Goal: Task Accomplishment & Management: Manage account settings

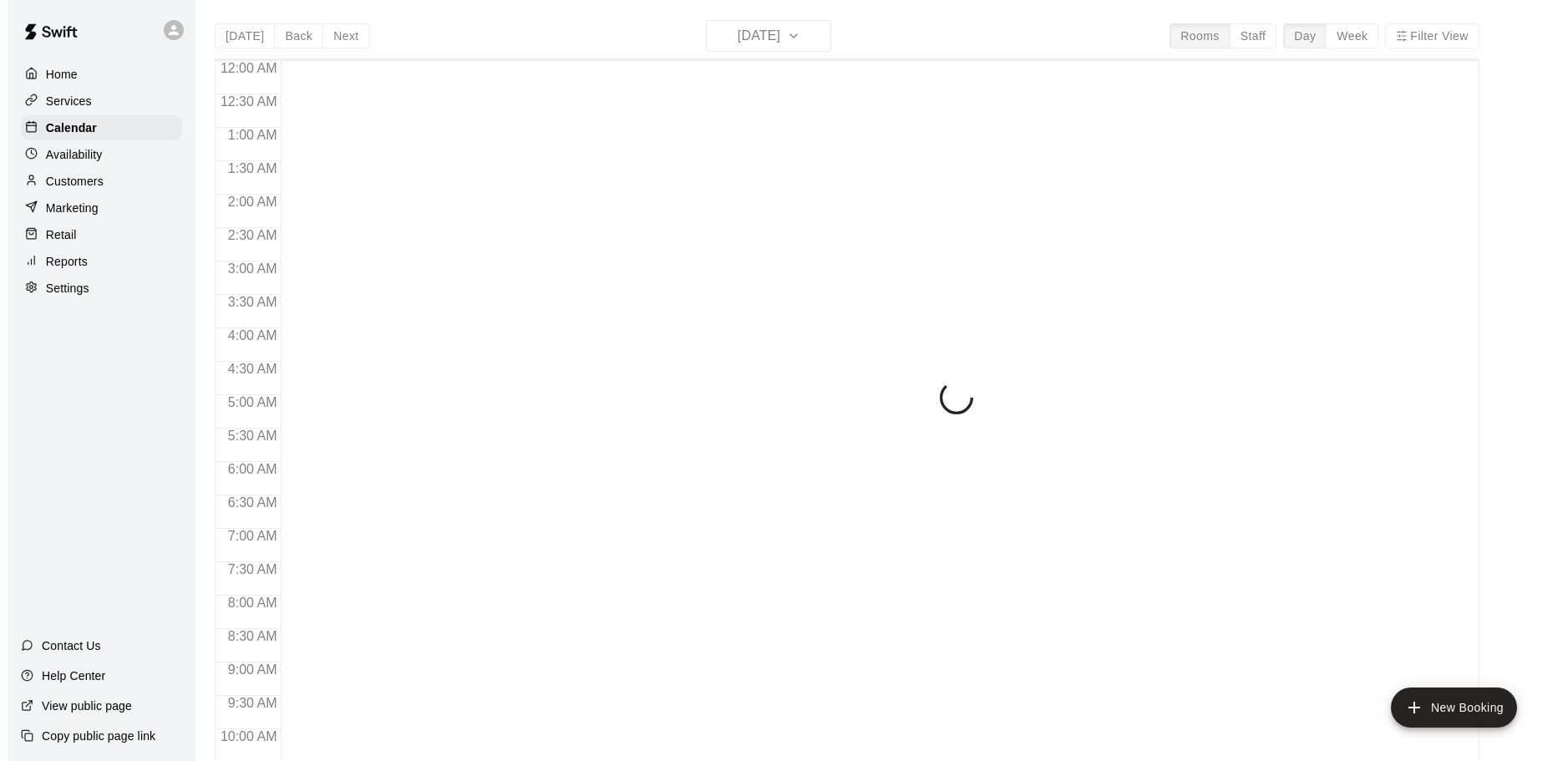
scroll to position [653, 0]
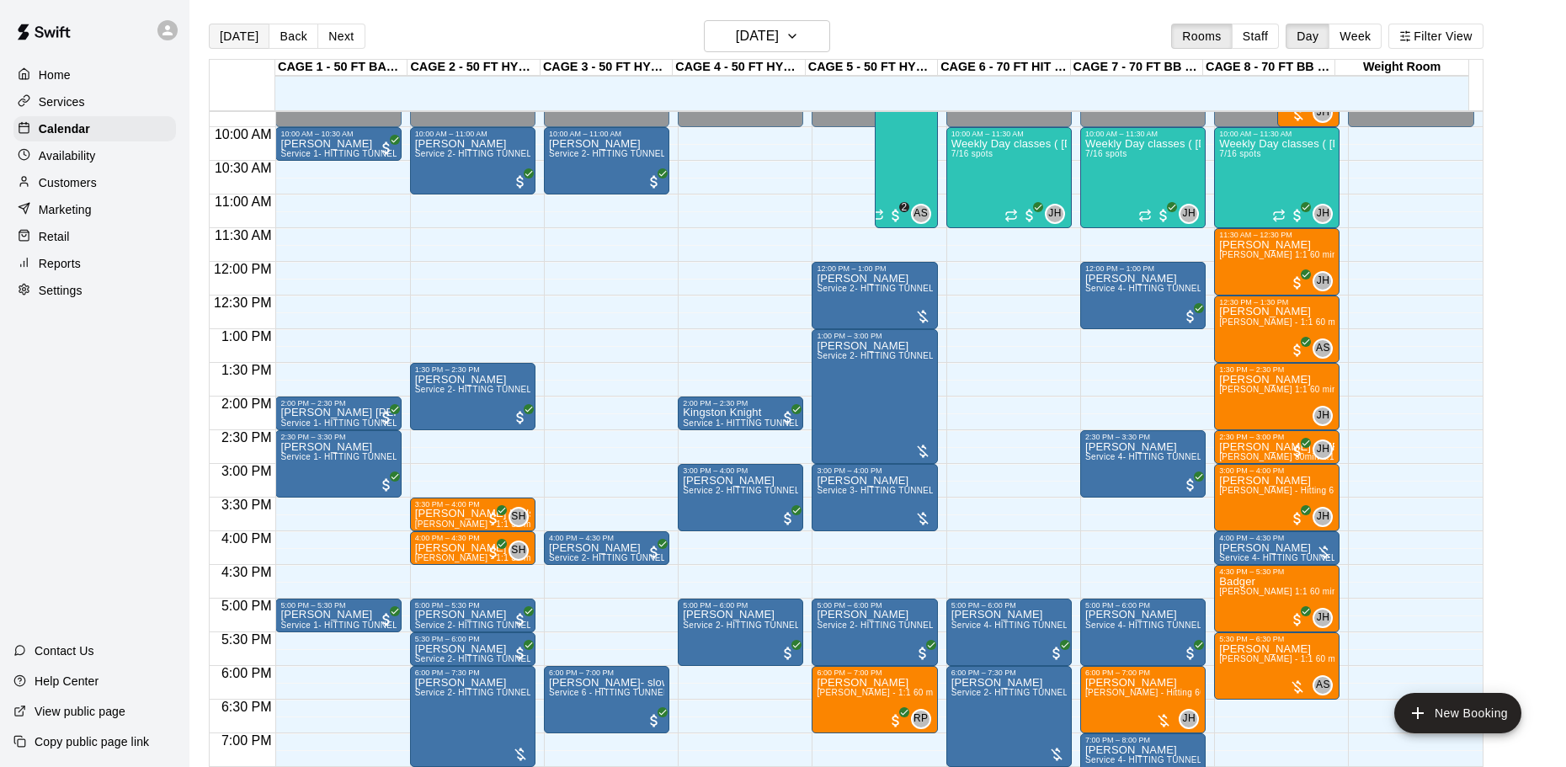
click at [244, 35] on button "[DATE]" at bounding box center [239, 36] width 61 height 25
click at [231, 40] on button "[DATE]" at bounding box center [239, 36] width 61 height 25
drag, startPoint x: 319, startPoint y: 266, endPoint x: 318, endPoint y: 321, distance: 54.7
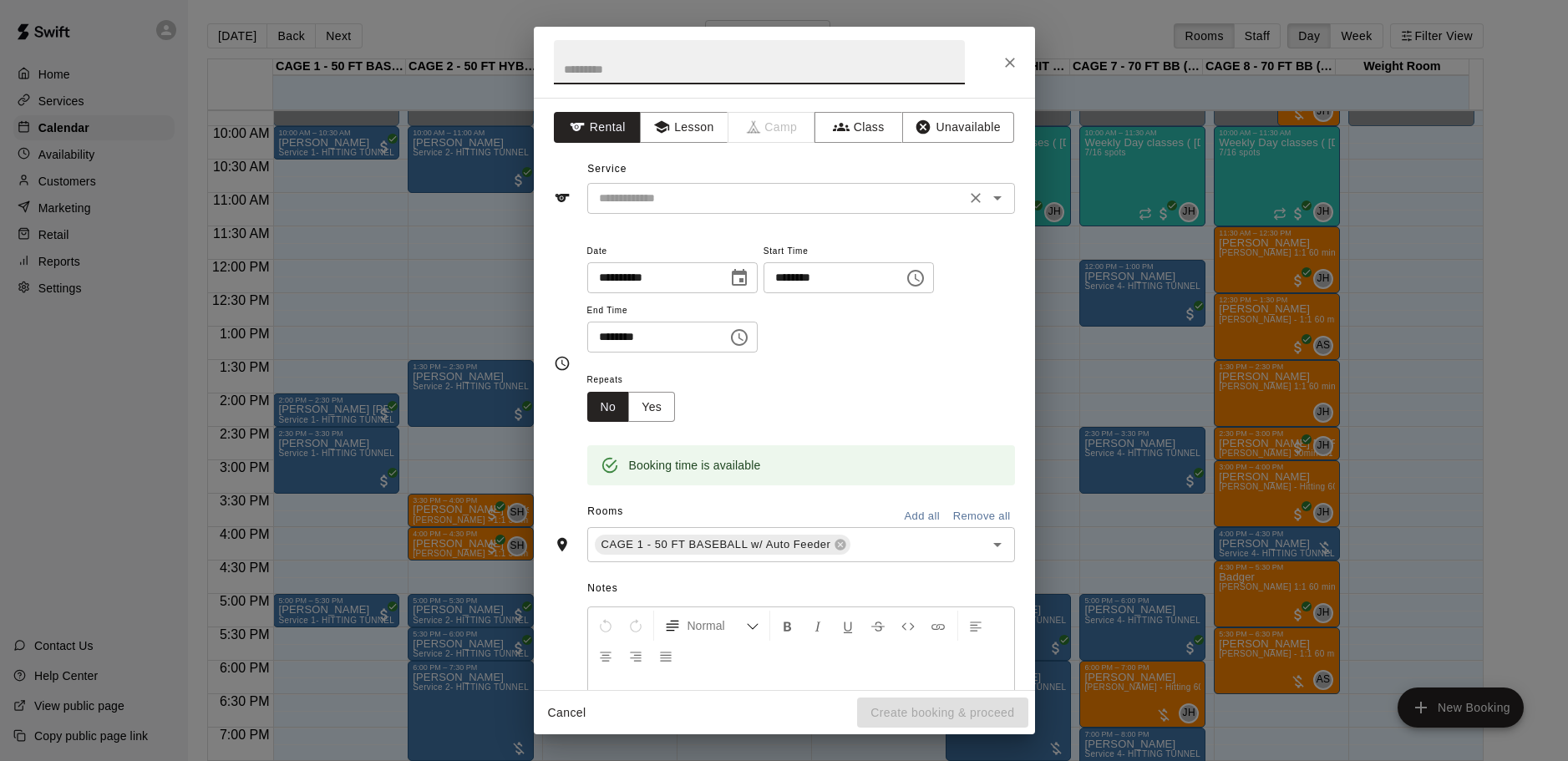
click at [685, 196] on input "text" at bounding box center [776, 197] width 368 height 21
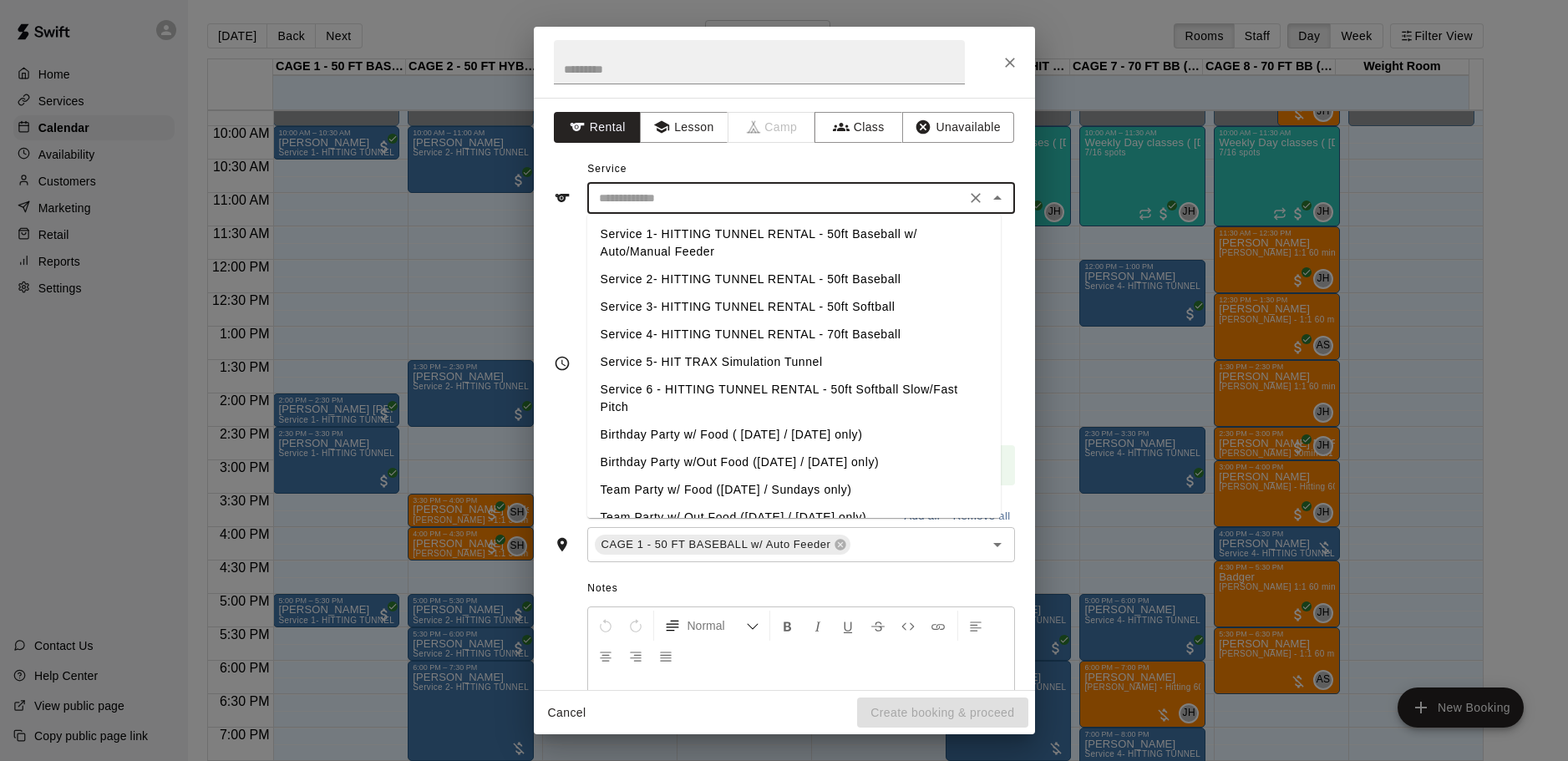
click at [824, 235] on li "Service 1- HITTING TUNNEL RENTAL - 50ft Baseball w/ Auto/Manual Feeder" at bounding box center [794, 242] width 414 height 45
type input "**********"
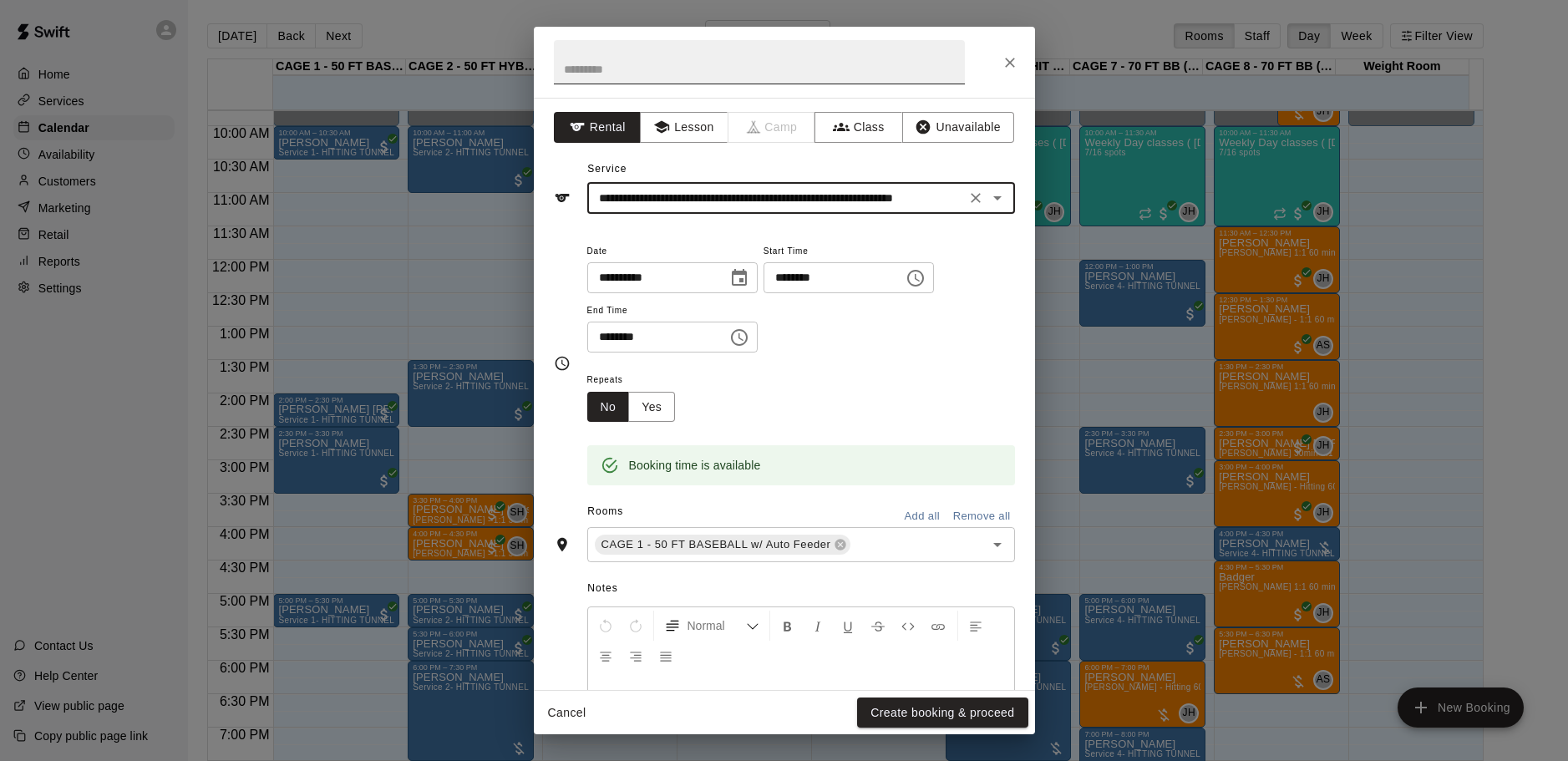
click at [665, 81] on input "text" at bounding box center [759, 62] width 411 height 45
type input "****"
click at [961, 711] on button "Create booking & proceed" at bounding box center [943, 712] width 171 height 31
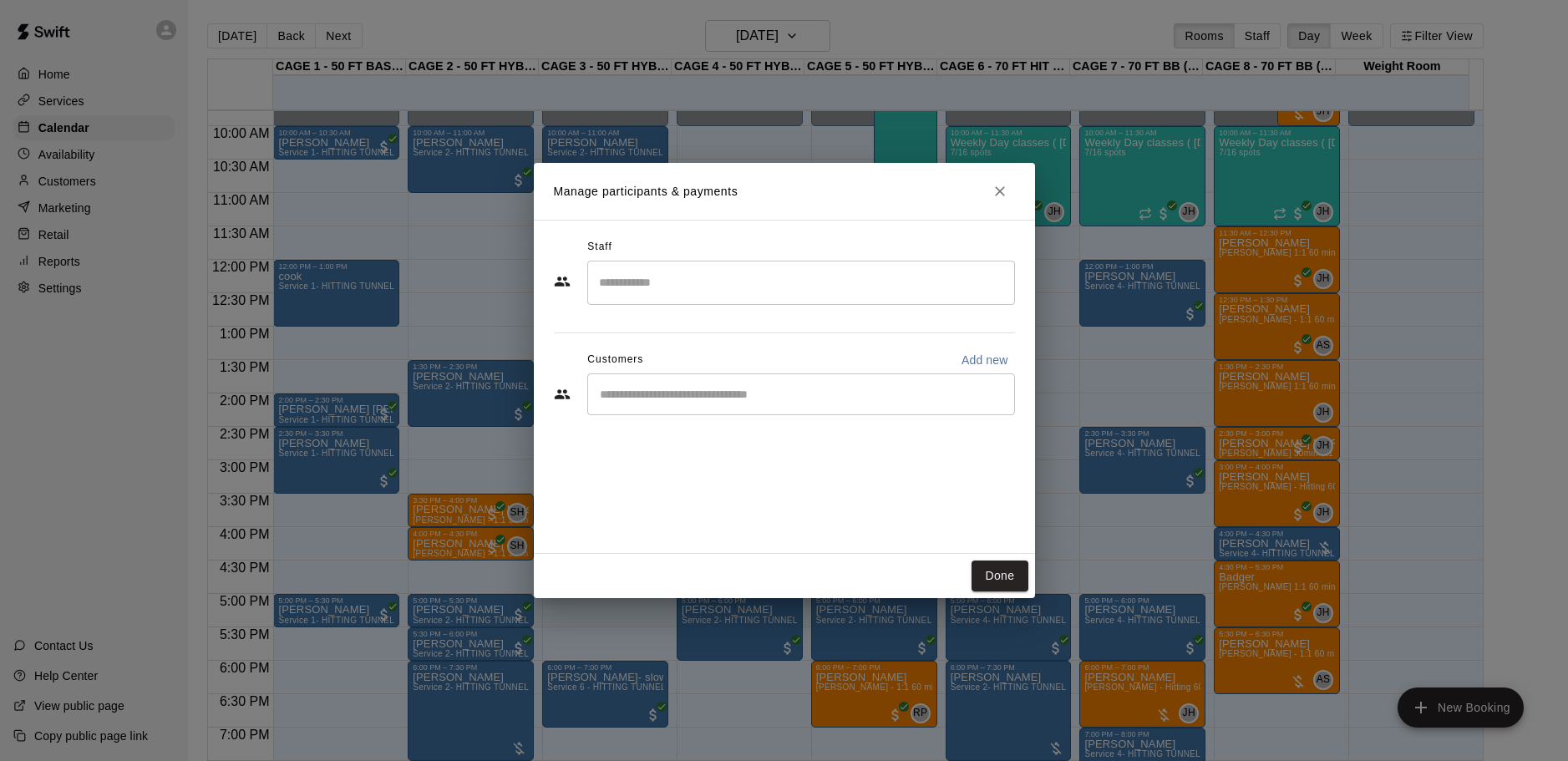
click at [759, 404] on div "​" at bounding box center [801, 394] width 428 height 42
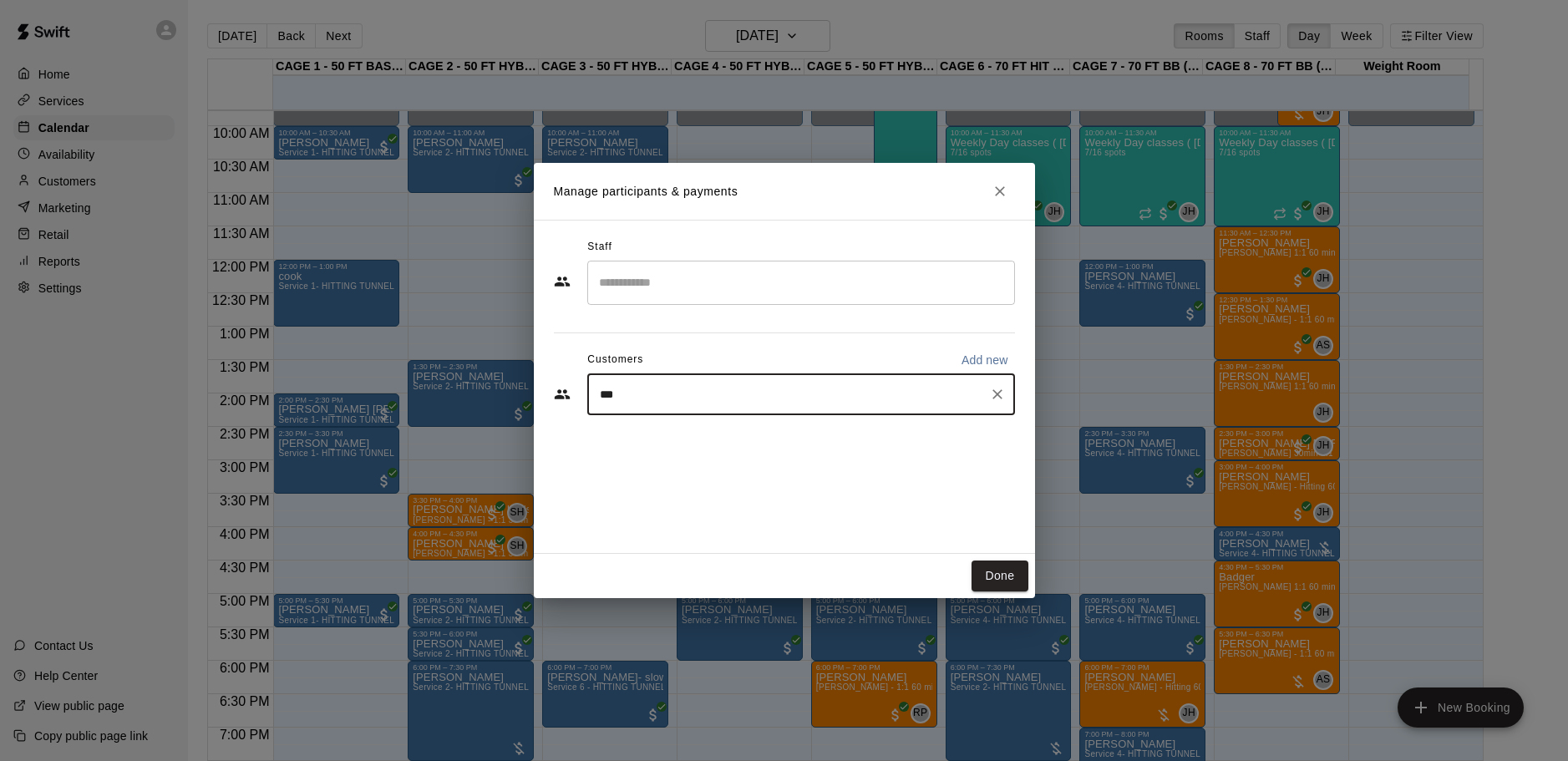
type input "****"
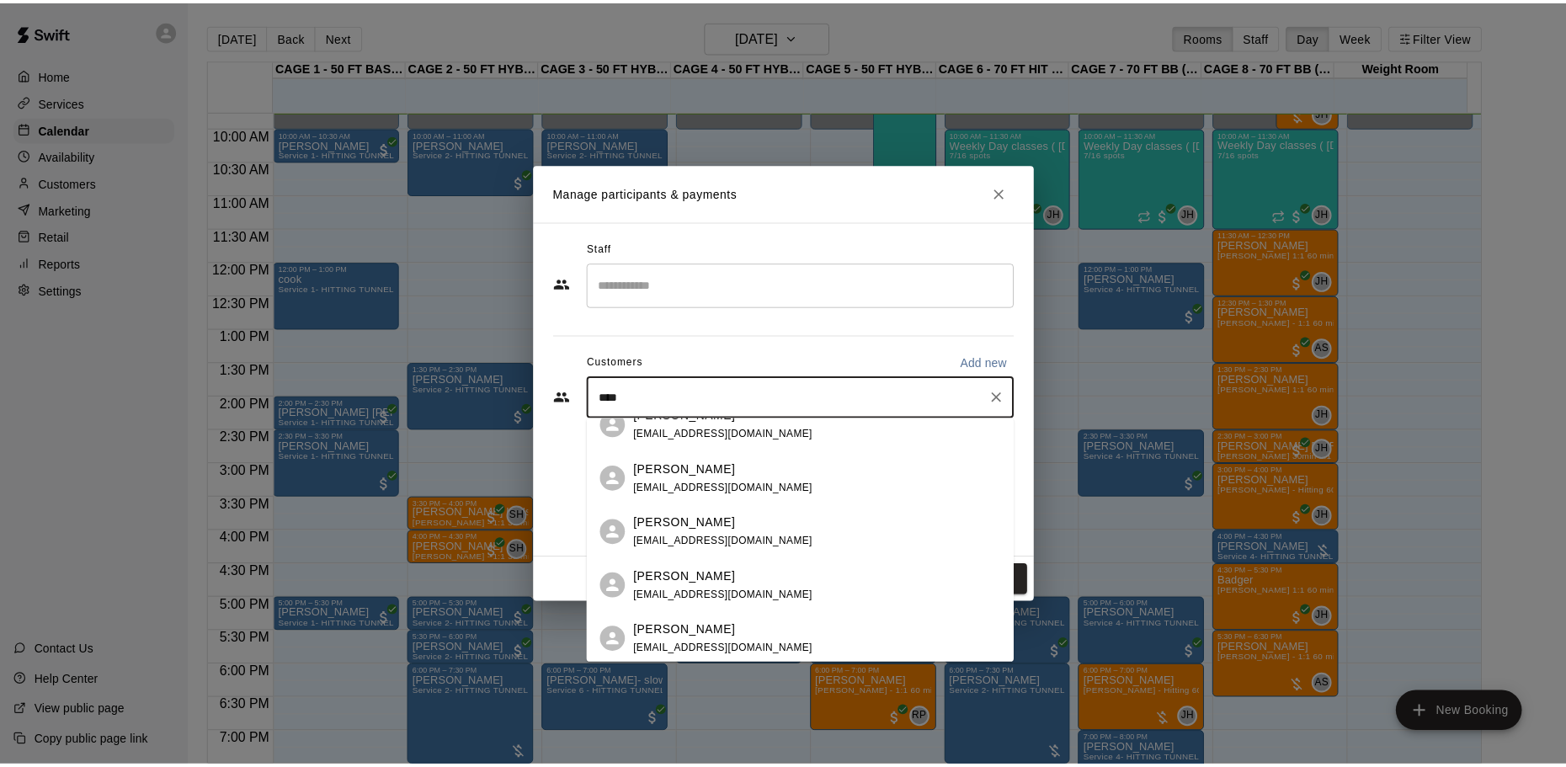
scroll to position [616, 0]
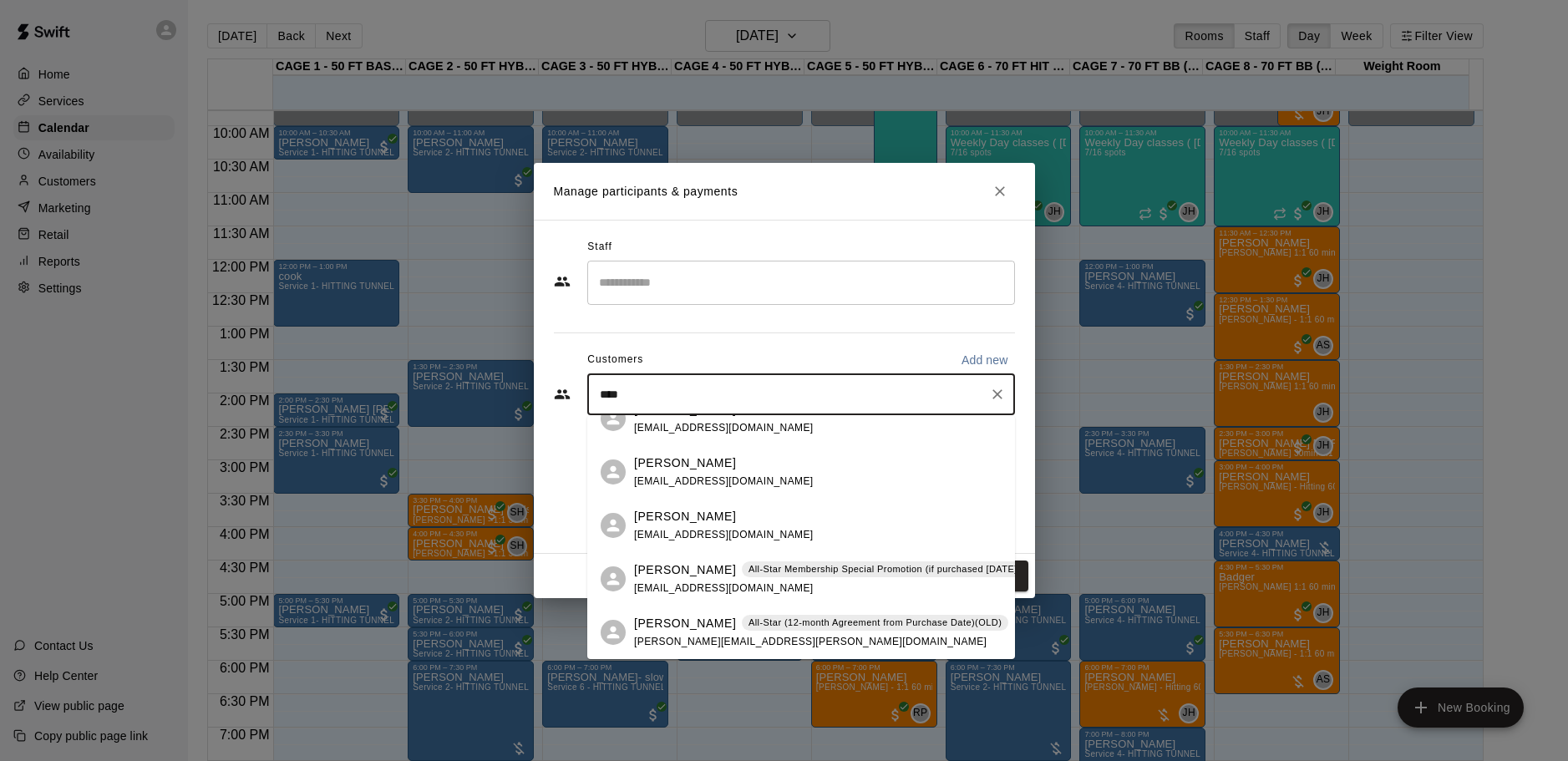
click at [666, 621] on p "[PERSON_NAME]" at bounding box center [685, 624] width 102 height 18
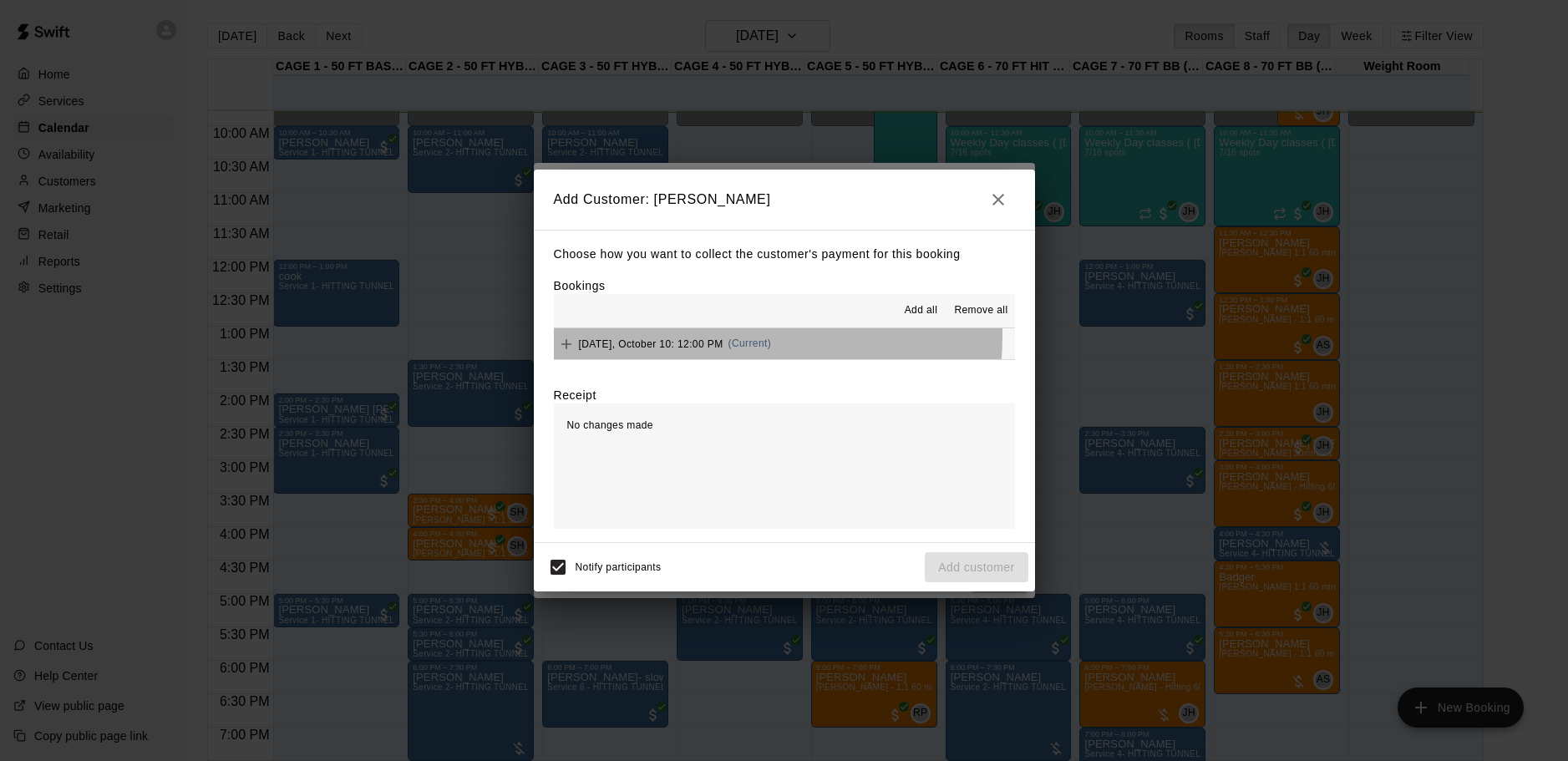
click at [664, 335] on div "[DATE], October 10: 12:00 PM (Current)" at bounding box center [663, 343] width 218 height 25
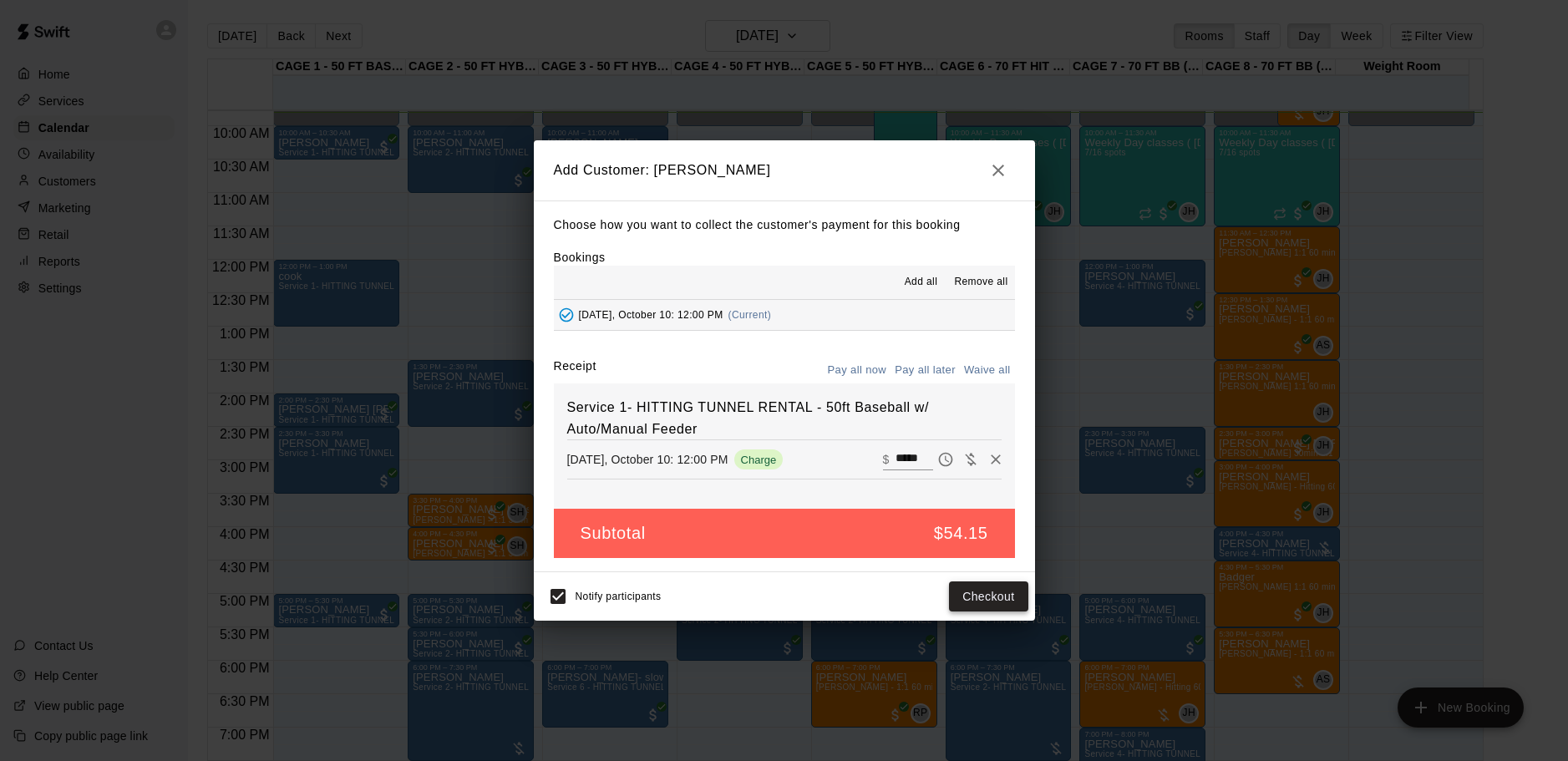
click at [971, 596] on button "Checkout" at bounding box center [987, 596] width 78 height 31
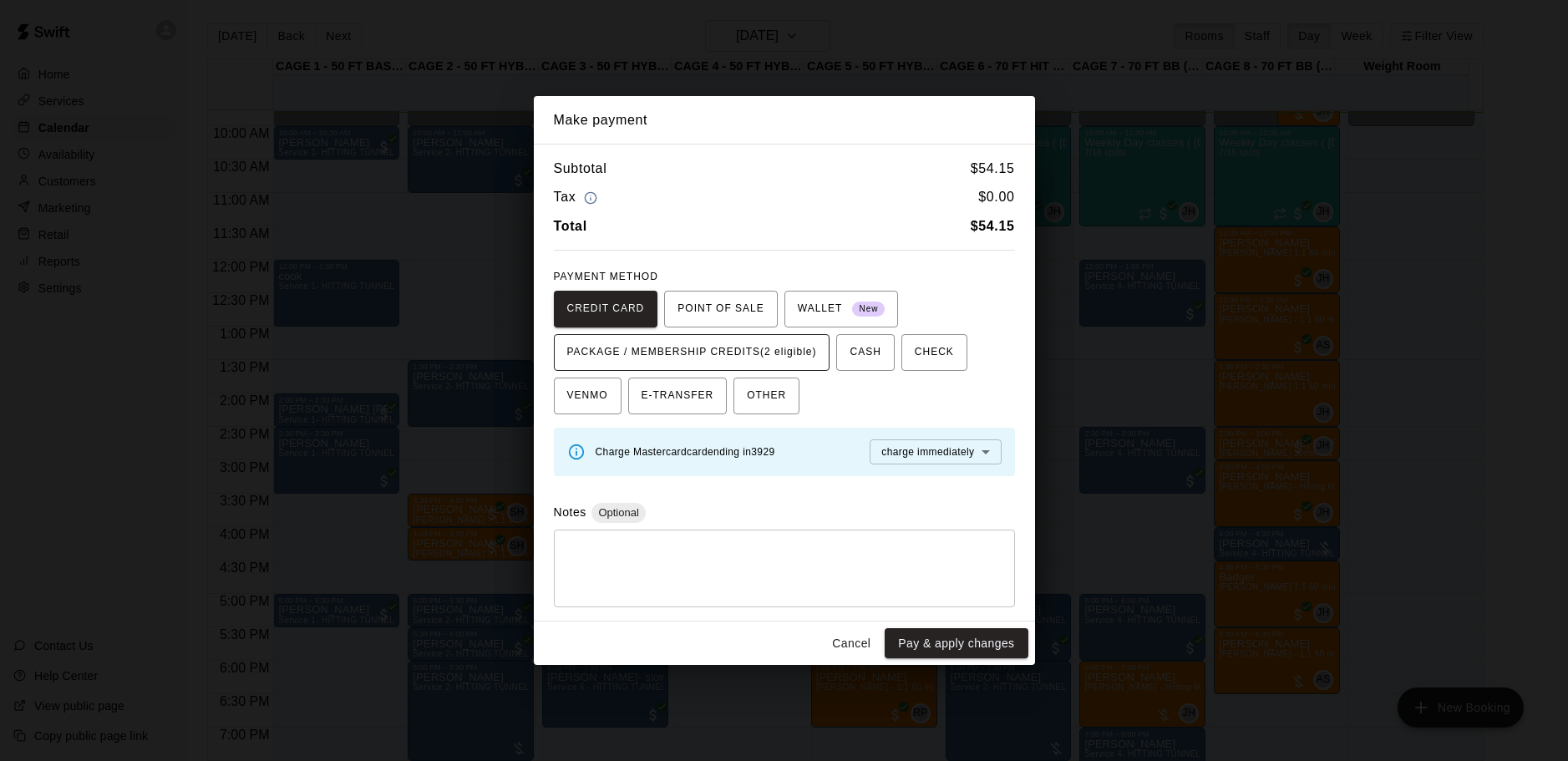
click at [732, 345] on span "PACKAGE / MEMBERSHIP CREDITS (2 eligible)" at bounding box center [693, 352] width 250 height 27
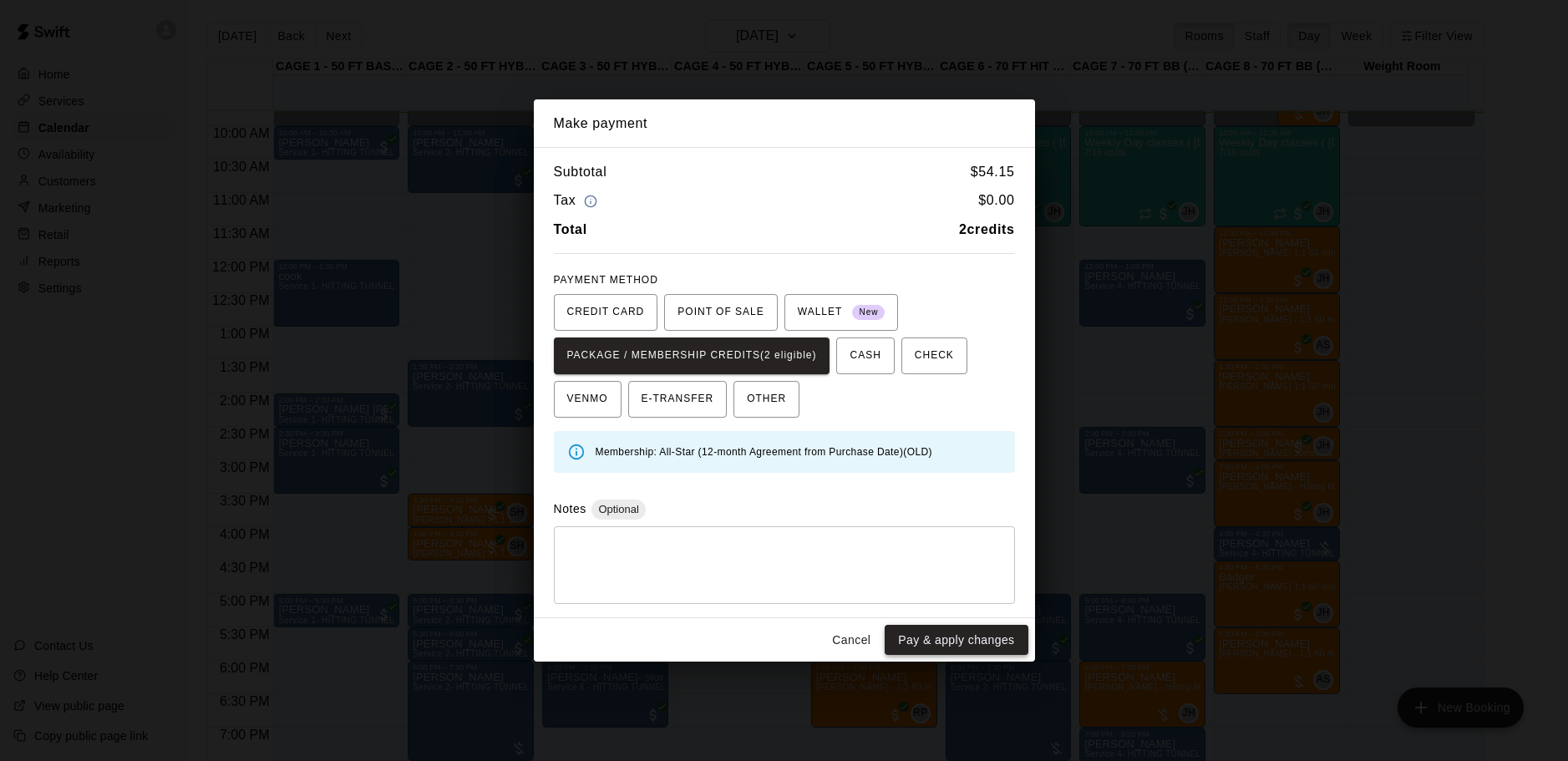
click at [943, 629] on button "Pay & apply changes" at bounding box center [957, 640] width 143 height 31
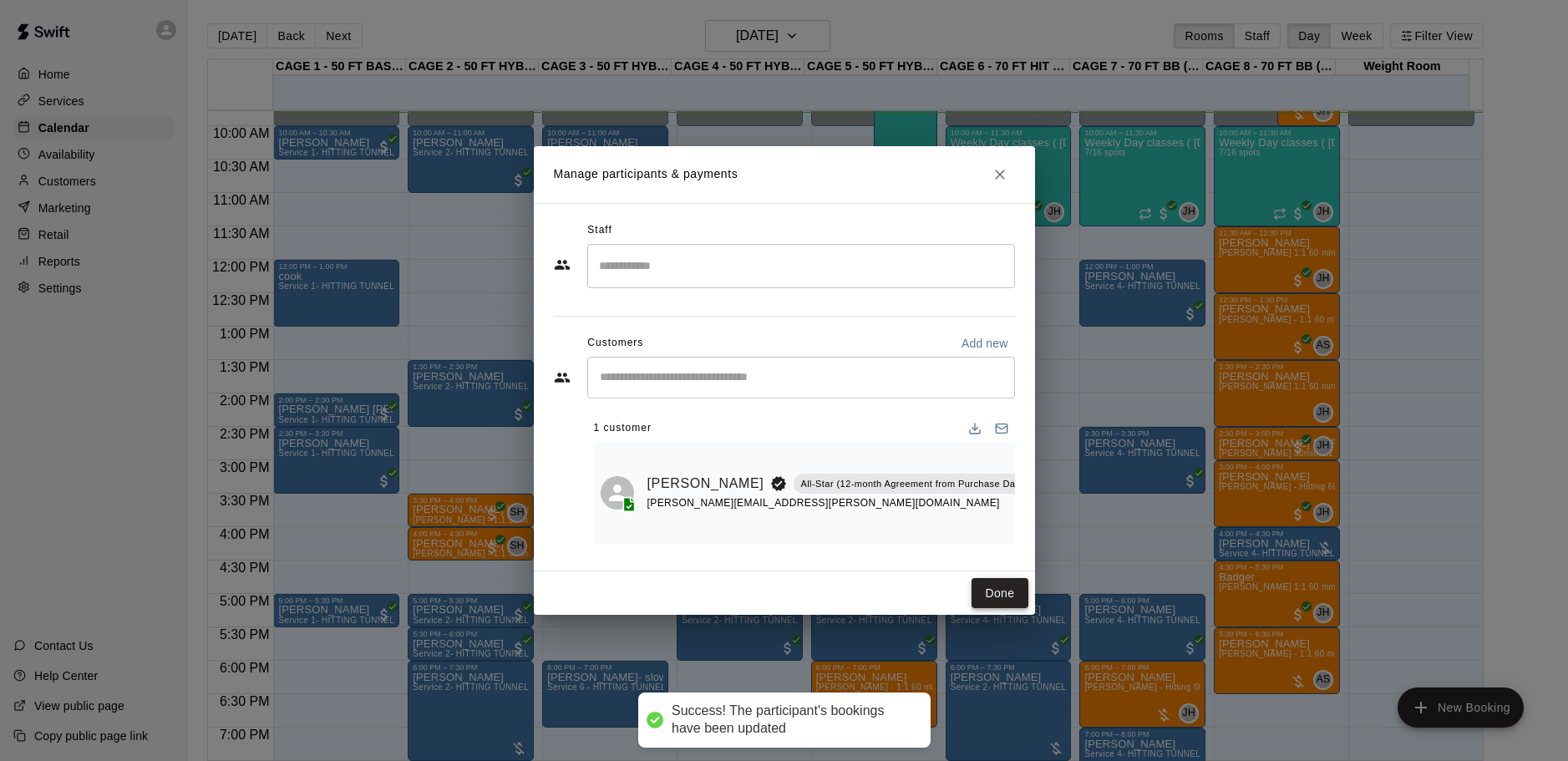
click at [994, 590] on button "Done" at bounding box center [999, 593] width 56 height 31
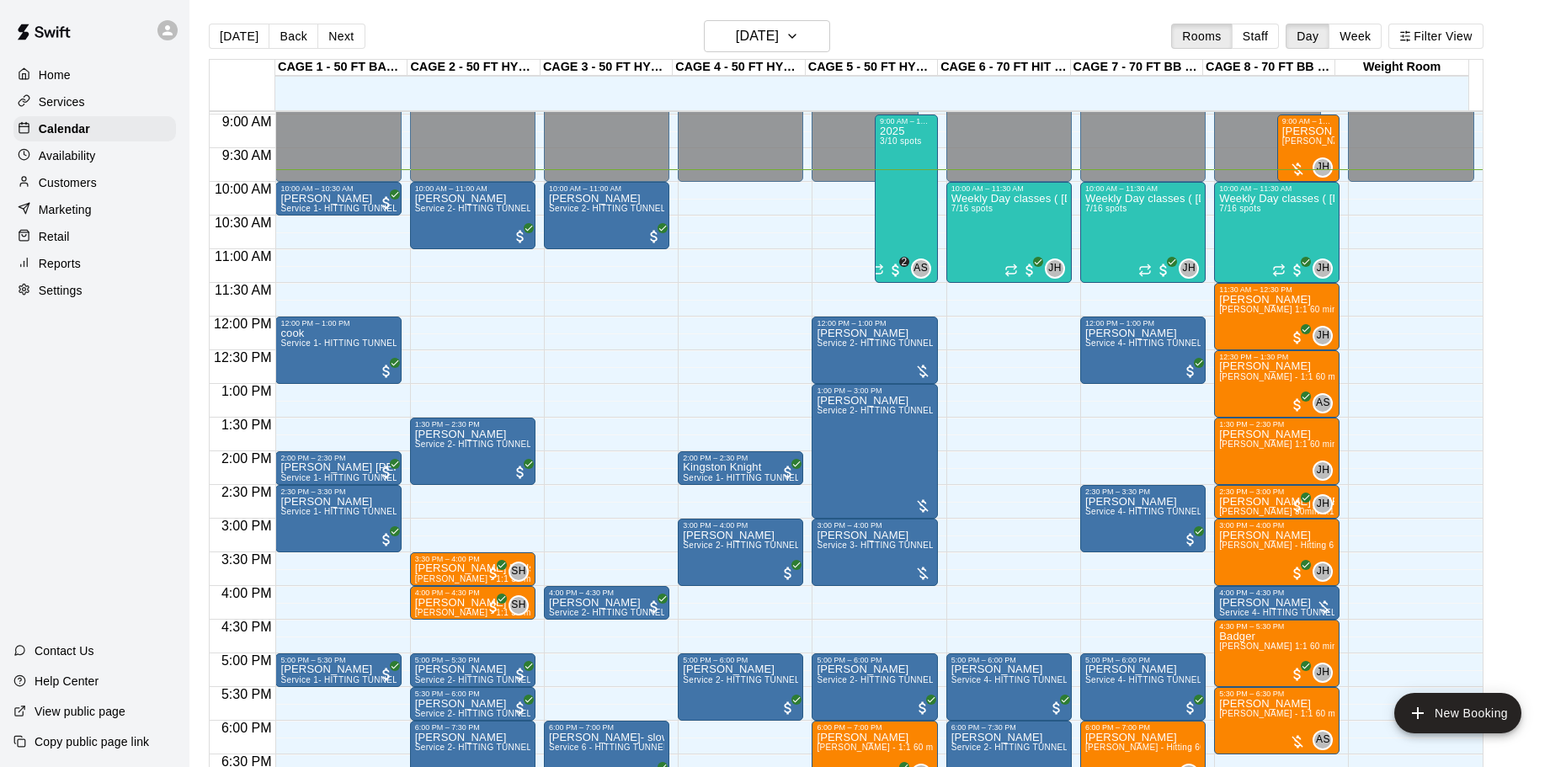
scroll to position [574, 0]
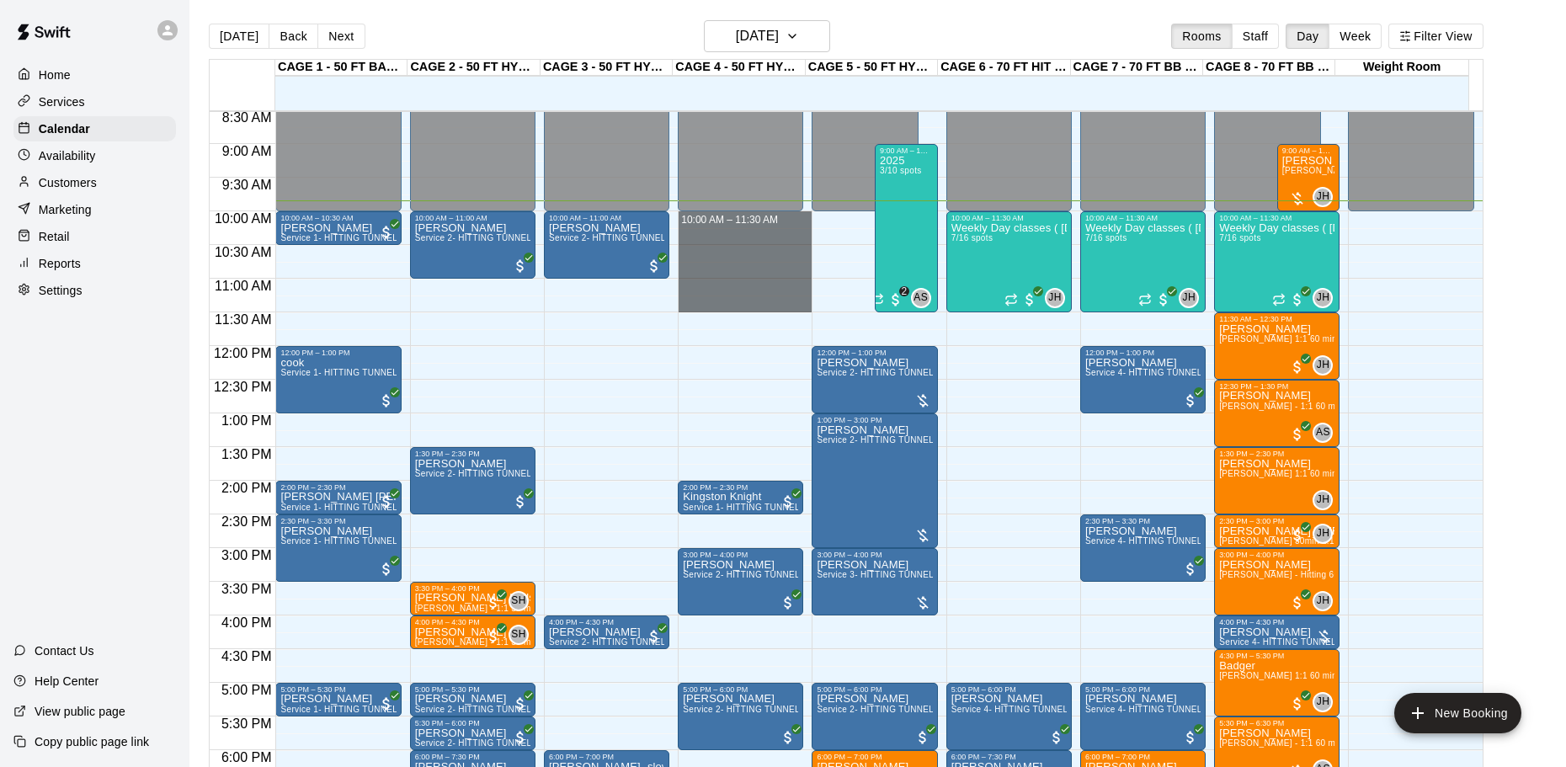
drag, startPoint x: 752, startPoint y: 220, endPoint x: 749, endPoint y: 304, distance: 84.3
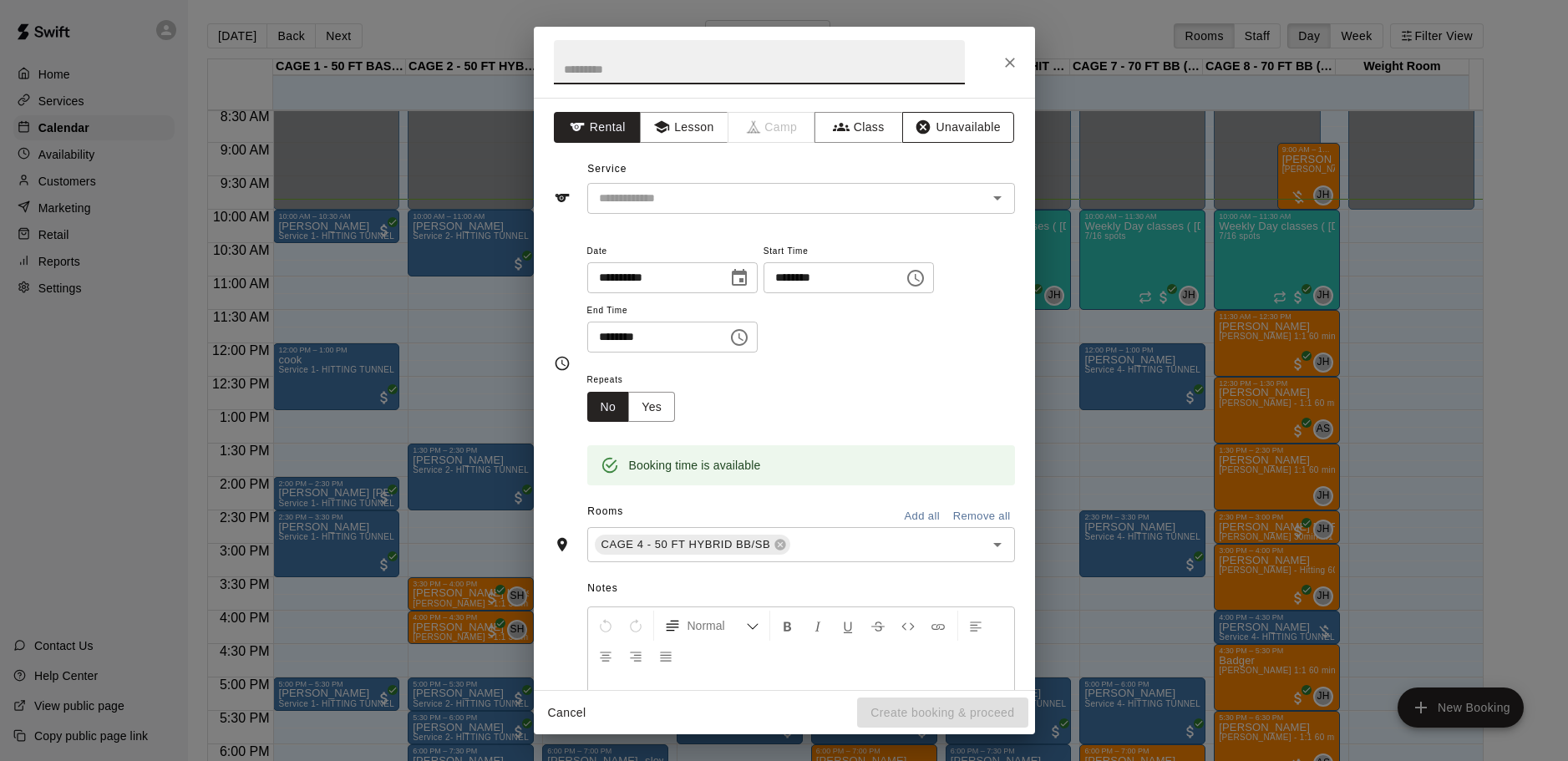
click at [937, 125] on button "Unavailable" at bounding box center [958, 127] width 112 height 31
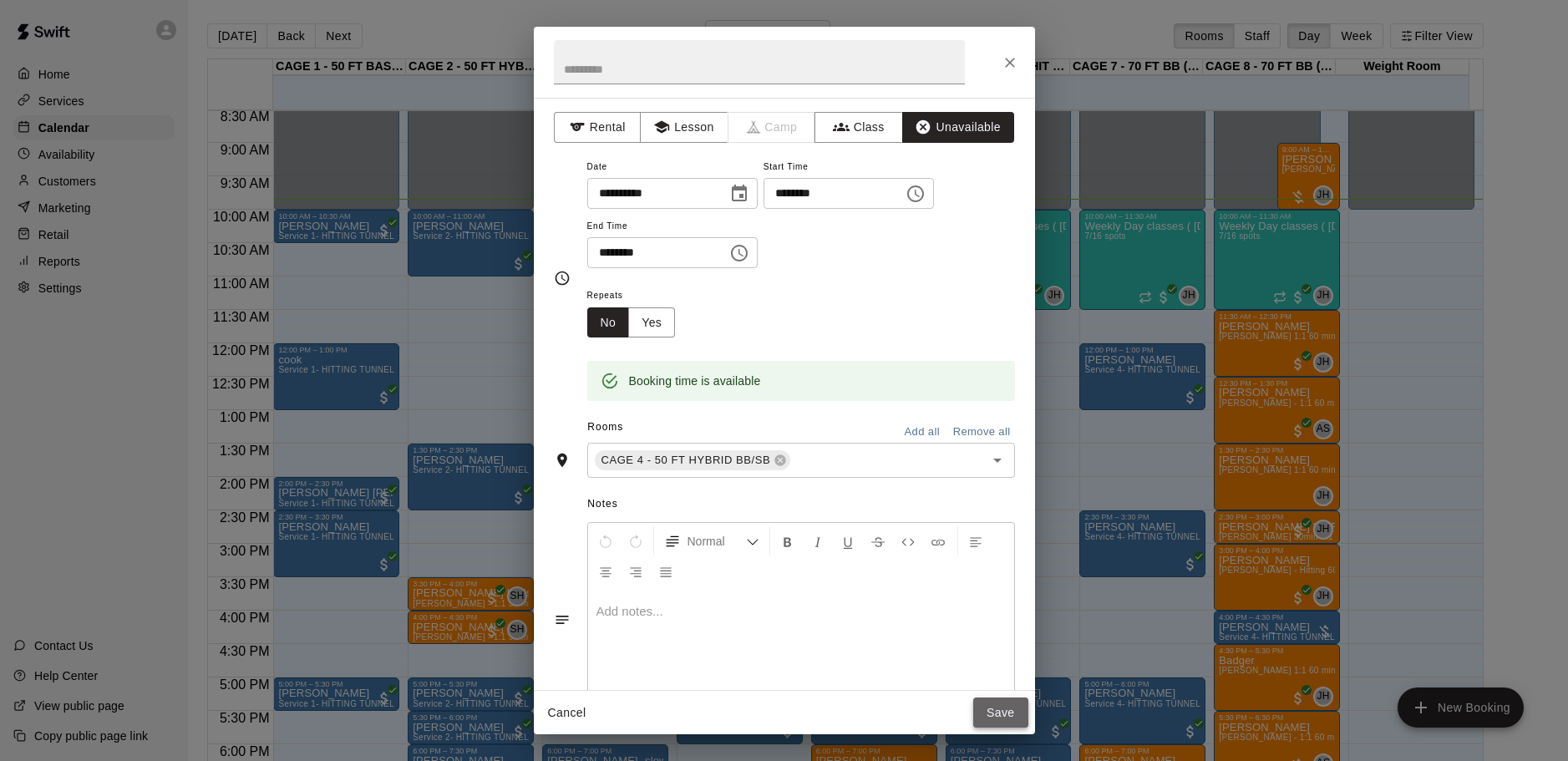
click at [1007, 705] on button "Save" at bounding box center [1001, 712] width 56 height 31
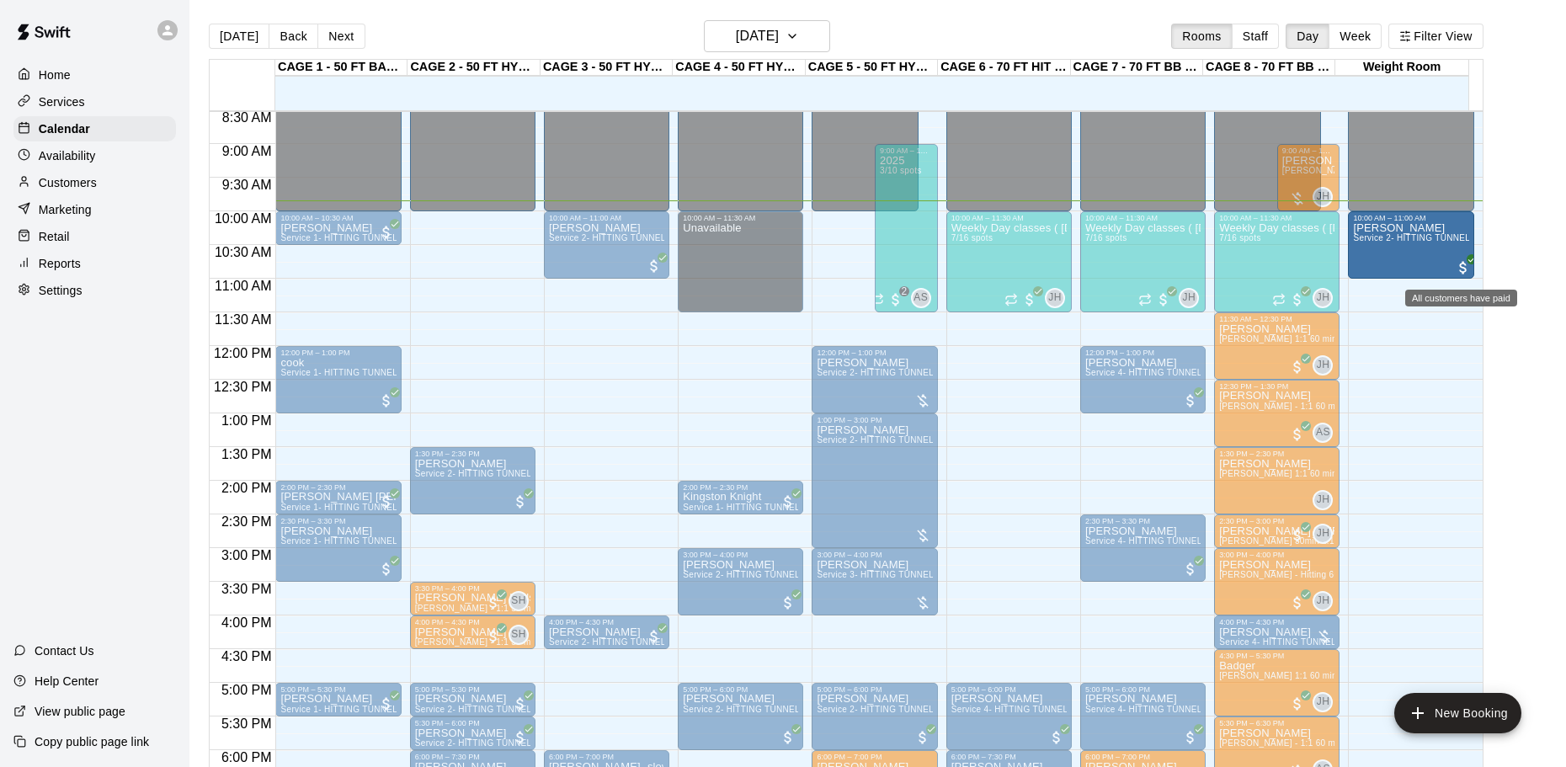
drag, startPoint x: 478, startPoint y: 254, endPoint x: 1463, endPoint y: 268, distance: 985.2
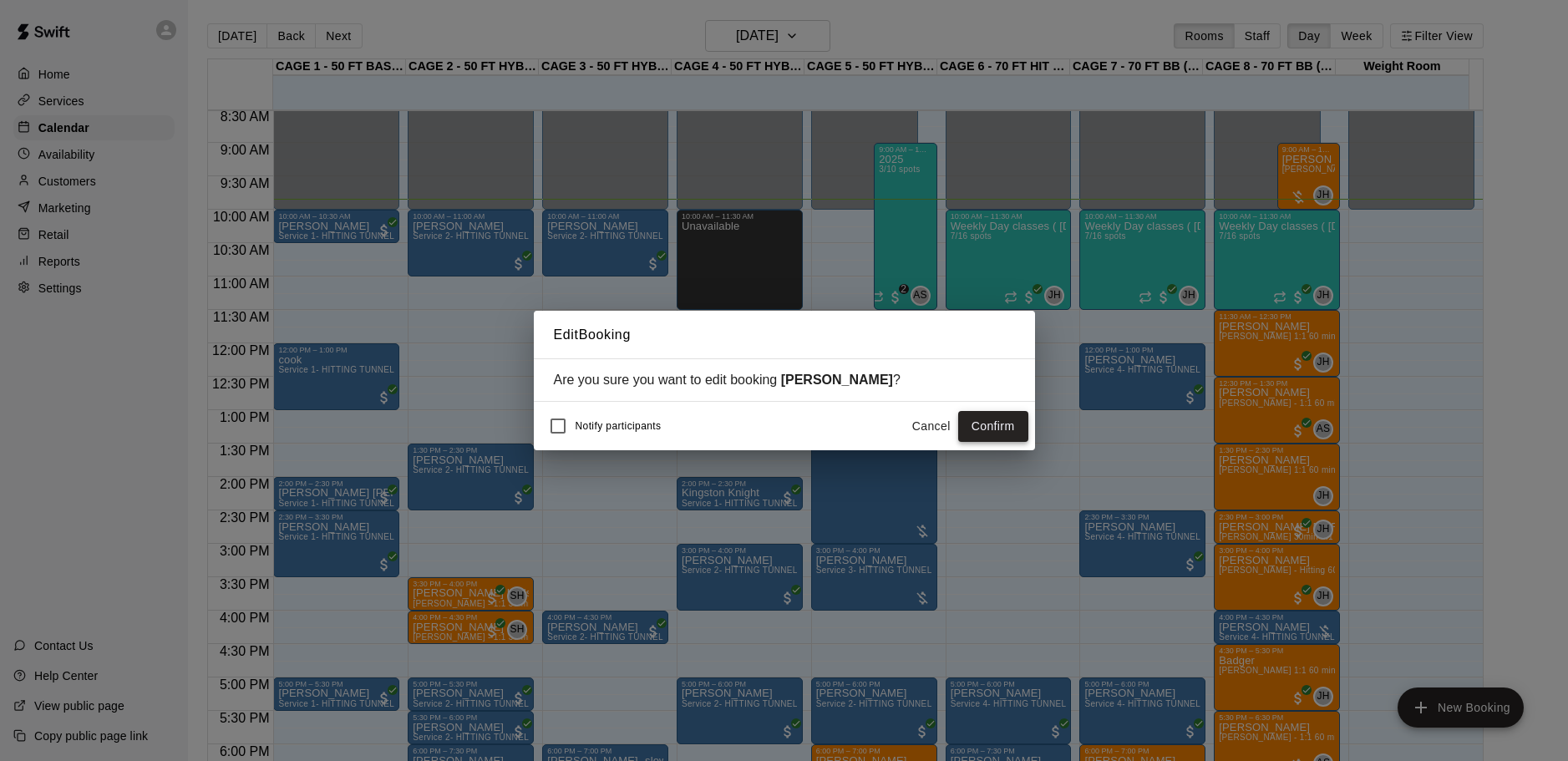
click at [1001, 426] on button "Confirm" at bounding box center [993, 426] width 70 height 31
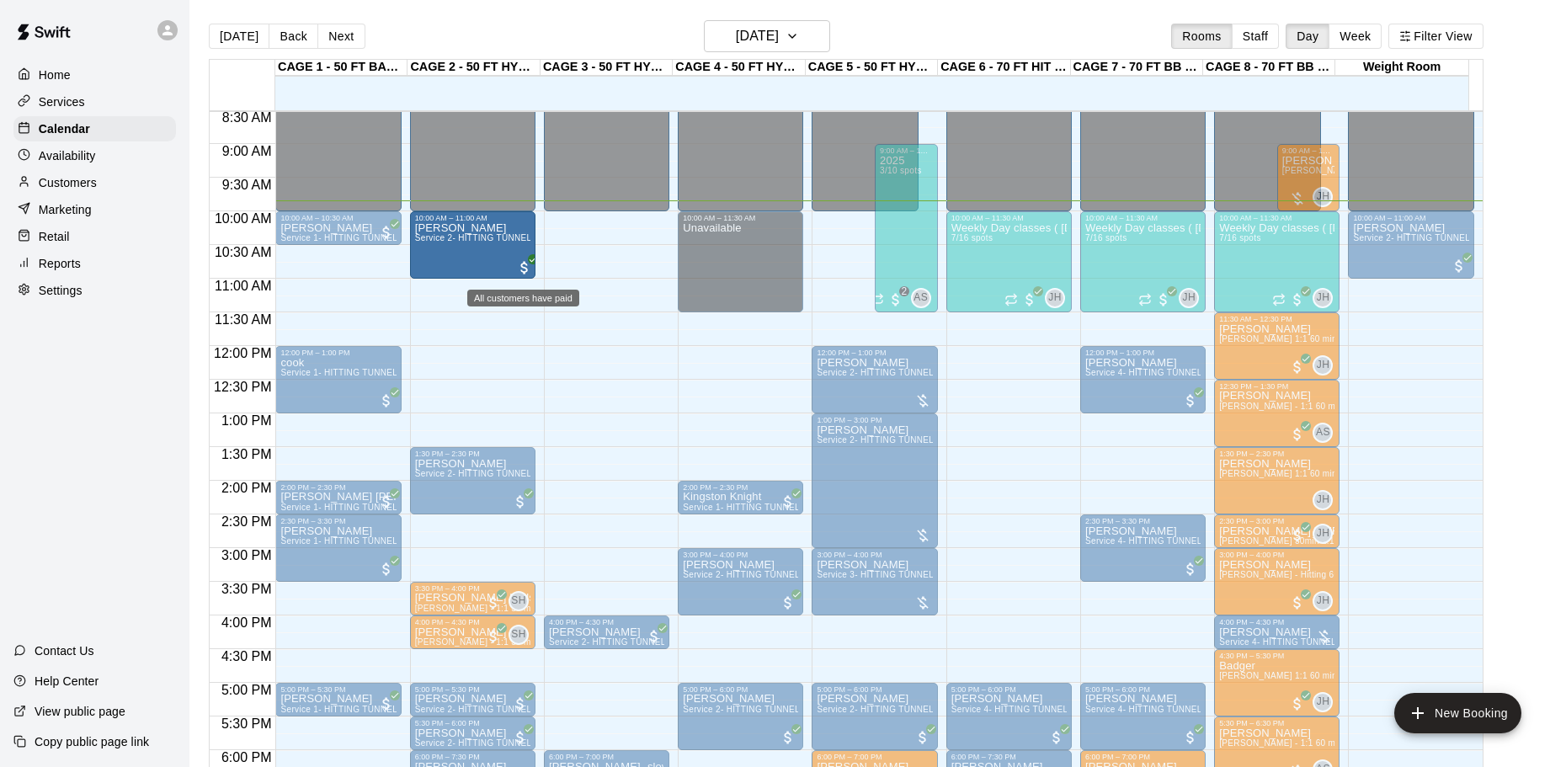
drag, startPoint x: 569, startPoint y: 259, endPoint x: 532, endPoint y: 262, distance: 37.1
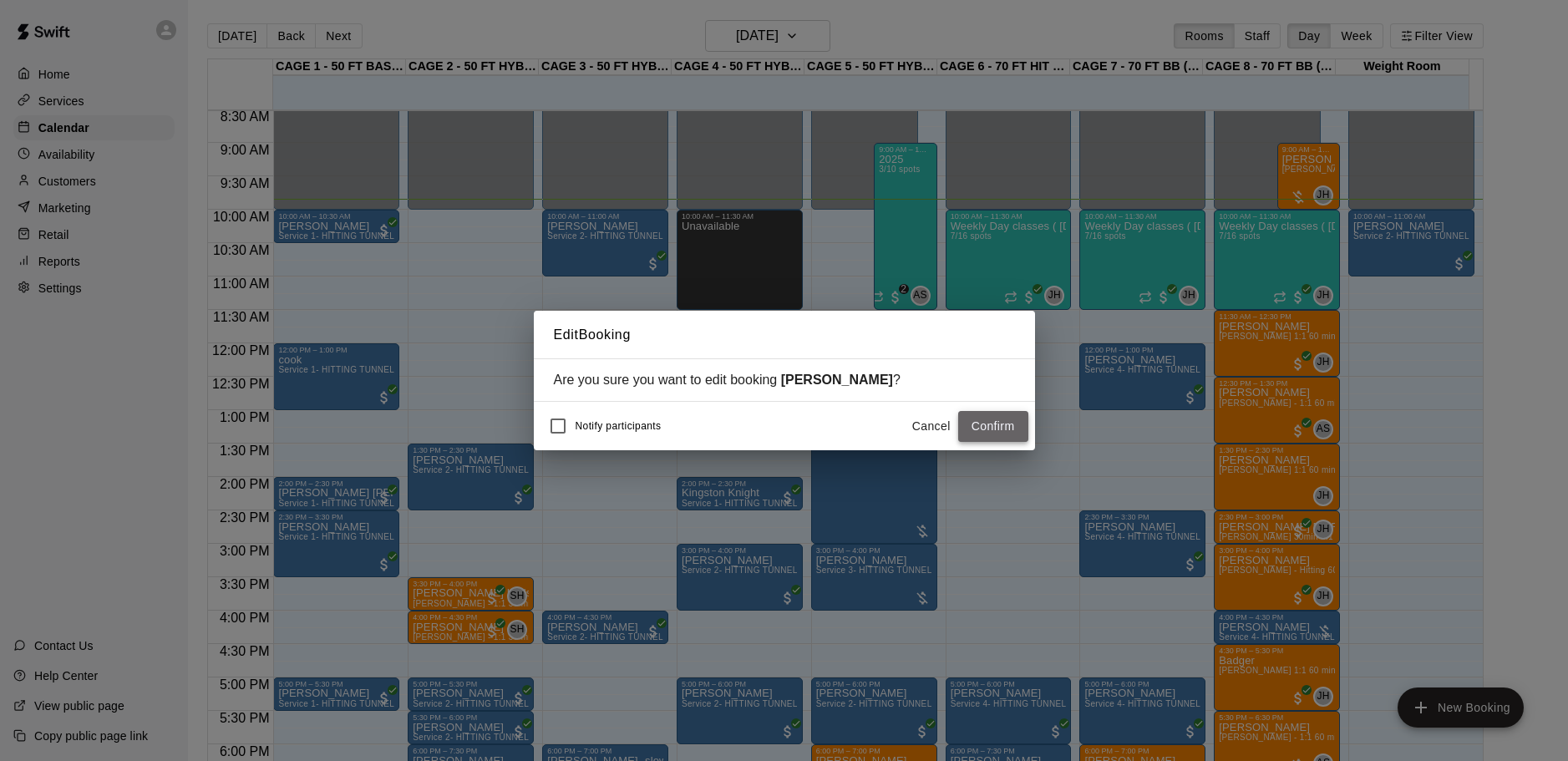
click at [1015, 426] on button "Confirm" at bounding box center [993, 426] width 70 height 31
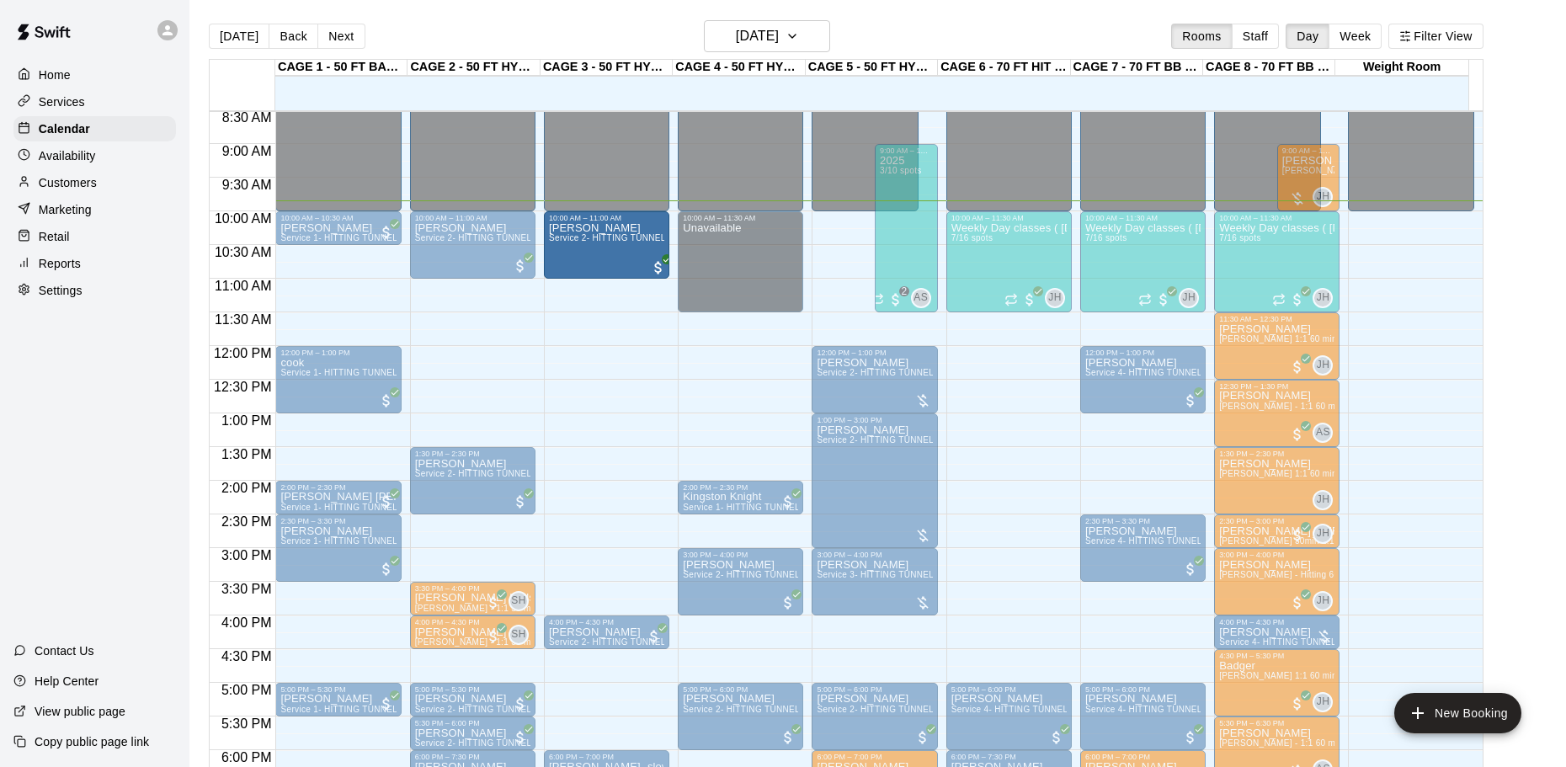
drag, startPoint x: 1385, startPoint y: 257, endPoint x: 615, endPoint y: 259, distance: 770.4
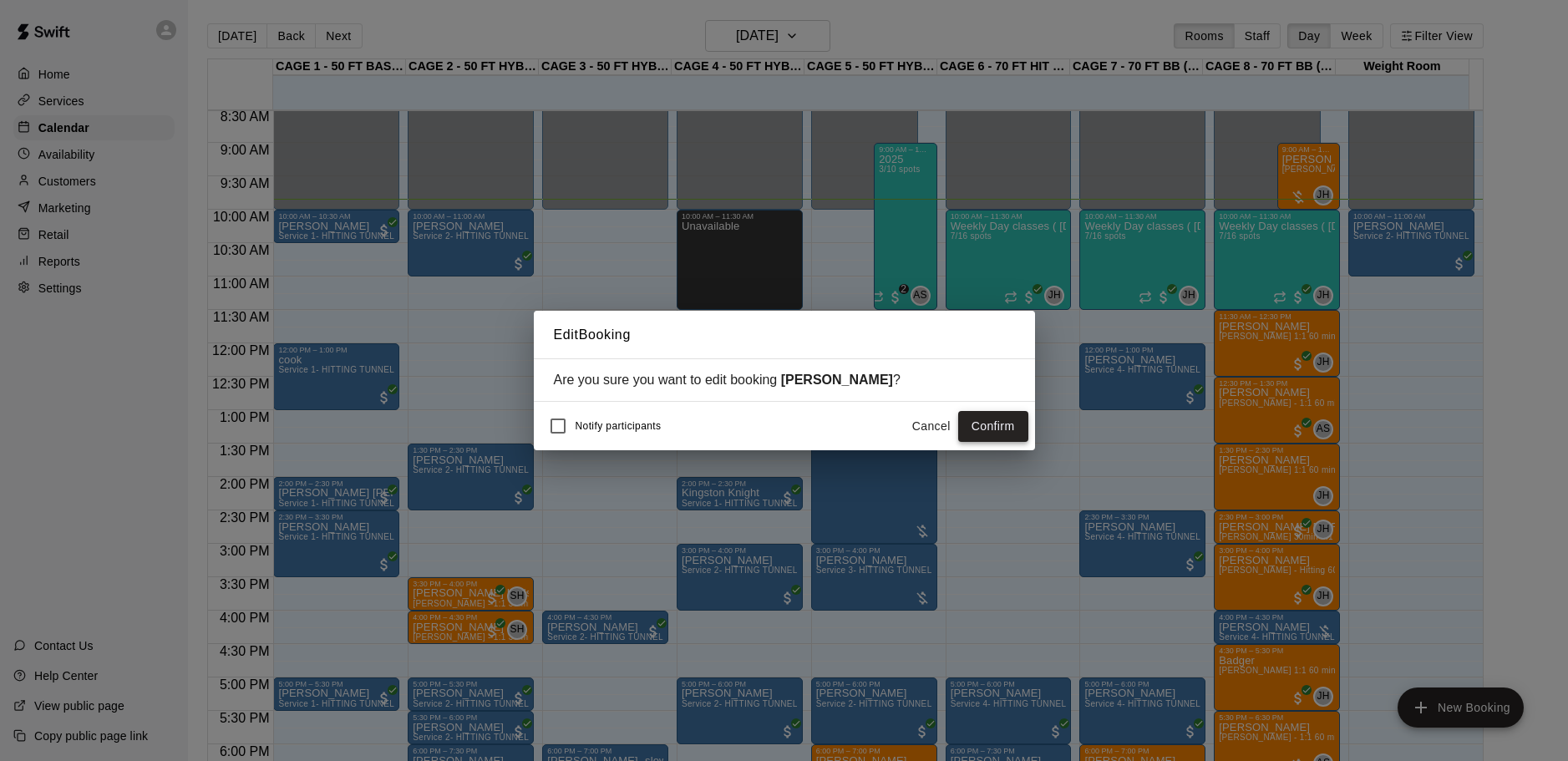
click at [995, 416] on button "Confirm" at bounding box center [993, 426] width 70 height 31
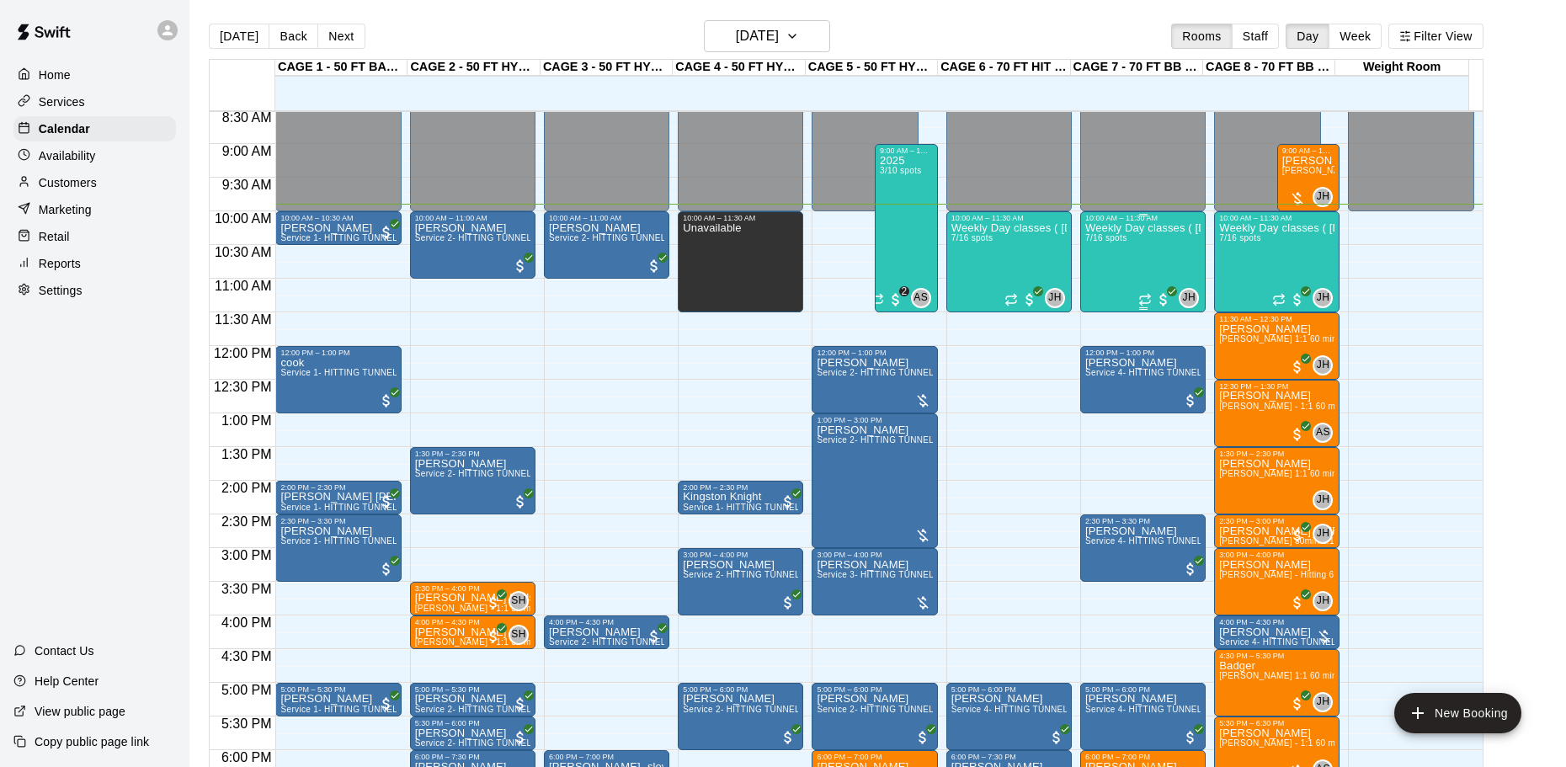
click at [1134, 248] on div "Weekly Day classes ( [DATE],[DATE],[DATE] ) 10:00-11:30 ( monthly packages avai…" at bounding box center [1142, 605] width 115 height 767
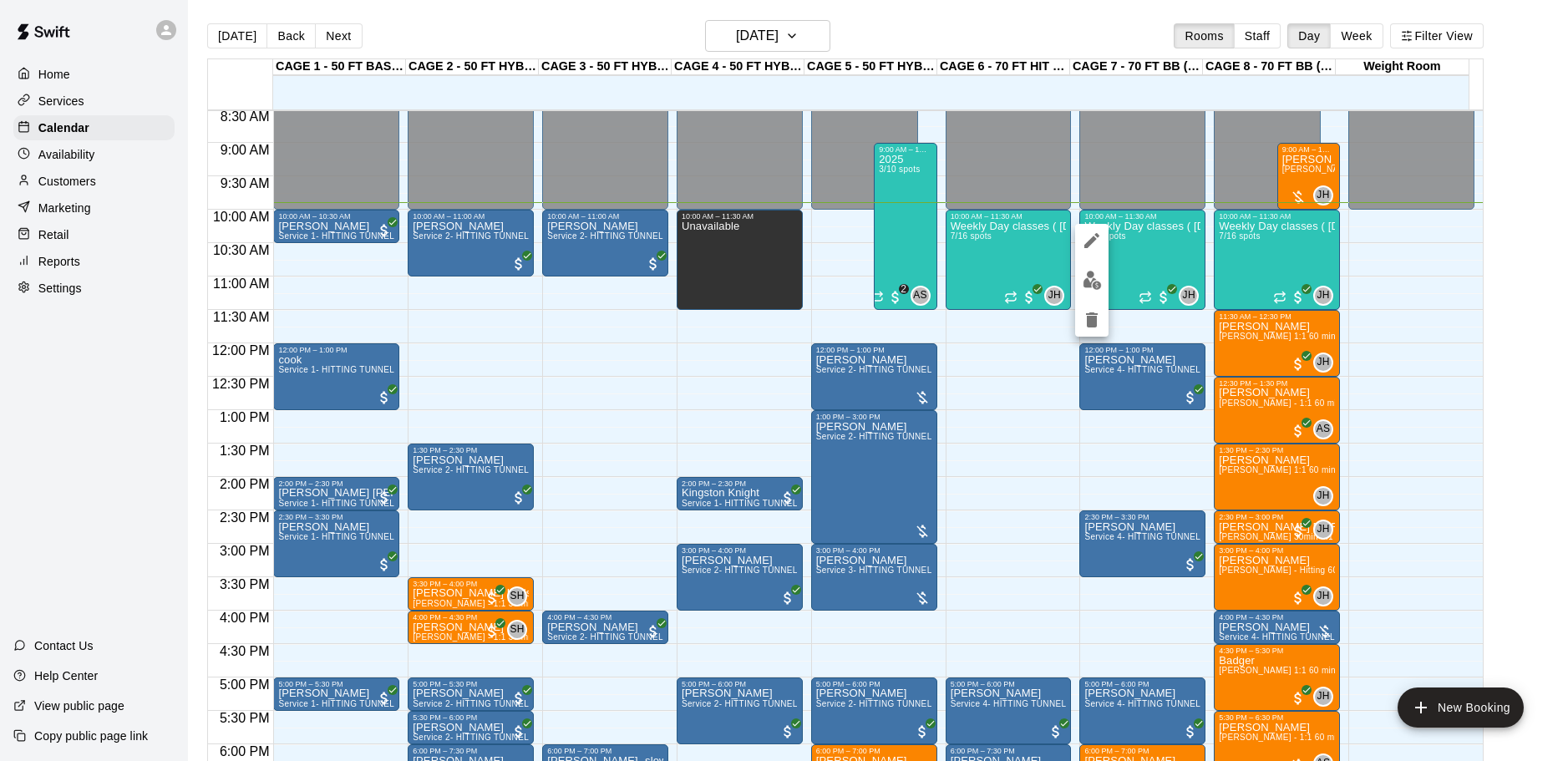
click at [1089, 283] on img "edit" at bounding box center [1092, 280] width 19 height 19
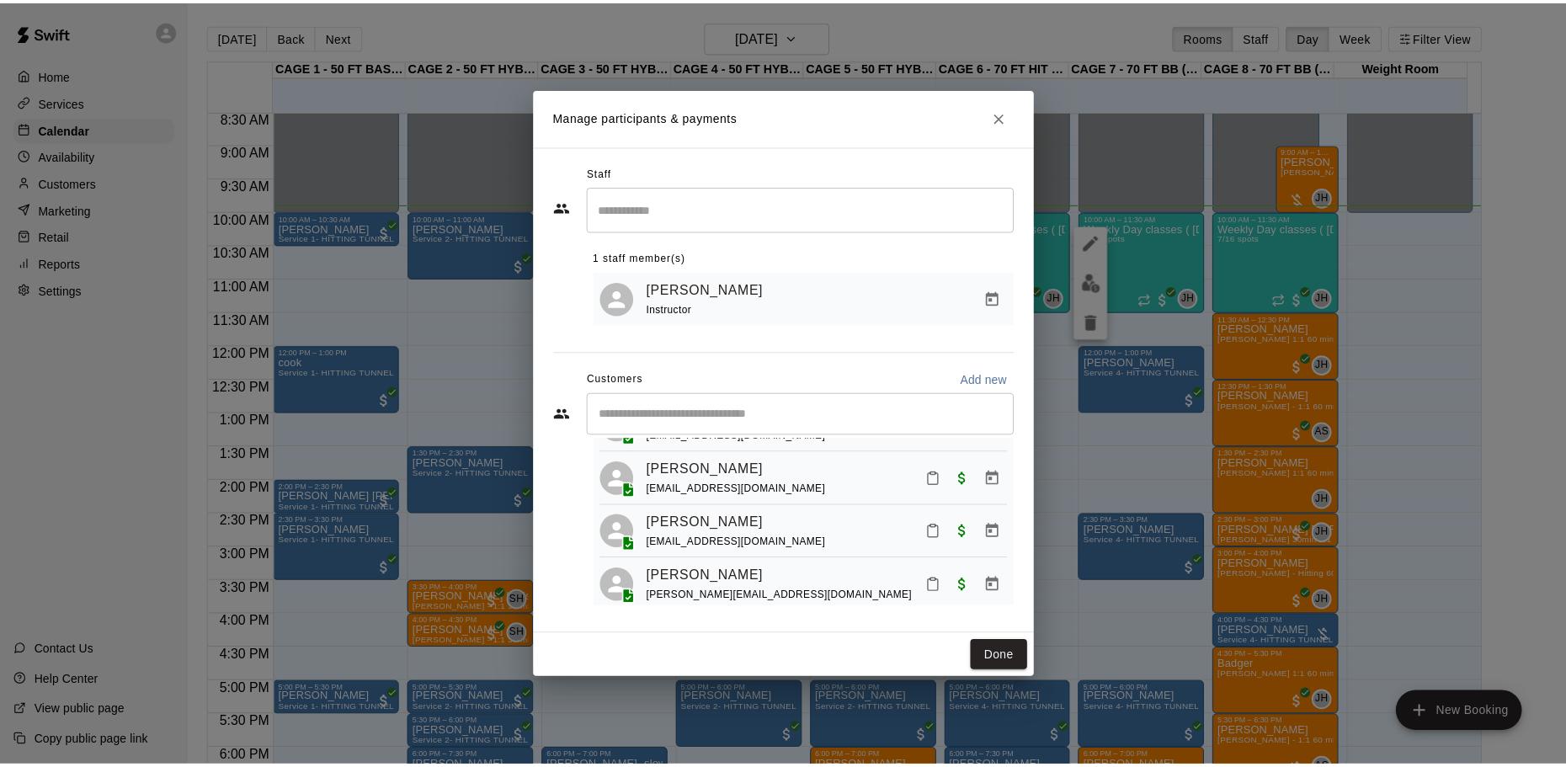
scroll to position [103, 0]
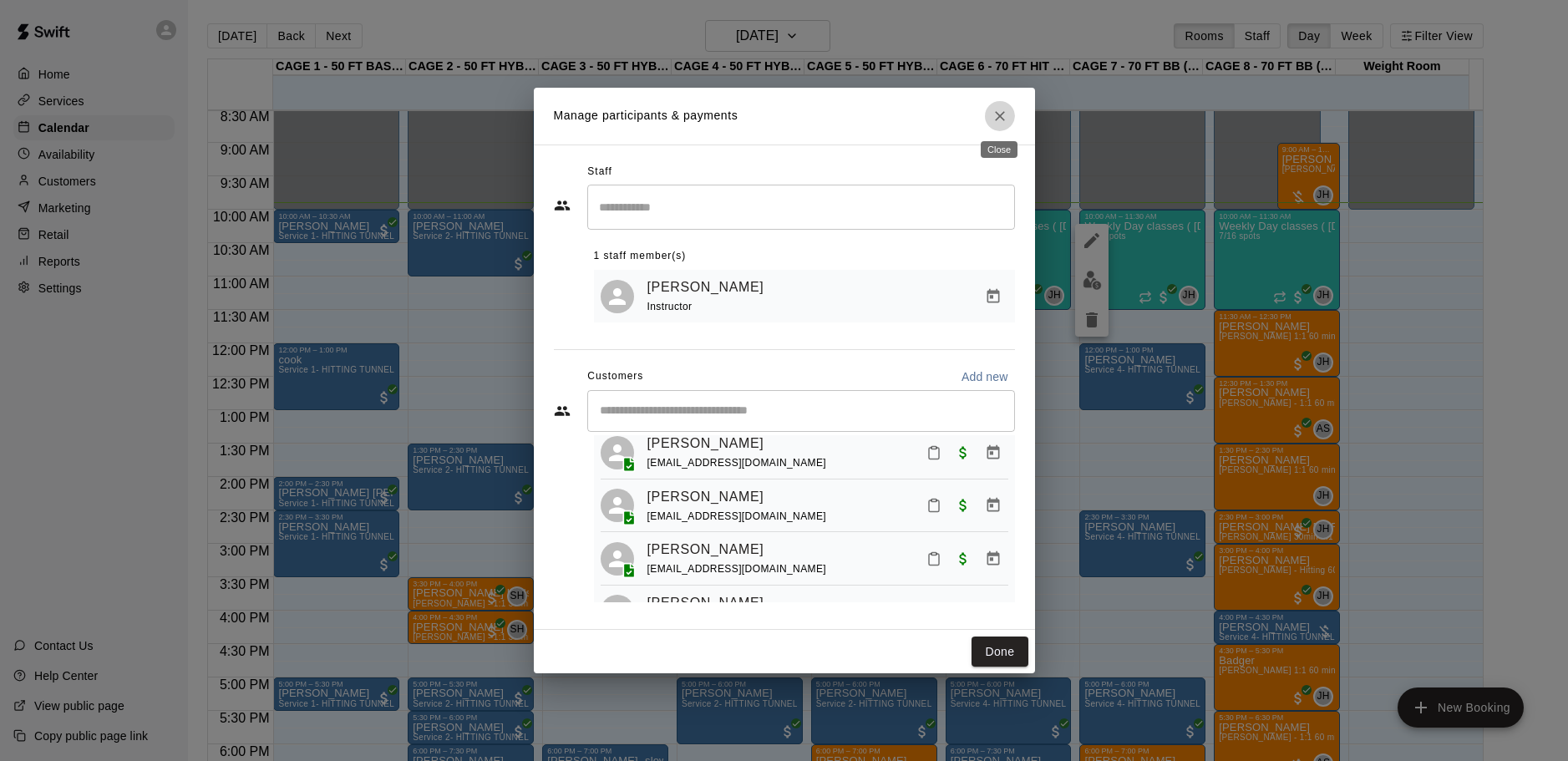
click at [1002, 119] on icon "Close" at bounding box center [999, 116] width 17 height 17
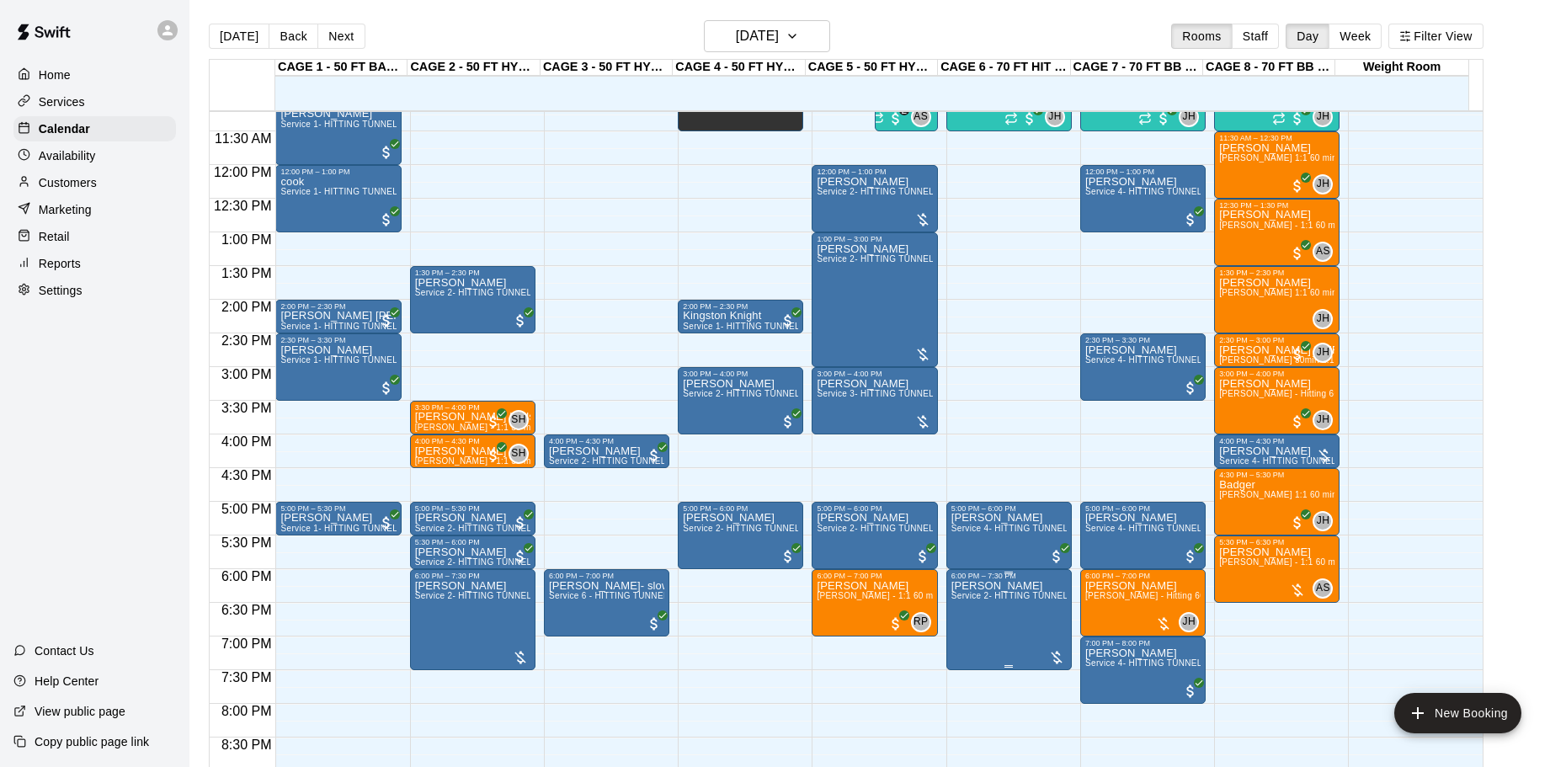
scroll to position [849, 0]
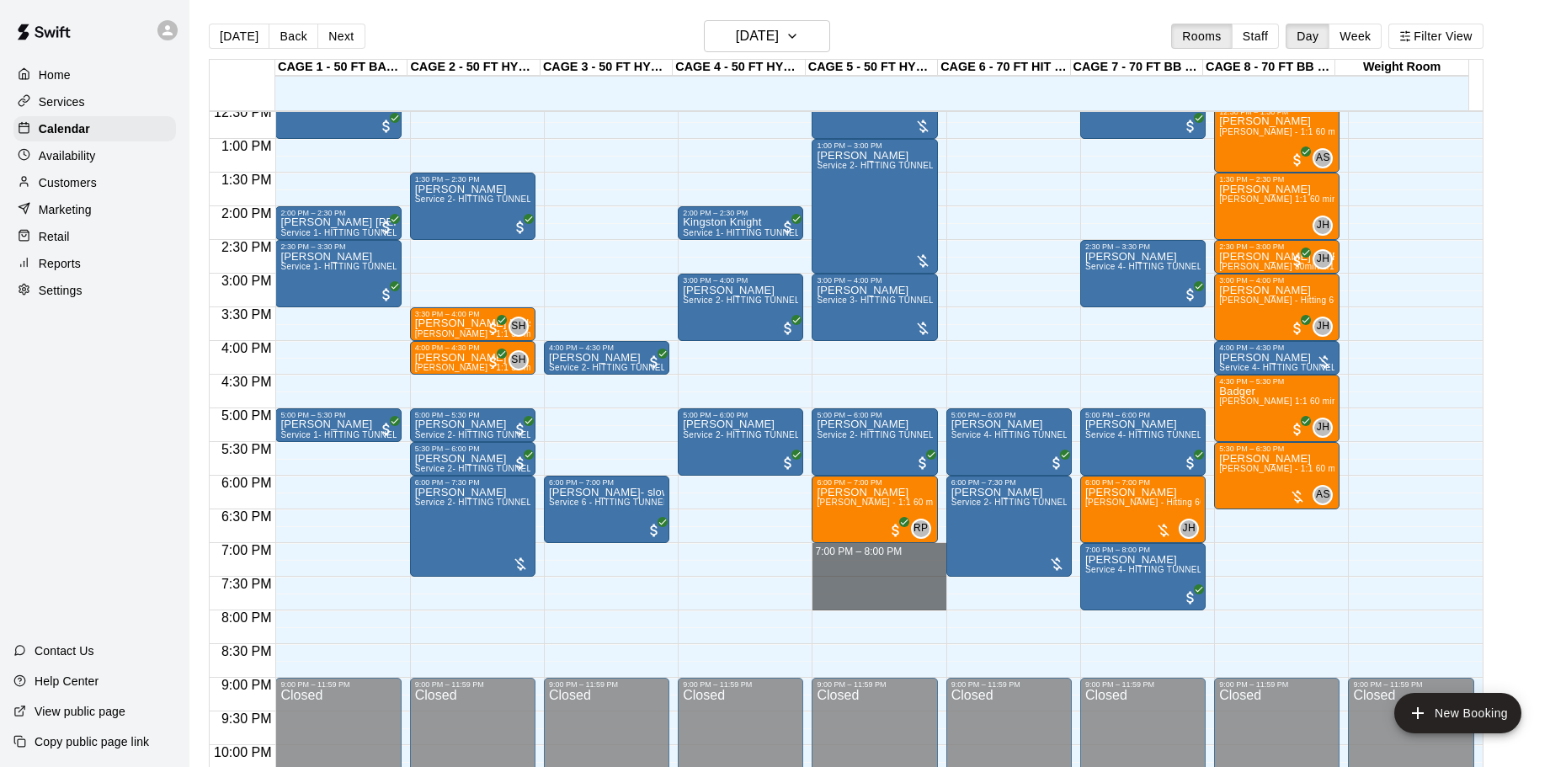
drag, startPoint x: 888, startPoint y: 554, endPoint x: 887, endPoint y: 600, distance: 46.3
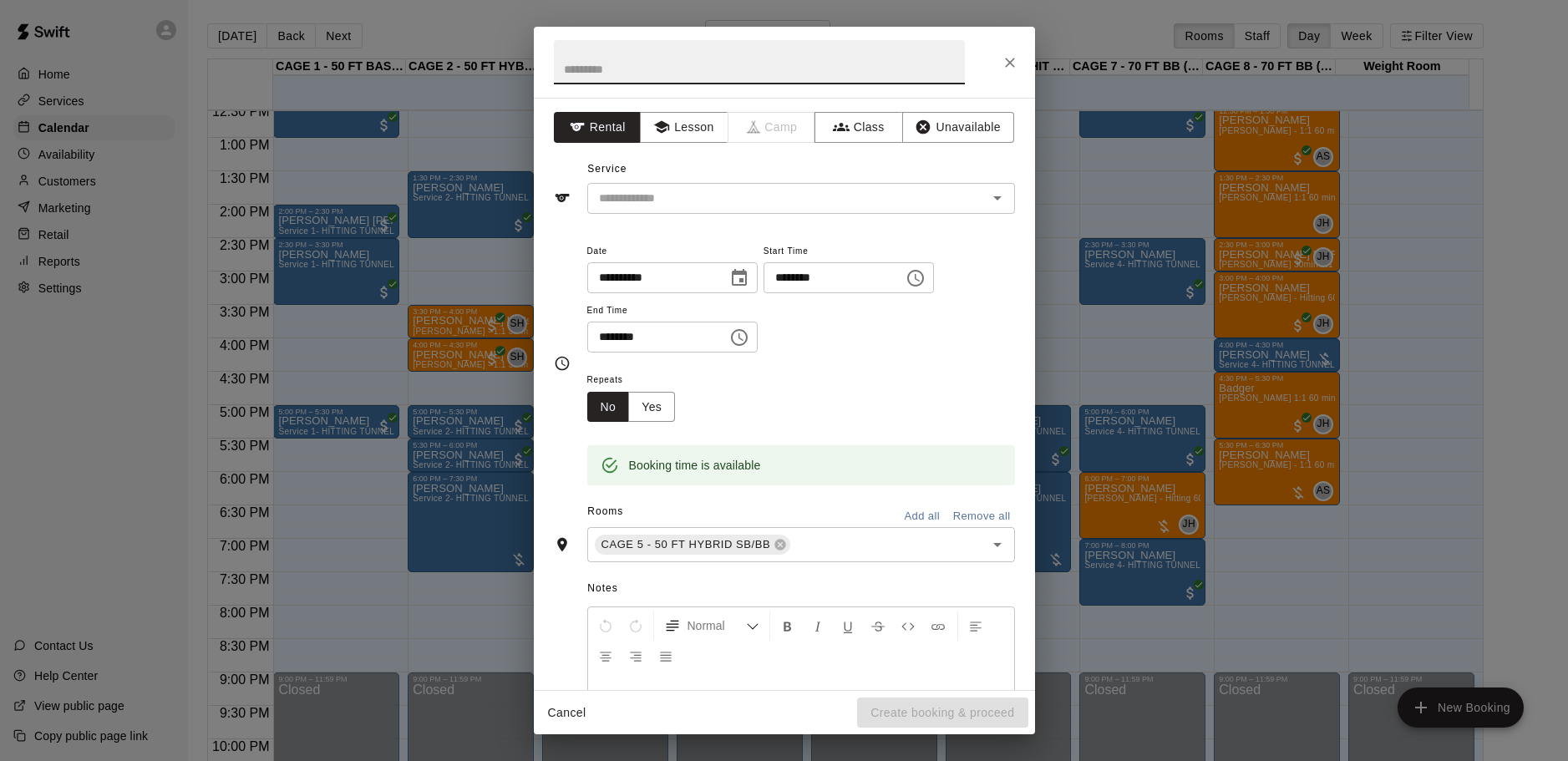
click at [1021, 64] on button "Close" at bounding box center [1010, 63] width 30 height 30
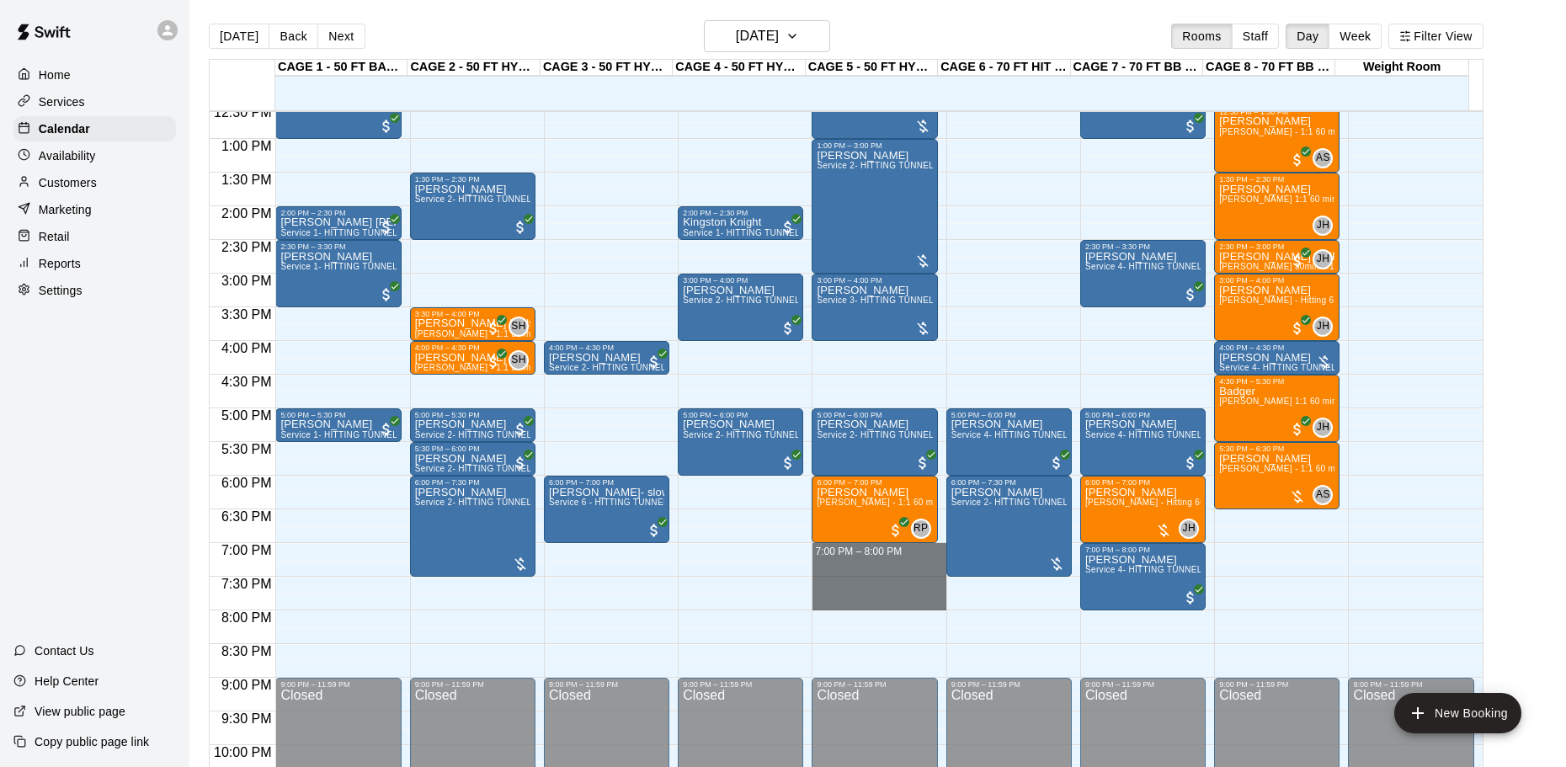
drag, startPoint x: 837, startPoint y: 549, endPoint x: 835, endPoint y: 605, distance: 55.6
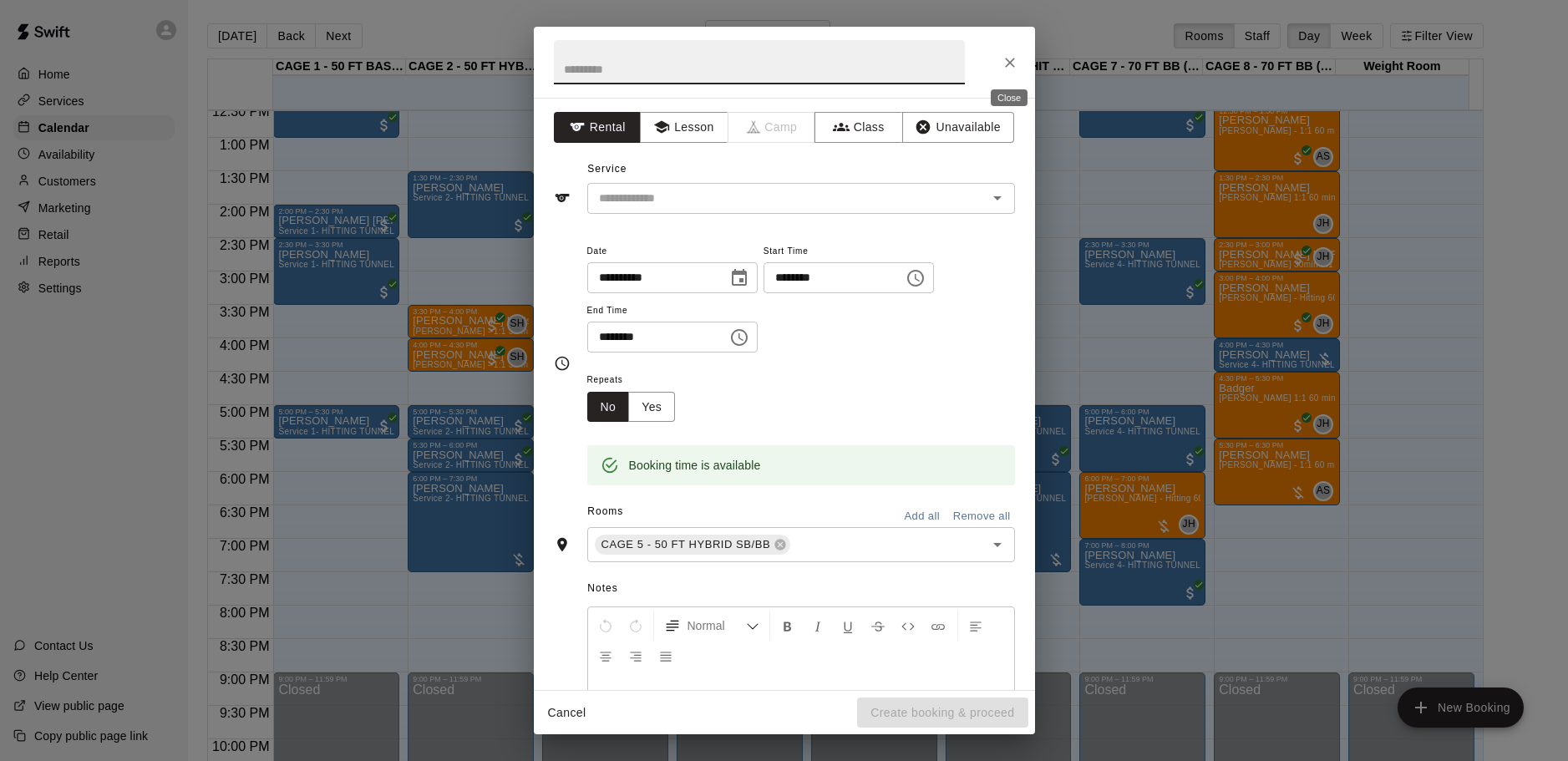
click at [1009, 66] on icon "Close" at bounding box center [1010, 63] width 17 height 17
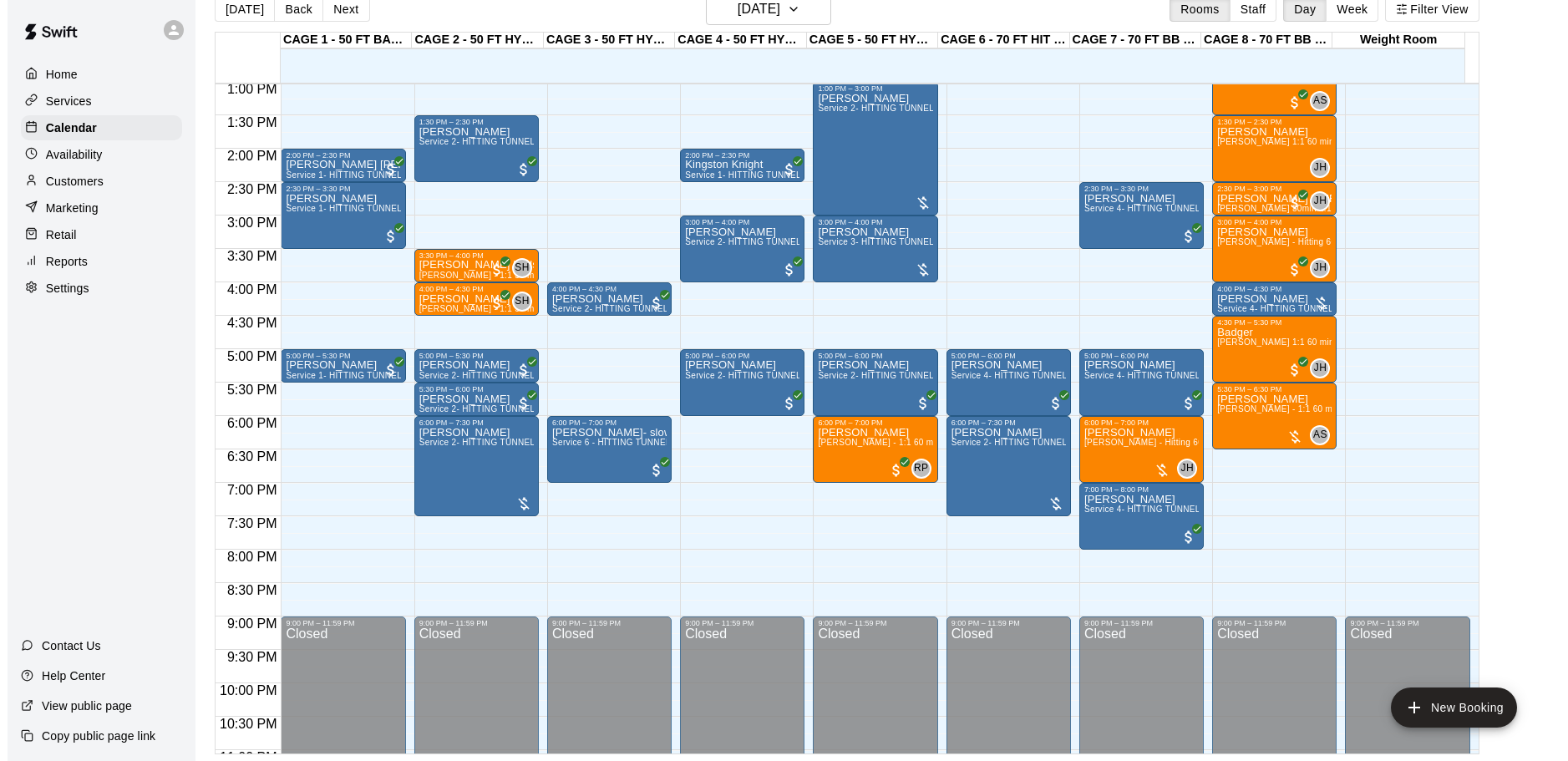
scroll to position [937, 0]
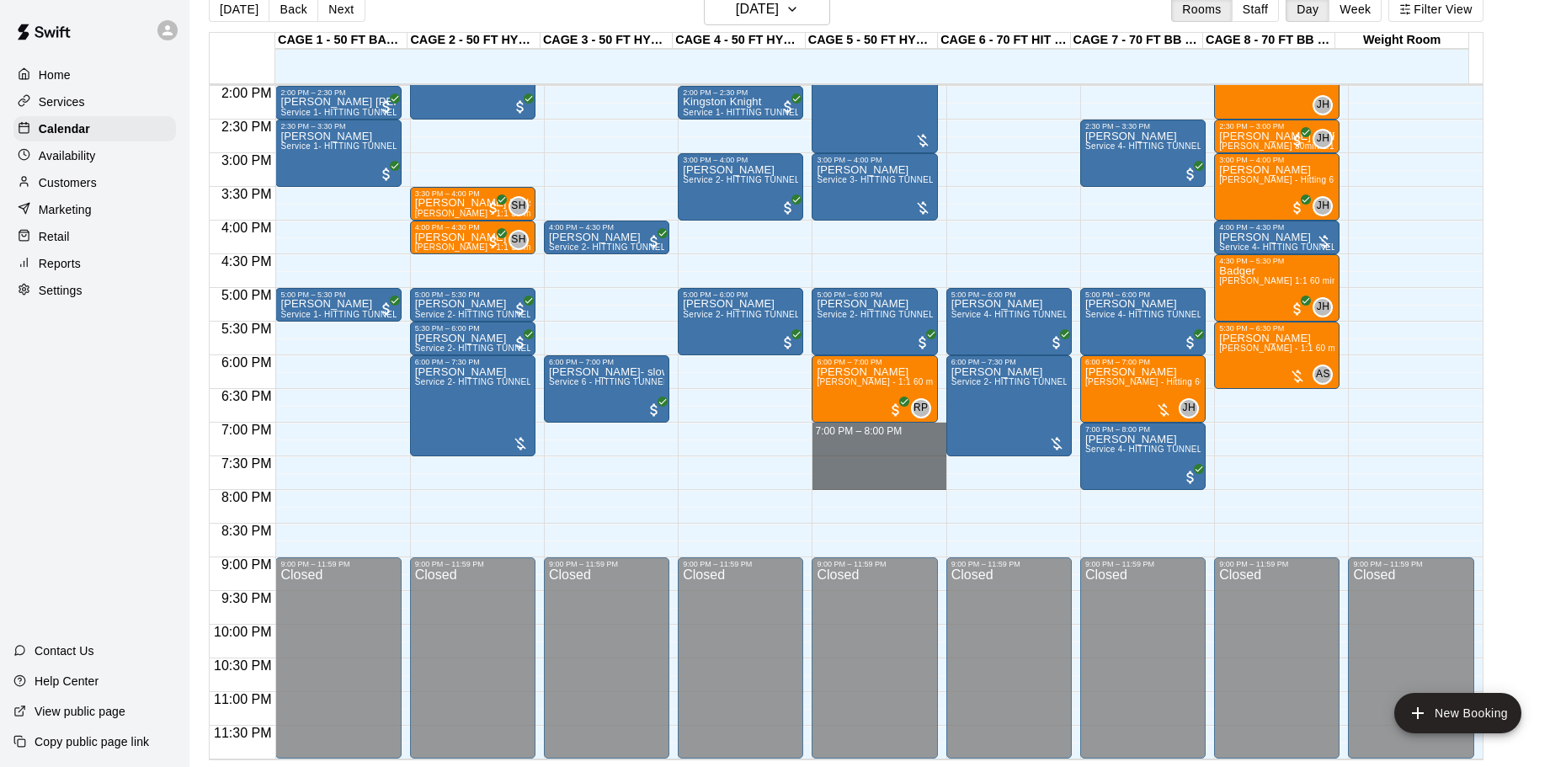
drag, startPoint x: 855, startPoint y: 425, endPoint x: 855, endPoint y: 480, distance: 54.7
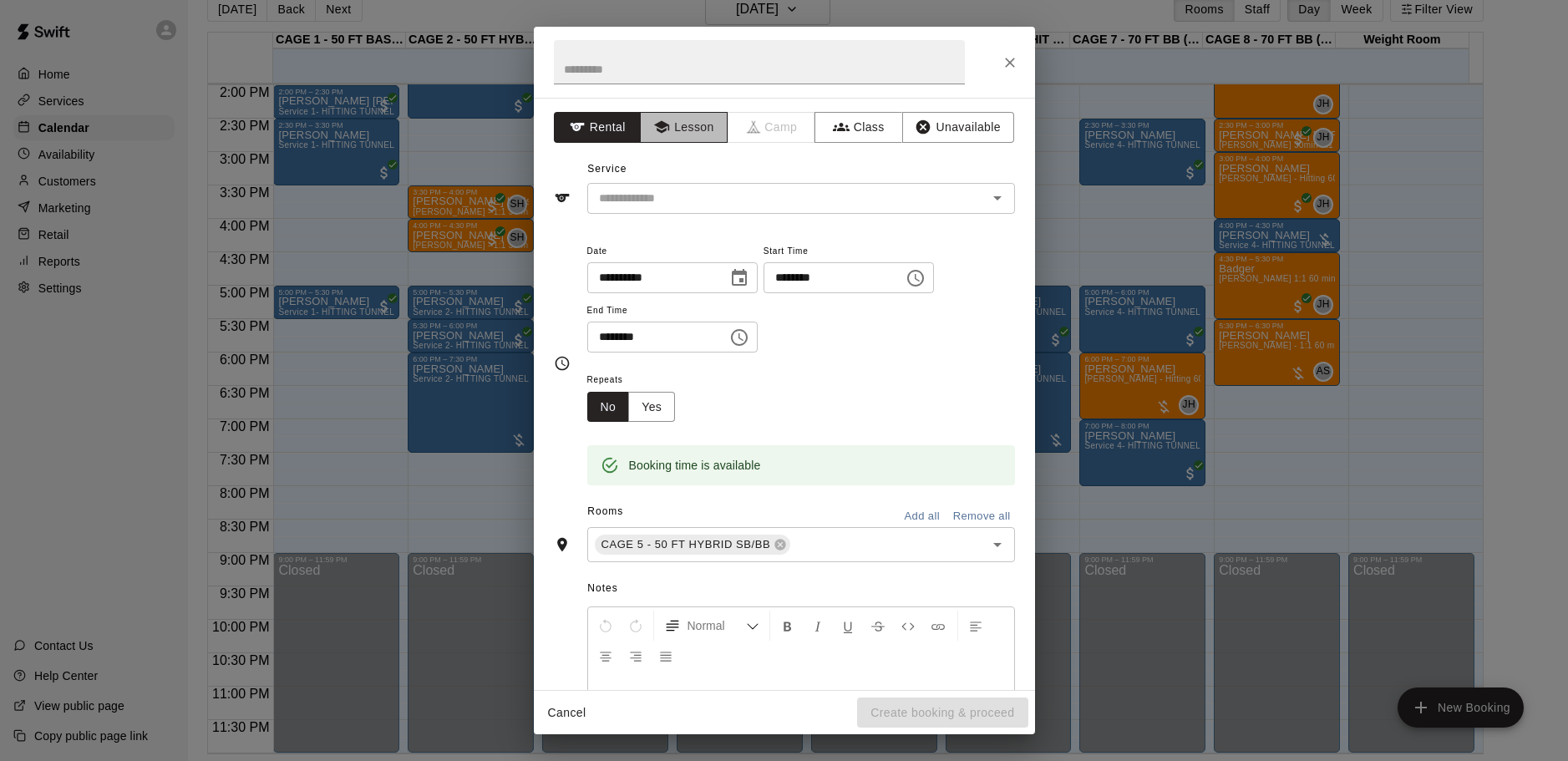
click at [695, 129] on button "Lesson" at bounding box center [684, 127] width 87 height 31
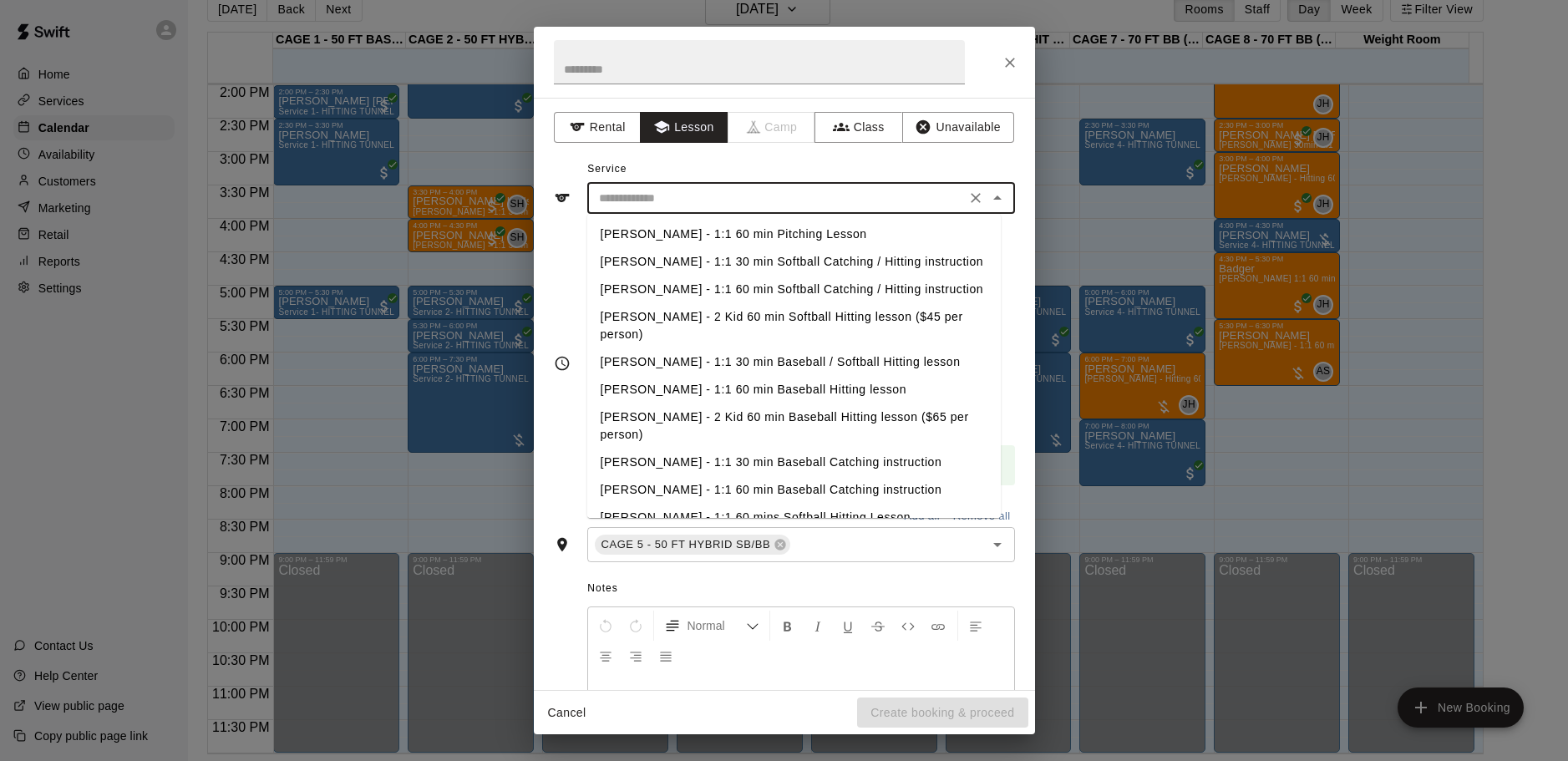
click at [790, 190] on input "text" at bounding box center [776, 197] width 368 height 21
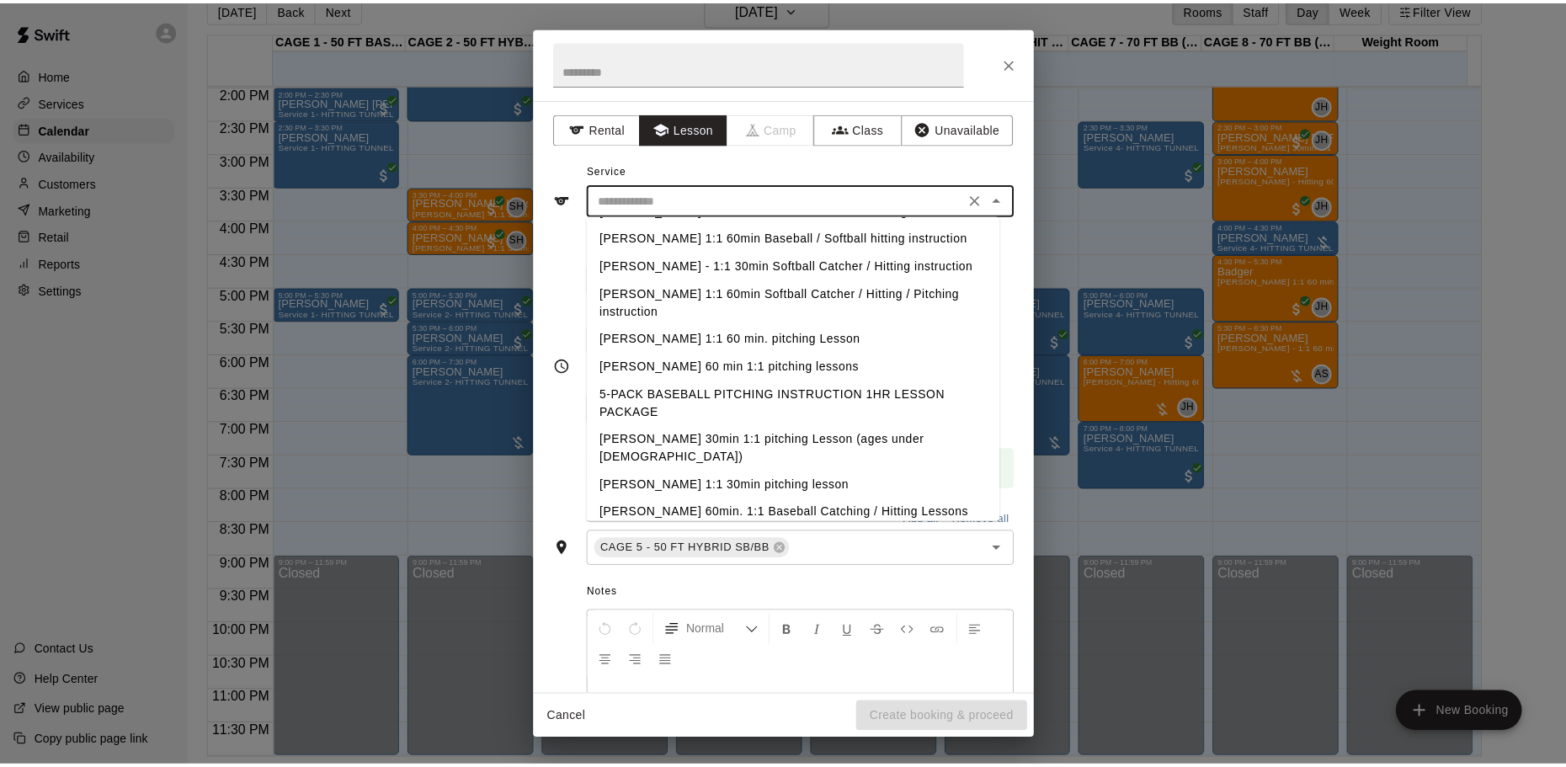
scroll to position [674, 0]
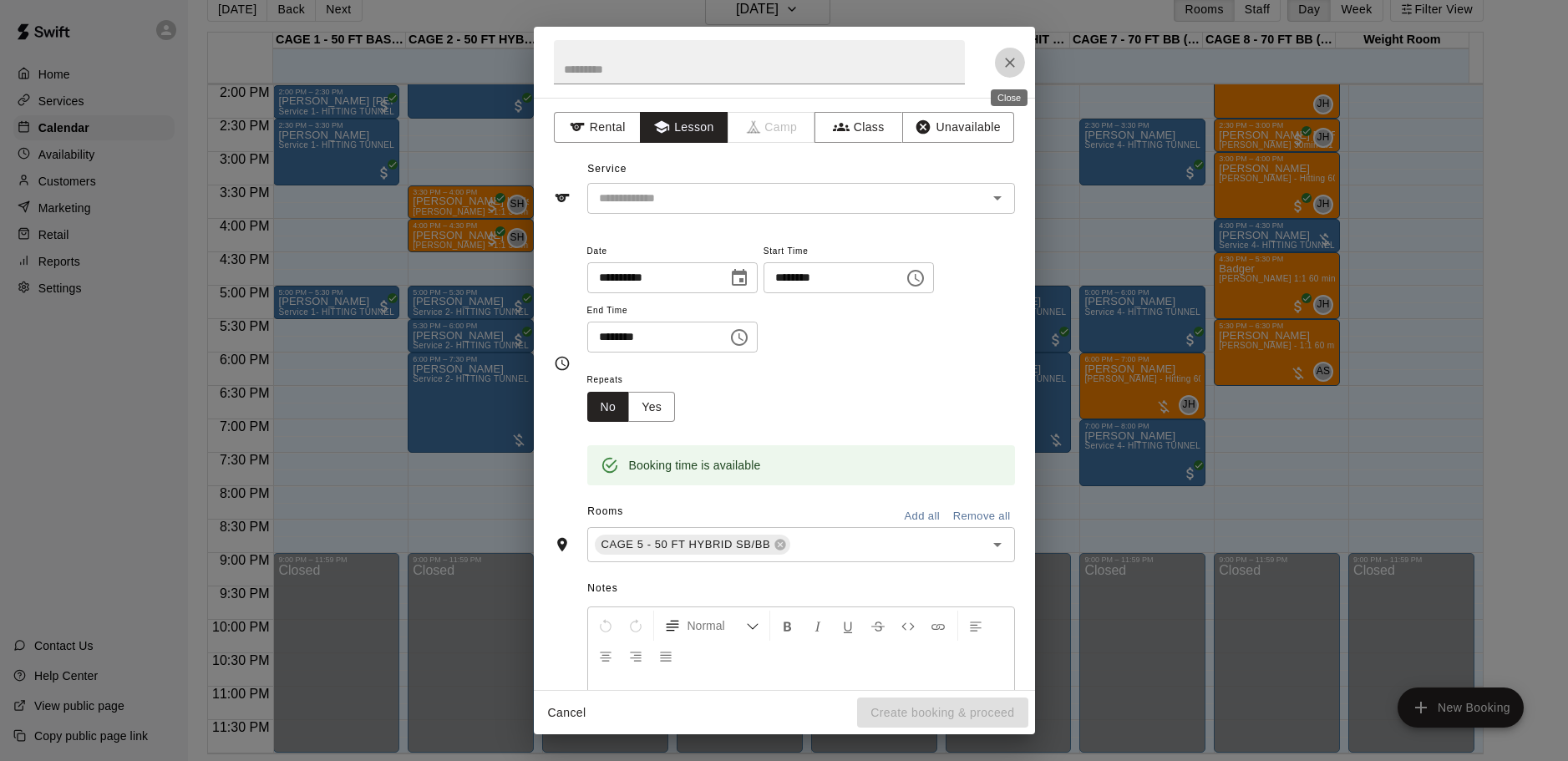
click at [1018, 66] on button "Close" at bounding box center [1010, 63] width 30 height 30
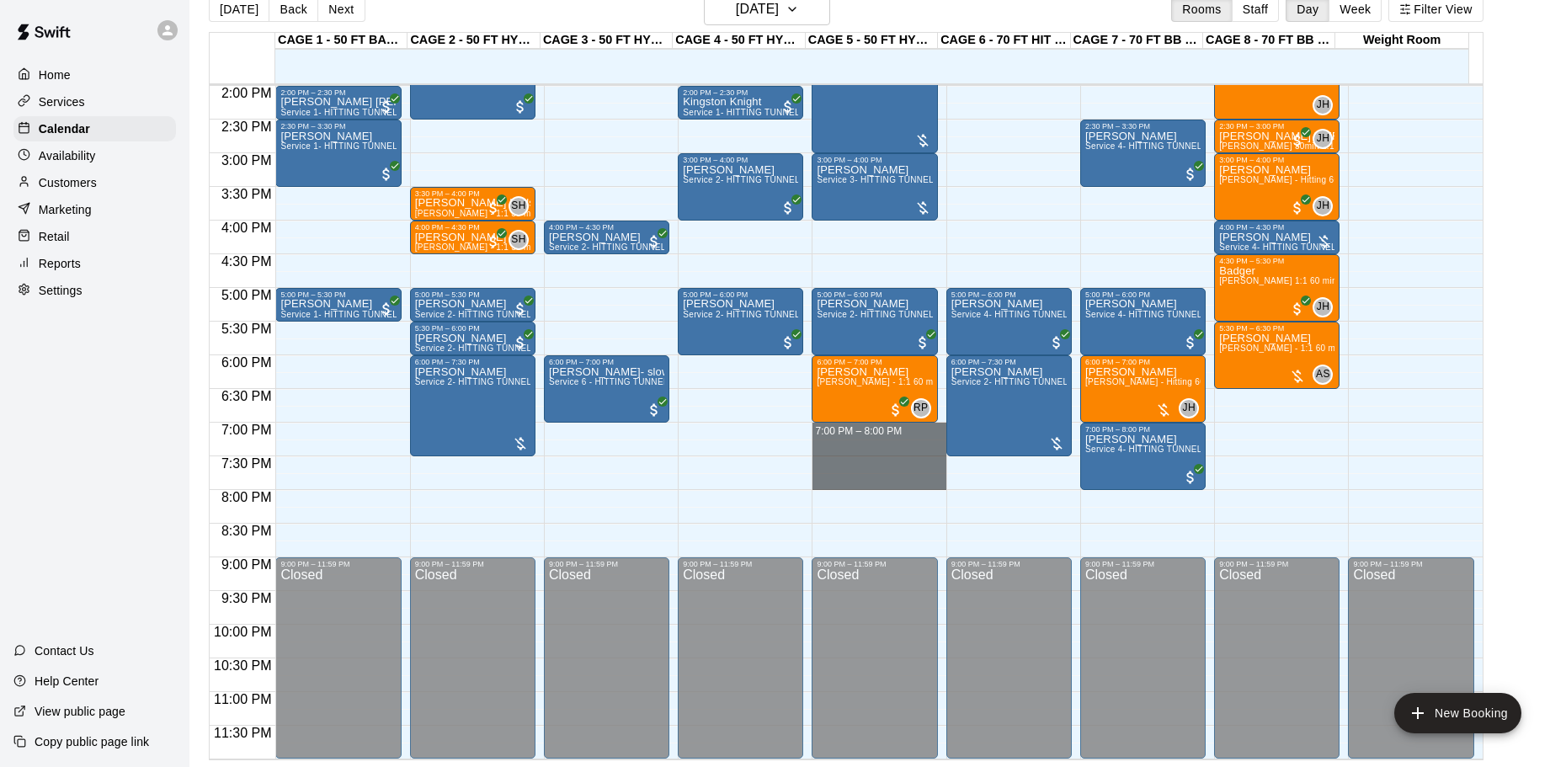
drag, startPoint x: 887, startPoint y: 428, endPoint x: 886, endPoint y: 482, distance: 53.9
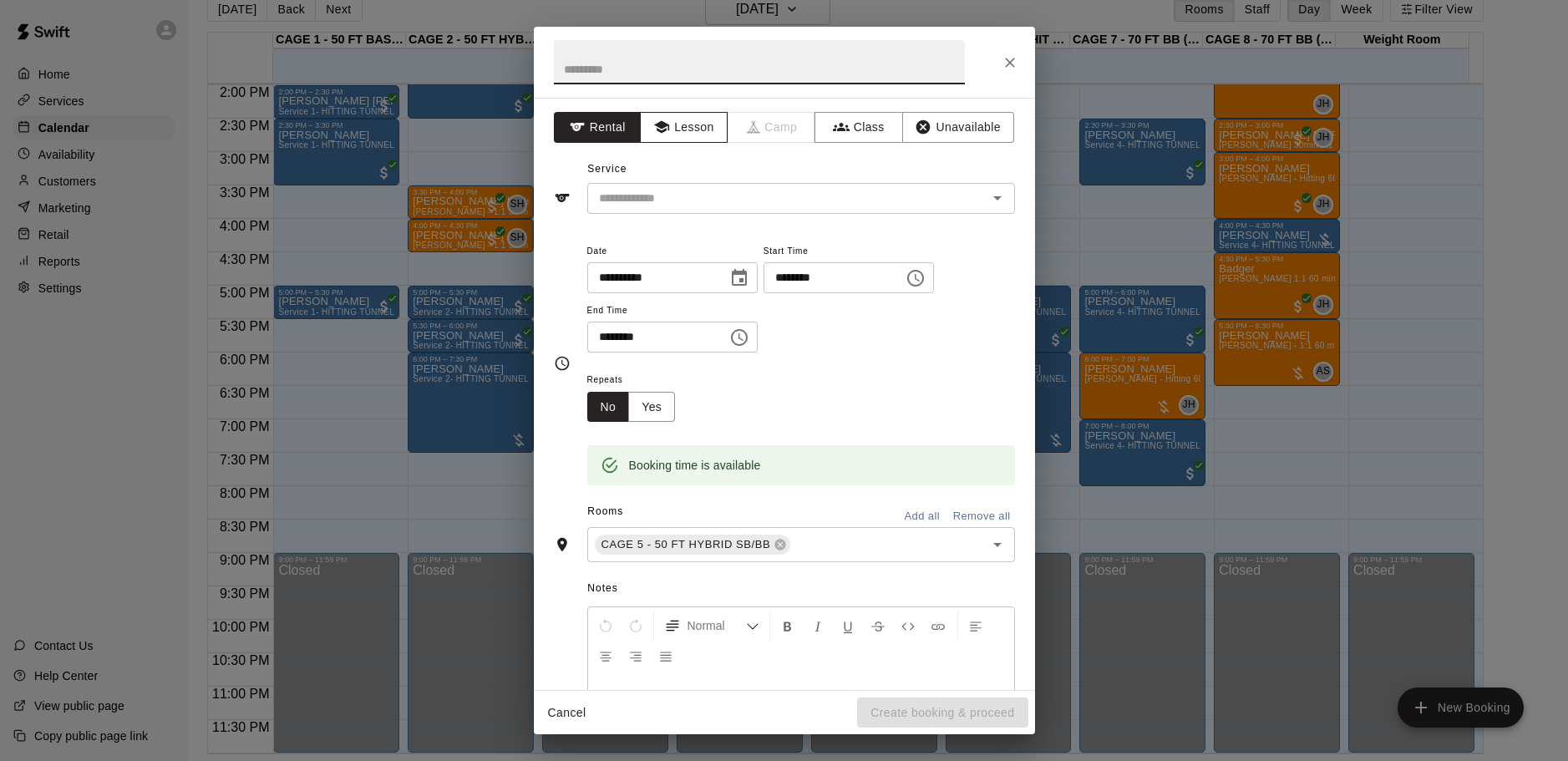
click at [691, 127] on button "Lesson" at bounding box center [684, 127] width 87 height 31
click at [748, 216] on div "**********" at bounding box center [784, 394] width 501 height 592
click at [759, 202] on input "text" at bounding box center [776, 197] width 368 height 21
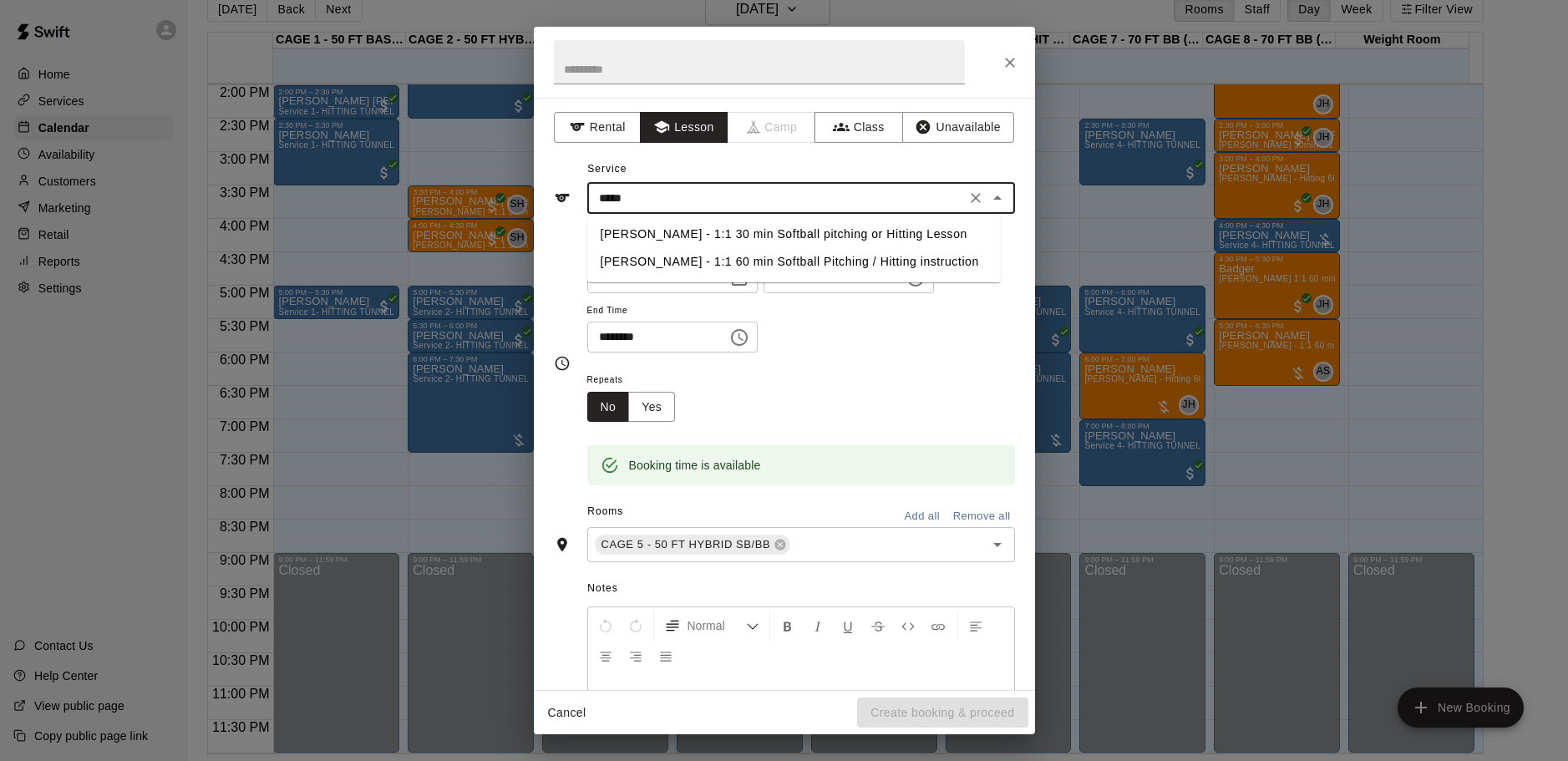
click at [753, 259] on li "[PERSON_NAME] - 1:1 60 min Softball Pitching / Hitting instruction" at bounding box center [794, 262] width 414 height 28
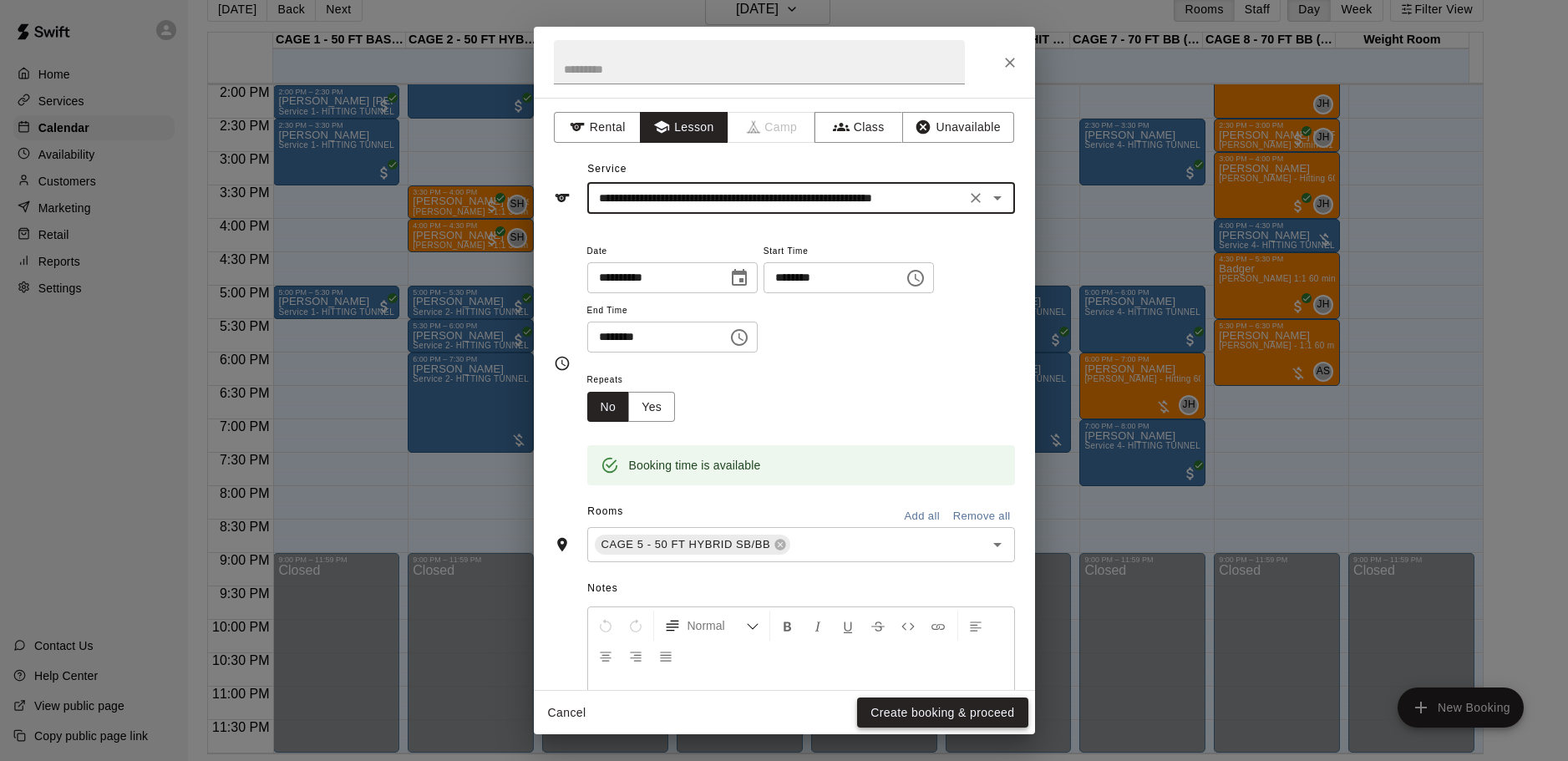
type input "**********"
click at [945, 714] on button "Create booking & proceed" at bounding box center [943, 712] width 171 height 31
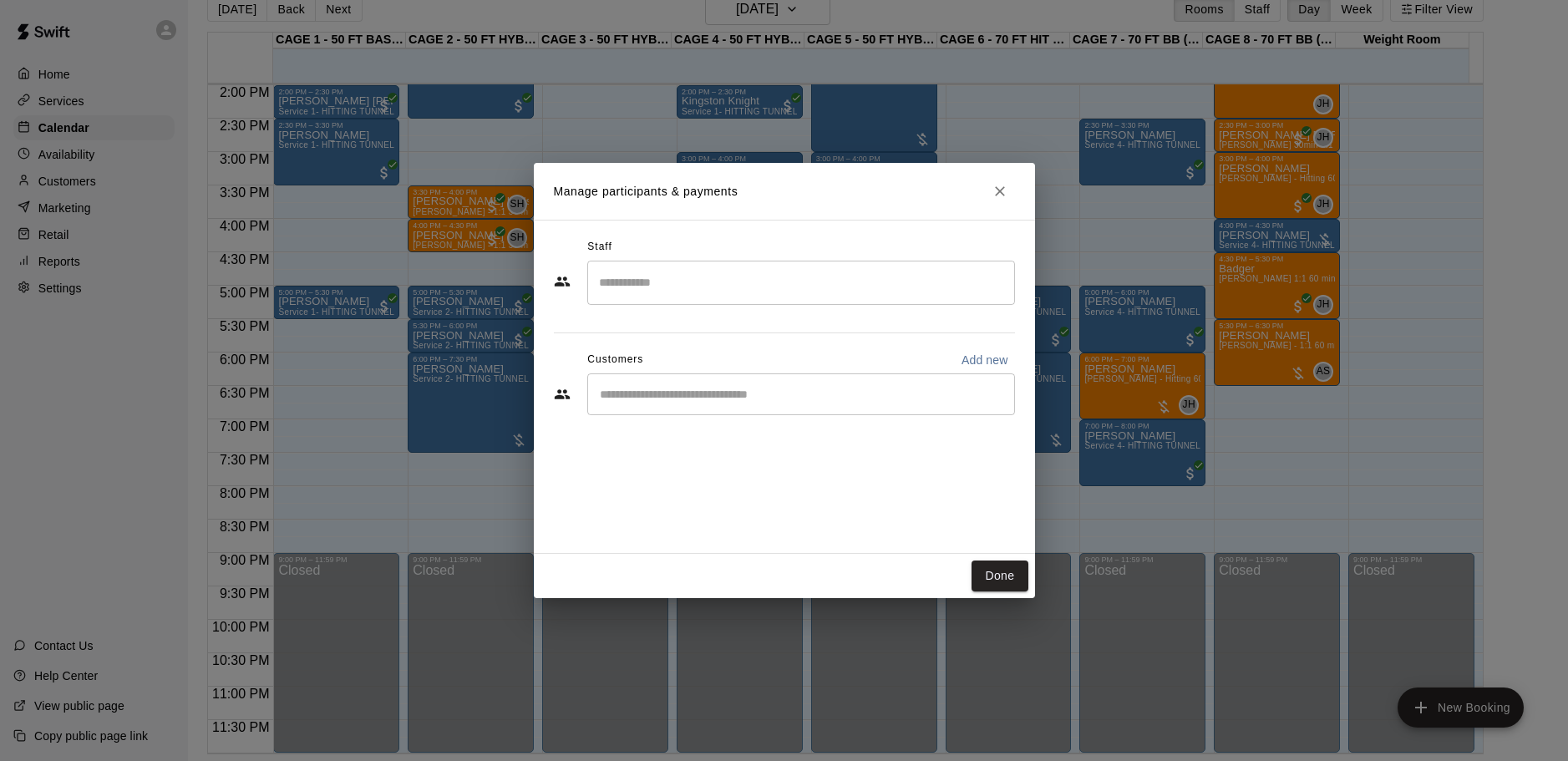
click at [697, 398] on input "Start typing to search customers..." at bounding box center [801, 394] width 413 height 17
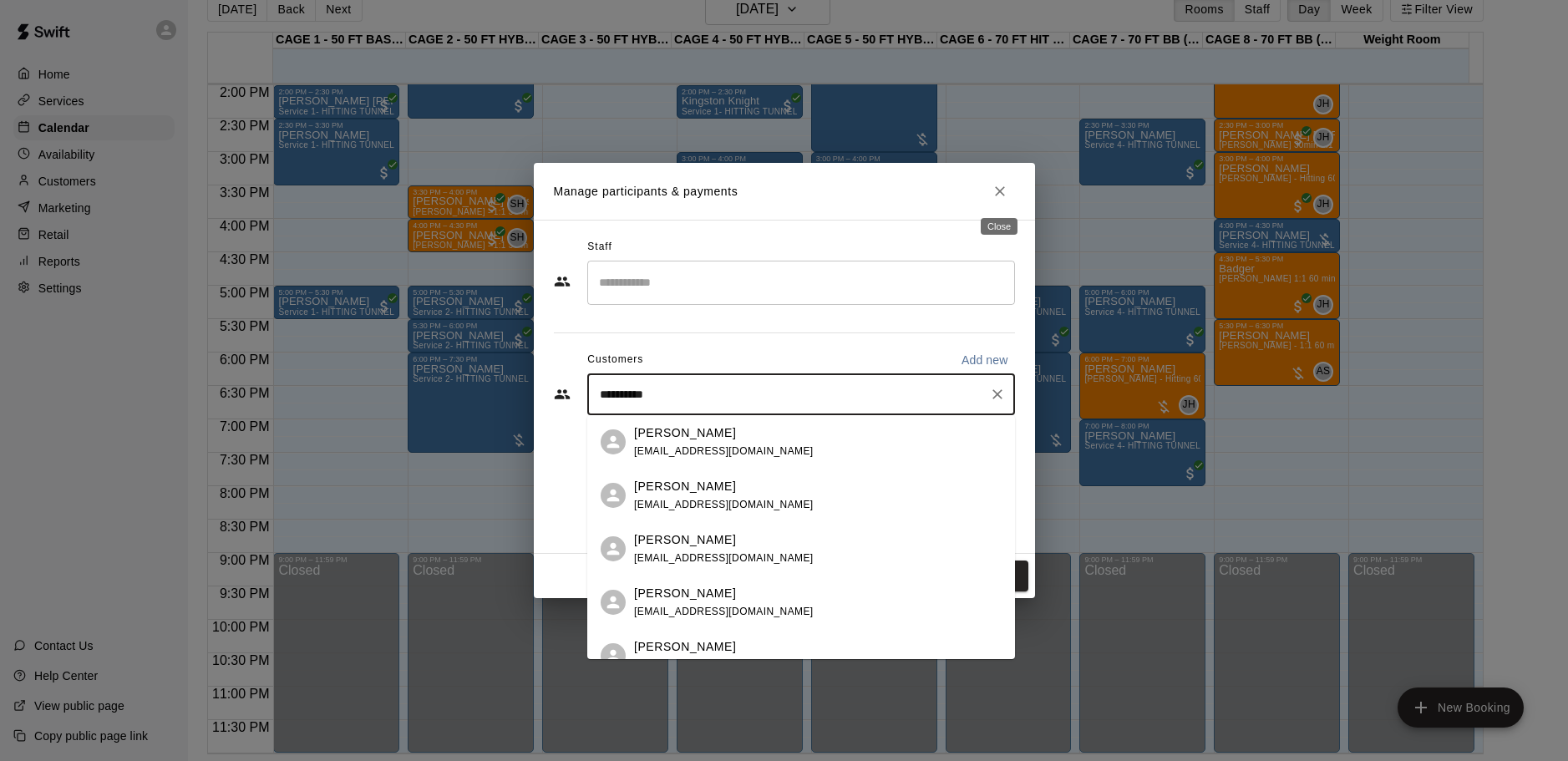
type input "**********"
click at [991, 188] on icon "Close" at bounding box center [999, 190] width 17 height 17
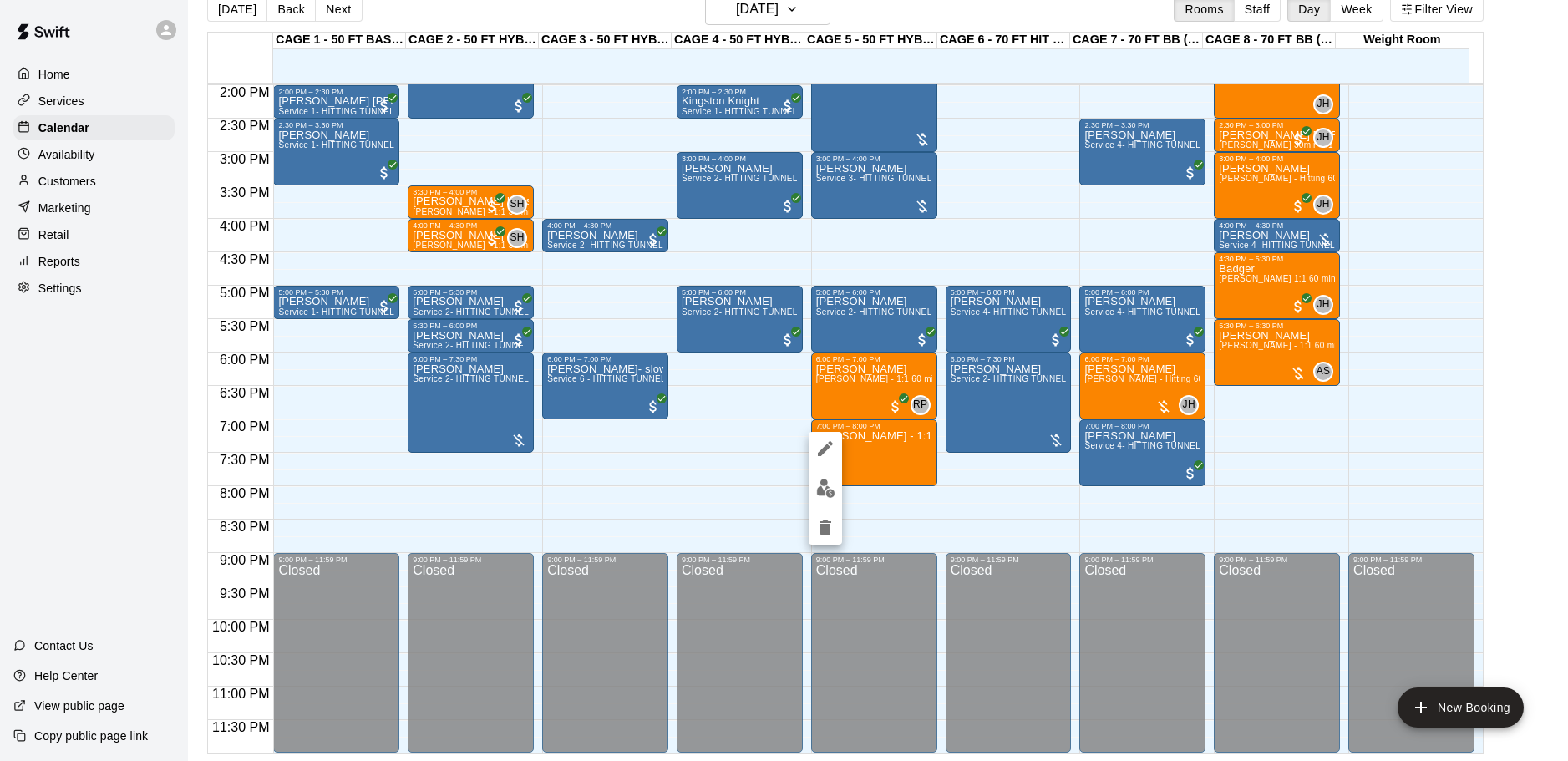
click at [862, 454] on div at bounding box center [784, 380] width 1568 height 761
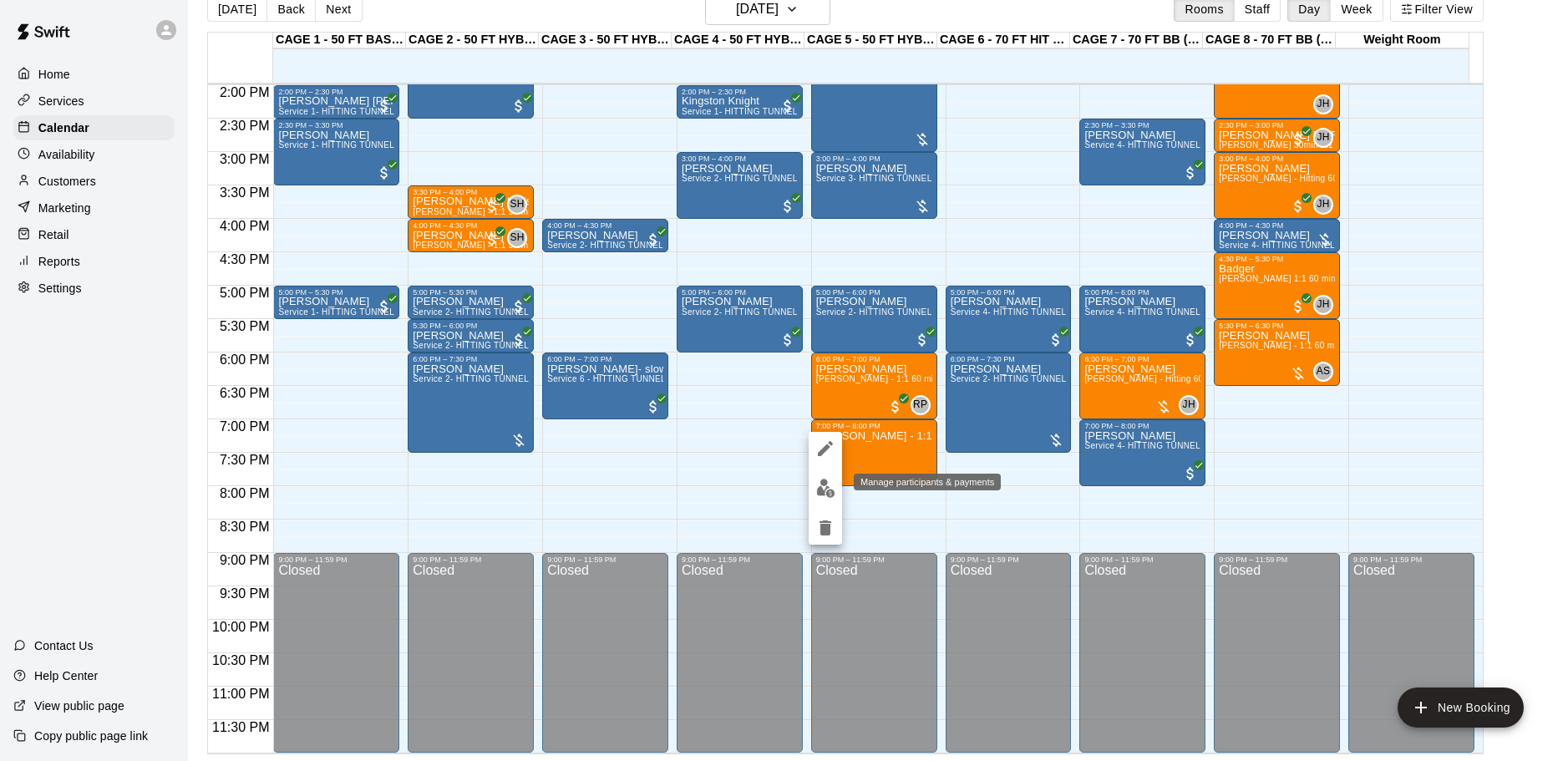
click at [821, 480] on img "edit" at bounding box center [826, 487] width 19 height 19
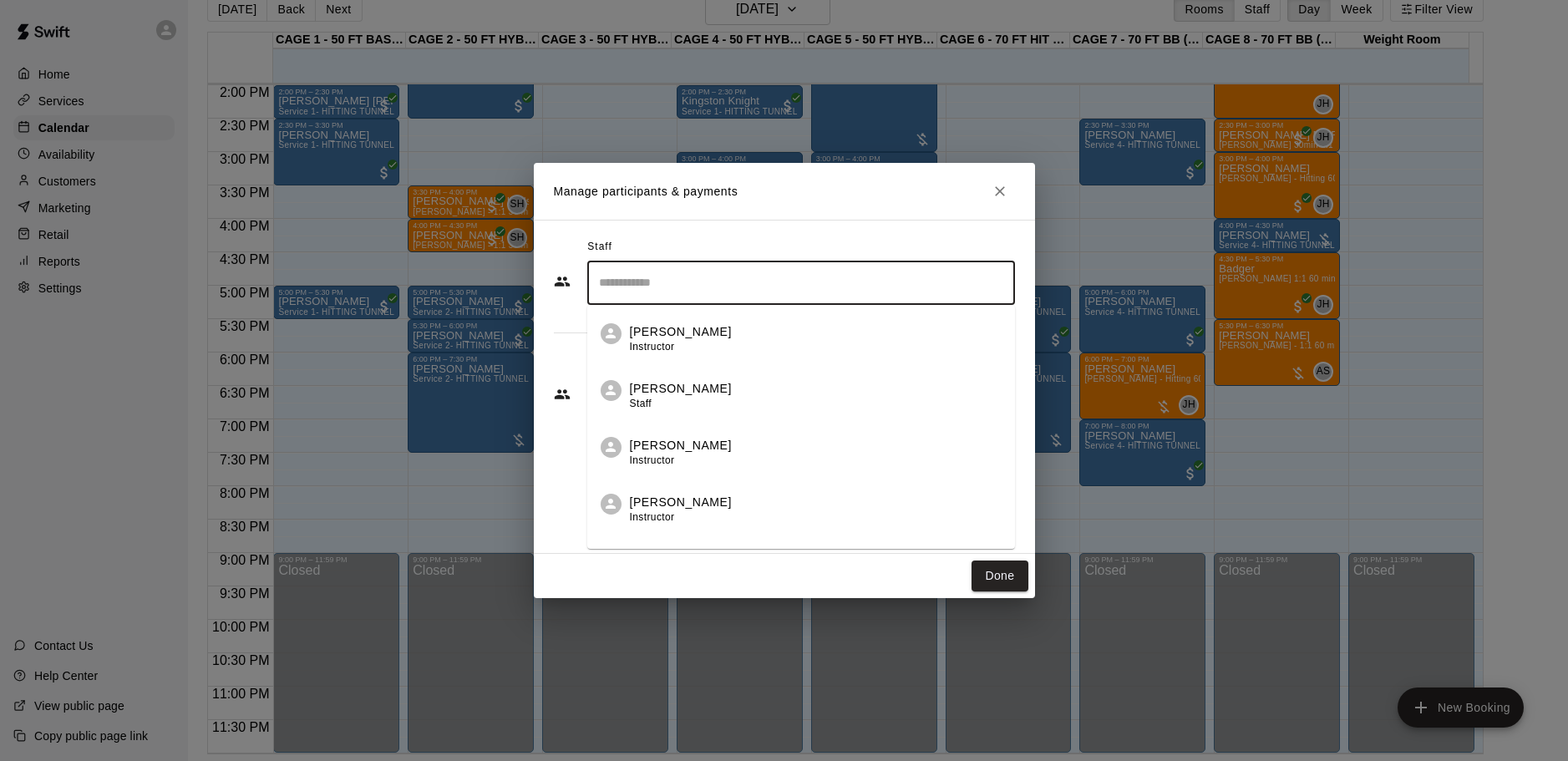
click at [782, 286] on input "Search staff" at bounding box center [801, 282] width 413 height 29
click at [700, 334] on div "Rocky Parra Instructor" at bounding box center [816, 339] width 372 height 33
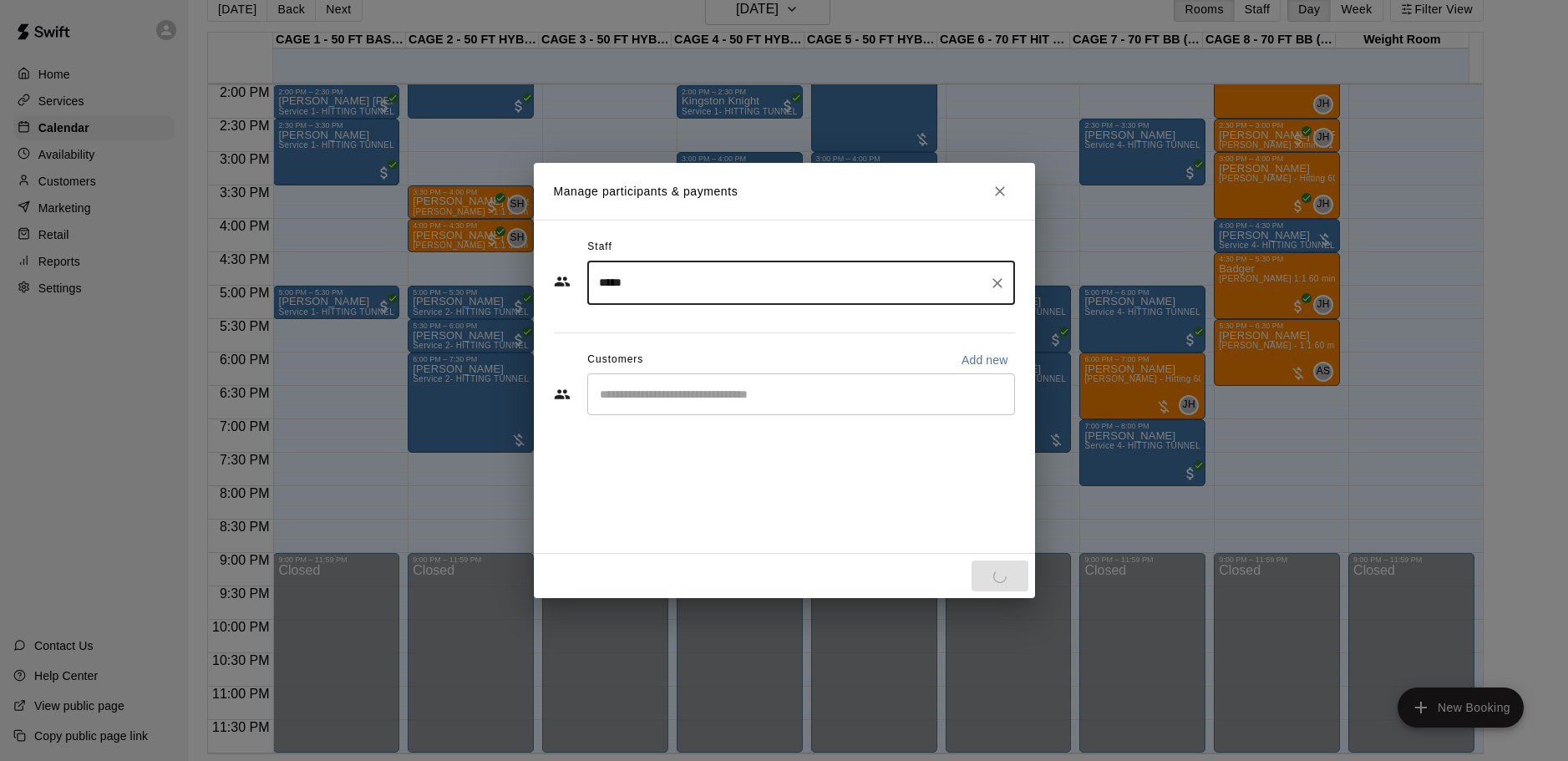
type input "*****"
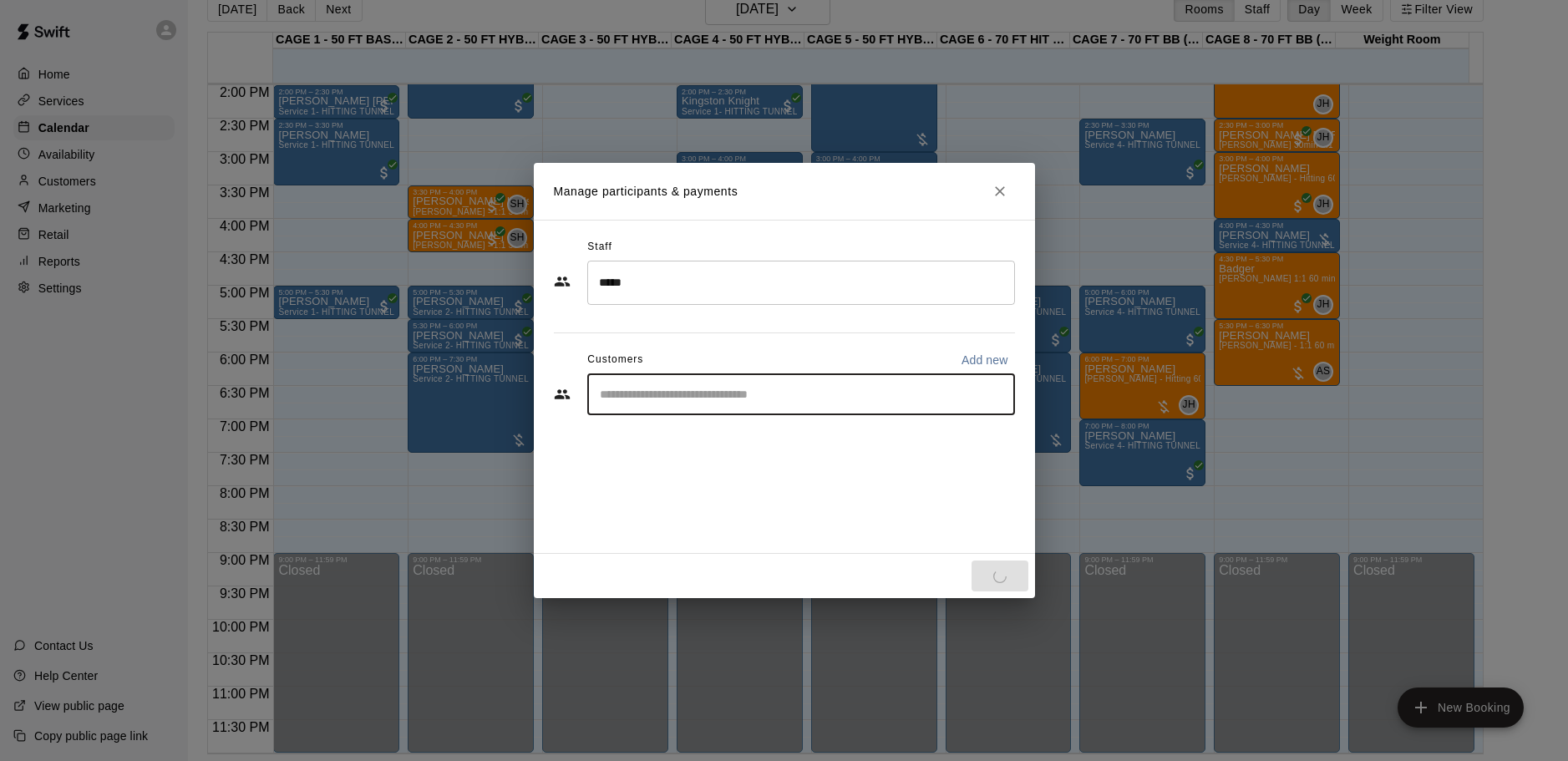
click at [771, 391] on input "Start typing to search customers..." at bounding box center [801, 394] width 413 height 17
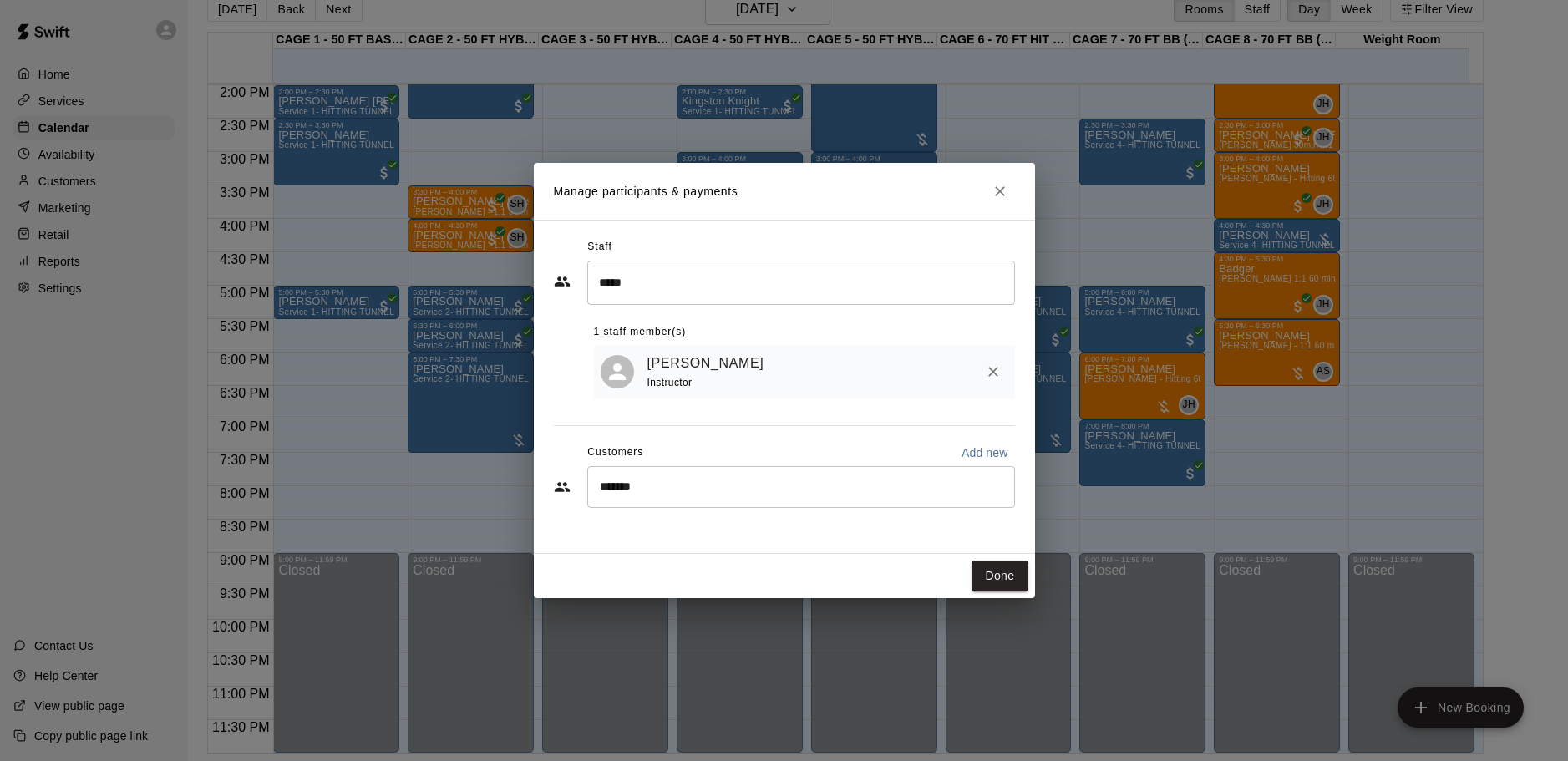
click at [912, 324] on div "1 staff member(s)" at bounding box center [805, 332] width 421 height 27
click at [761, 483] on input "******" at bounding box center [788, 486] width 388 height 17
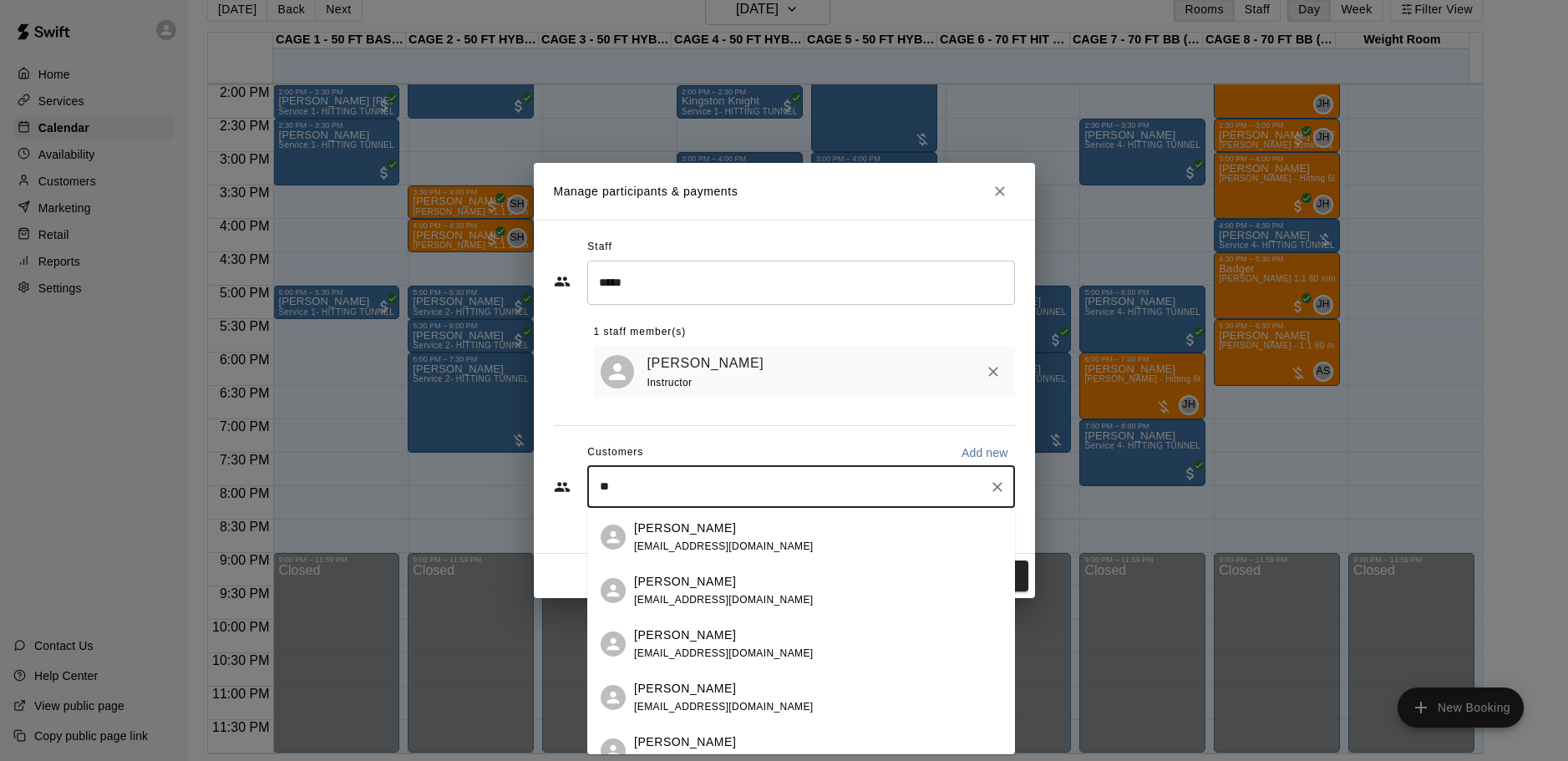
type input "*"
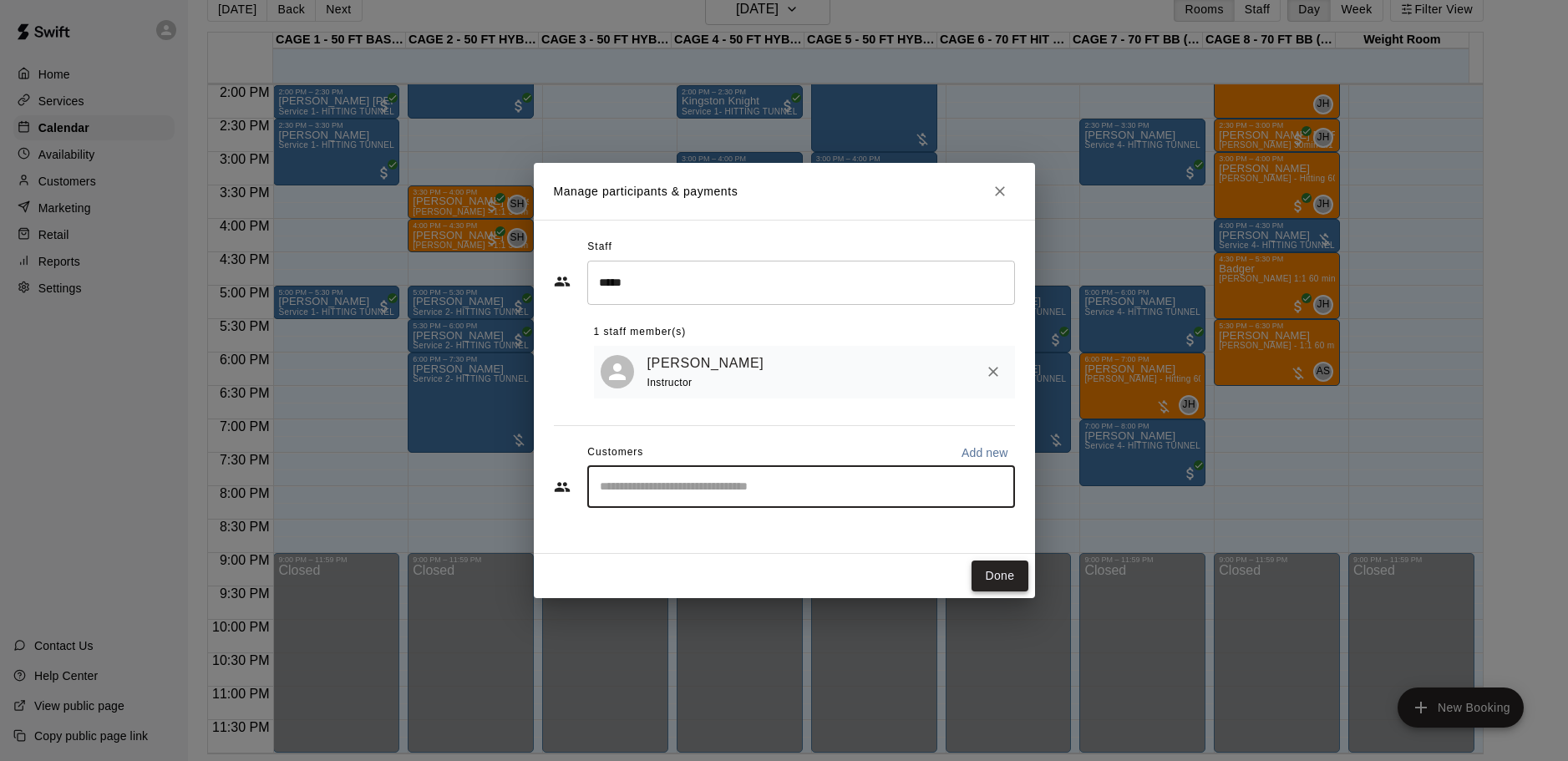
click at [996, 576] on button "Done" at bounding box center [999, 575] width 56 height 31
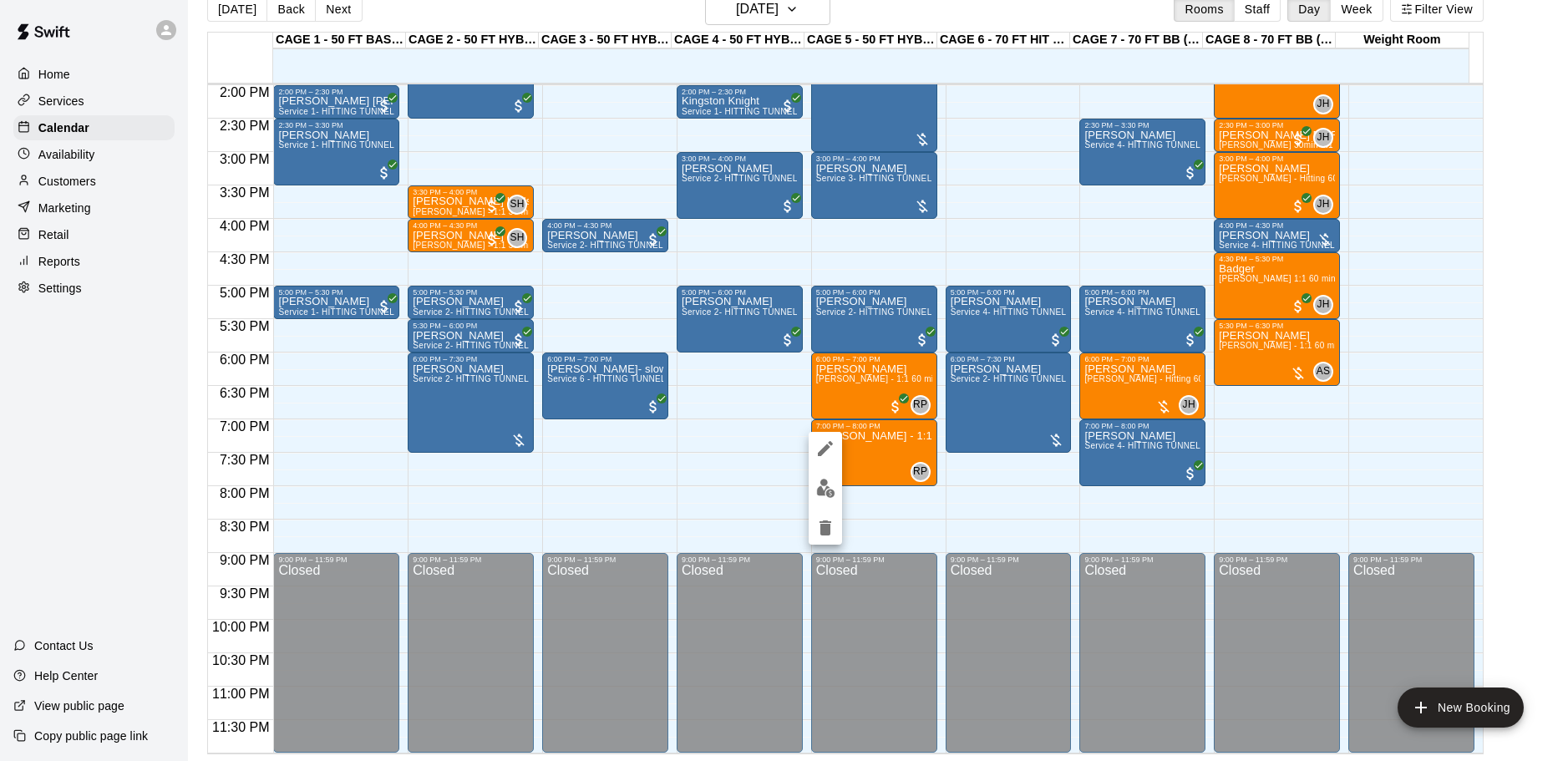
click at [825, 452] on icon "edit" at bounding box center [825, 448] width 15 height 15
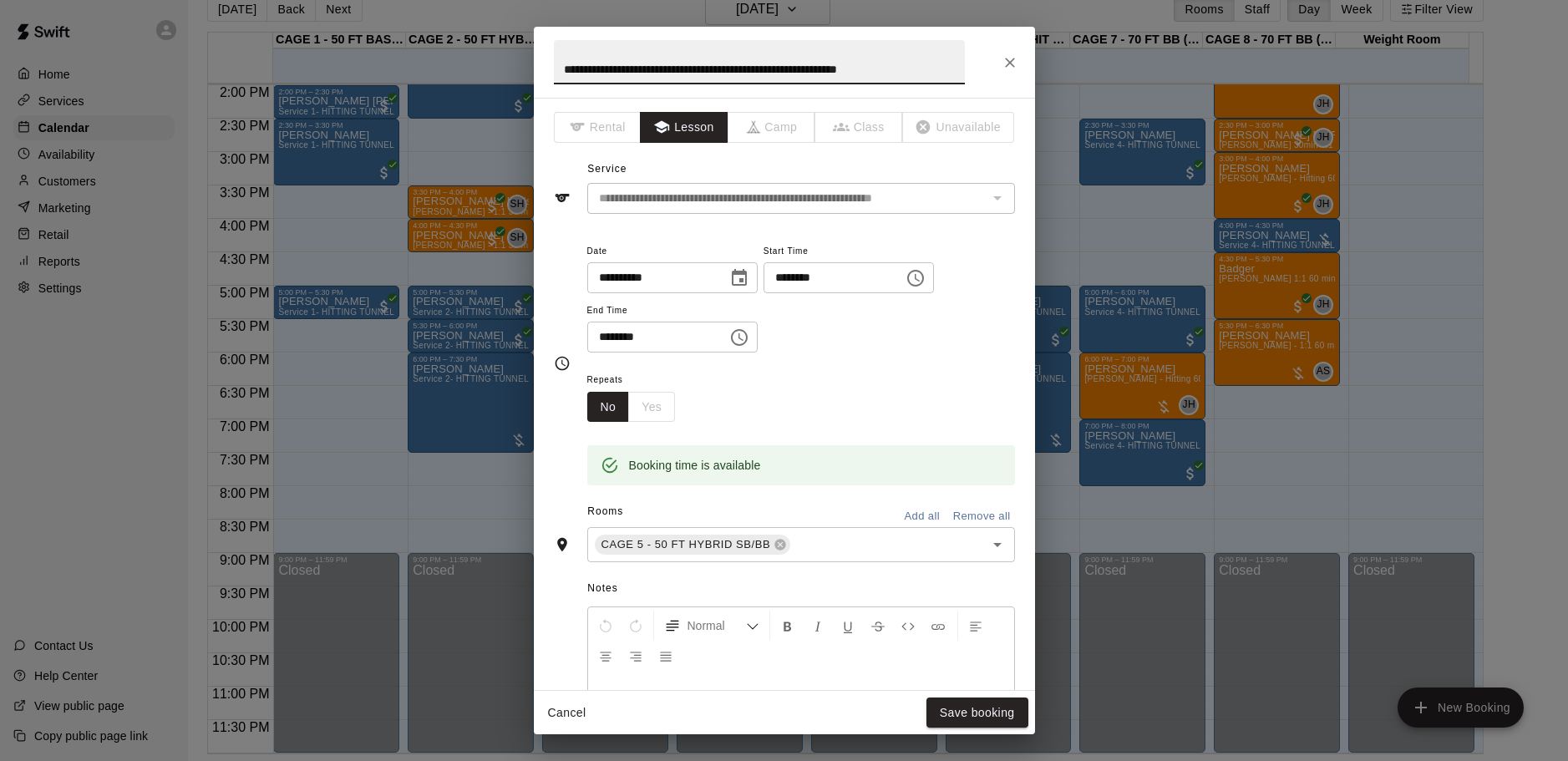
drag, startPoint x: 939, startPoint y: 65, endPoint x: 512, endPoint y: 47, distance: 427.4
click at [512, 47] on div "**********" at bounding box center [784, 380] width 1568 height 761
type input "**********"
click at [1000, 717] on button "Save booking" at bounding box center [978, 712] width 102 height 31
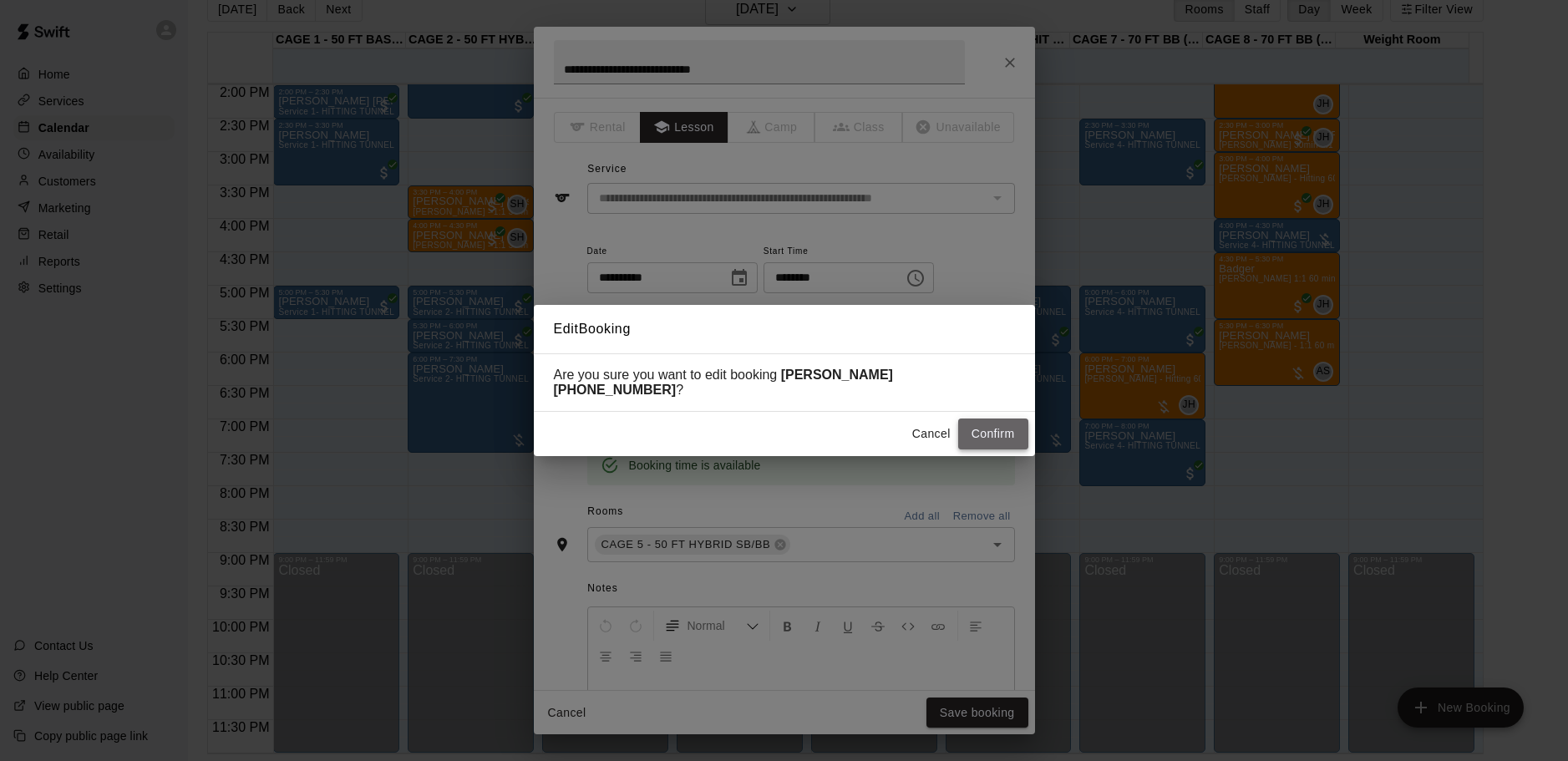
click at [1006, 419] on button "Confirm" at bounding box center [993, 434] width 70 height 31
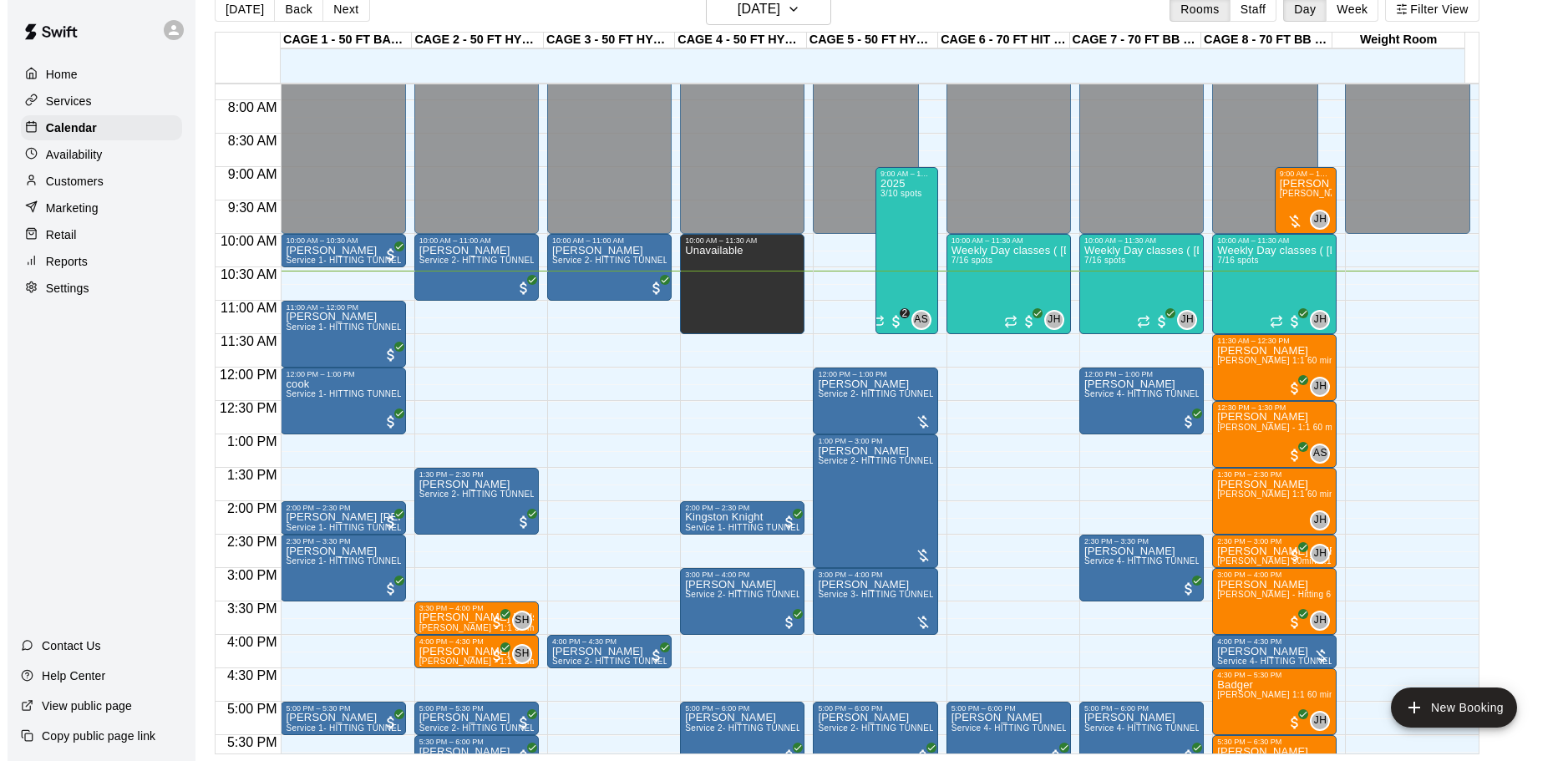
scroll to position [602, 0]
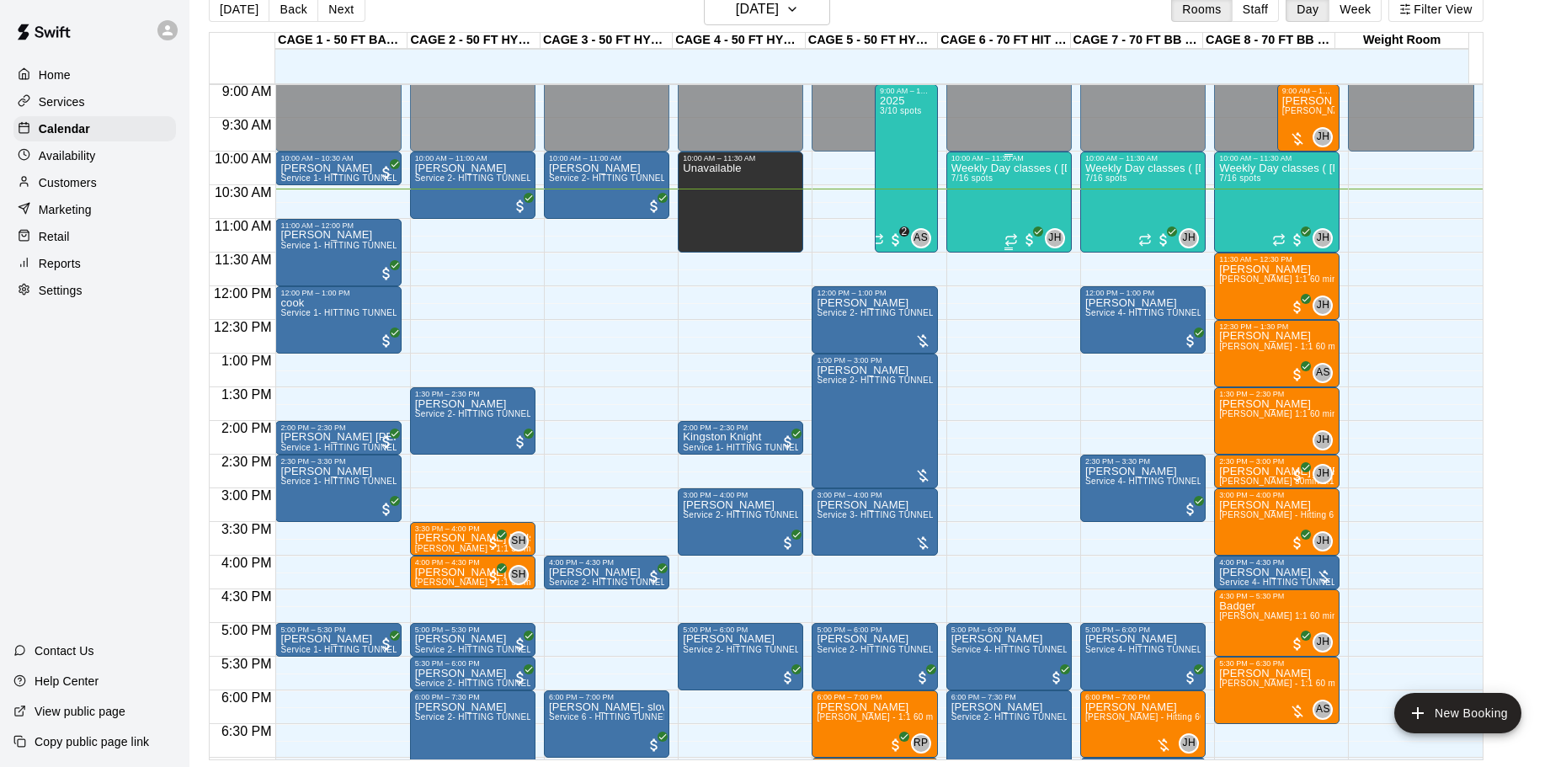
click at [1001, 214] on div "Weekly Day classes ( [DATE],[DATE],[DATE] ) 10:00-11:30 ( monthly packages avai…" at bounding box center [1008, 545] width 115 height 767
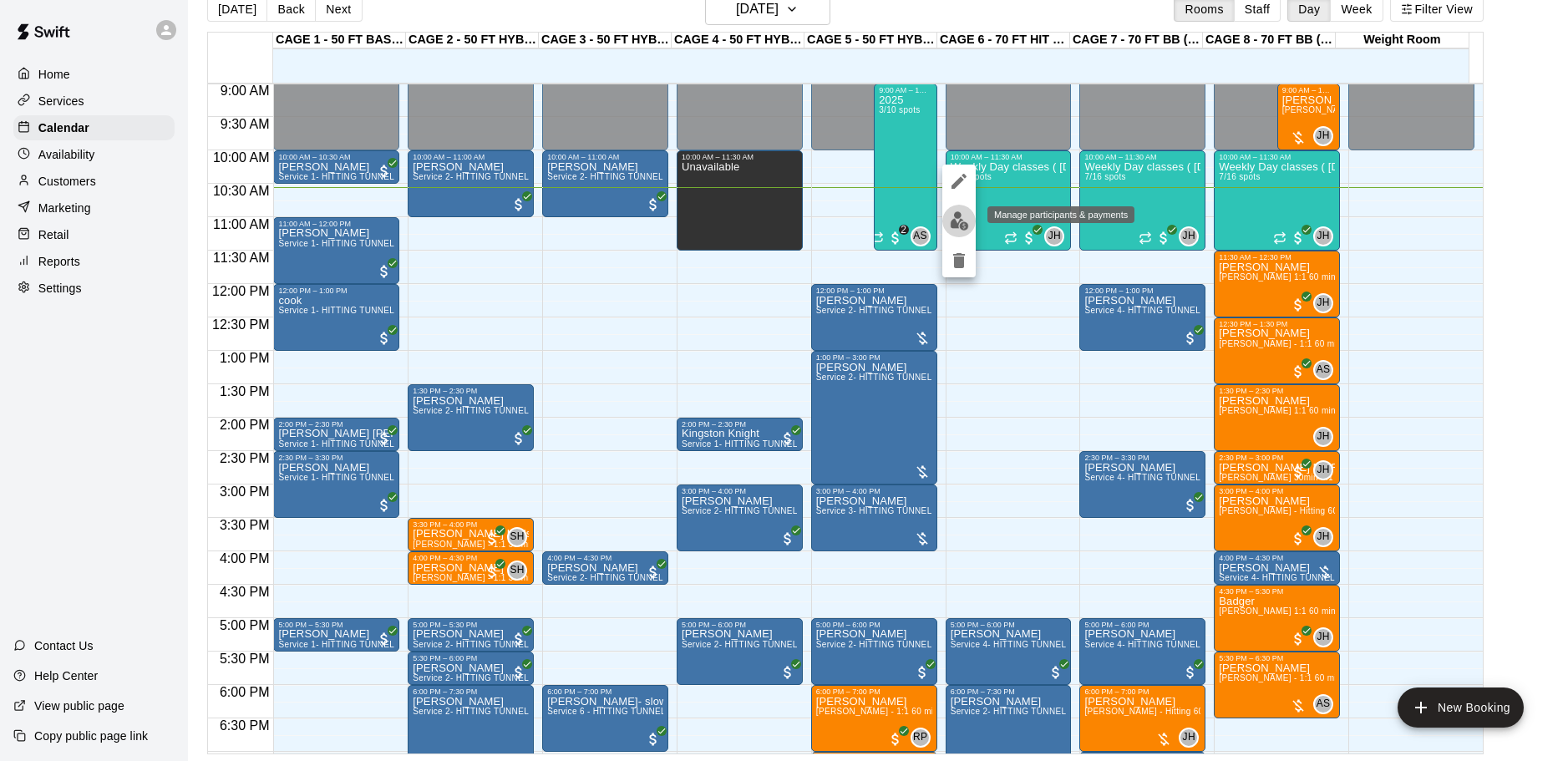
click at [956, 215] on img "edit" at bounding box center [959, 220] width 19 height 19
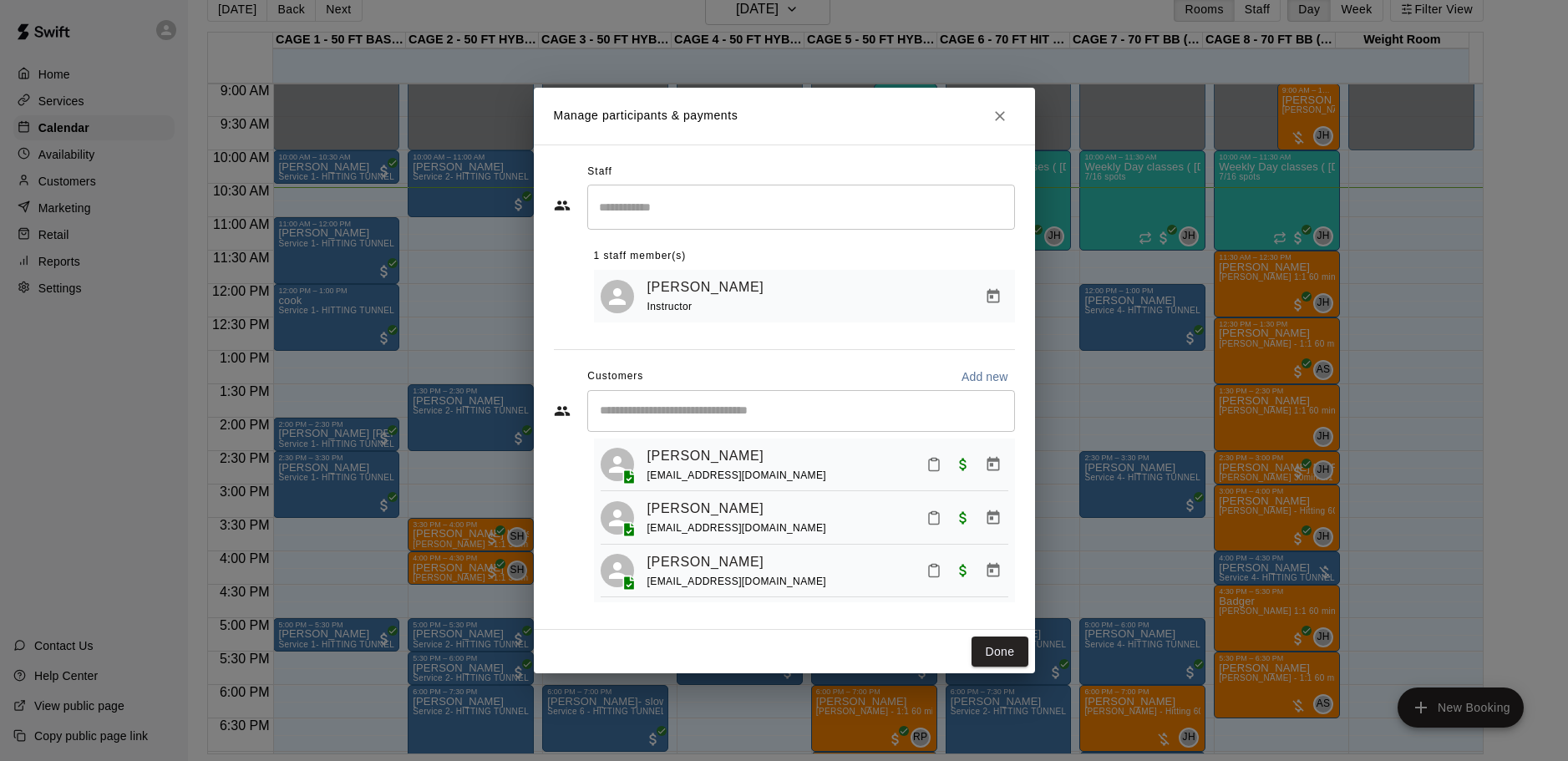
scroll to position [0, 0]
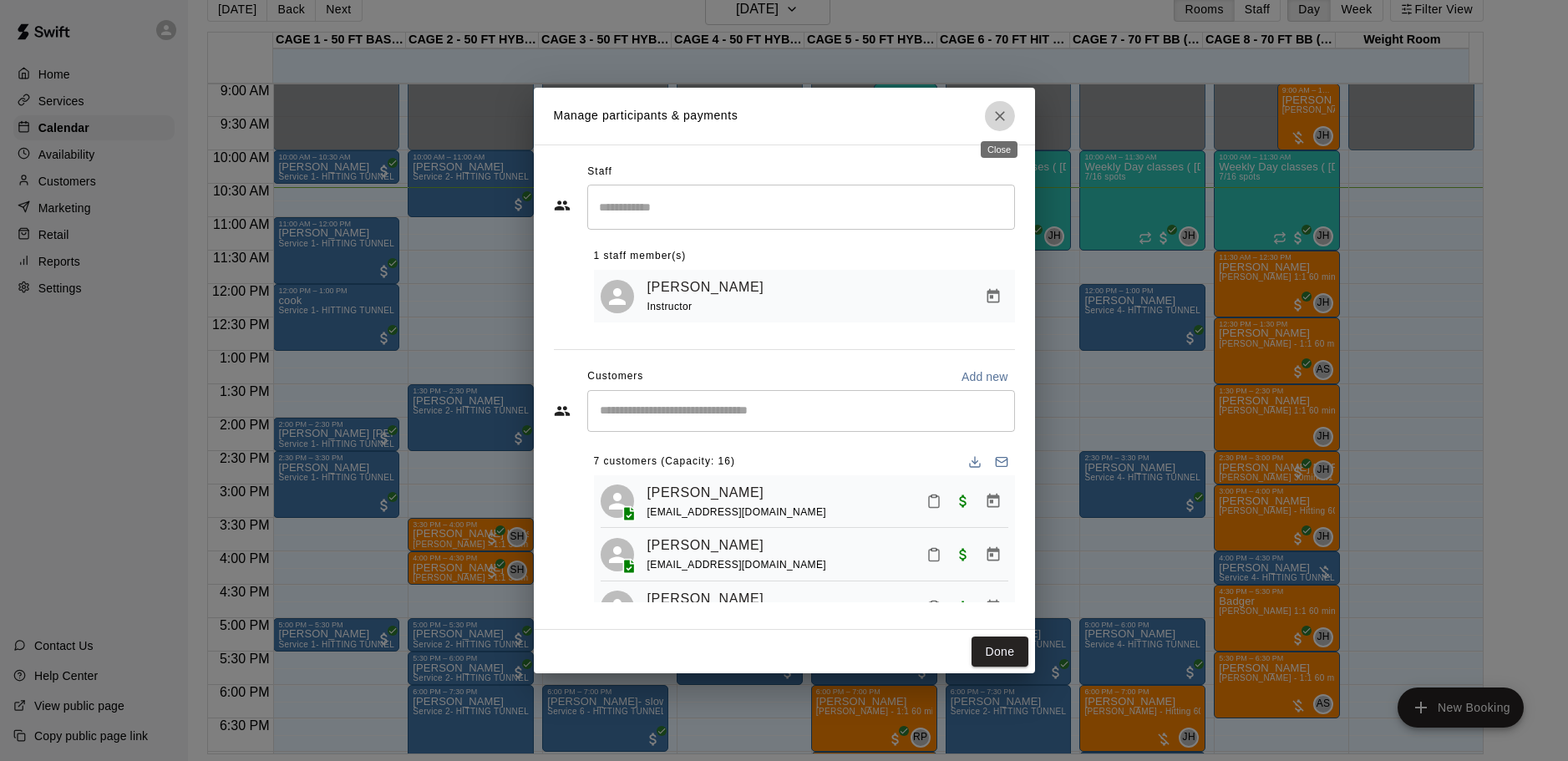
click at [997, 116] on icon "Close" at bounding box center [1000, 116] width 10 height 10
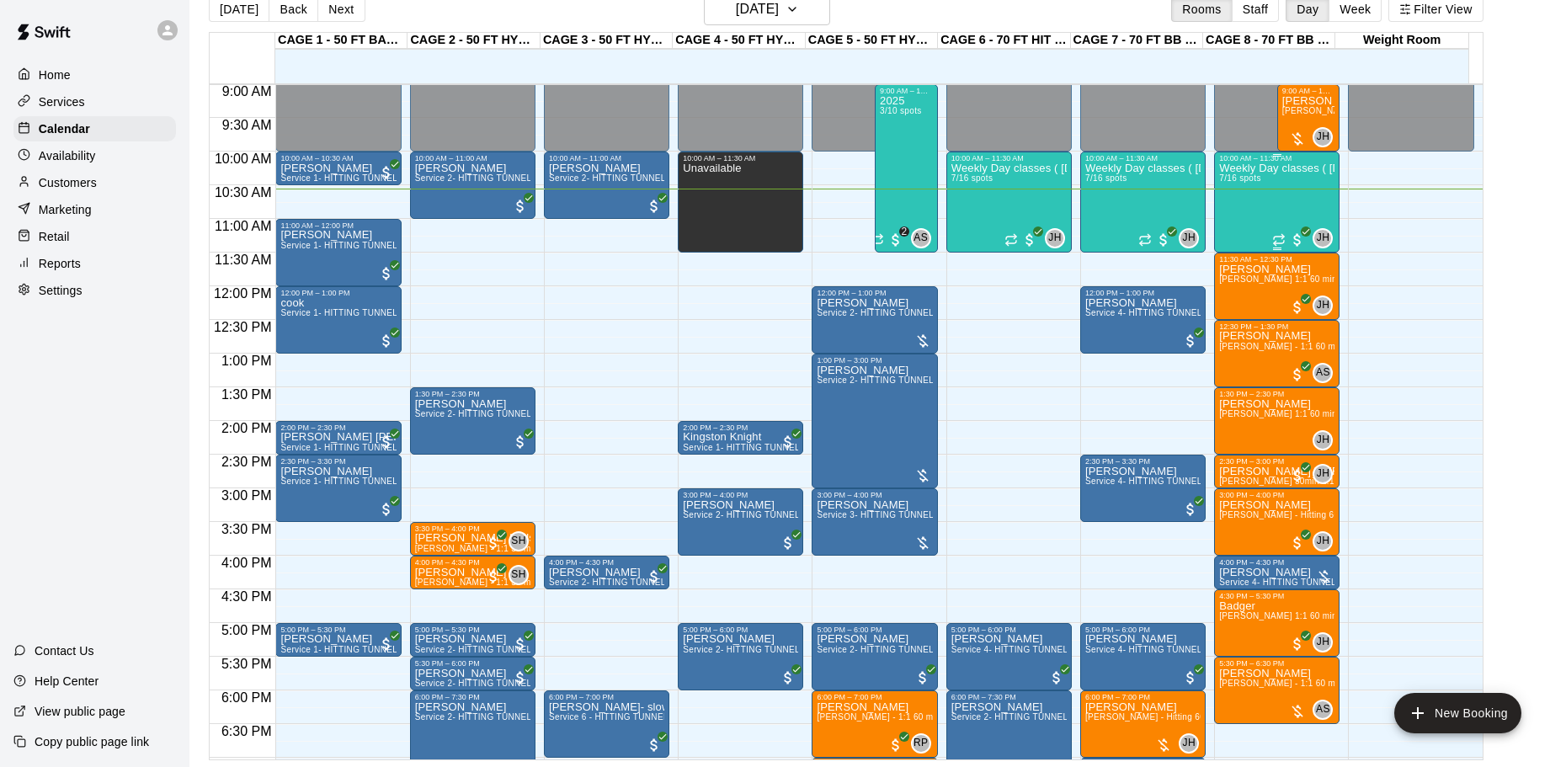
click at [1254, 207] on div "Weekly Day classes ( [DATE],[DATE],[DATE] ) 10:00-11:30 ( monthly packages avai…" at bounding box center [1276, 545] width 115 height 767
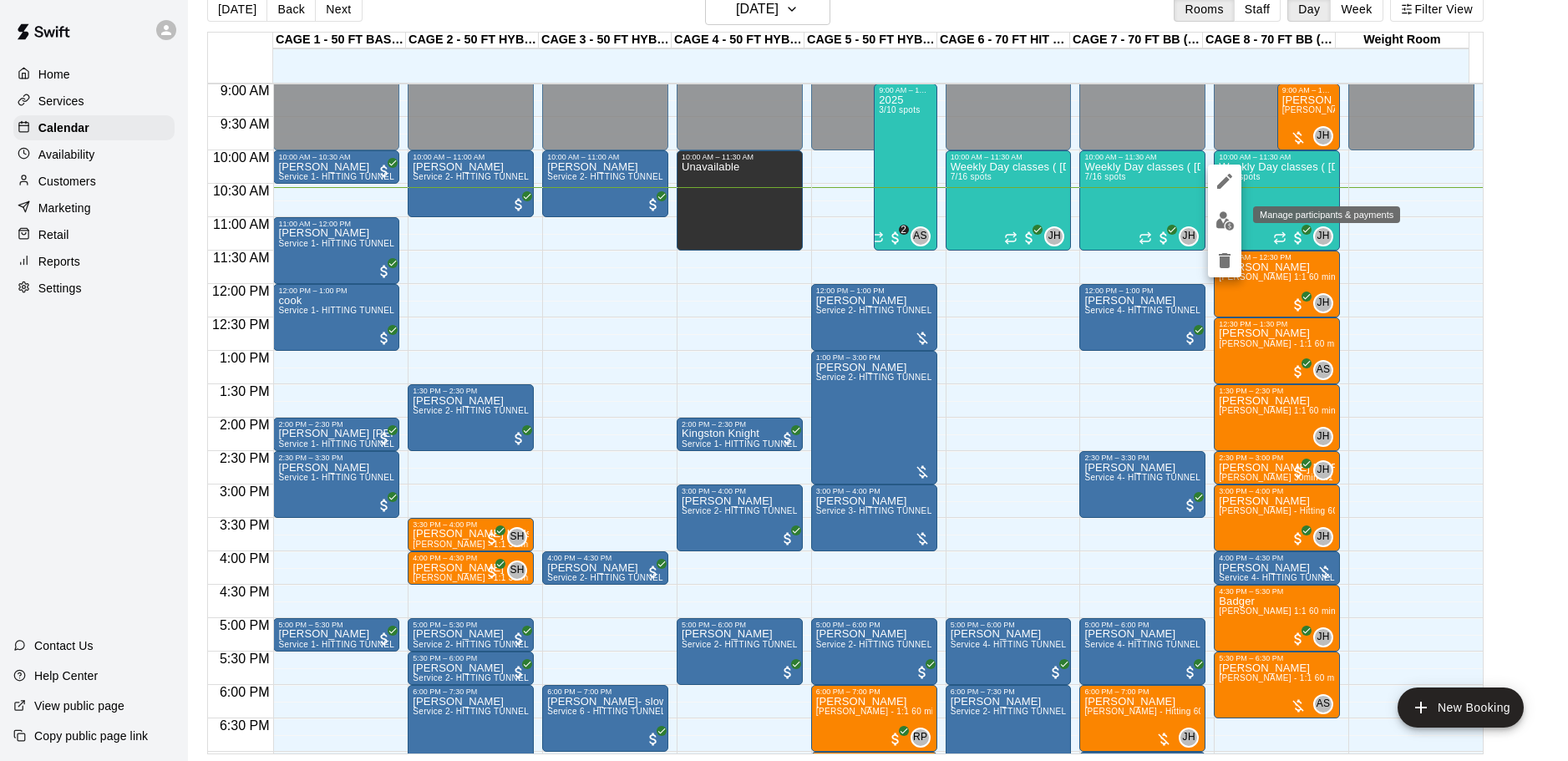
click at [1222, 220] on img "edit" at bounding box center [1225, 220] width 19 height 19
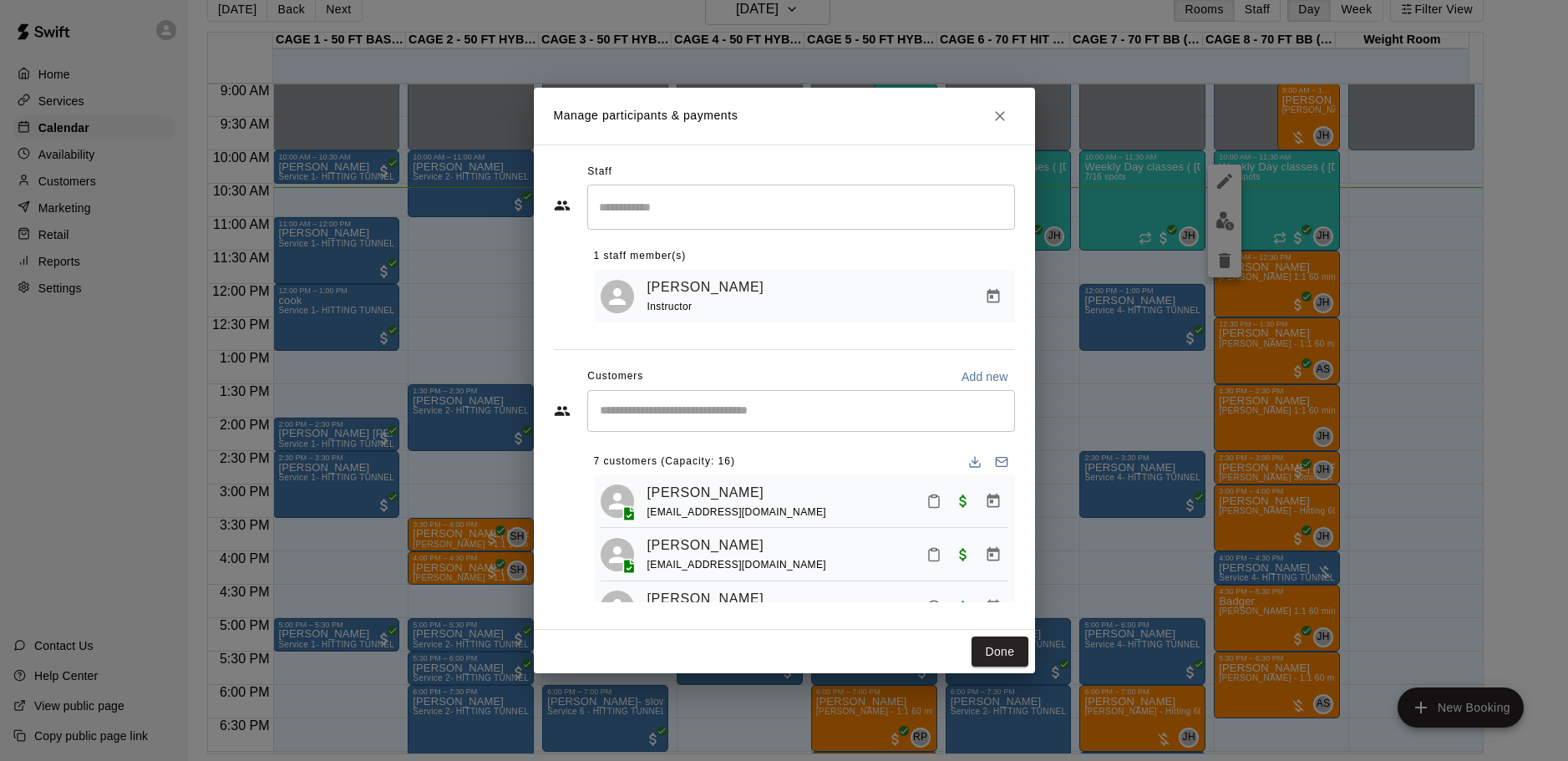
click at [743, 404] on input "Start typing to search customers..." at bounding box center [801, 411] width 413 height 17
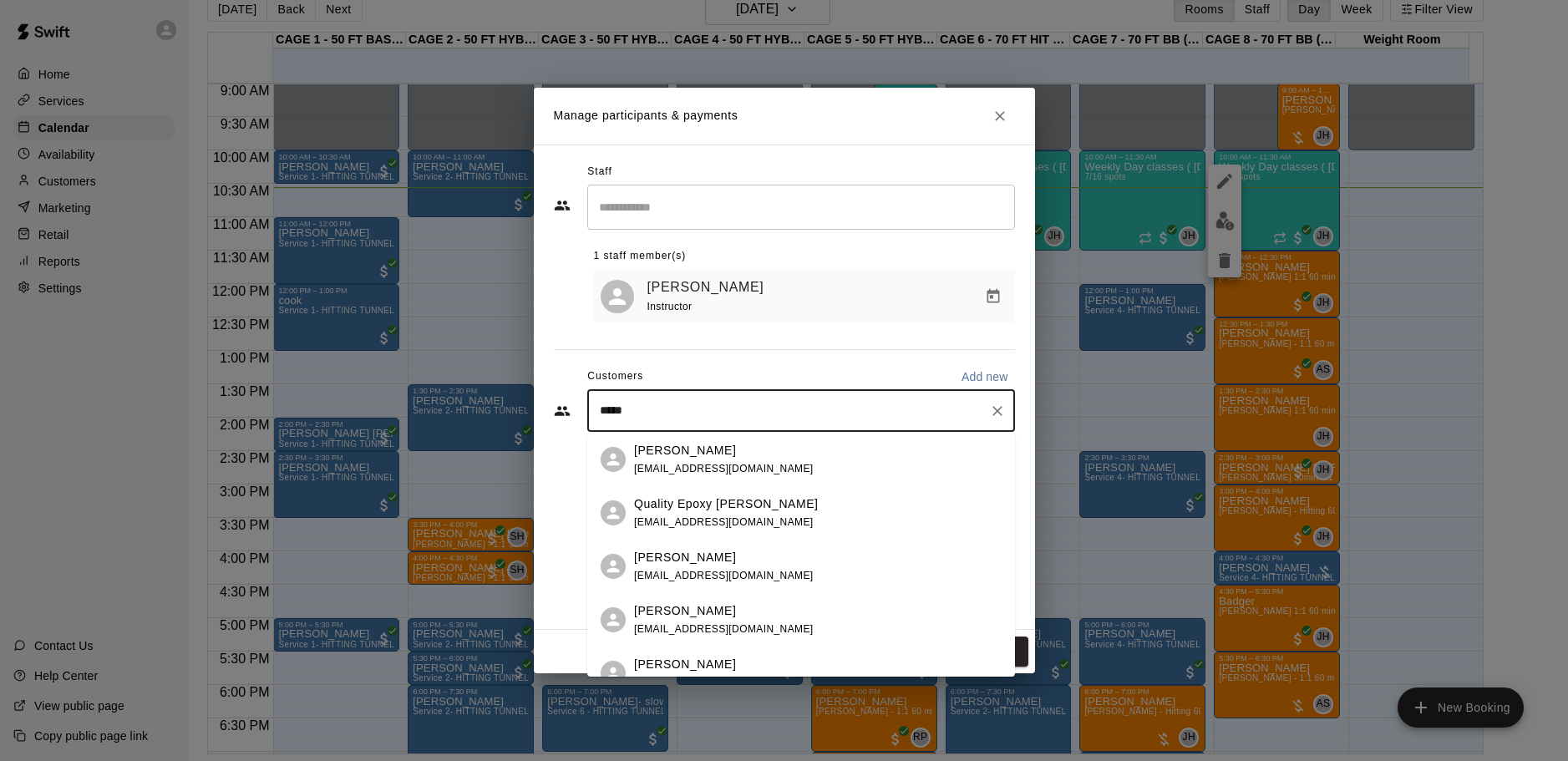
type input "******"
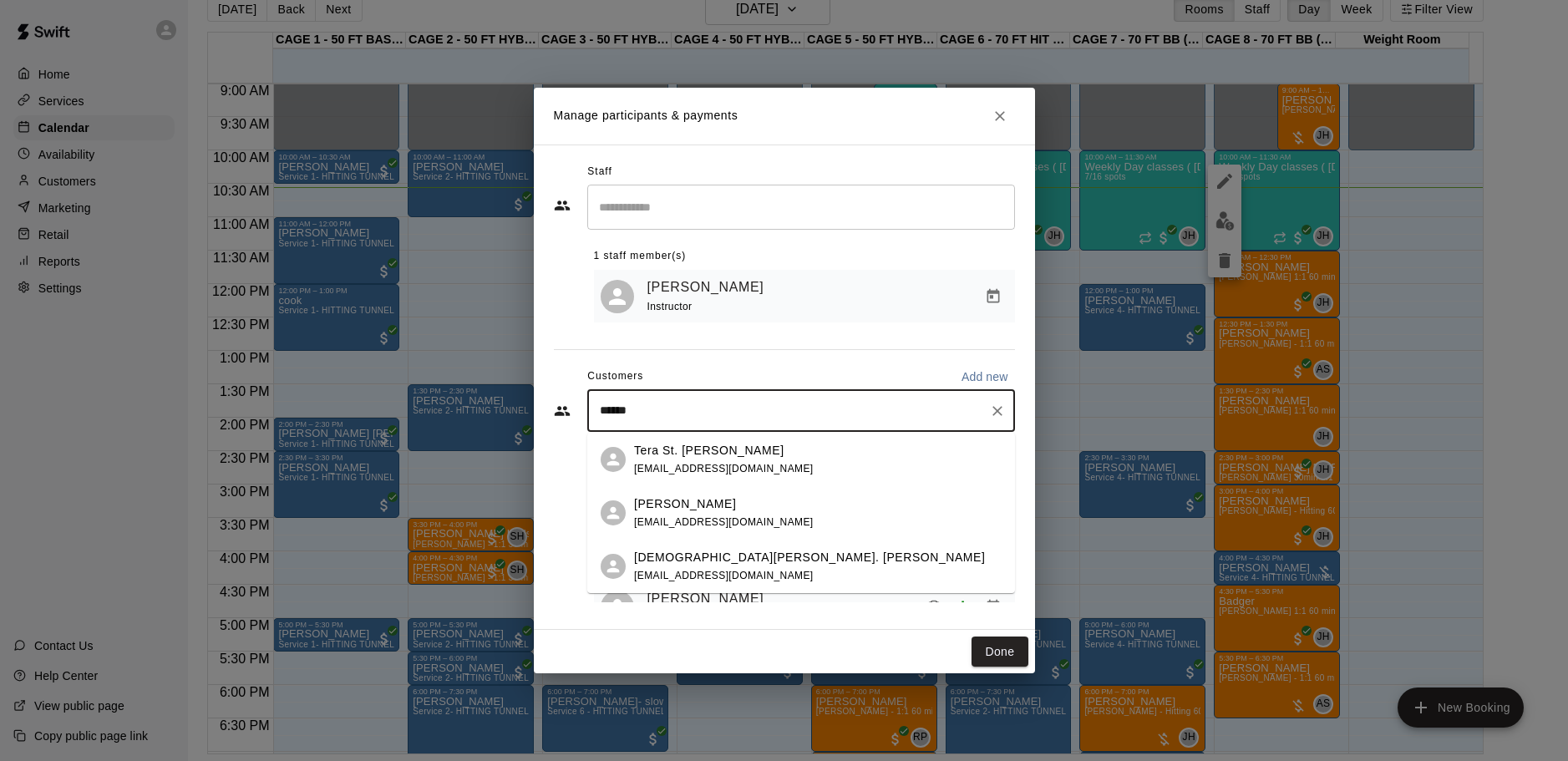
click at [711, 505] on p "John Turturica" at bounding box center [685, 504] width 102 height 18
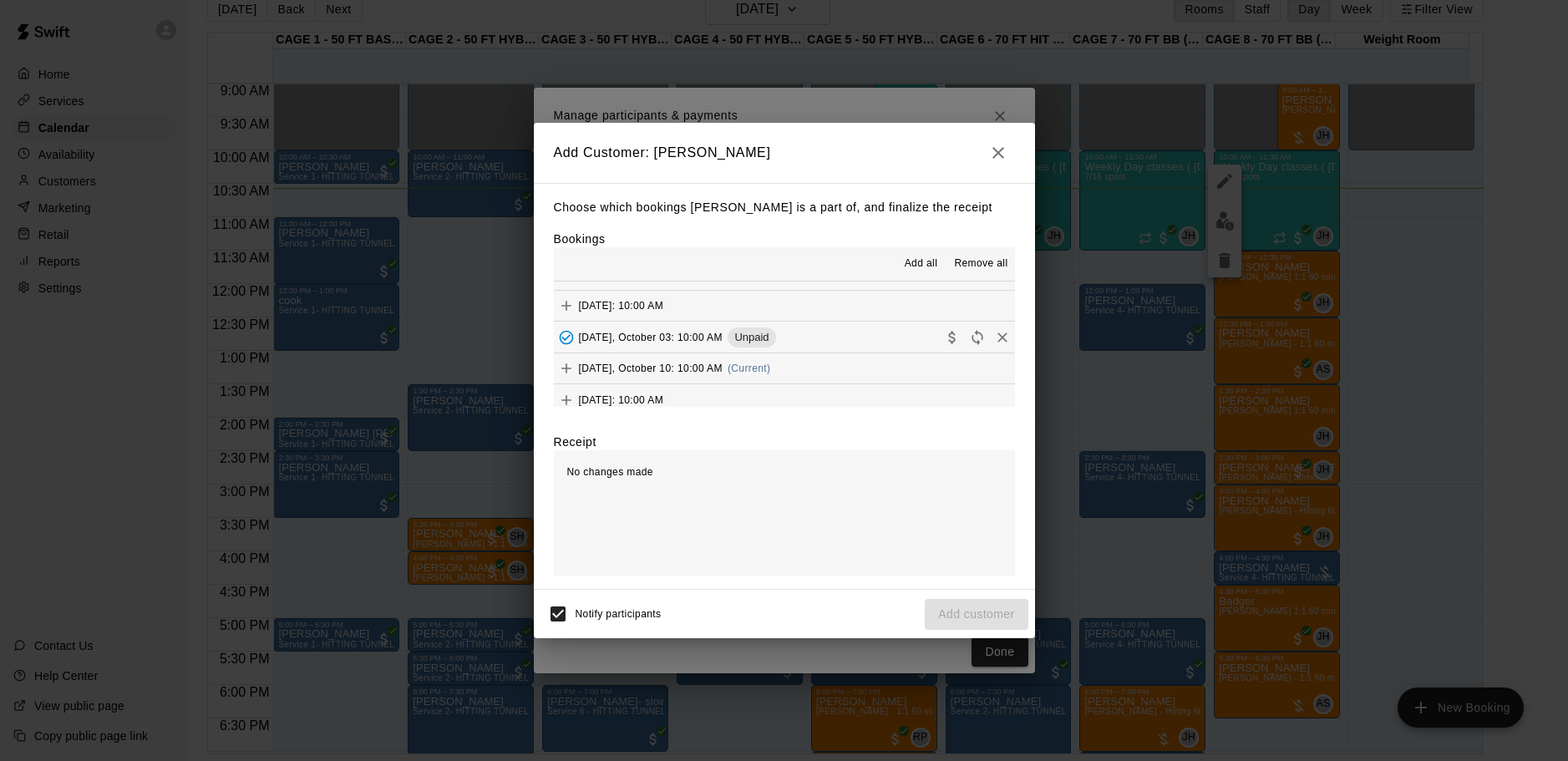
scroll to position [83, 0]
click at [677, 341] on span "Friday, October 10: 10:00 AM" at bounding box center [650, 339] width 144 height 12
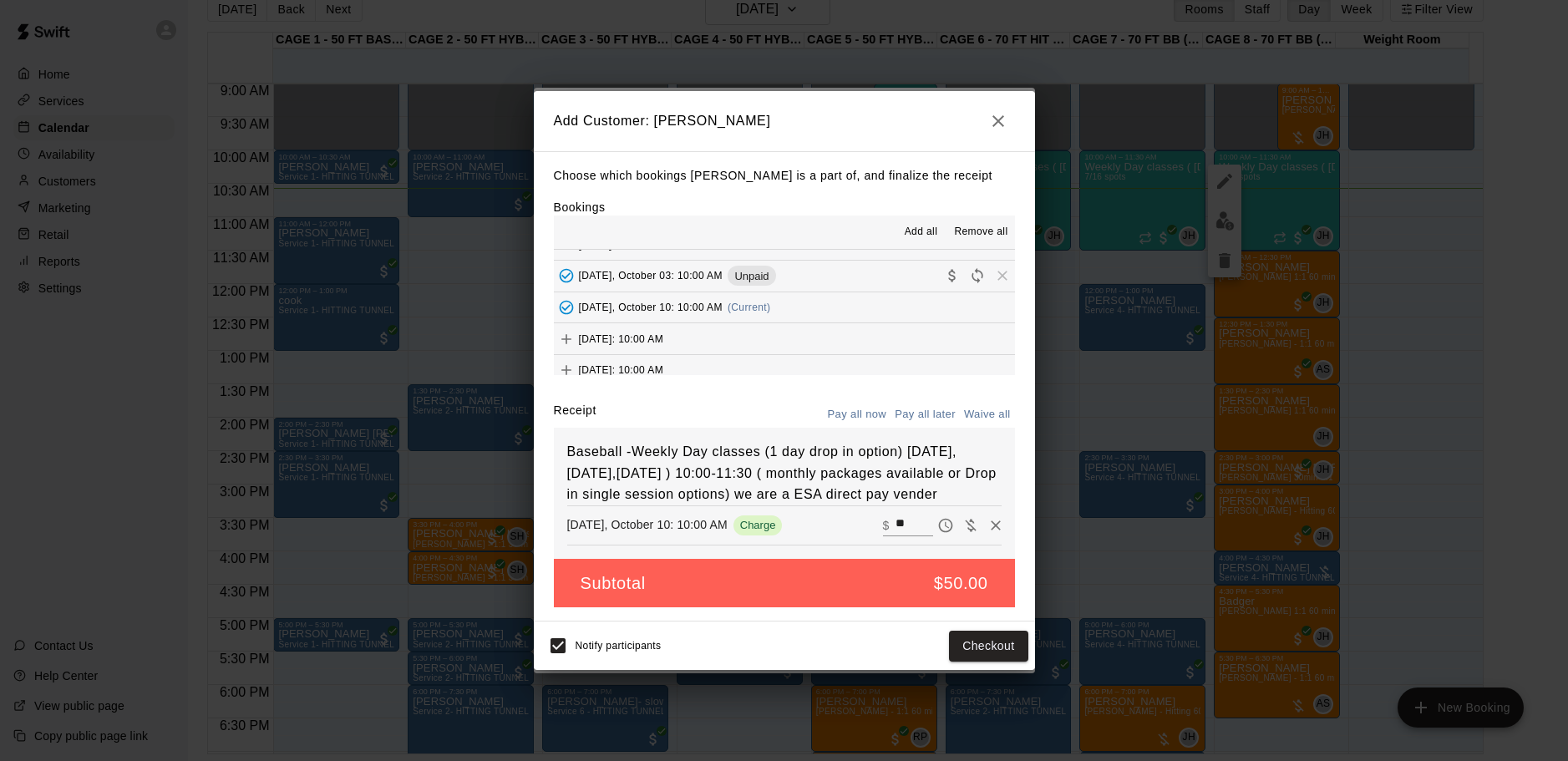
click at [941, 403] on button "Pay all later" at bounding box center [926, 415] width 69 height 26
click at [996, 661] on button "Add customer" at bounding box center [977, 646] width 103 height 31
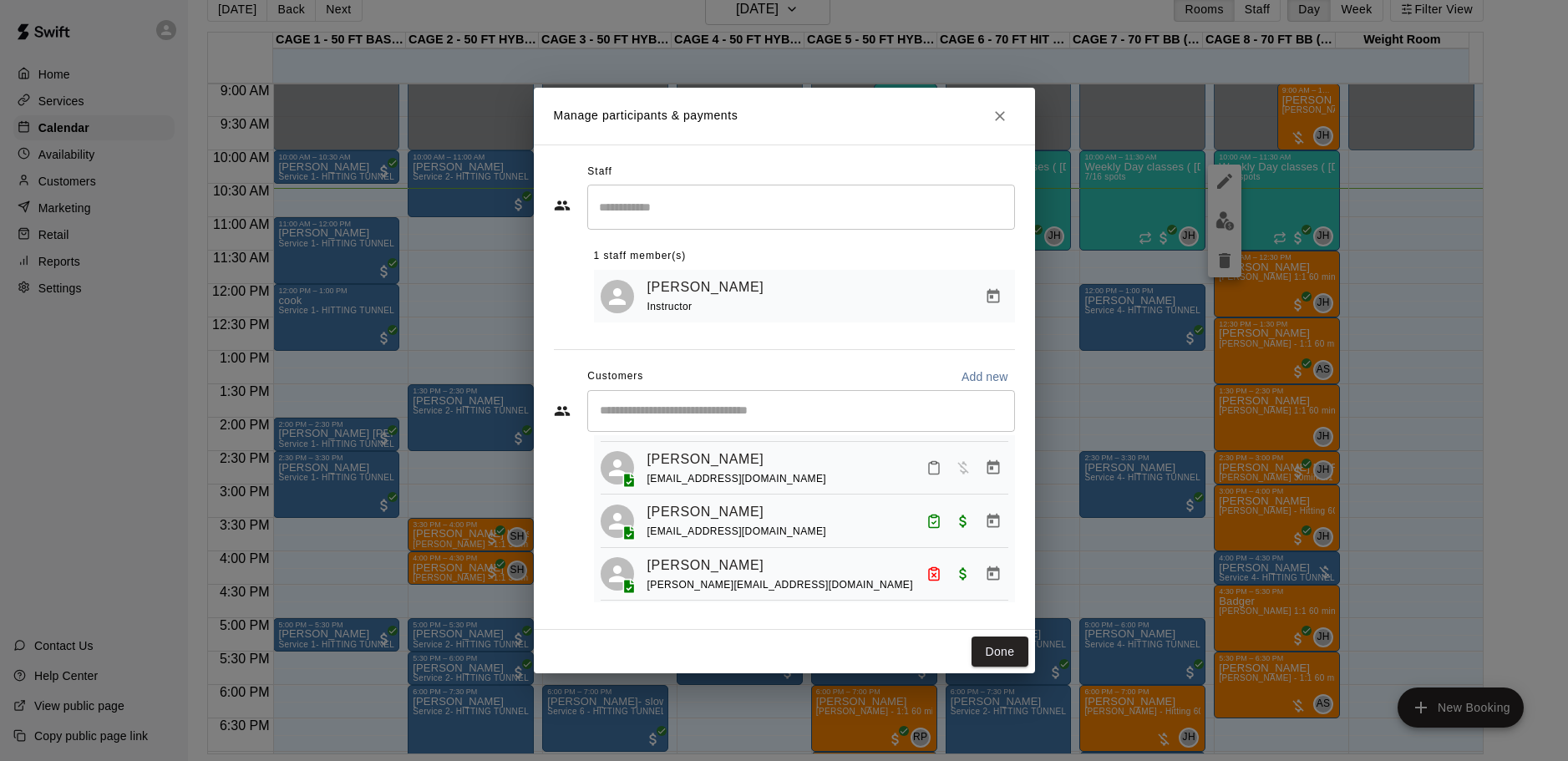
scroll to position [251, 0]
click at [920, 463] on button "Mark attendance" at bounding box center [934, 462] width 29 height 29
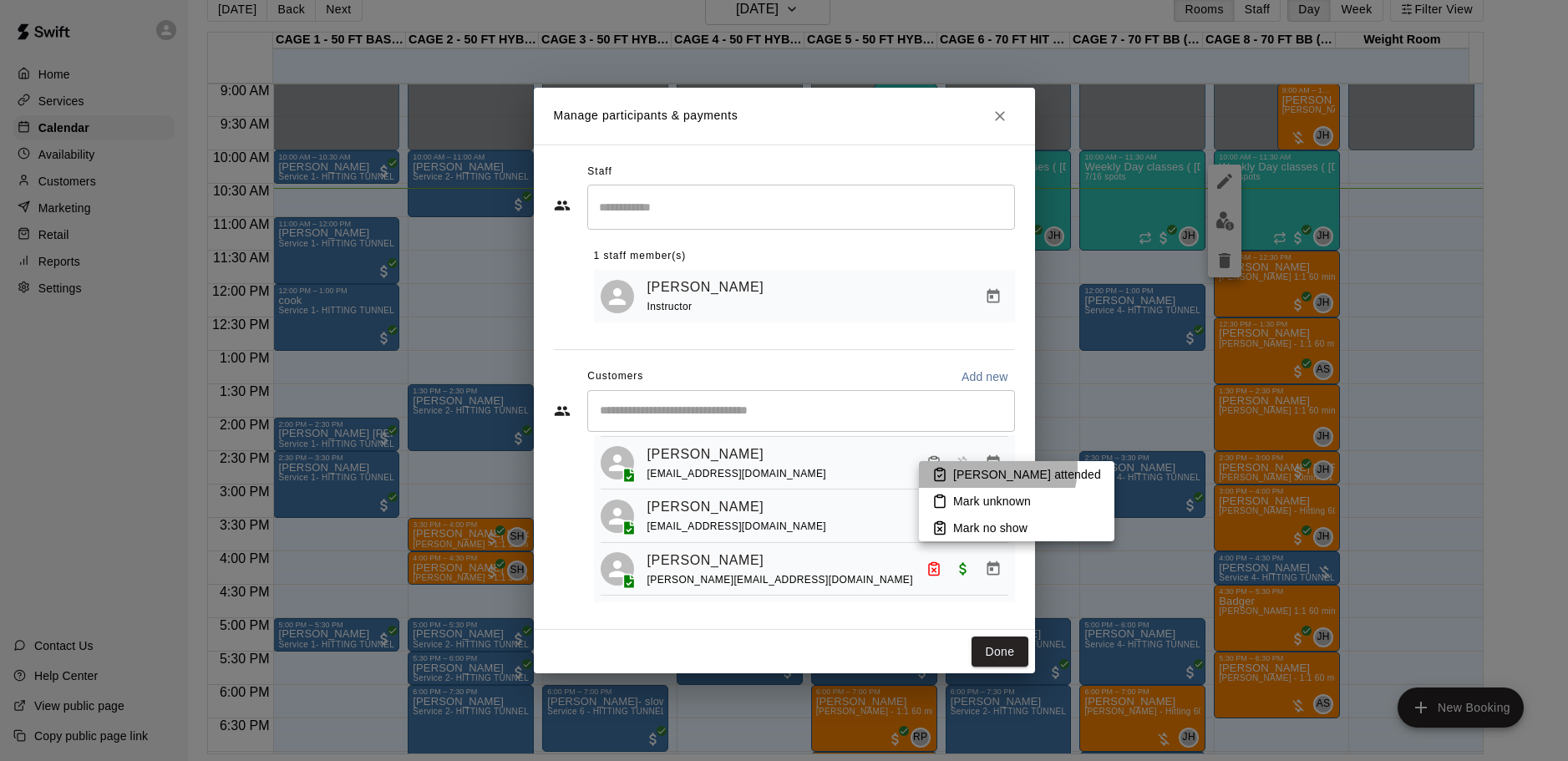
click at [996, 467] on p "Mark attended" at bounding box center [1027, 474] width 148 height 17
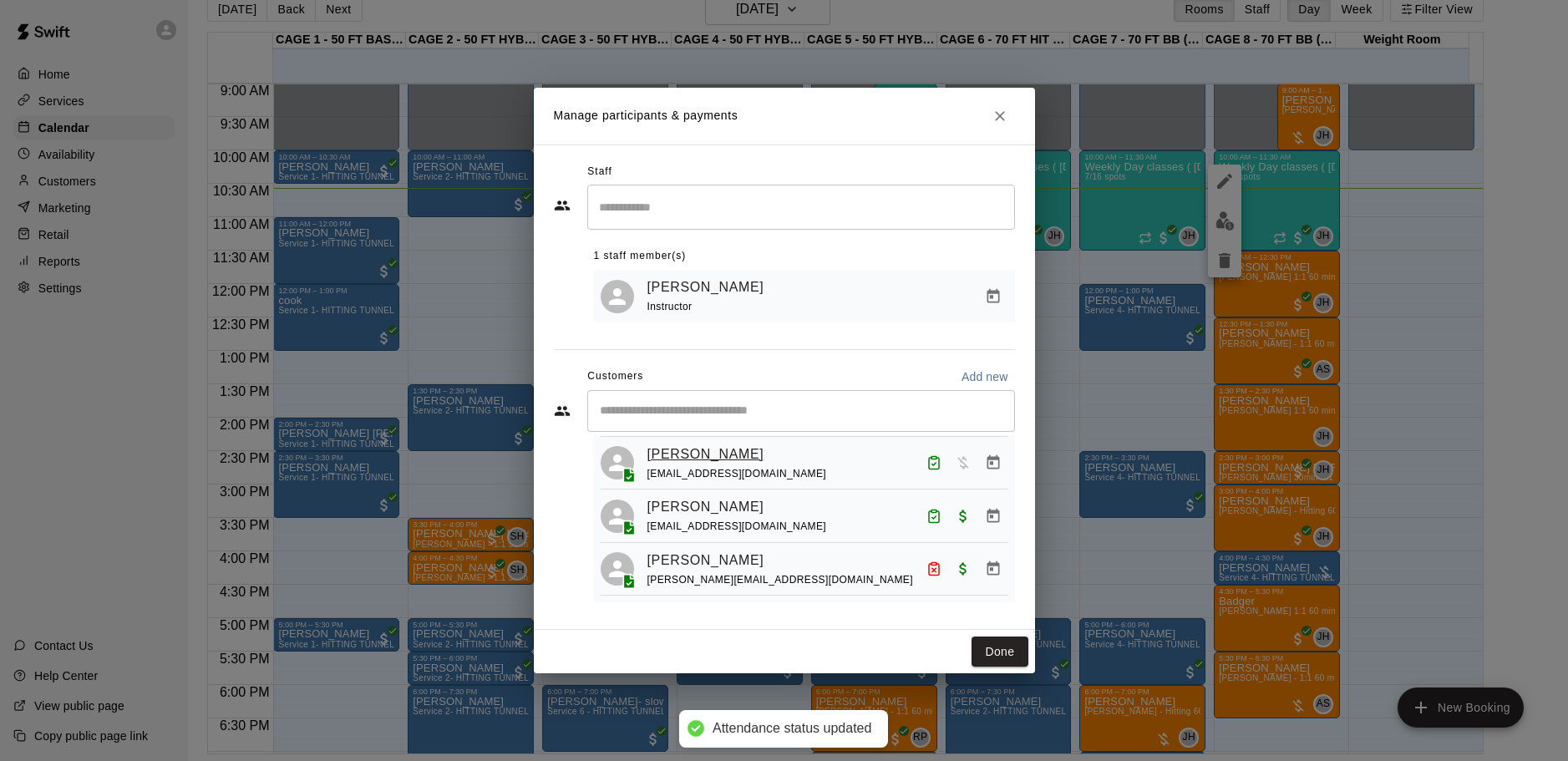
click at [716, 464] on link "John Turturica" at bounding box center [707, 454] width 117 height 22
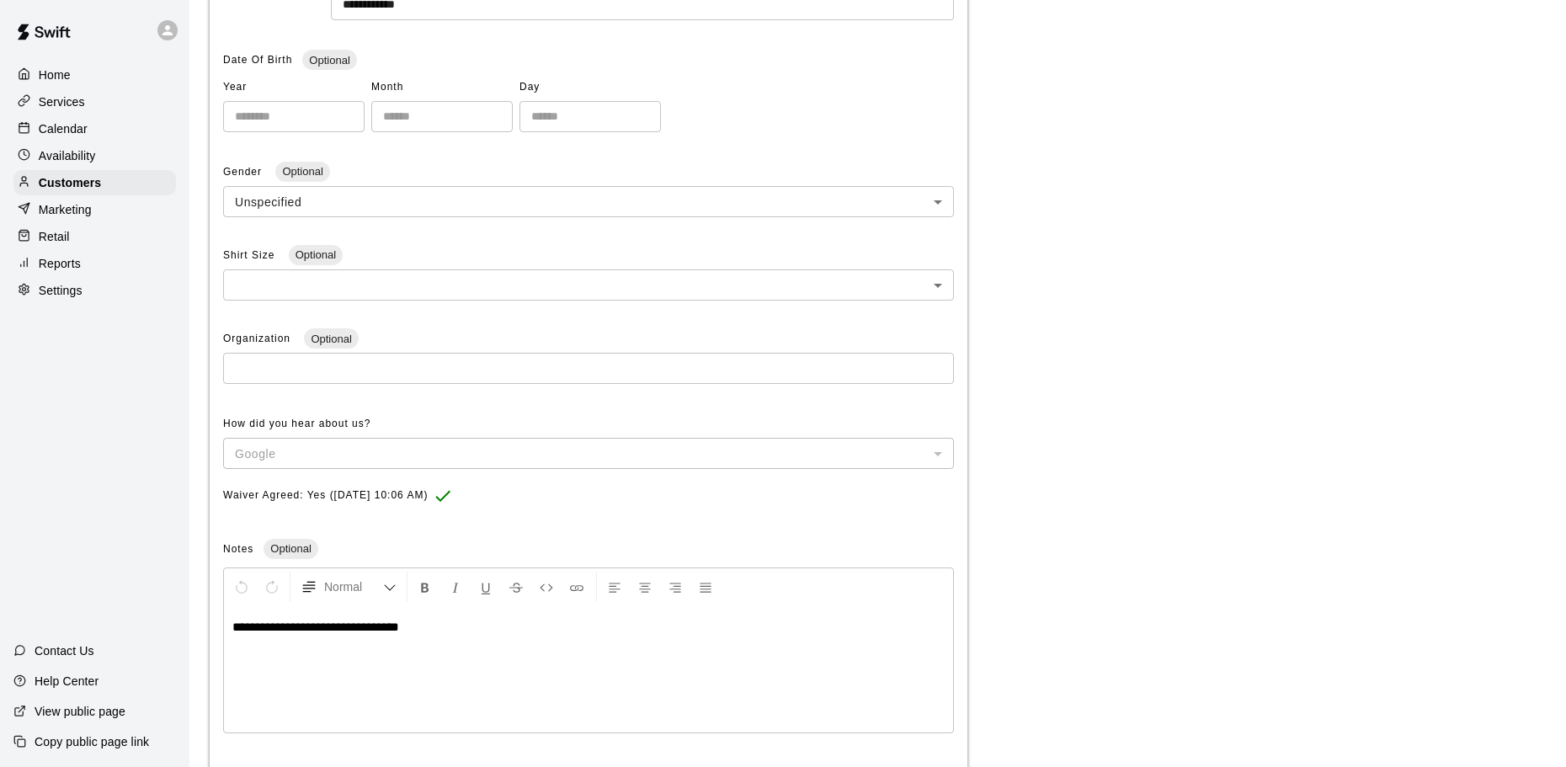
scroll to position [380, 0]
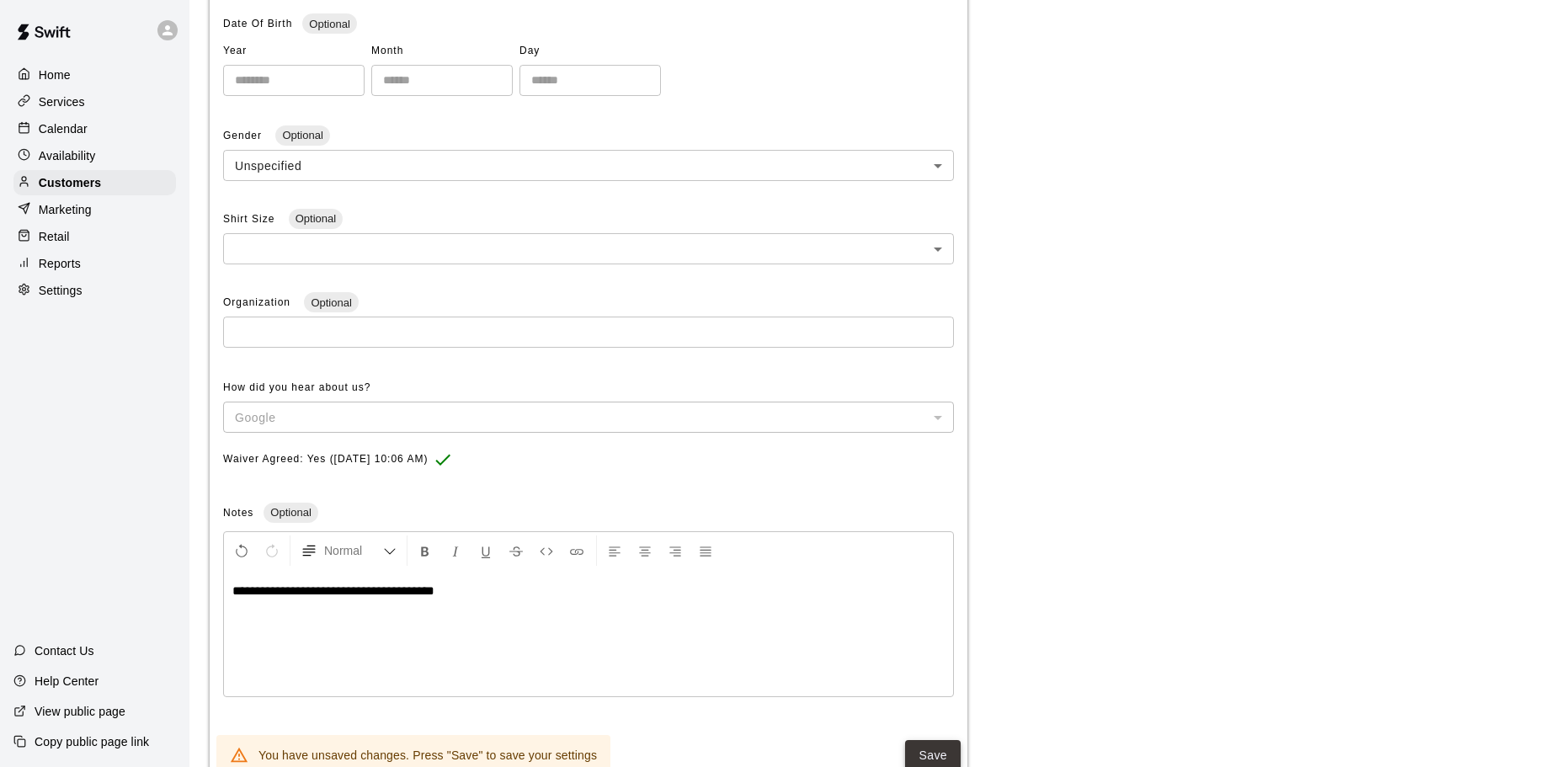
click at [914, 752] on button "Save" at bounding box center [933, 755] width 56 height 31
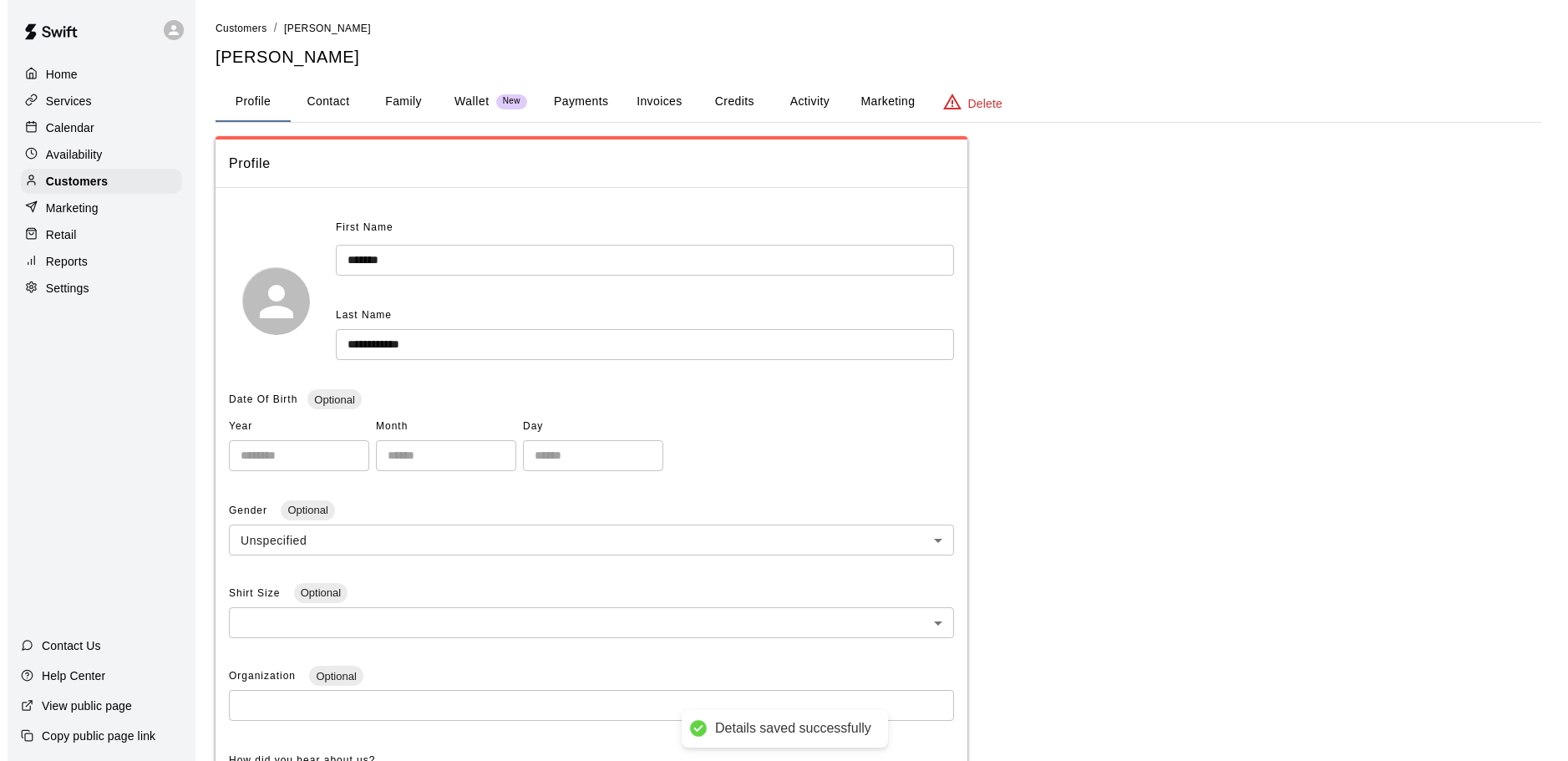
scroll to position [0, 0]
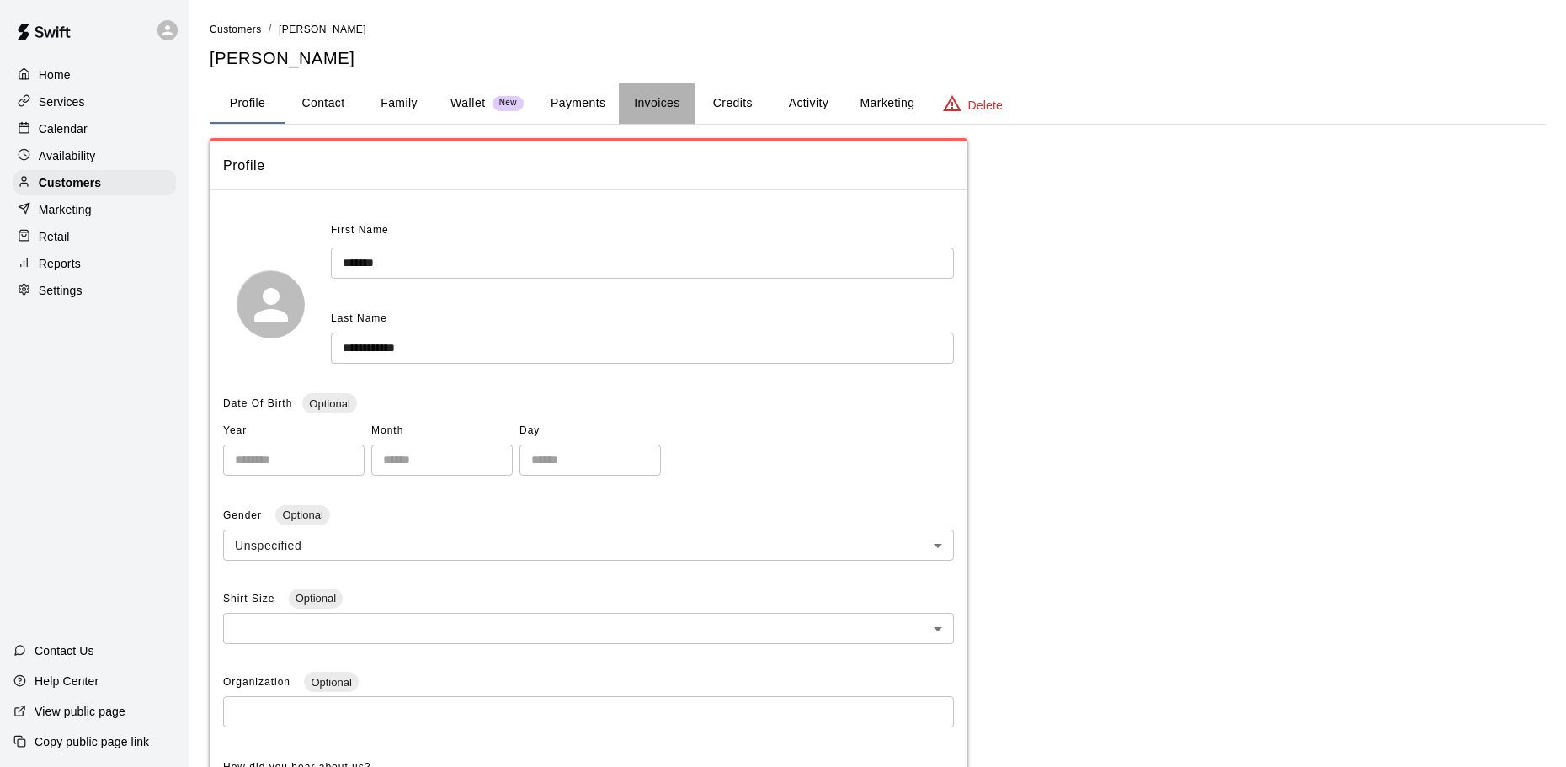
click at [664, 103] on button "Invoices" at bounding box center [657, 103] width 76 height 40
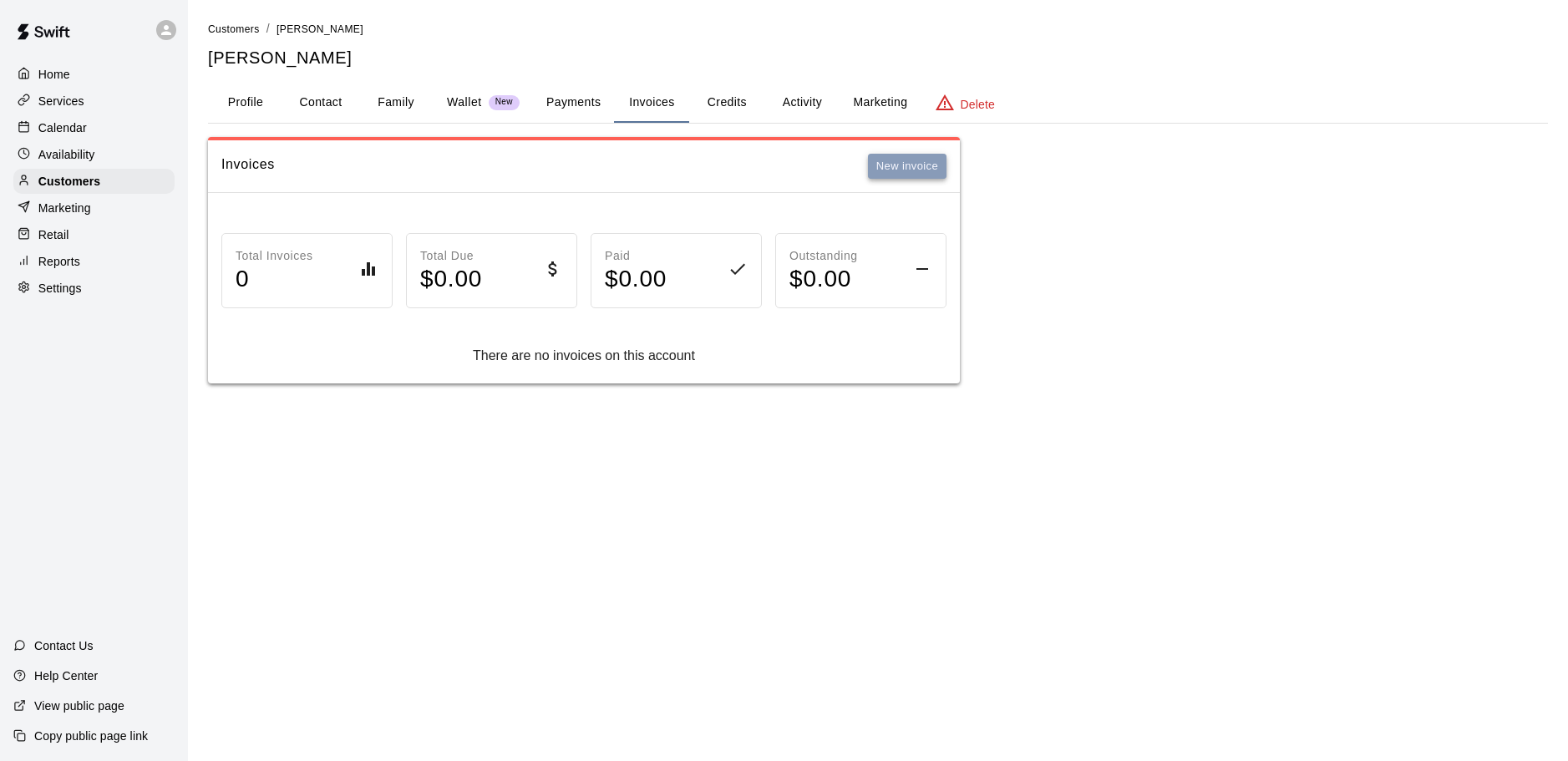
click at [907, 167] on button "New invoice" at bounding box center [907, 167] width 78 height 26
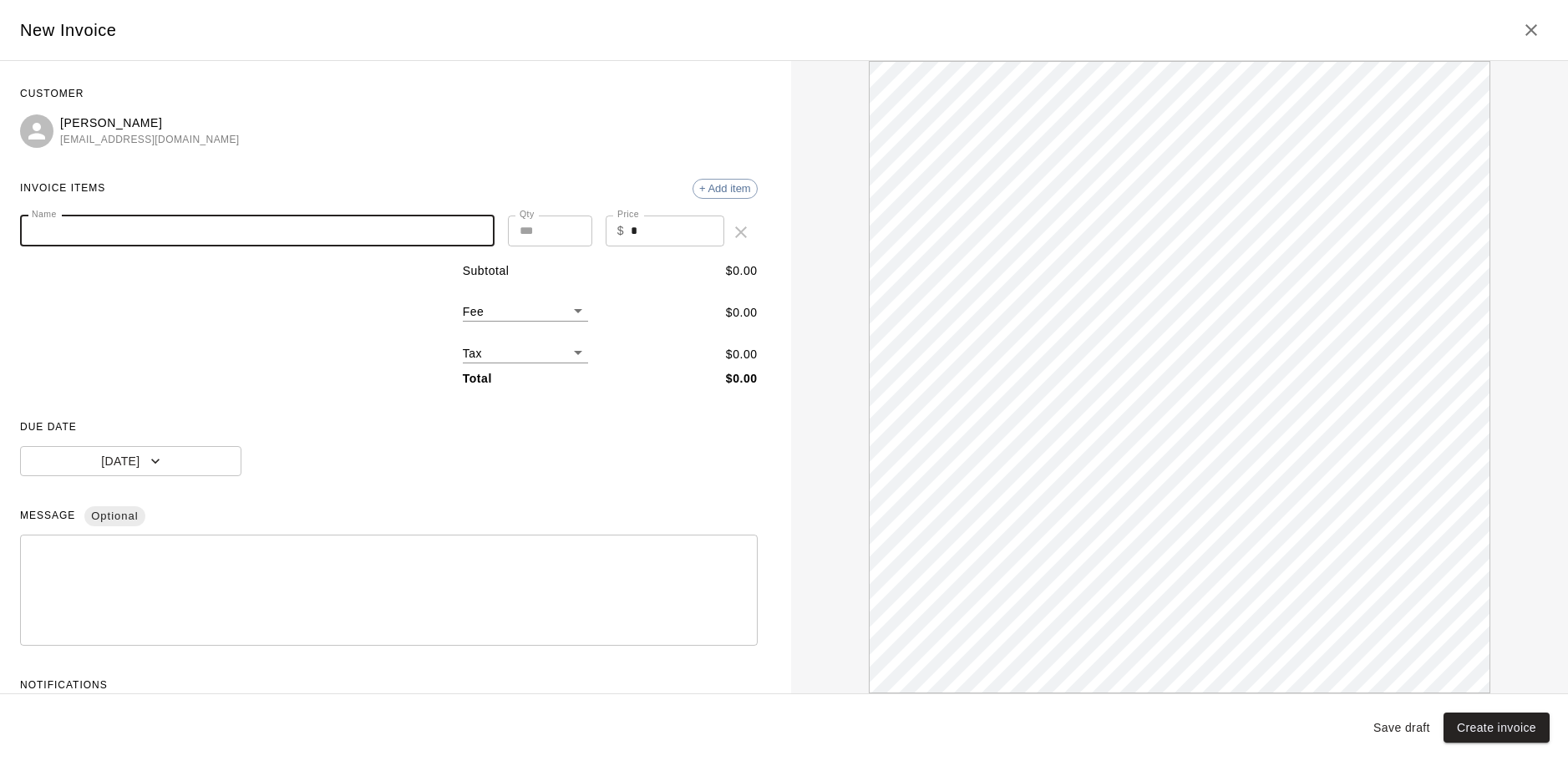
click at [218, 237] on input "Name" at bounding box center [257, 230] width 474 height 31
type input "*"
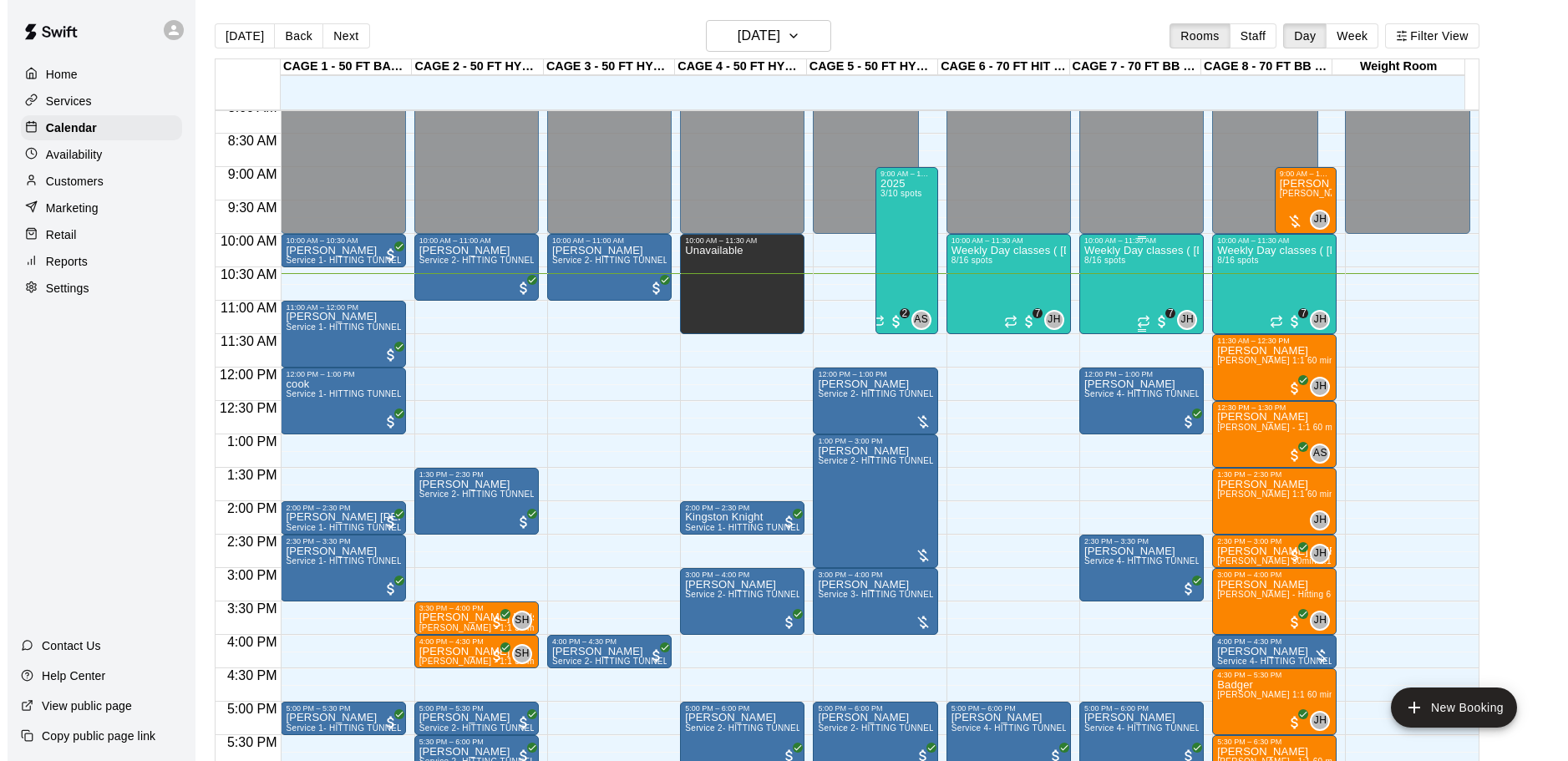
scroll to position [541, 0]
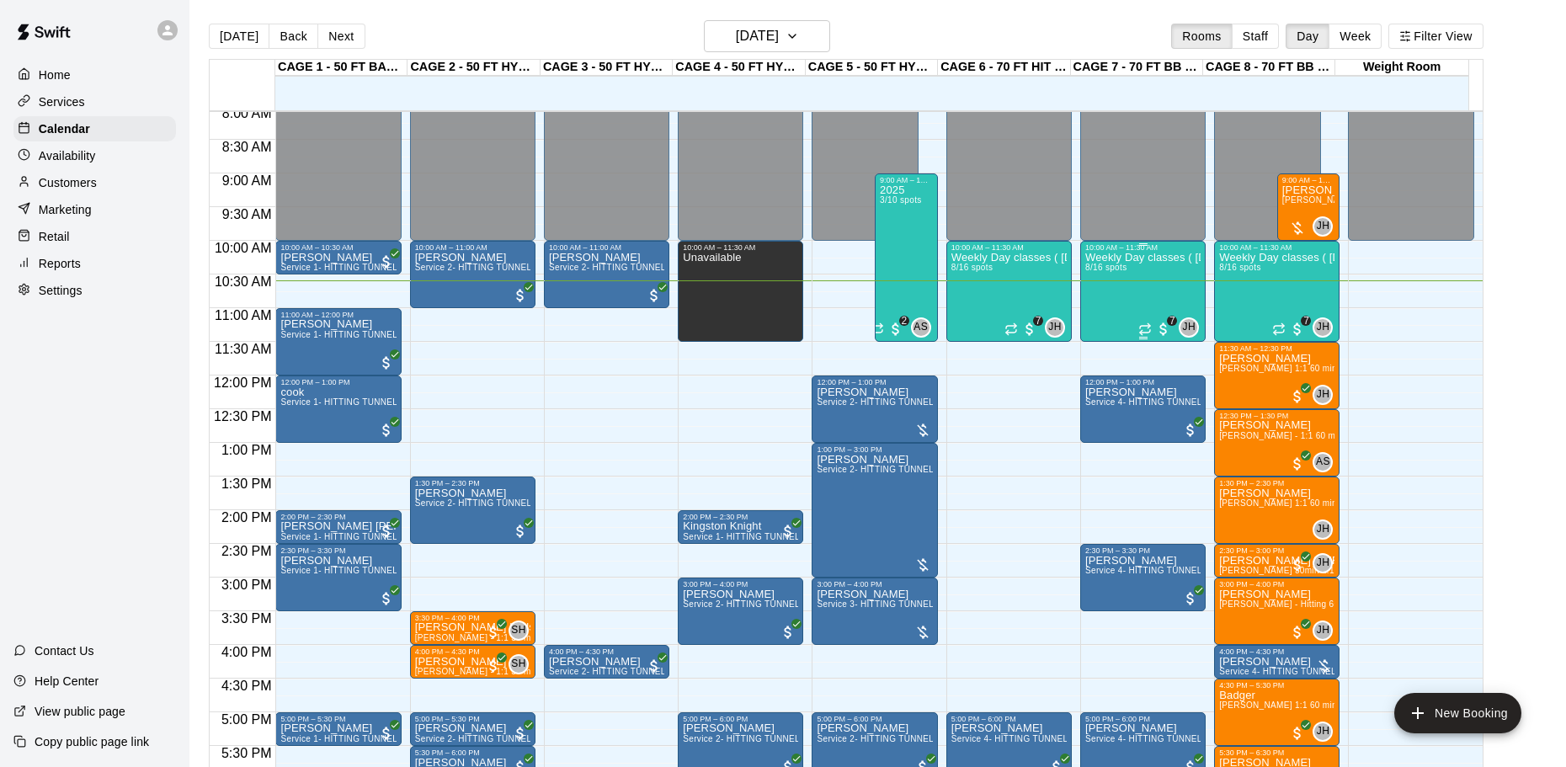
click at [1147, 288] on div "Weekly Day classes ( Monday,Wednesday,Friday ) 10:00-11:30 ( monthly packages a…" at bounding box center [1142, 635] width 115 height 767
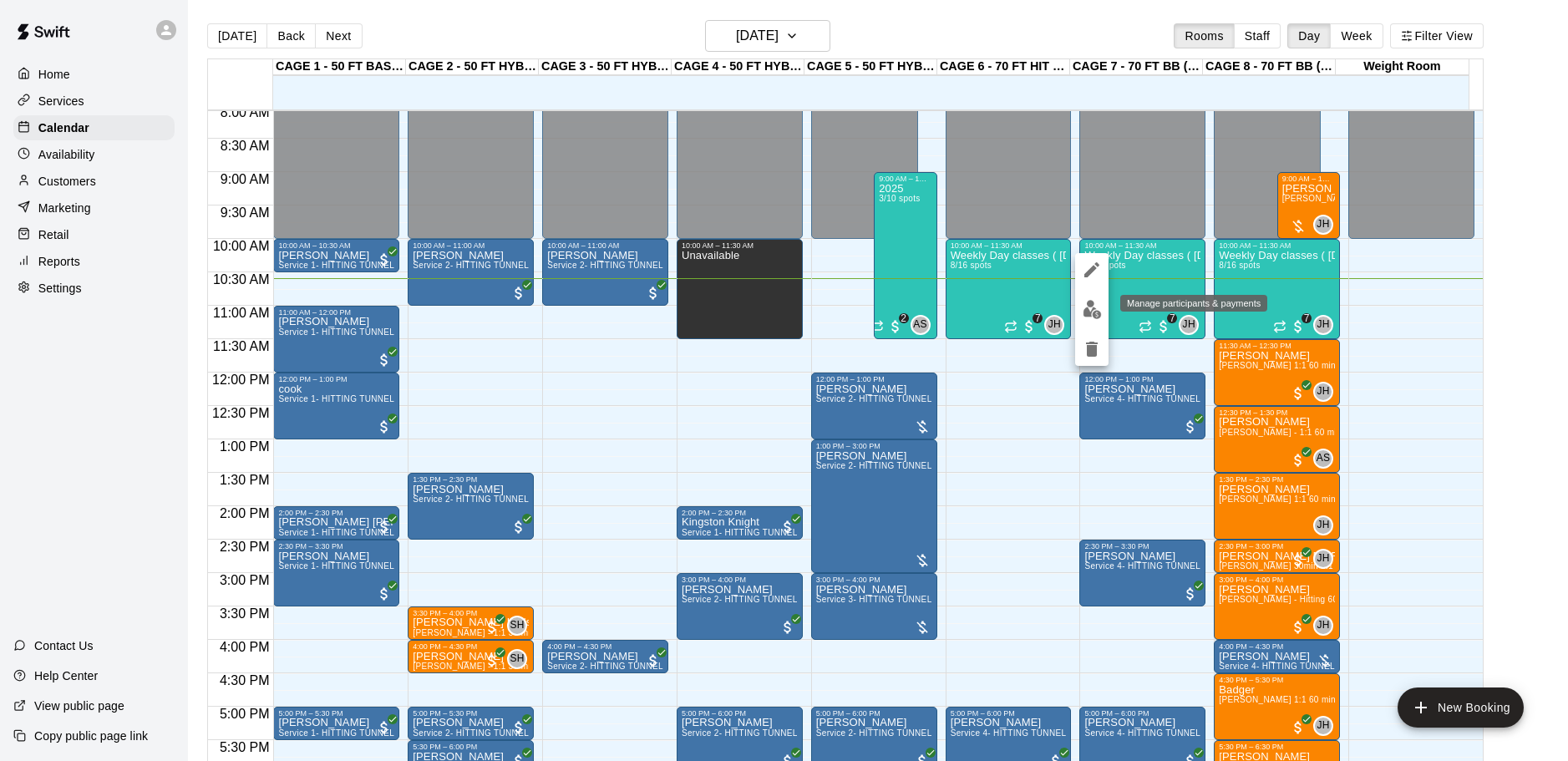
click at [1093, 303] on img "edit" at bounding box center [1092, 309] width 19 height 19
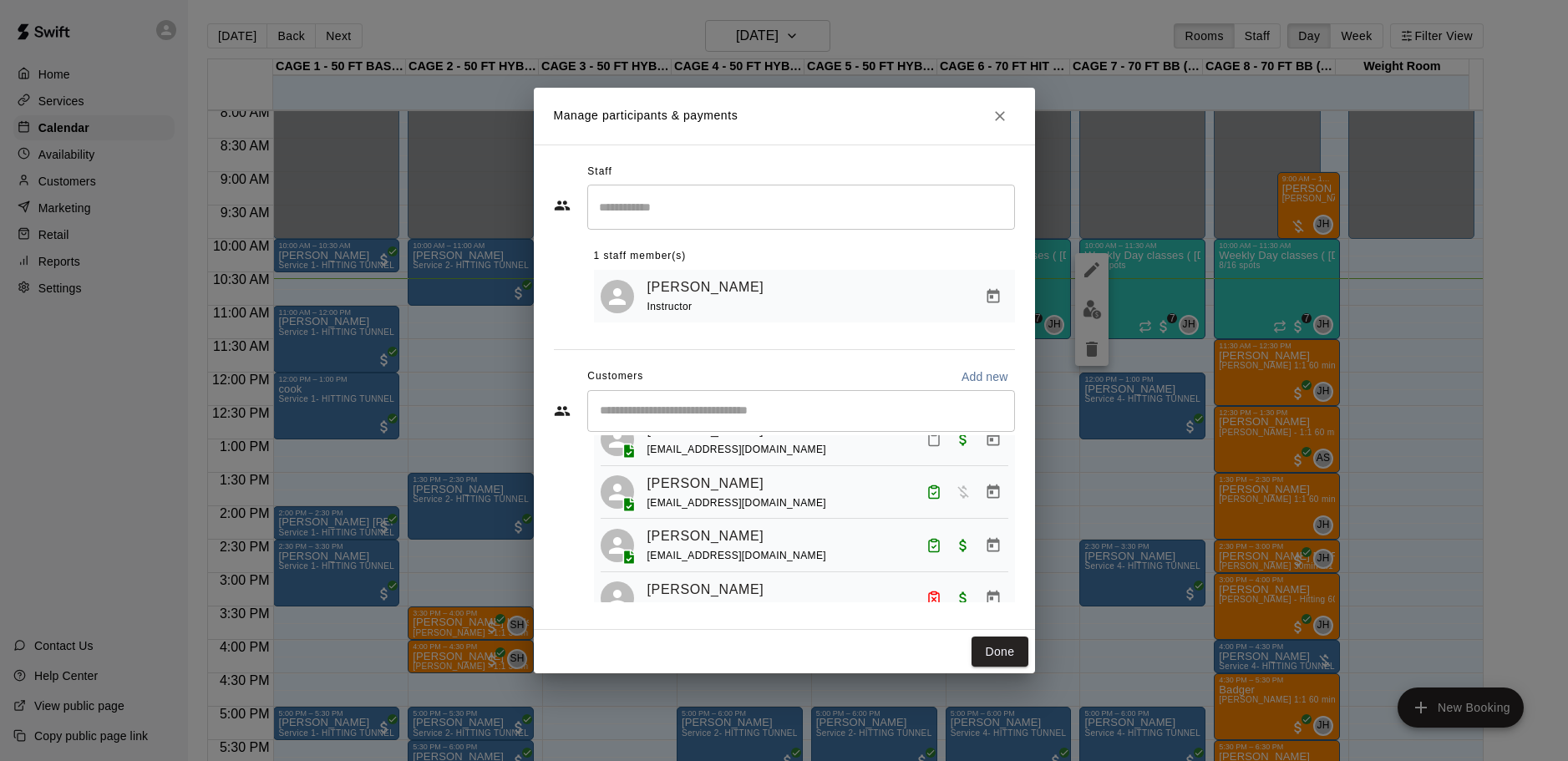
scroll to position [251, 0]
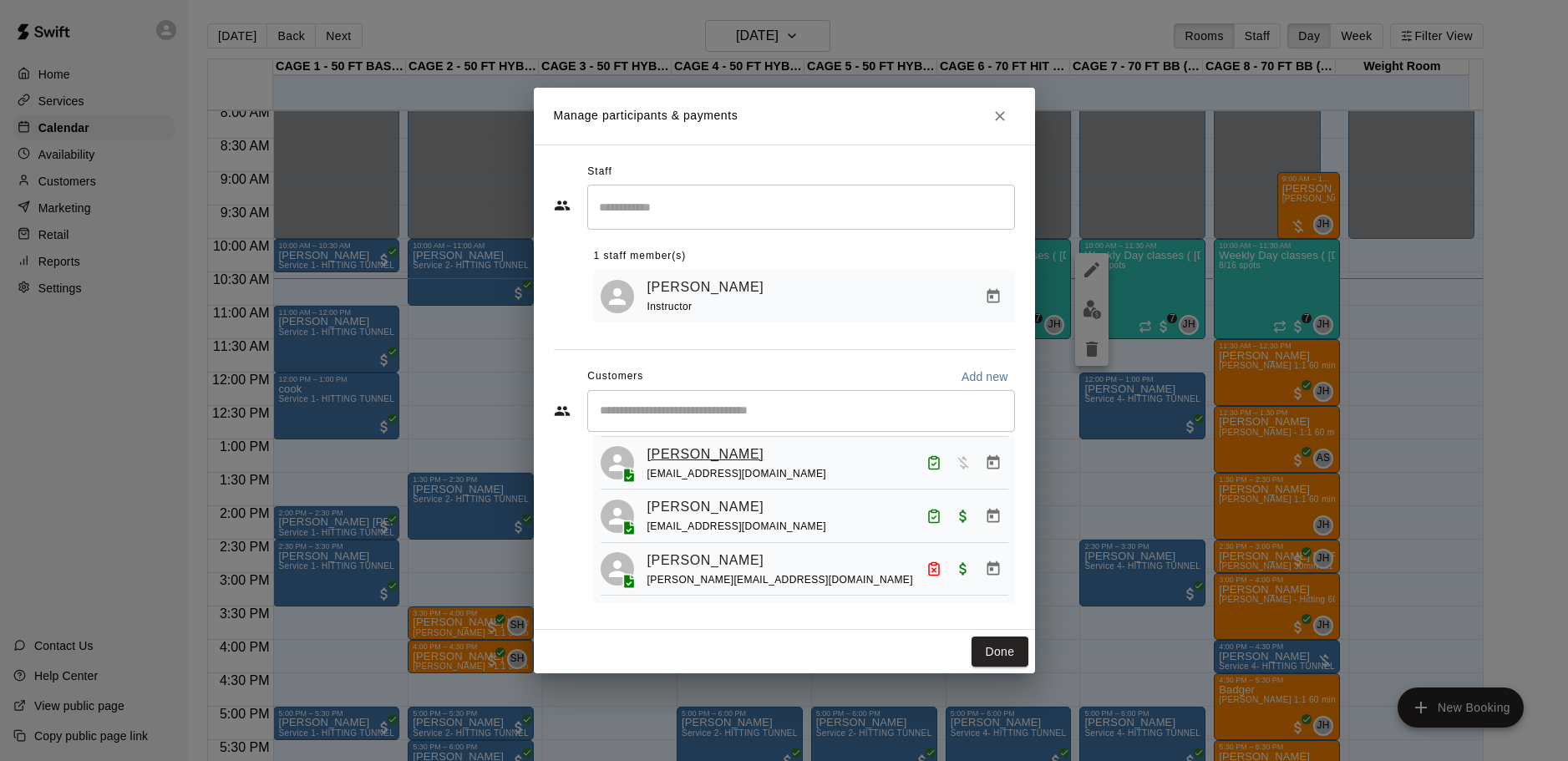
click at [717, 465] on link "John Turturica" at bounding box center [707, 454] width 117 height 22
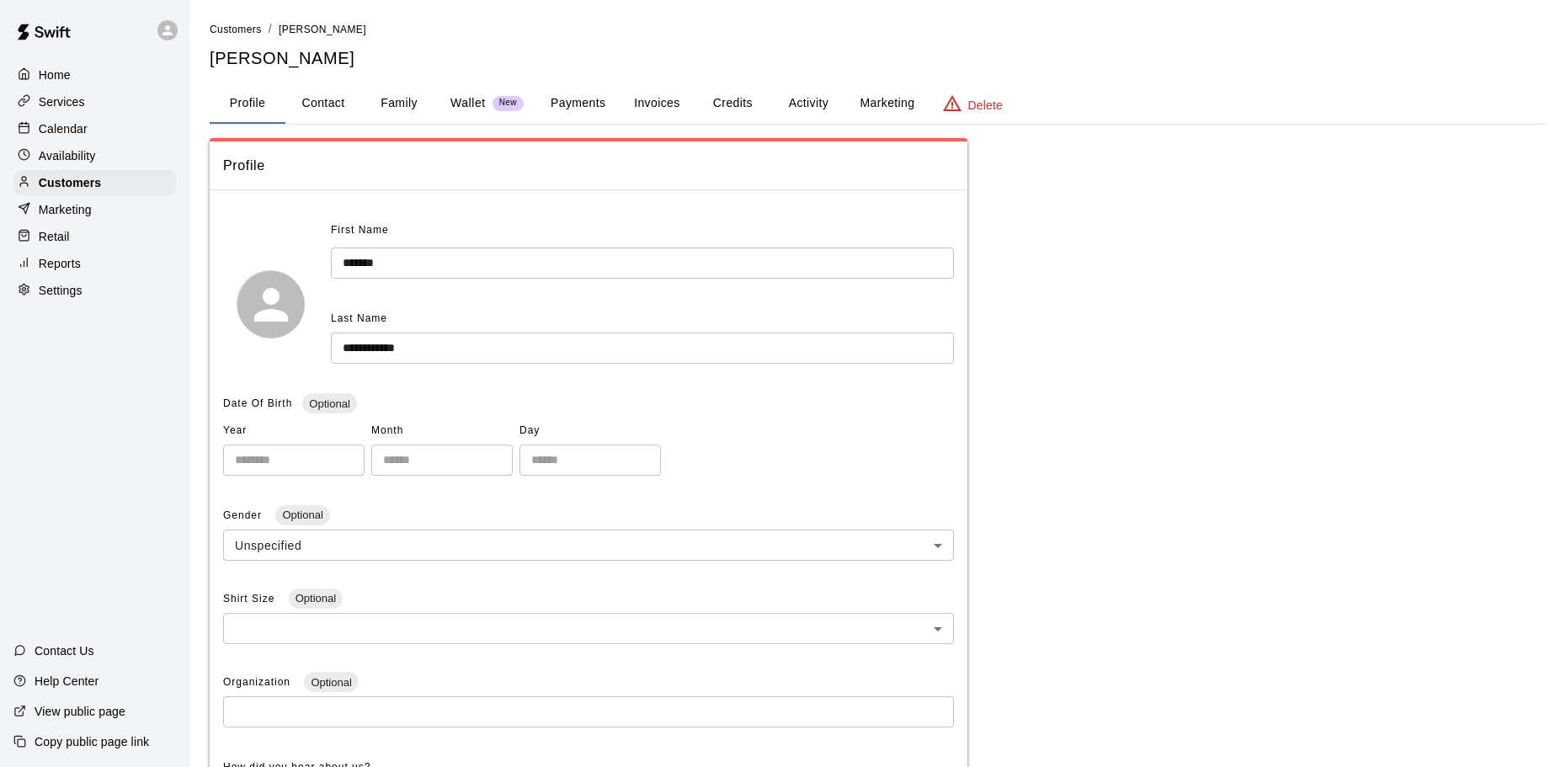
click at [385, 98] on button "Family" at bounding box center [399, 103] width 76 height 40
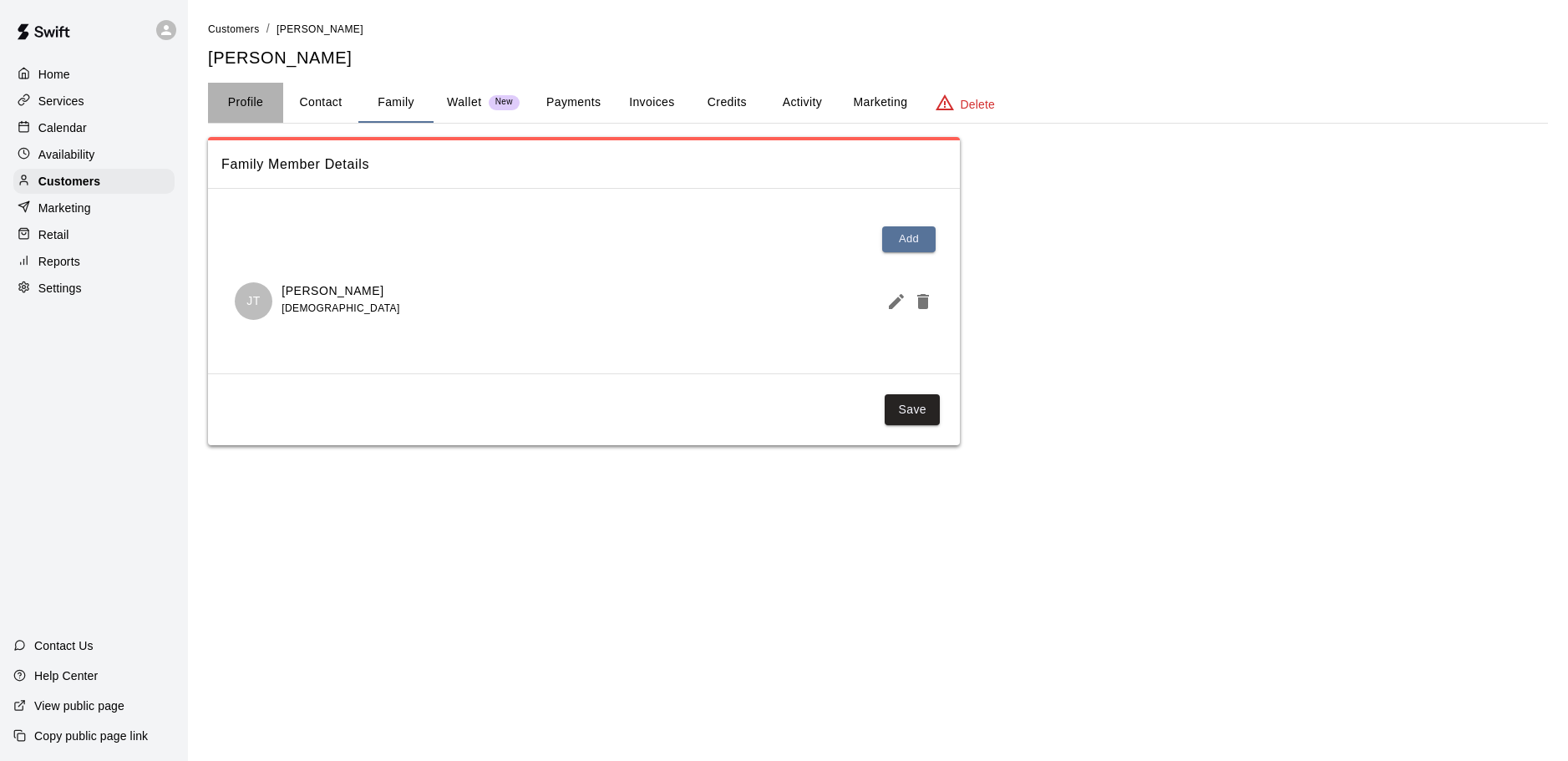
click at [244, 104] on button "Profile" at bounding box center [246, 102] width 75 height 40
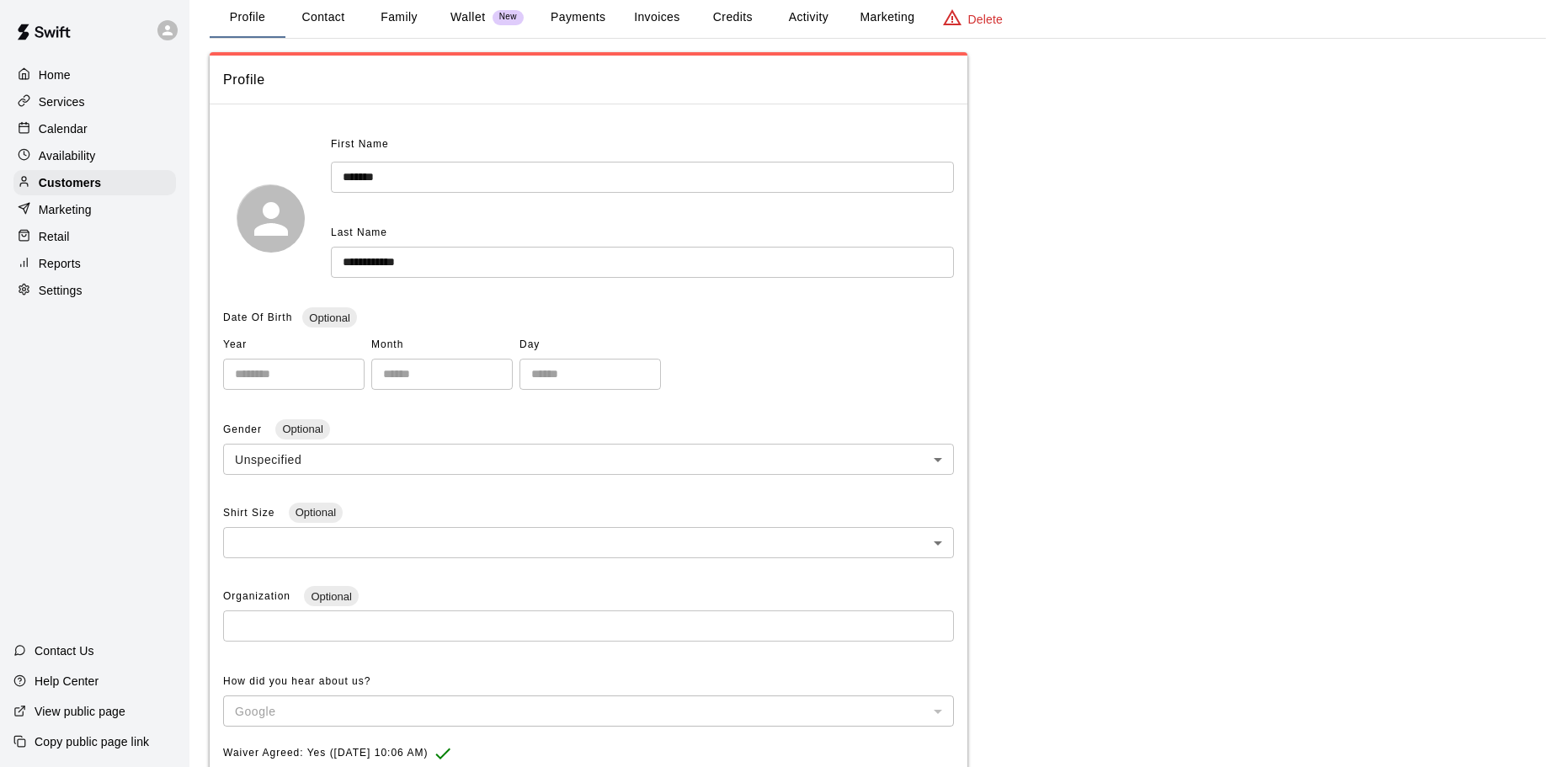
scroll to position [127, 0]
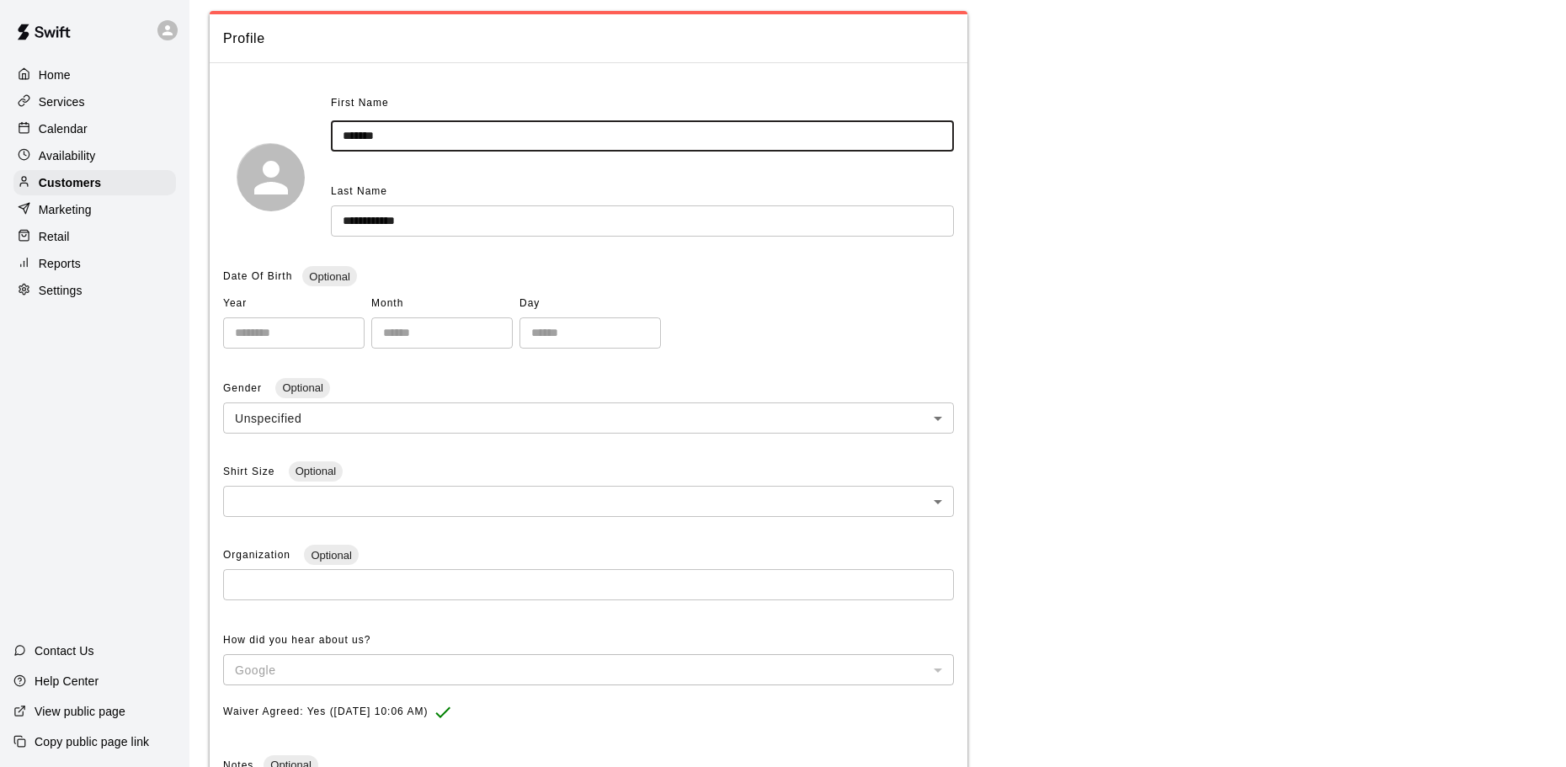
drag, startPoint x: 388, startPoint y: 139, endPoint x: 317, endPoint y: 138, distance: 71.6
click at [317, 138] on div "**********" at bounding box center [588, 176] width 731 height 173
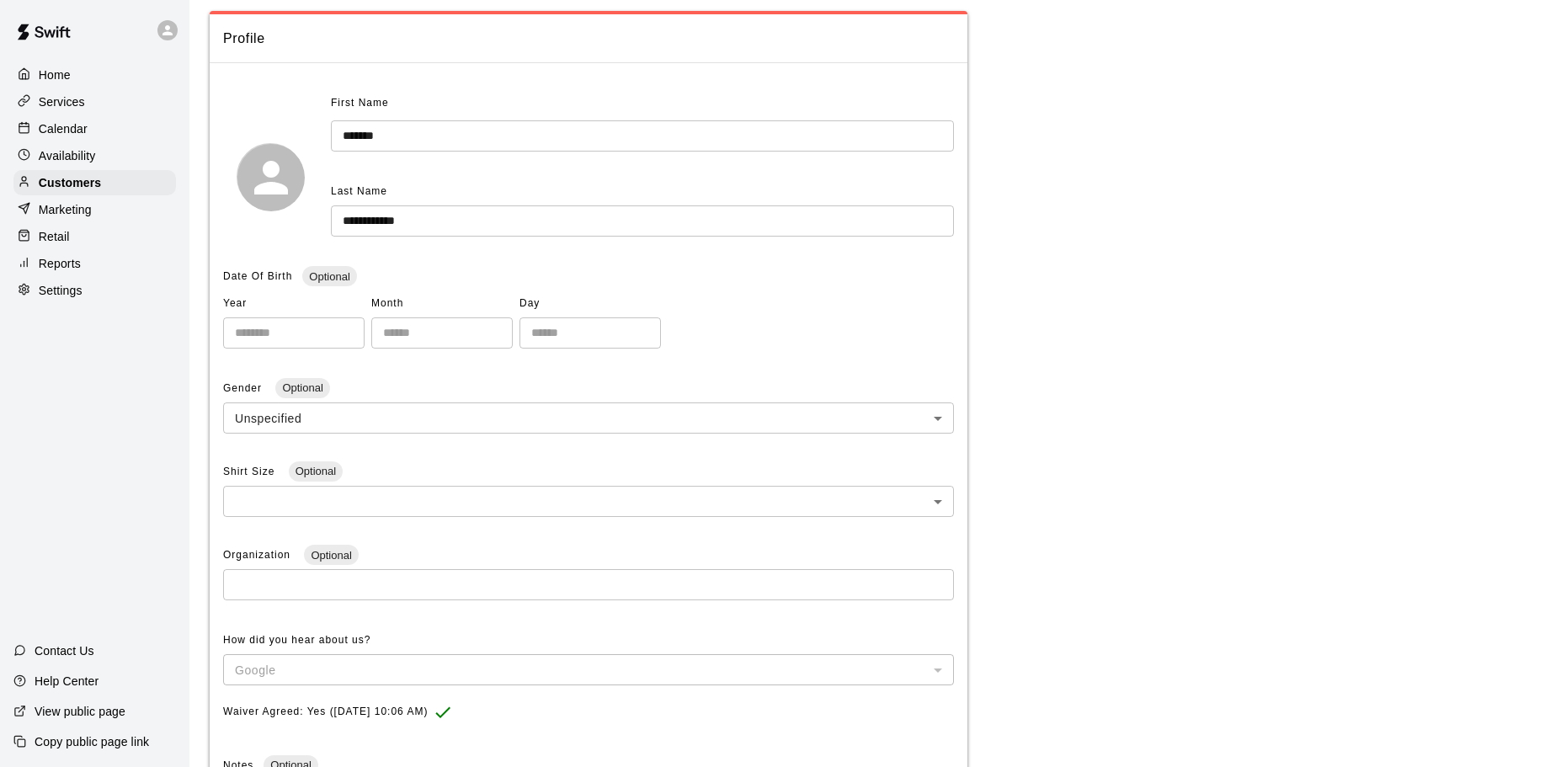
click at [514, 192] on div "Last Name" at bounding box center [642, 191] width 623 height 27
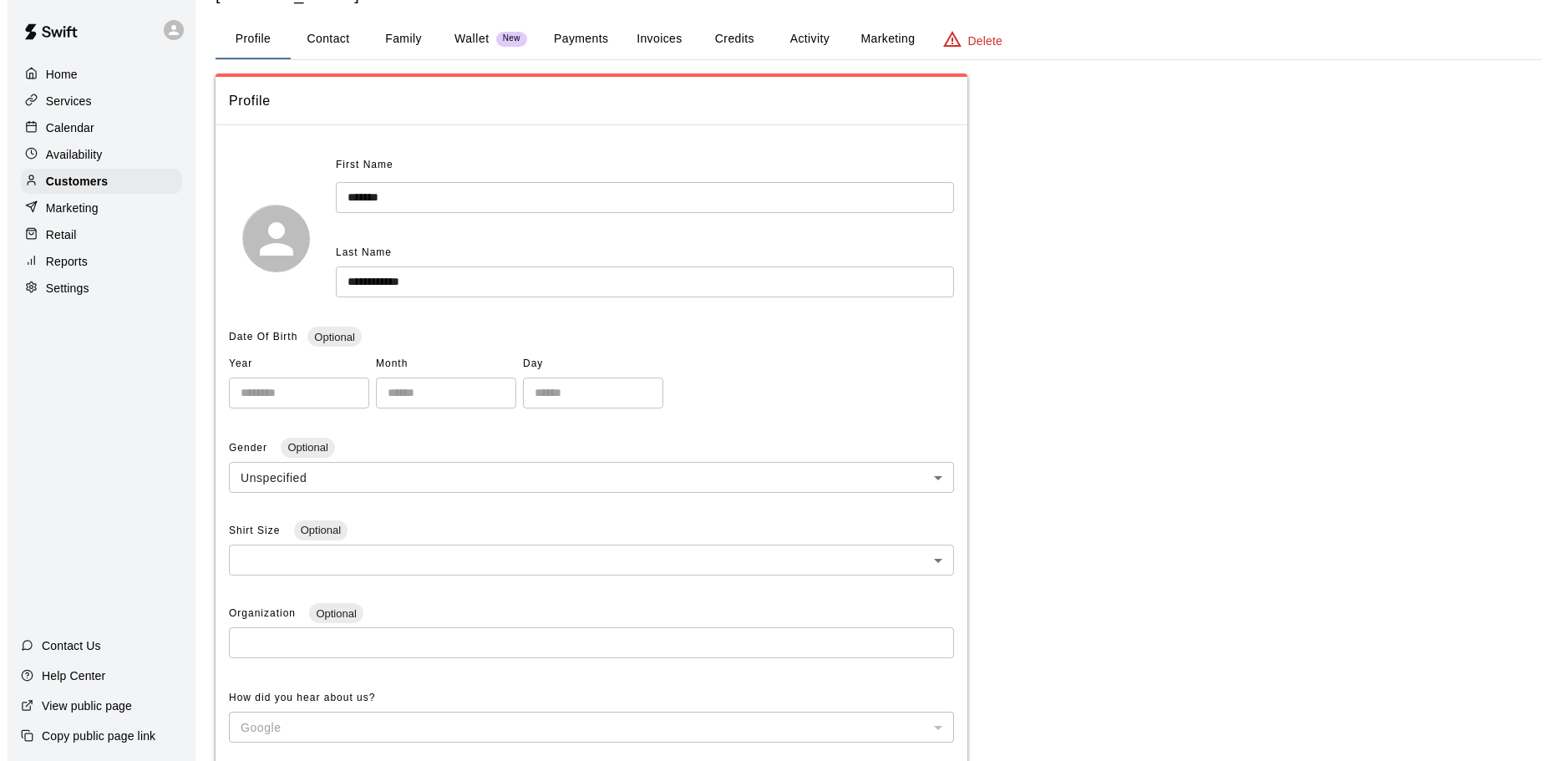
scroll to position [0, 0]
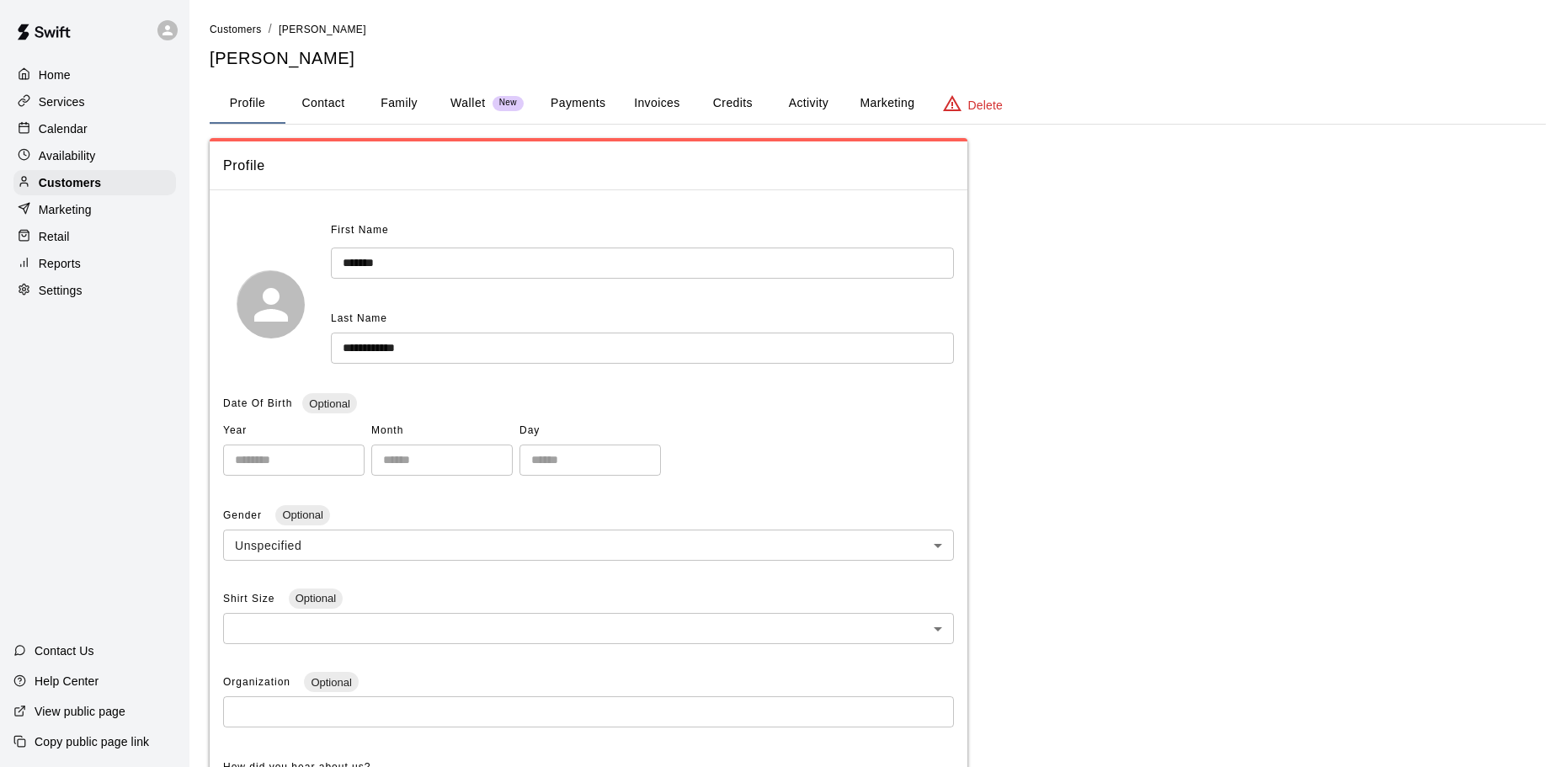
click at [395, 106] on button "Family" at bounding box center [399, 103] width 76 height 40
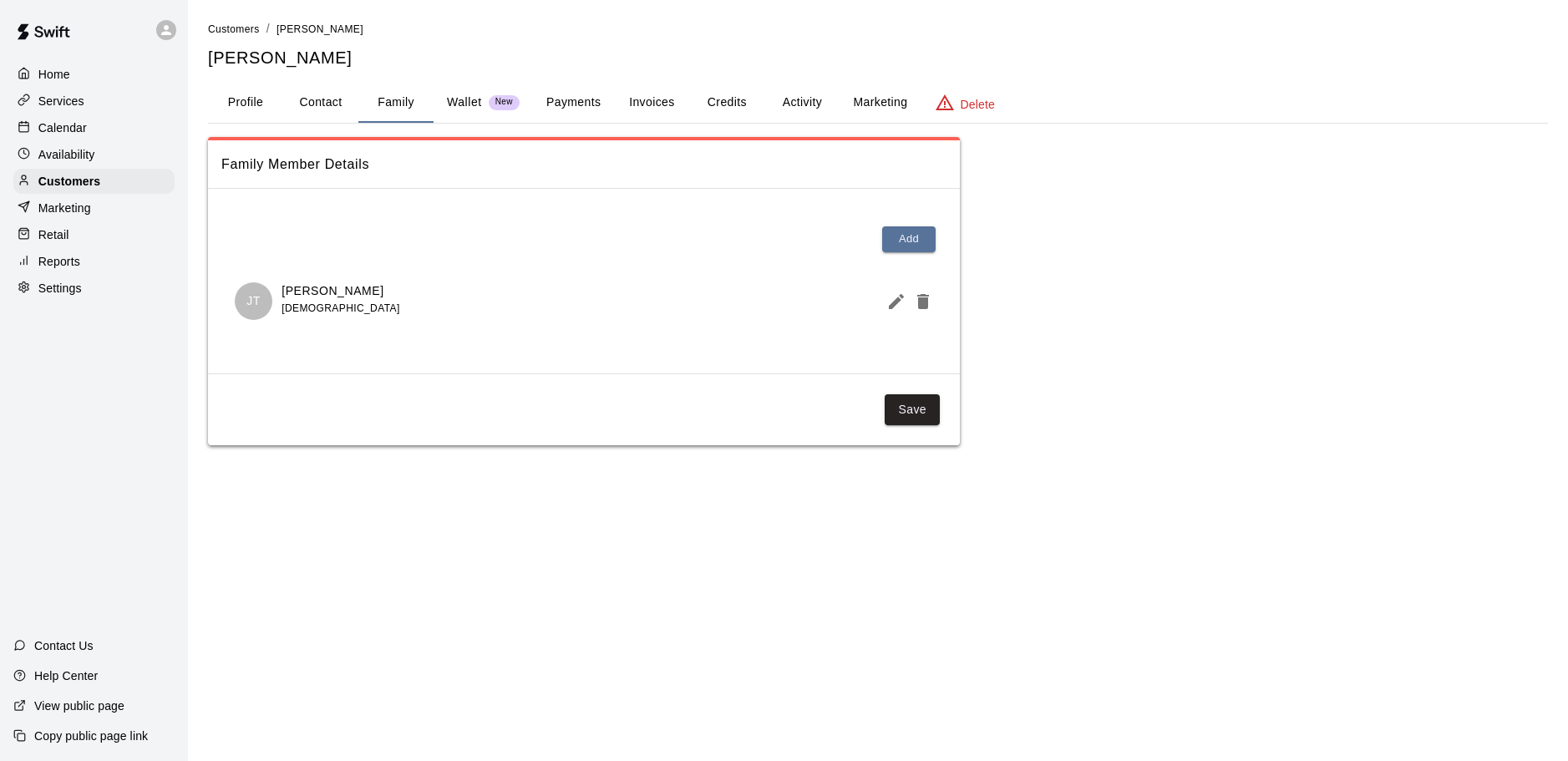
click at [644, 102] on button "Invoices" at bounding box center [652, 102] width 75 height 40
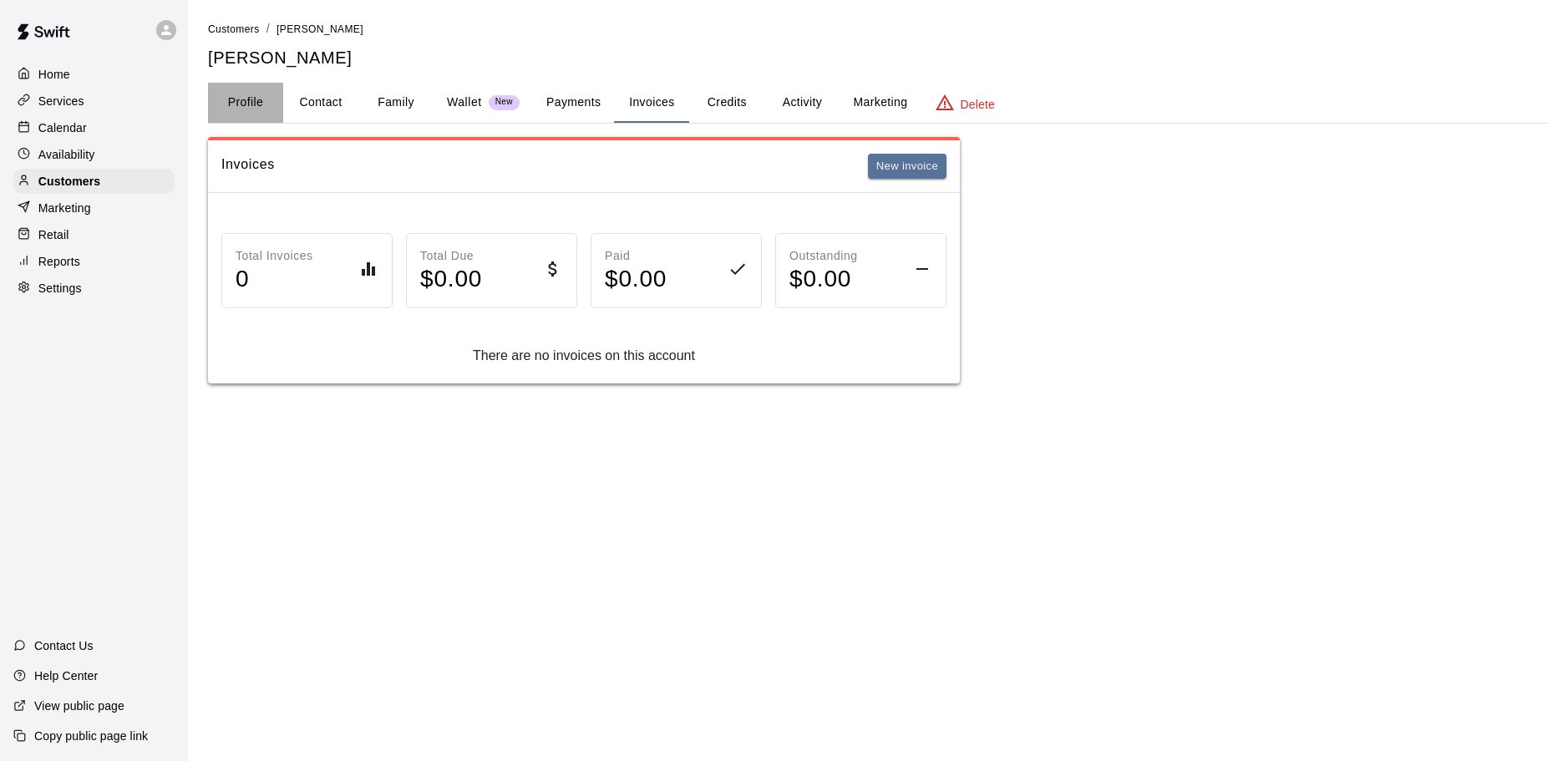
click at [240, 102] on button "Profile" at bounding box center [246, 102] width 75 height 40
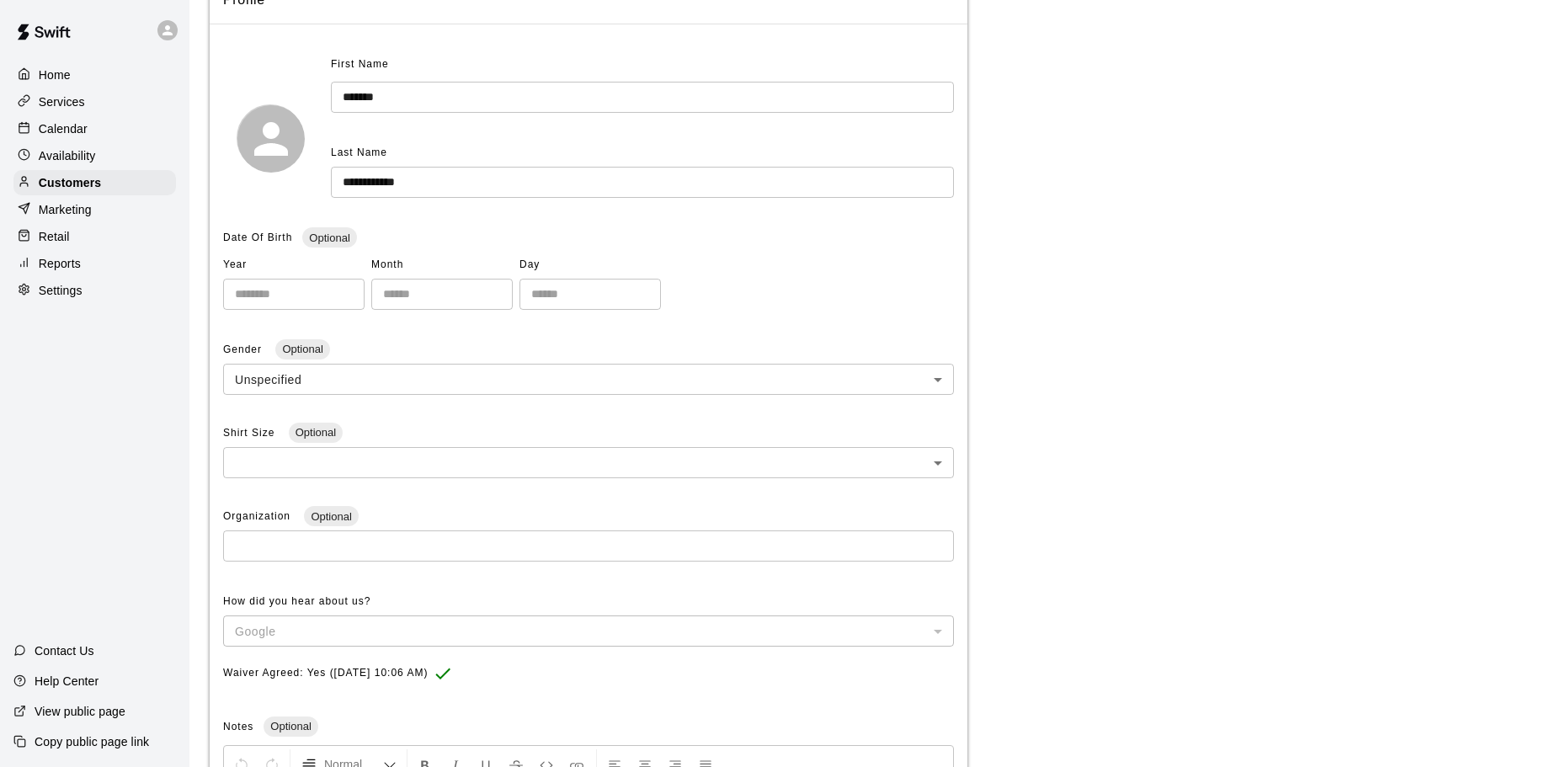
scroll to position [296, 0]
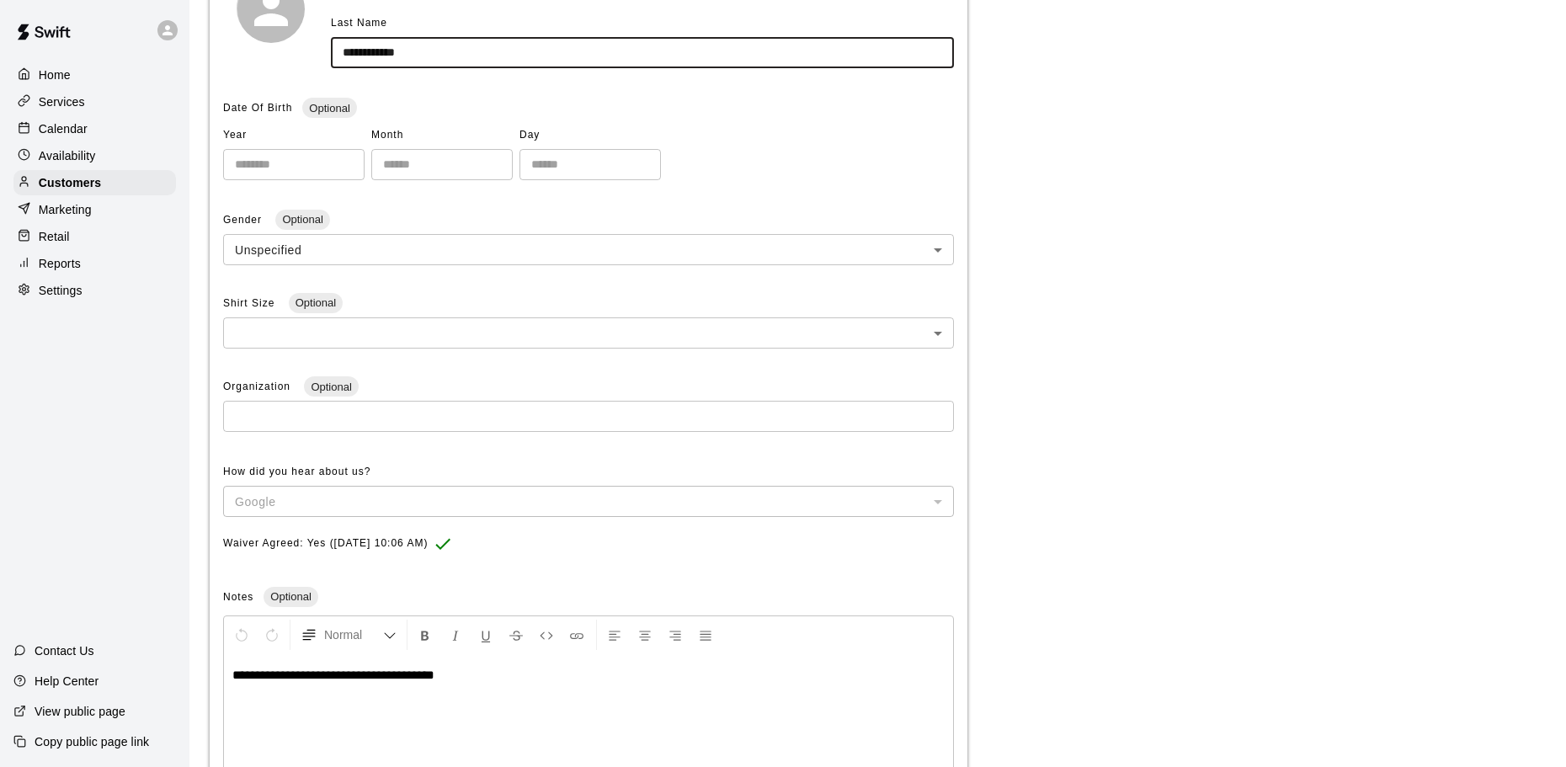
drag, startPoint x: 422, startPoint y: 53, endPoint x: 315, endPoint y: 38, distance: 108.0
click at [318, 42] on div "**********" at bounding box center [588, 8] width 731 height 173
click at [232, 671] on div "**********" at bounding box center [588, 717] width 729 height 126
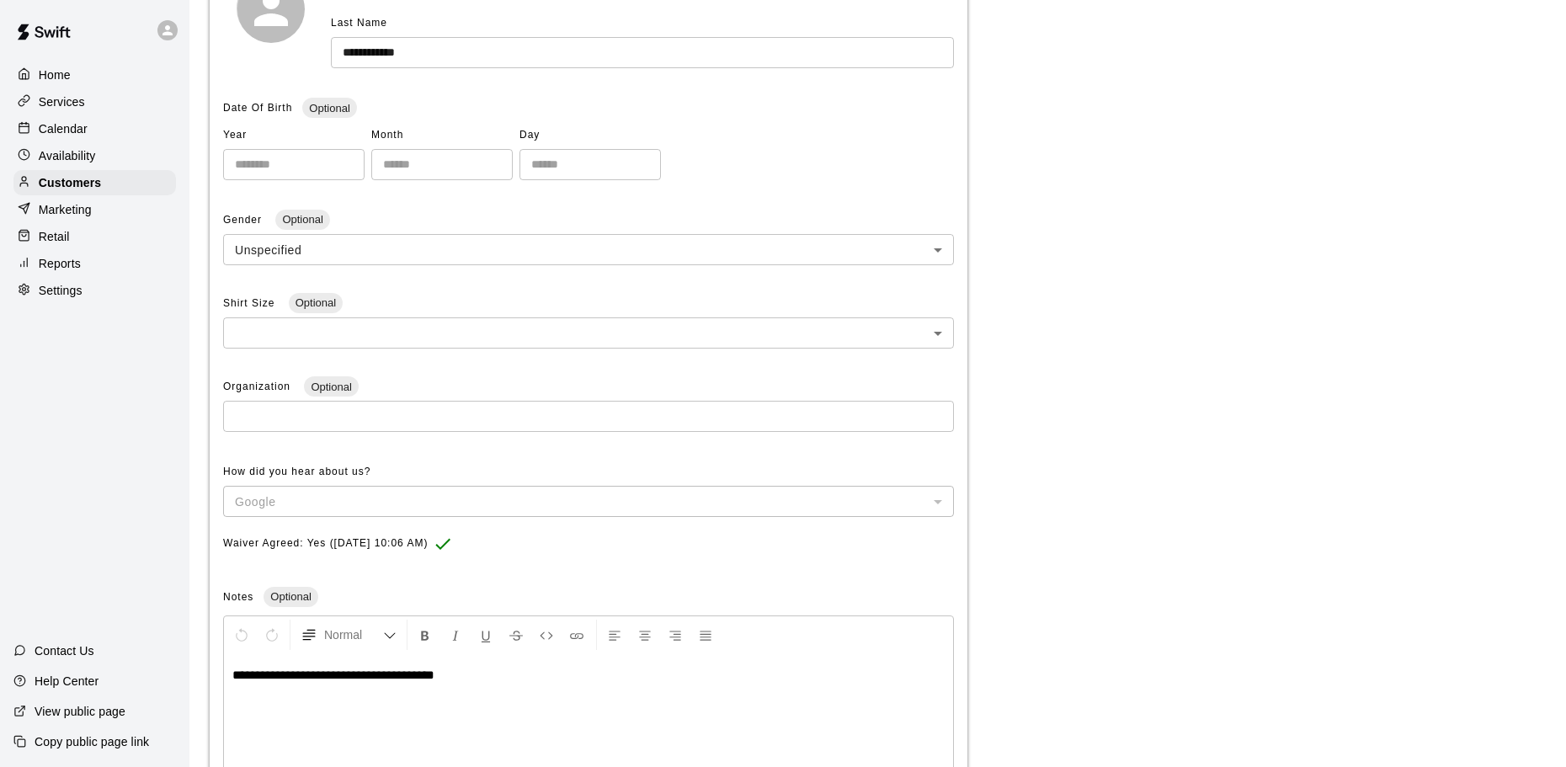
click at [485, 676] on p "**********" at bounding box center [588, 675] width 712 height 17
click at [263, 693] on span "**********" at bounding box center [290, 698] width 116 height 13
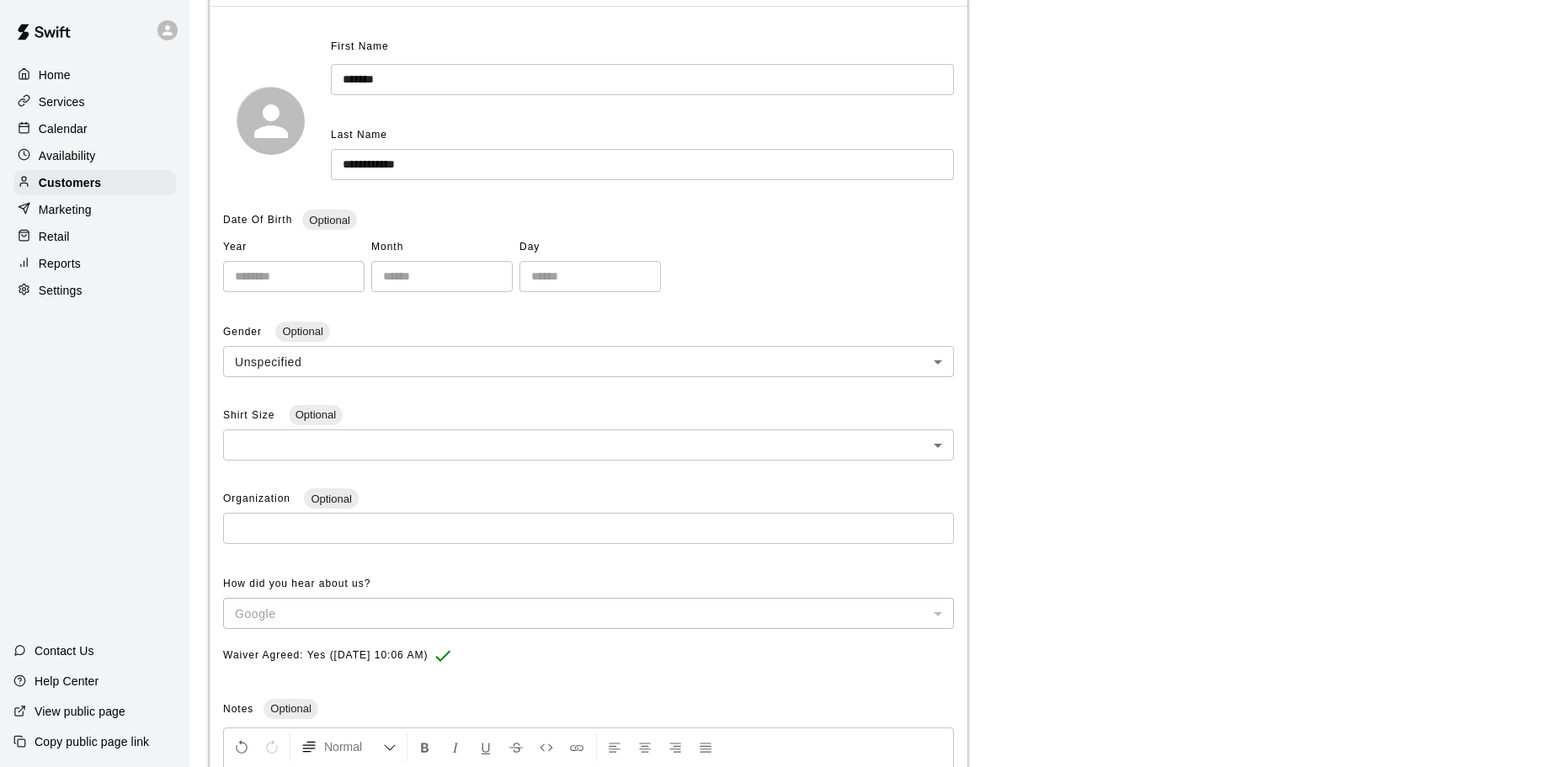
scroll to position [0, 0]
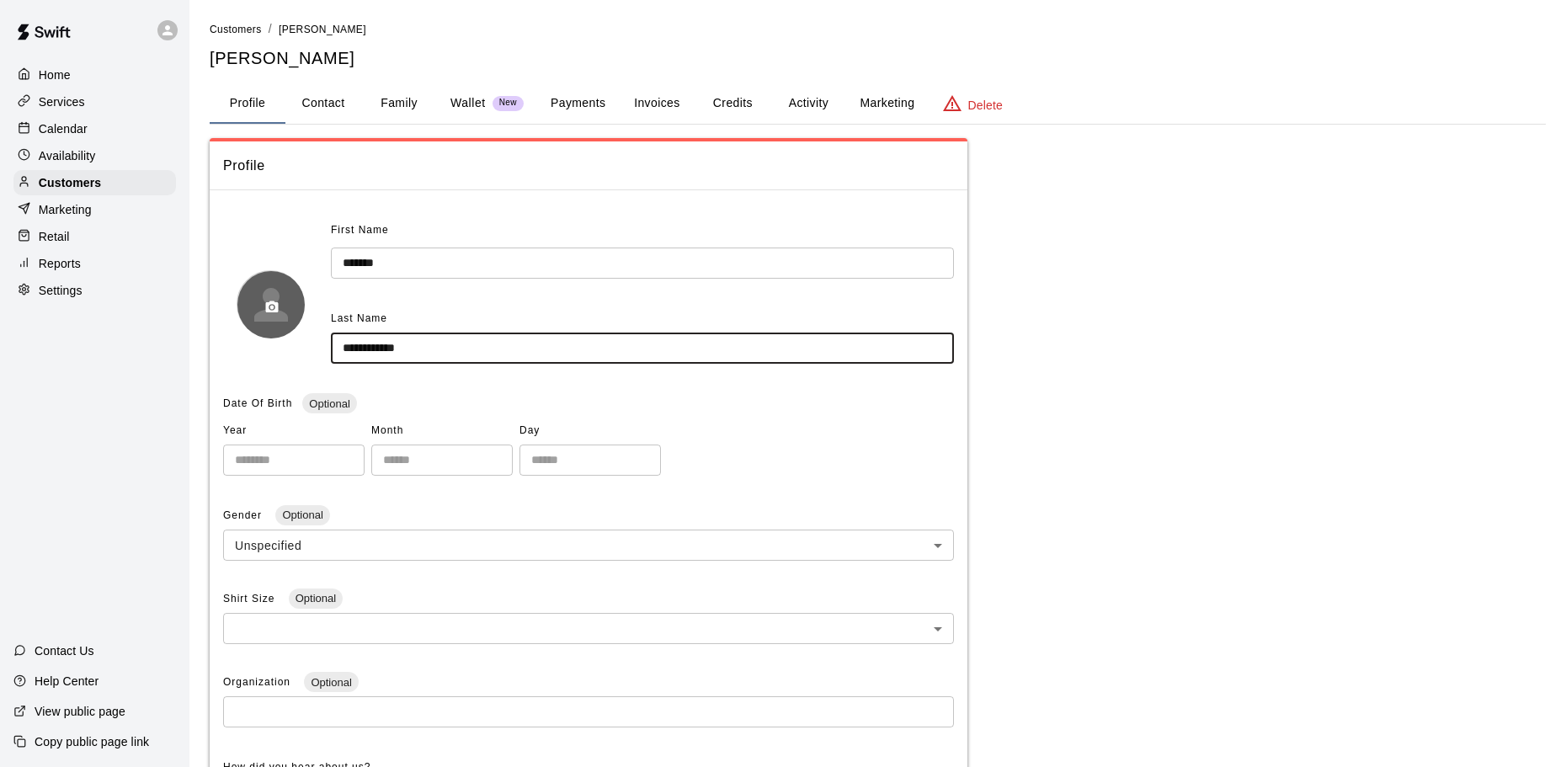
drag, startPoint x: 439, startPoint y: 351, endPoint x: 243, endPoint y: 322, distance: 197.4
click at [242, 323] on div "**********" at bounding box center [588, 303] width 731 height 173
type input "*********"
click at [410, 267] on input "******" at bounding box center [642, 263] width 623 height 31
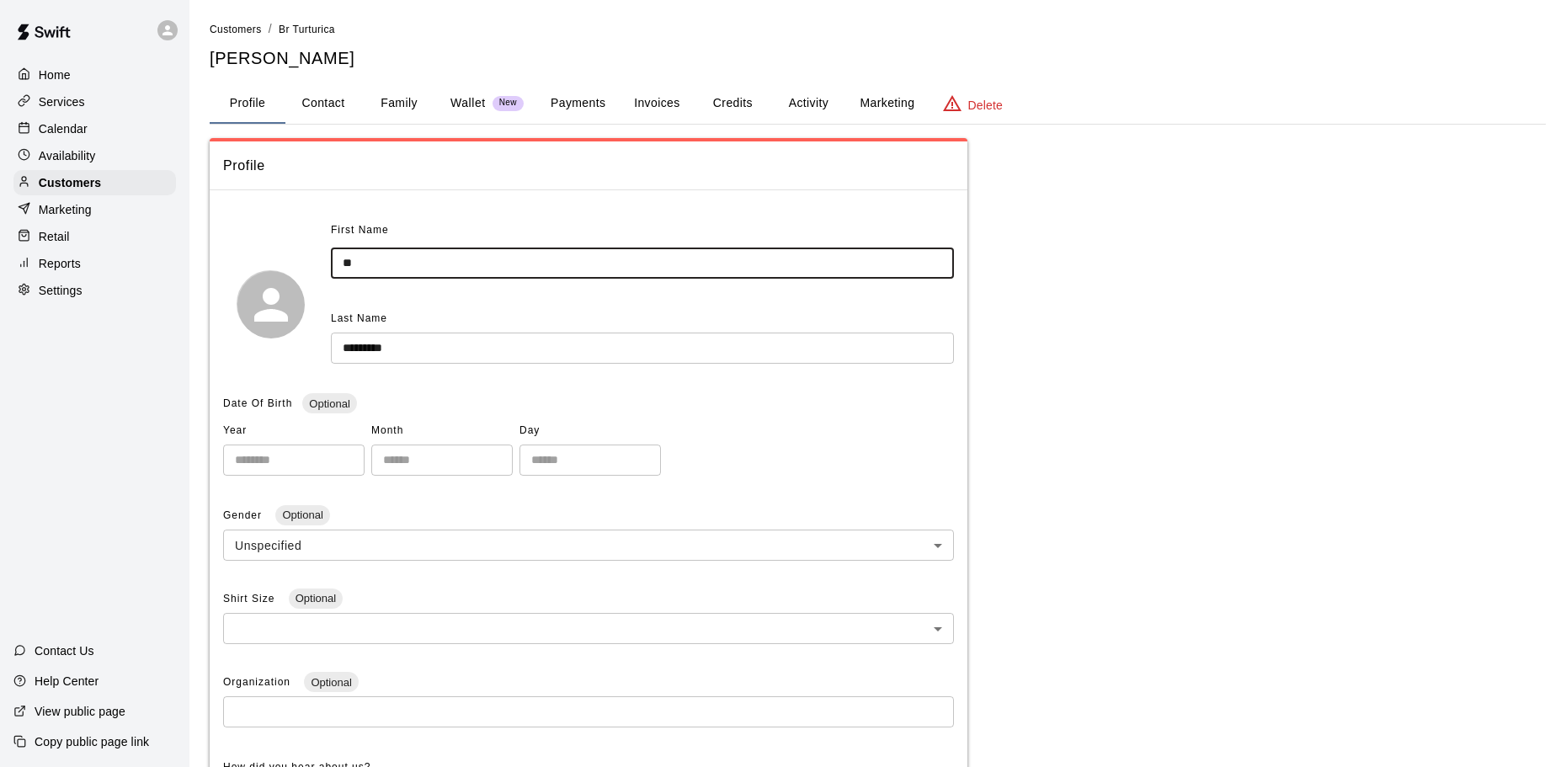
type input "*"
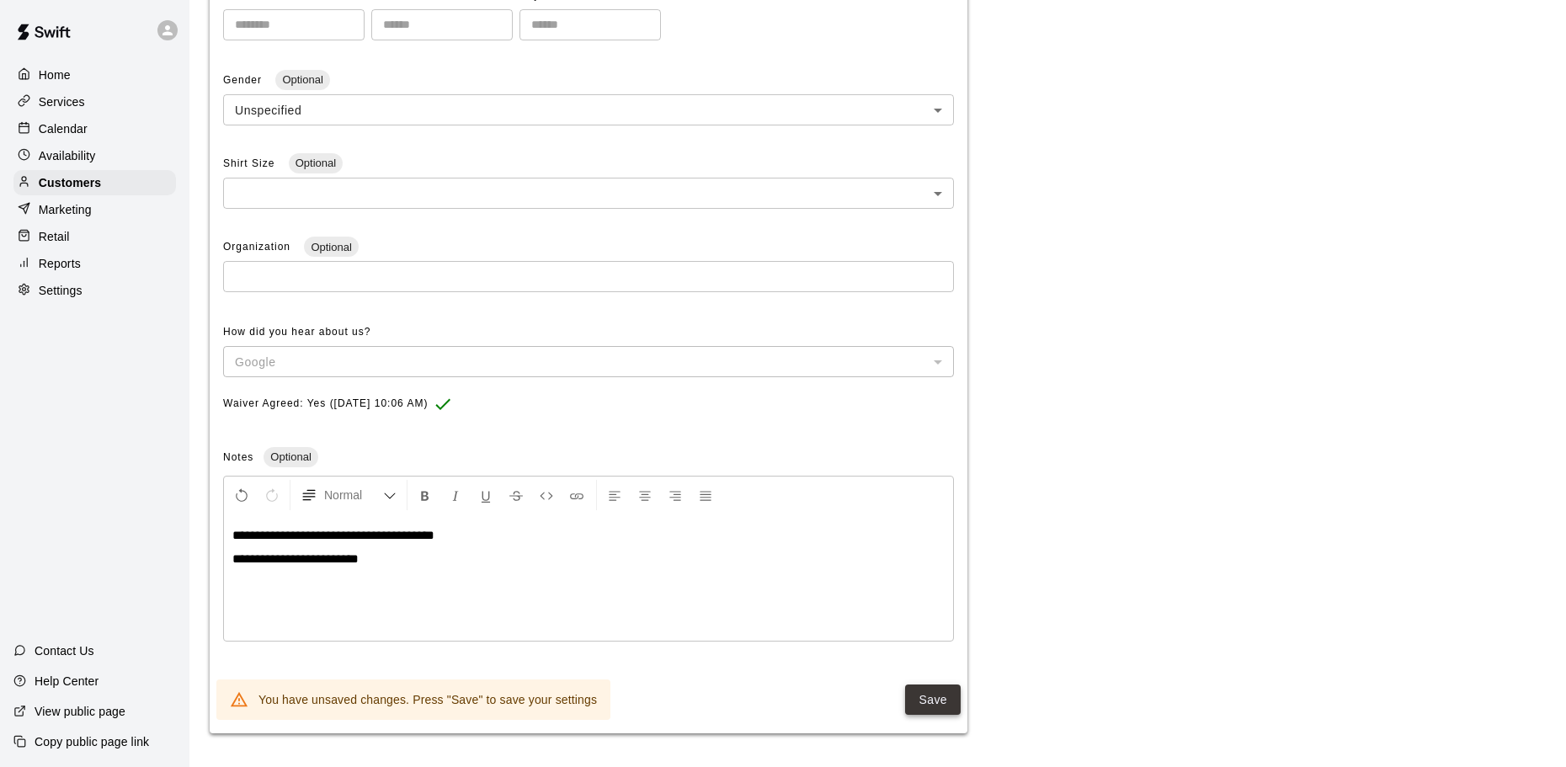
type input "****"
click at [924, 695] on button "Save" at bounding box center [933, 700] width 56 height 31
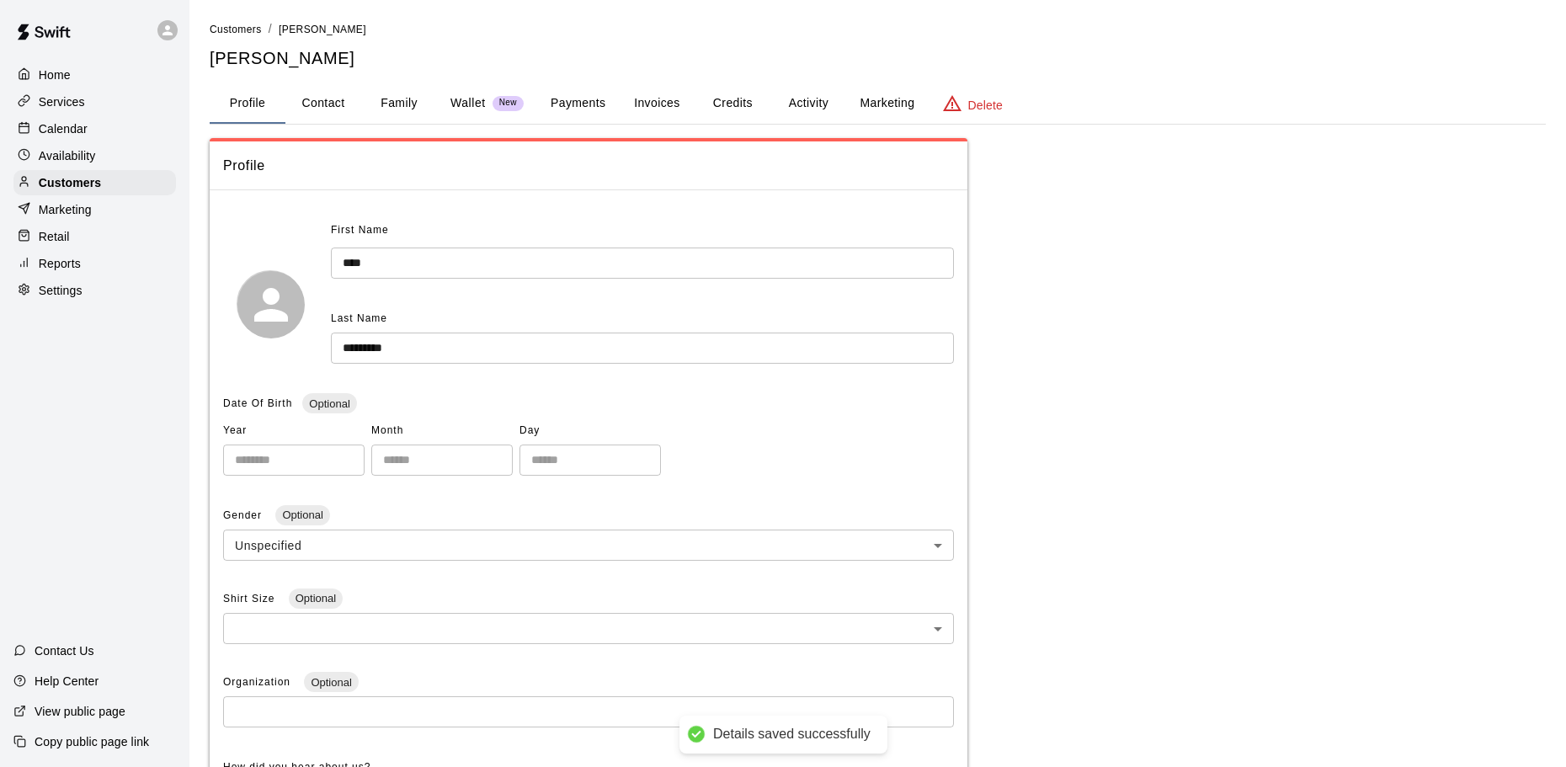
click at [667, 98] on button "Invoices" at bounding box center [657, 103] width 76 height 40
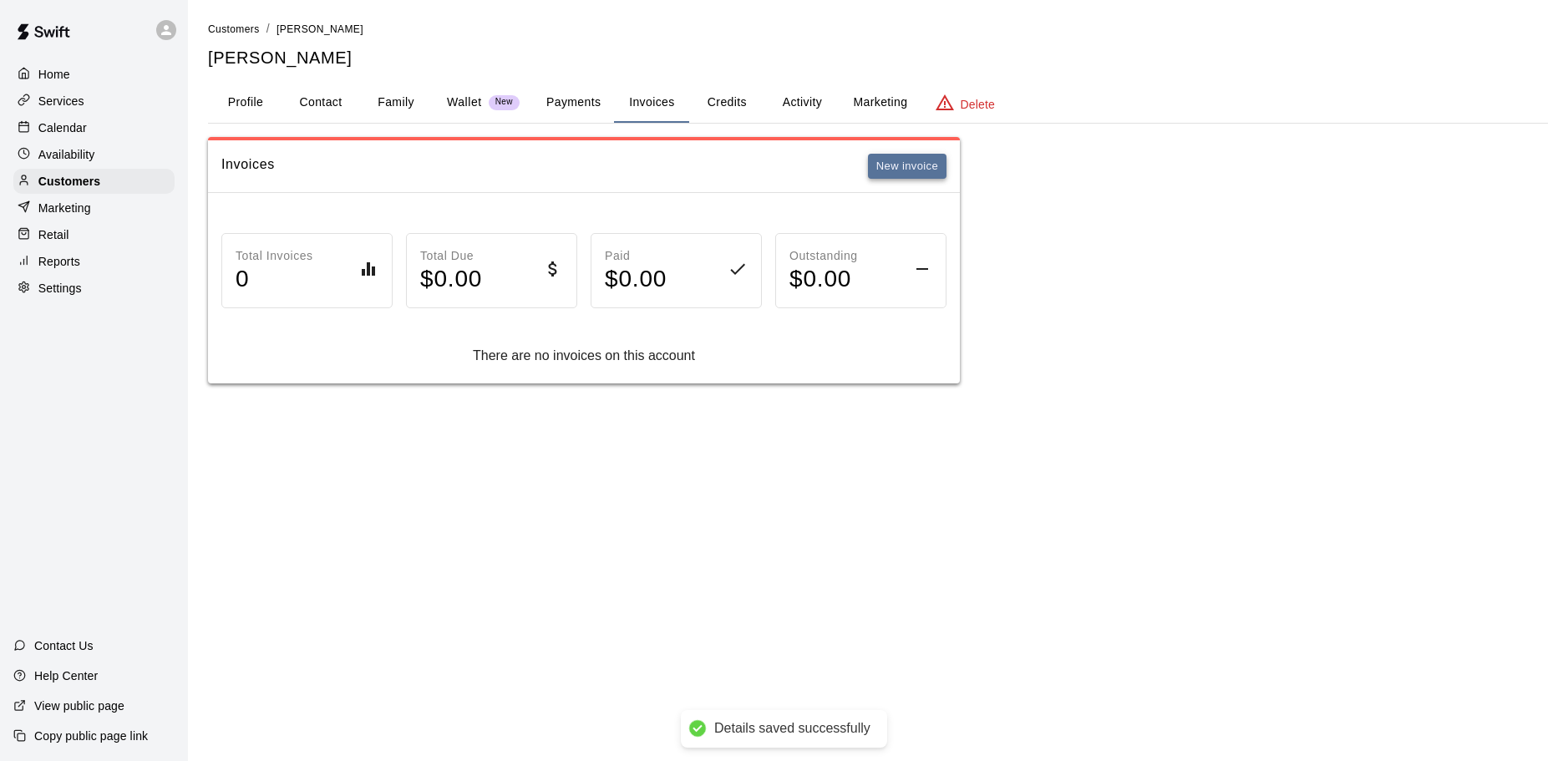
click at [919, 175] on button "New invoice" at bounding box center [907, 167] width 78 height 26
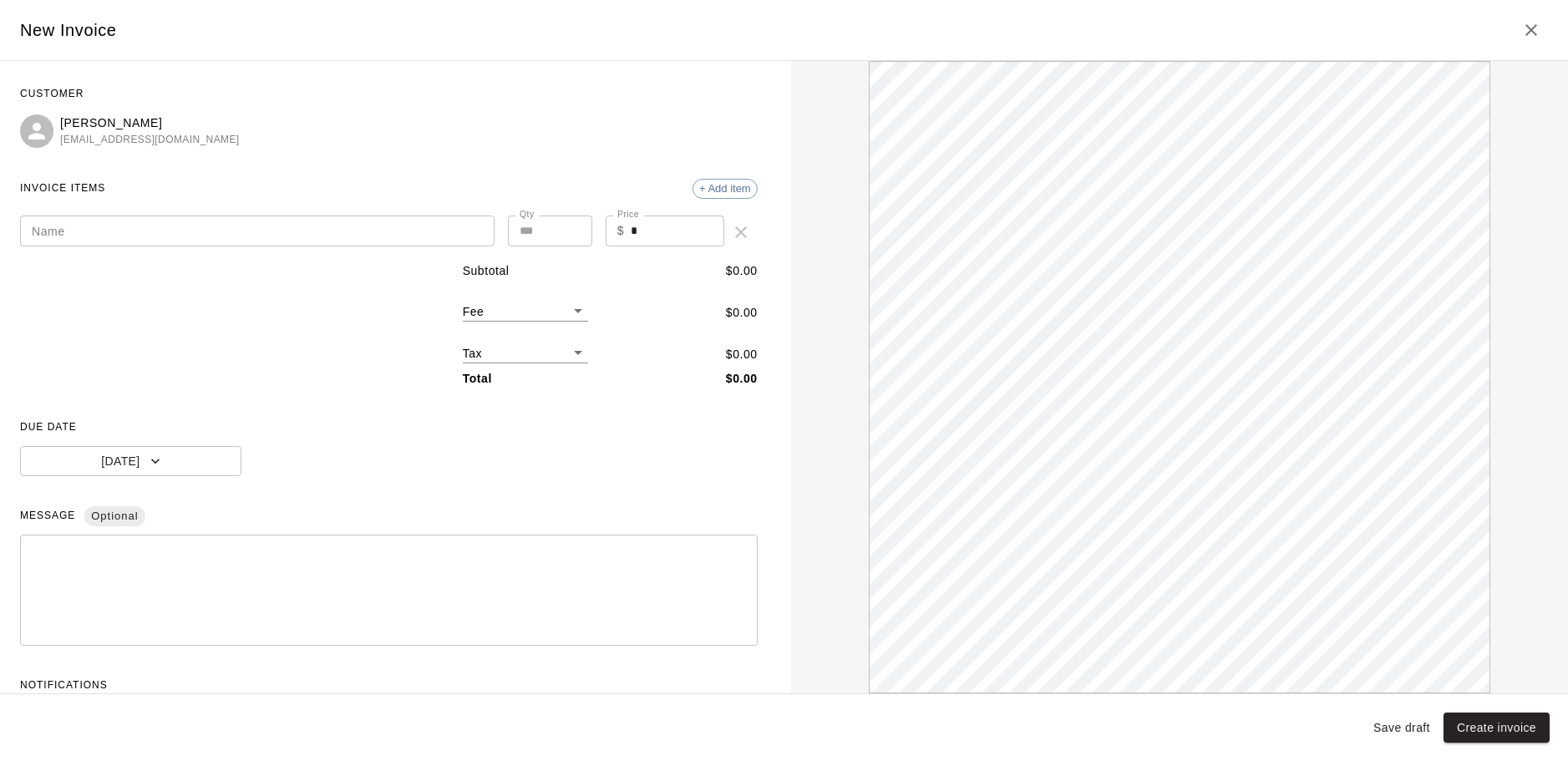
click at [646, 235] on input "*" at bounding box center [678, 230] width 93 height 31
type input "***"
click at [116, 223] on input "Name" at bounding box center [257, 230] width 474 height 31
type input "*"
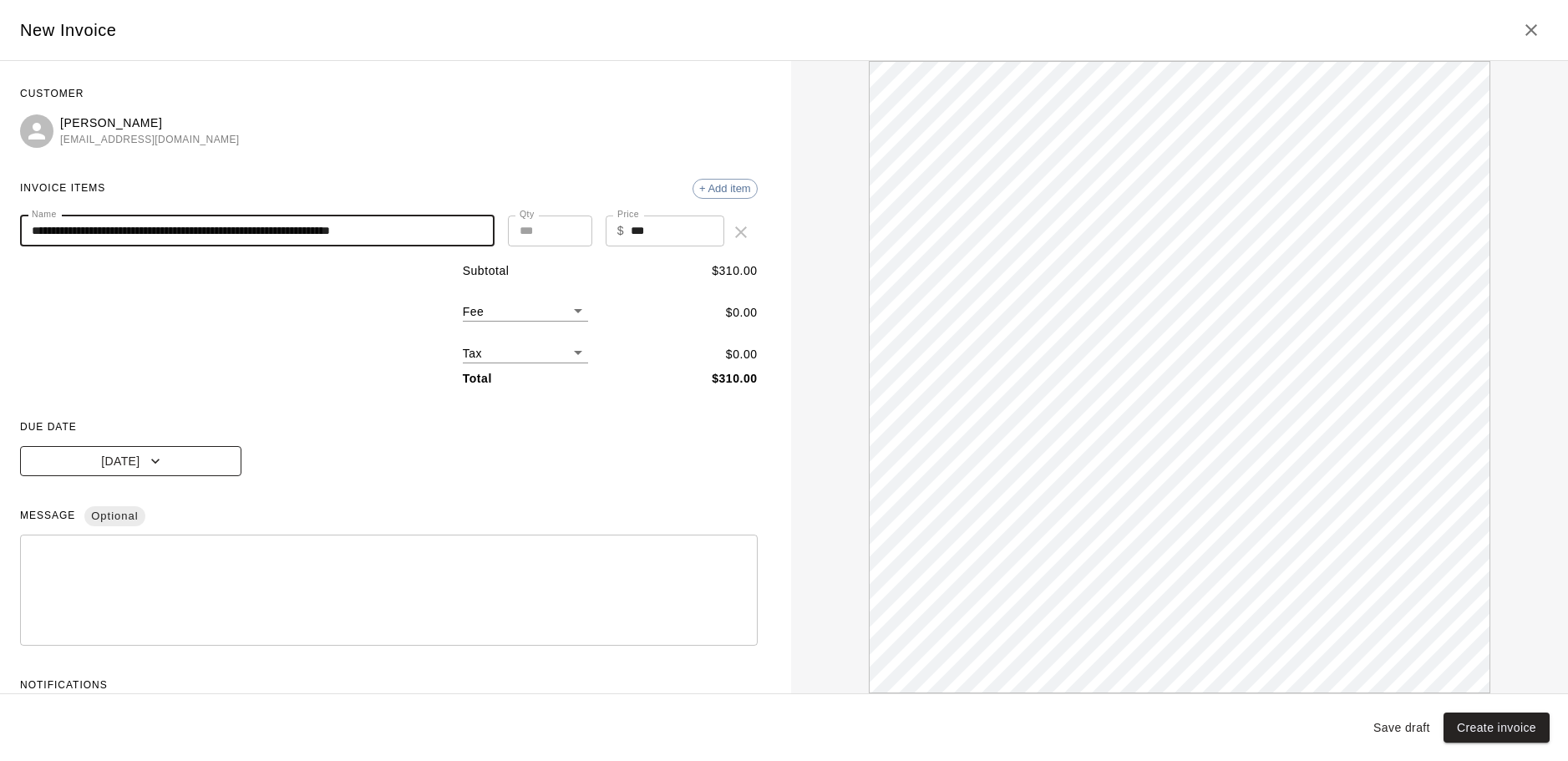
type input "**********"
click at [170, 467] on button "[DATE]" at bounding box center [130, 461] width 221 height 31
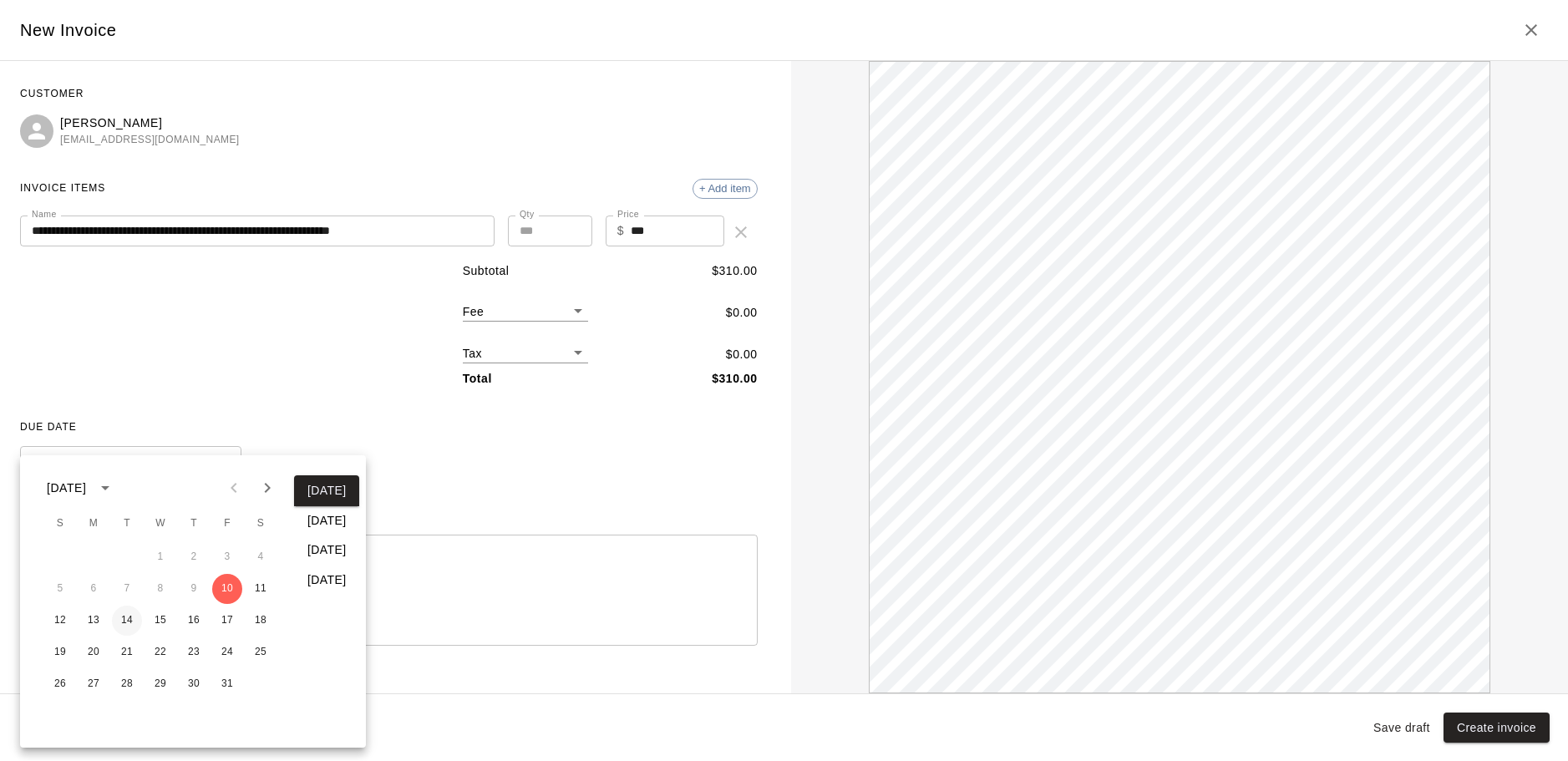
click at [124, 616] on button "14" at bounding box center [127, 620] width 30 height 30
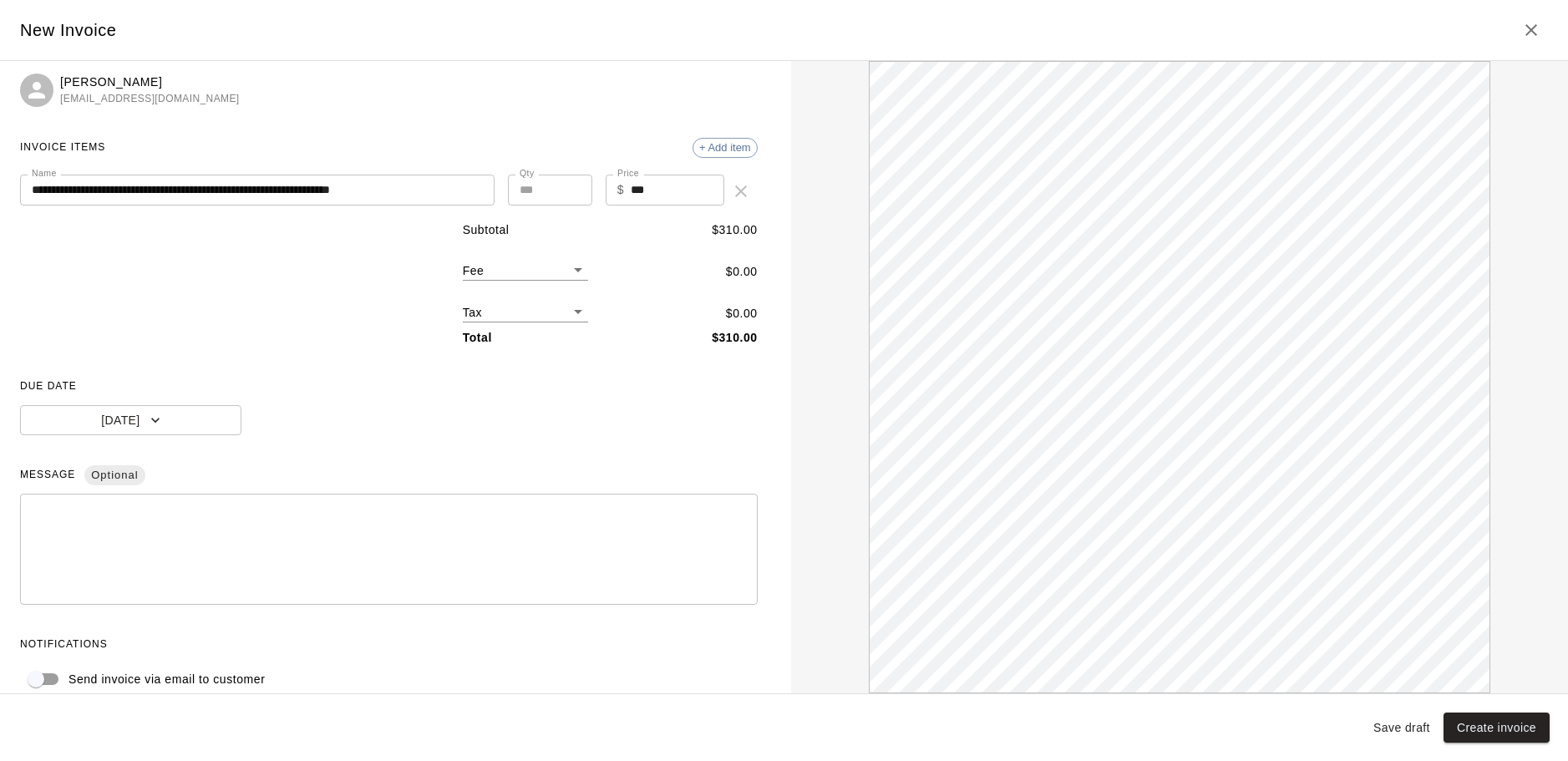
scroll to position [63, 0]
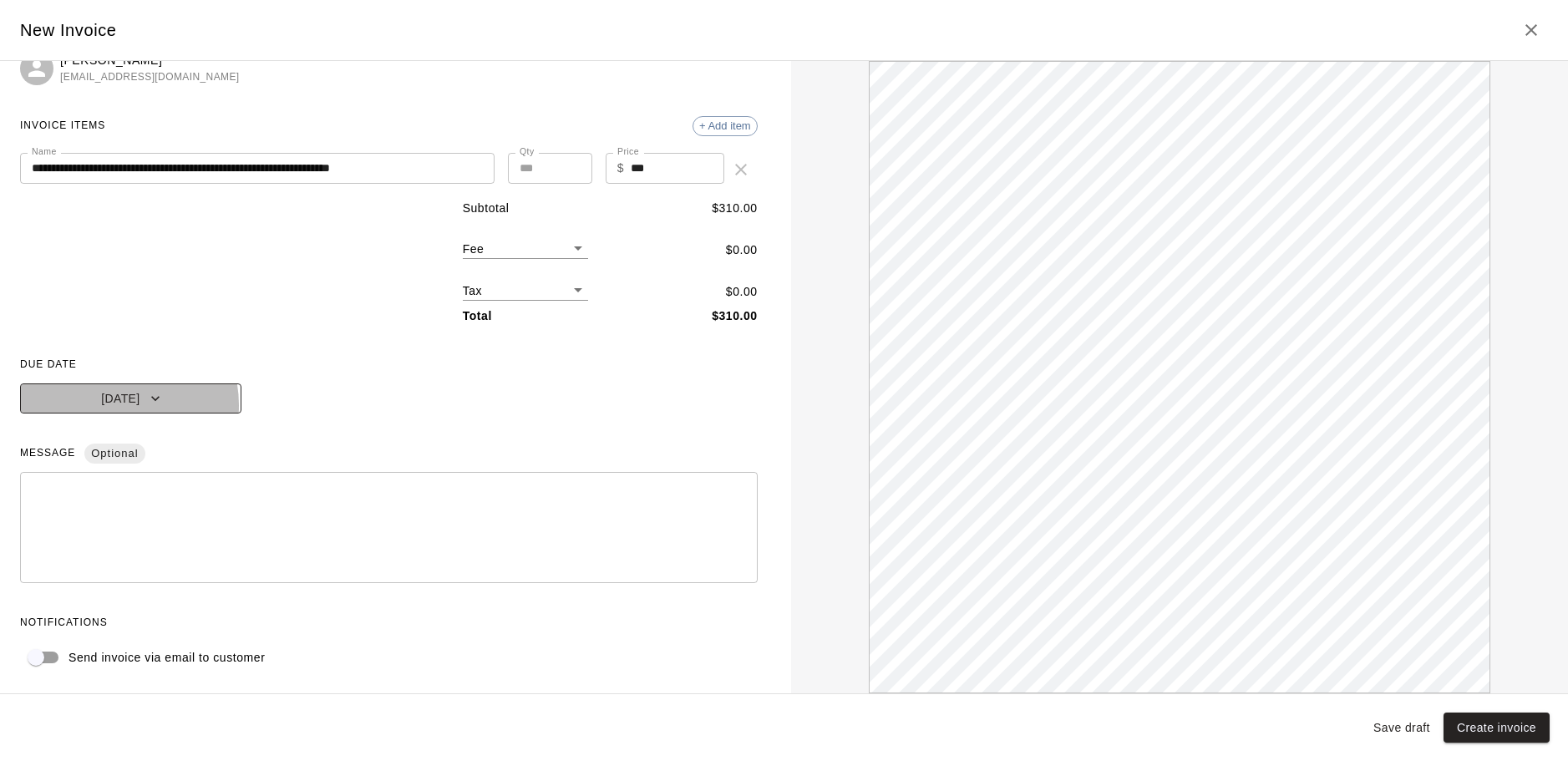
click at [109, 405] on button "Oct 14, 2025" at bounding box center [130, 398] width 221 height 31
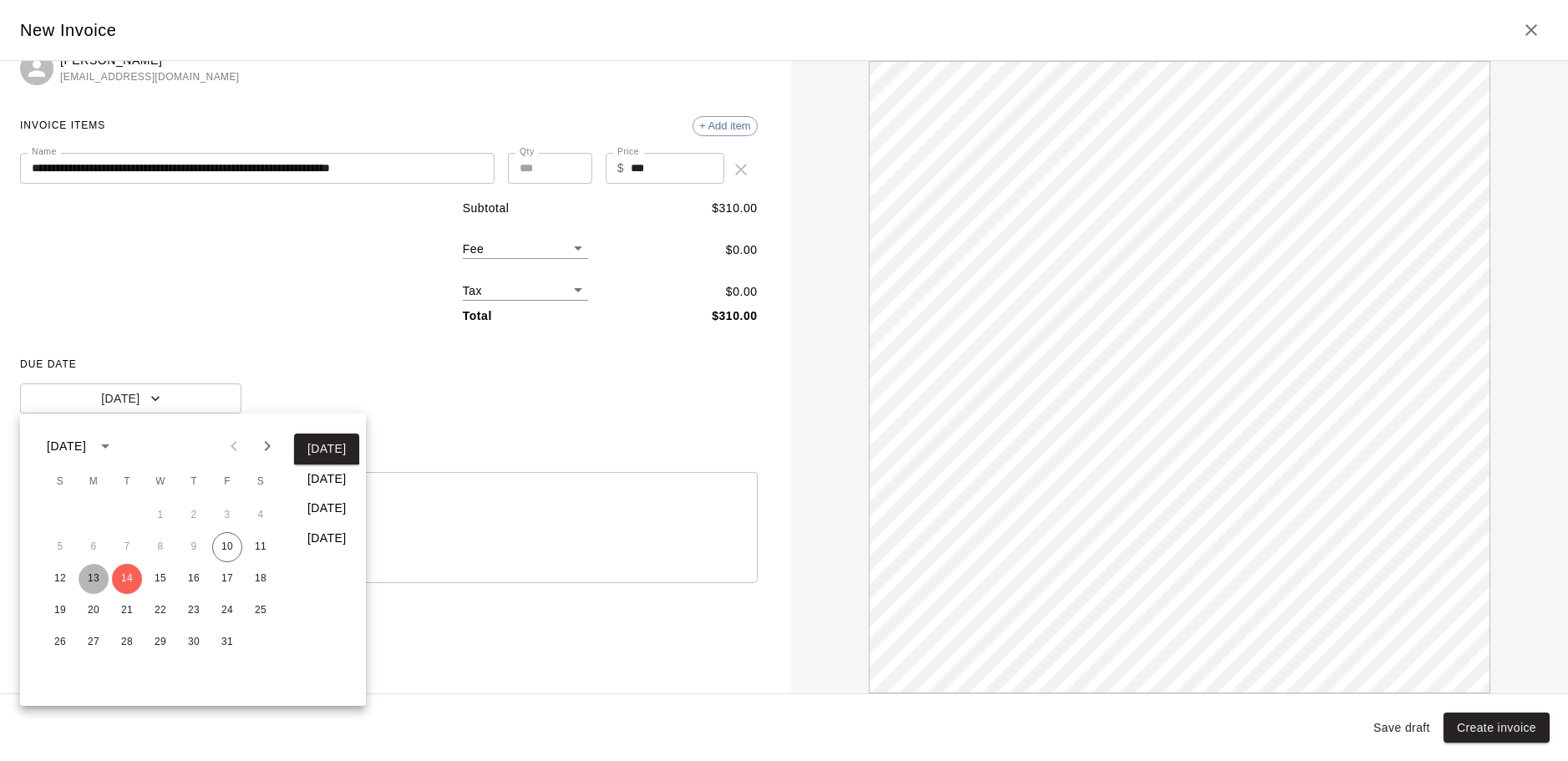
click at [95, 574] on button "13" at bounding box center [93, 578] width 30 height 30
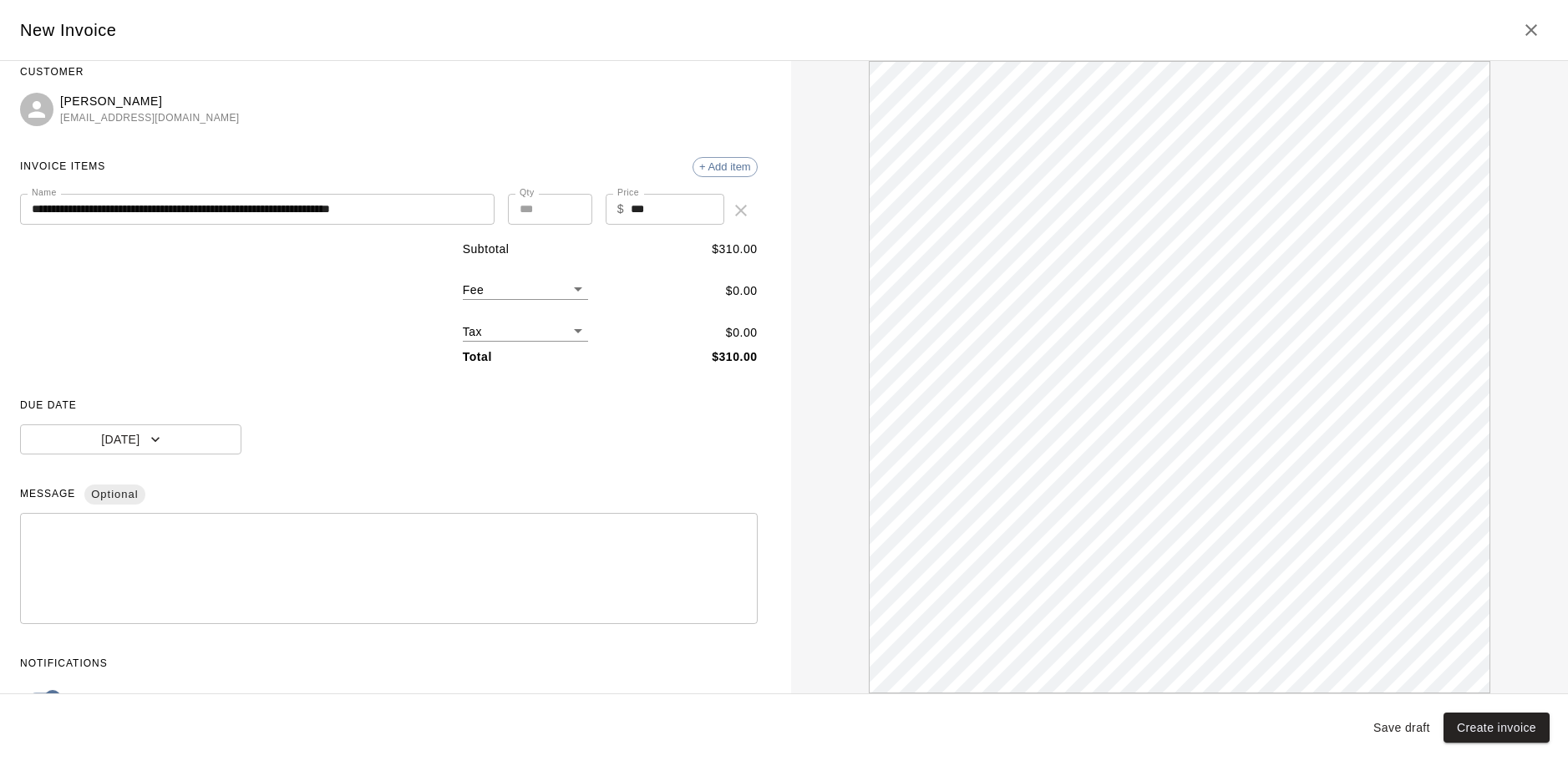
scroll to position [0, 0]
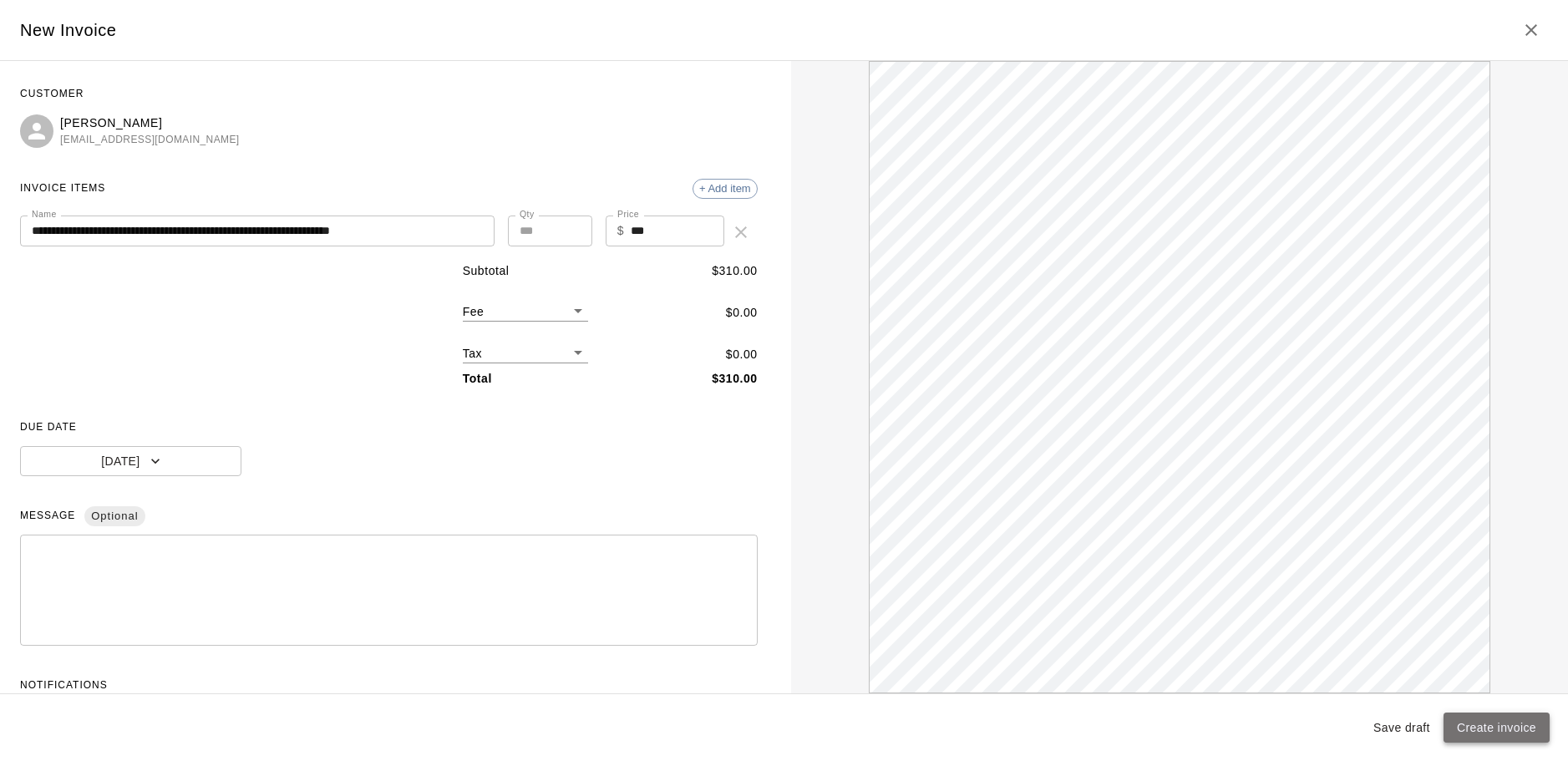
click at [1500, 726] on button "Create invoice" at bounding box center [1497, 727] width 106 height 31
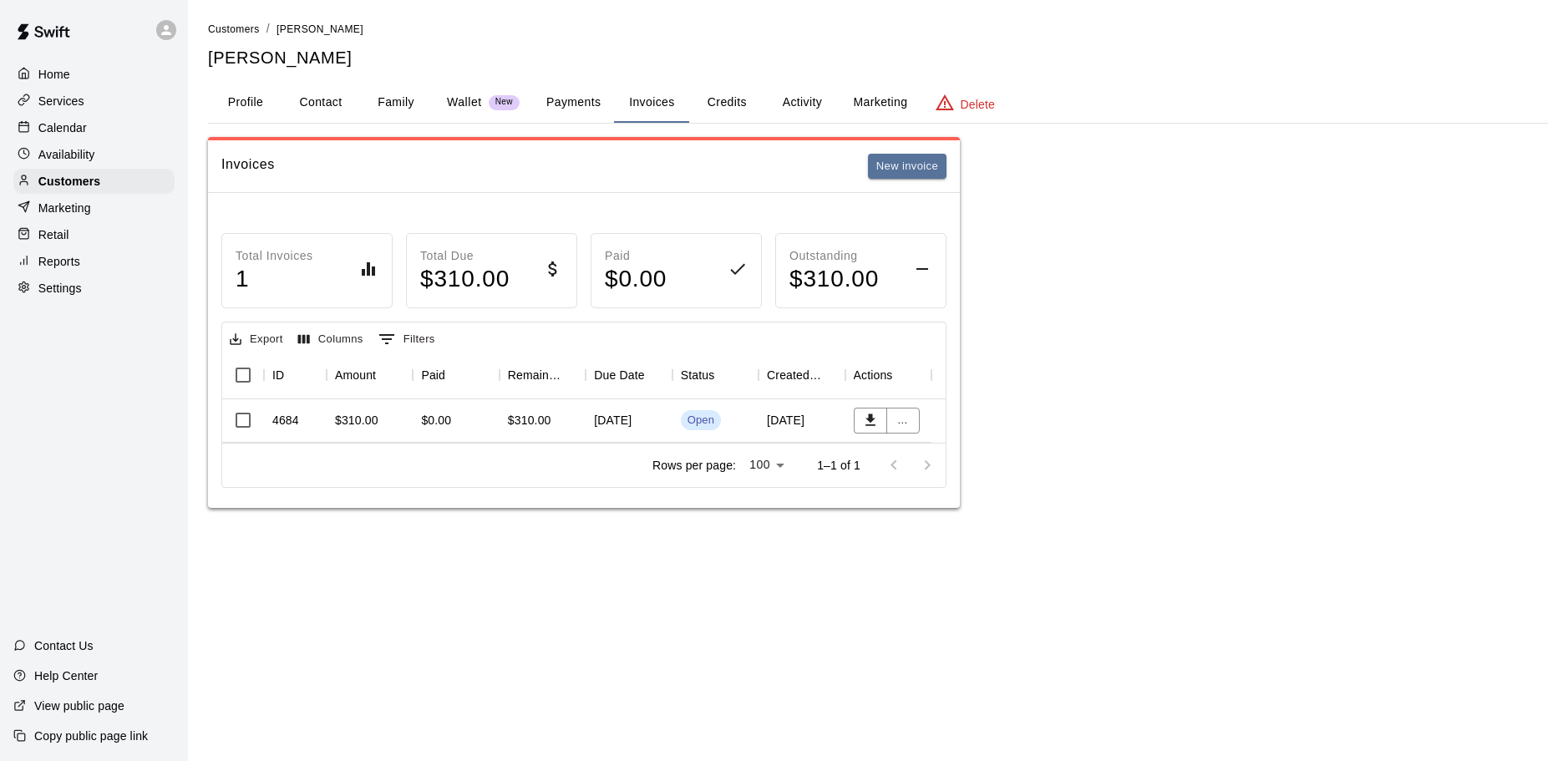
click at [71, 129] on p "Calendar" at bounding box center [63, 127] width 49 height 17
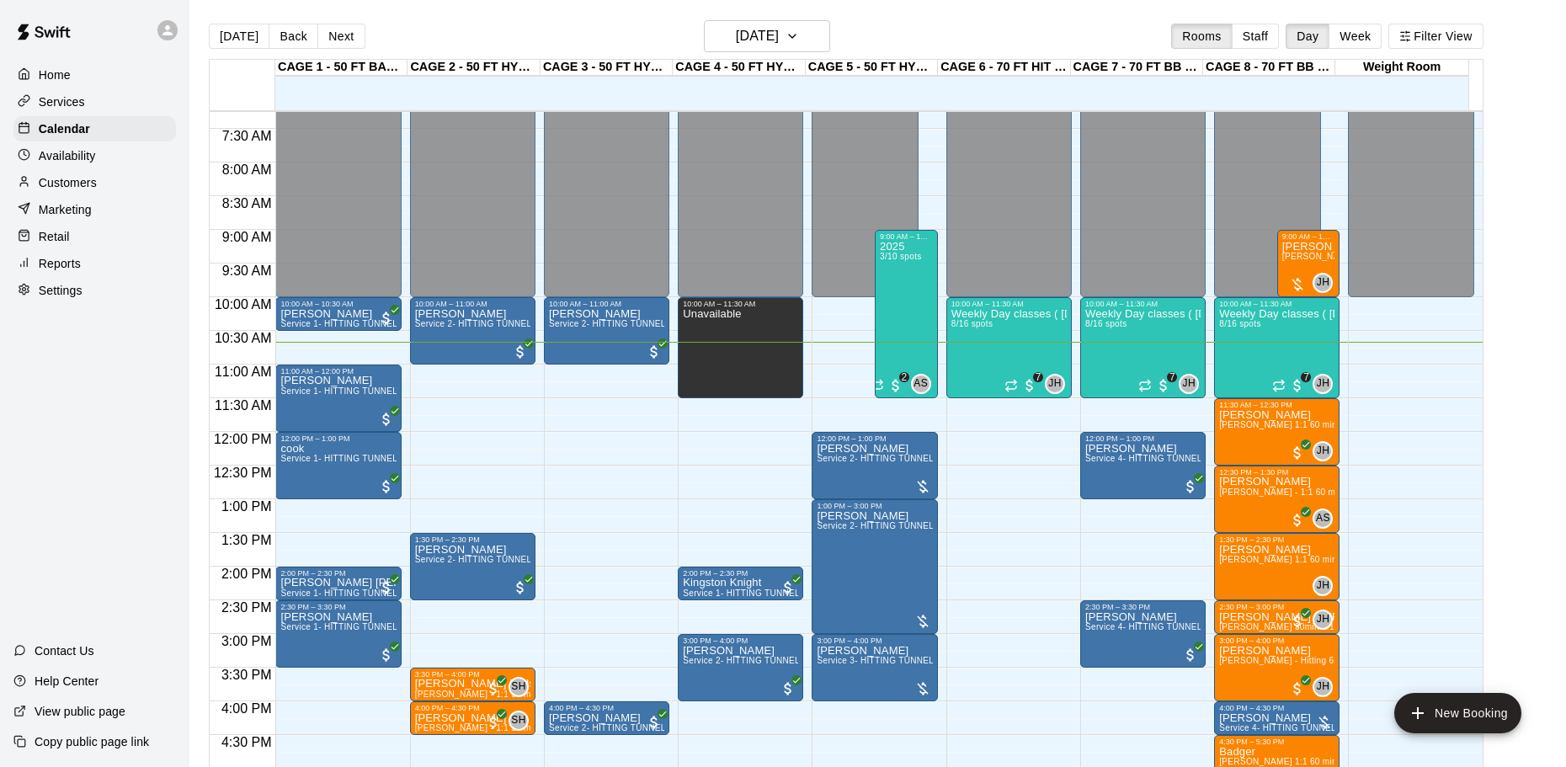
scroll to position [466, 0]
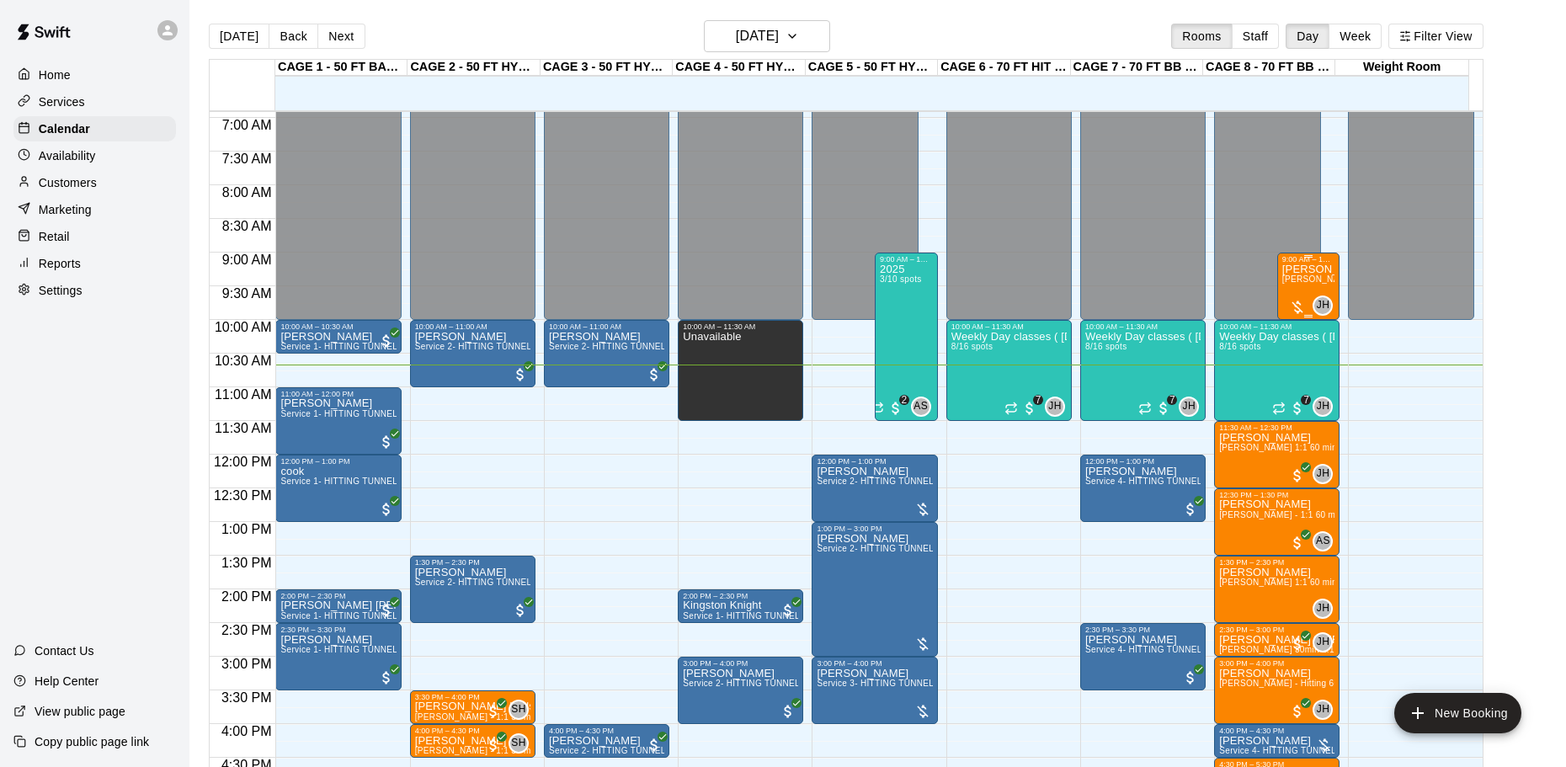
click at [1300, 291] on div "Declan Roche John Havird 1:1 60 min. pitching Lesson" at bounding box center [1308, 647] width 53 height 767
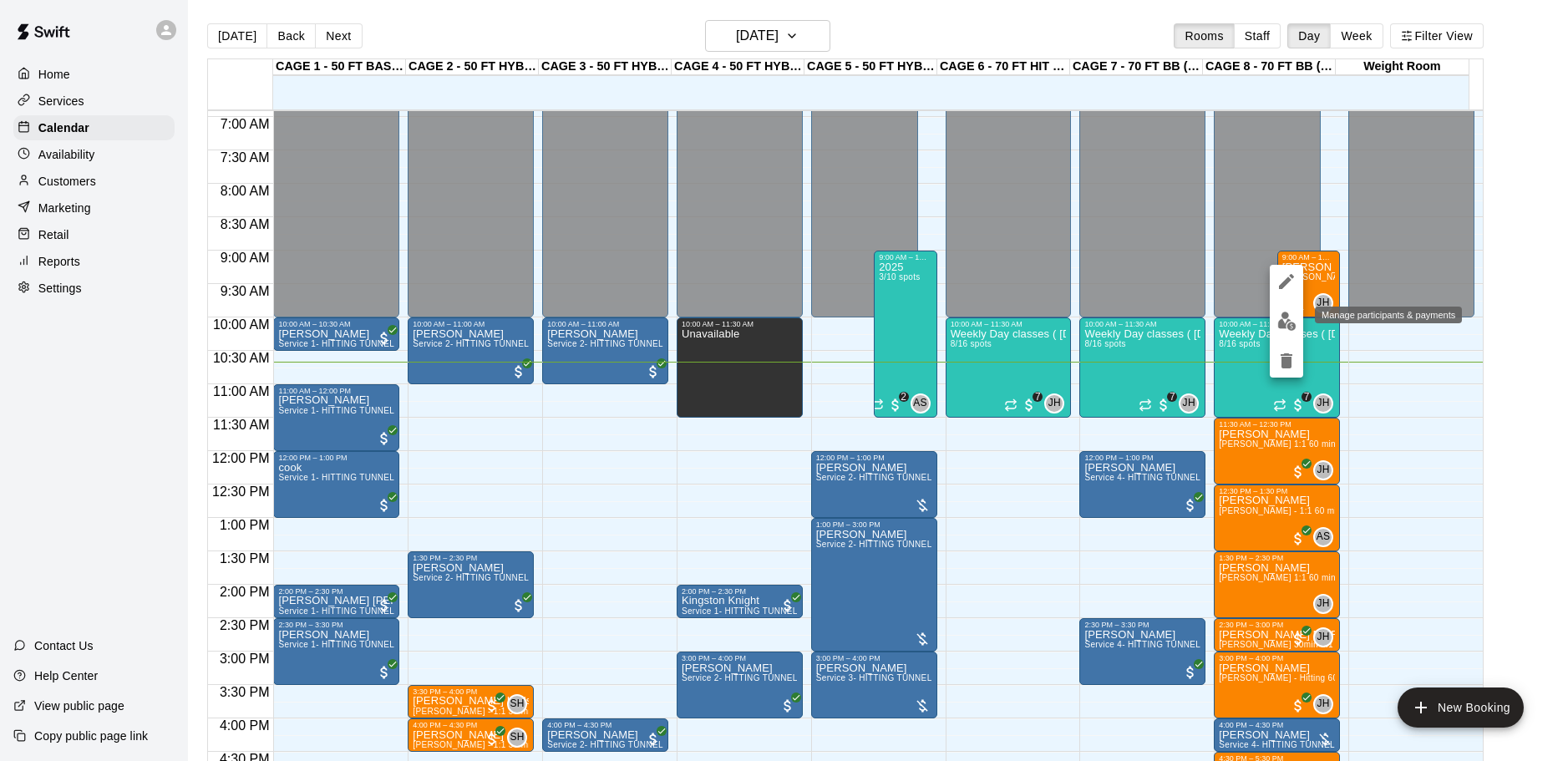
click at [1283, 319] on img "edit" at bounding box center [1286, 320] width 19 height 19
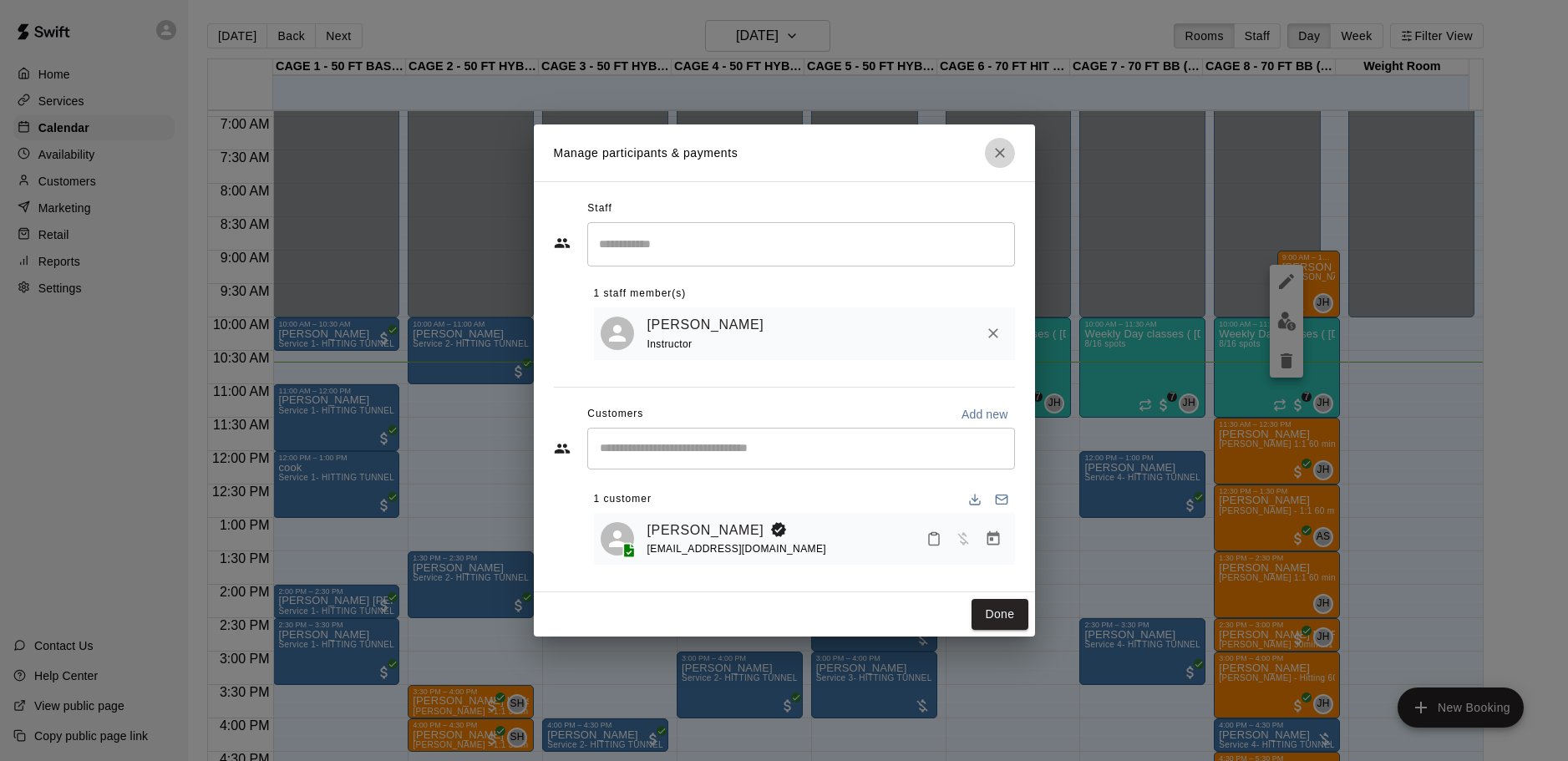
click at [1004, 151] on icon "Close" at bounding box center [999, 153] width 17 height 17
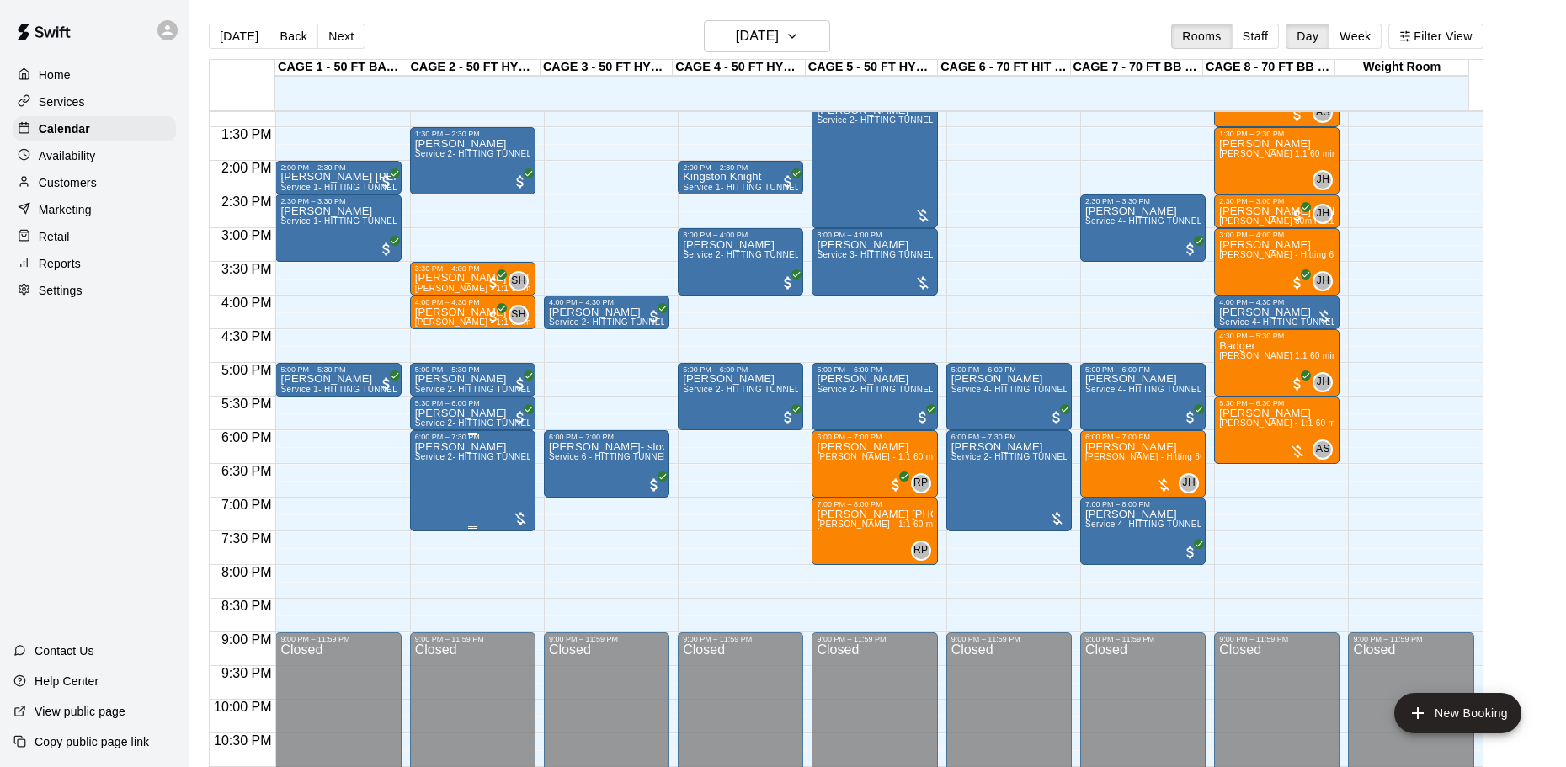
scroll to position [944, 0]
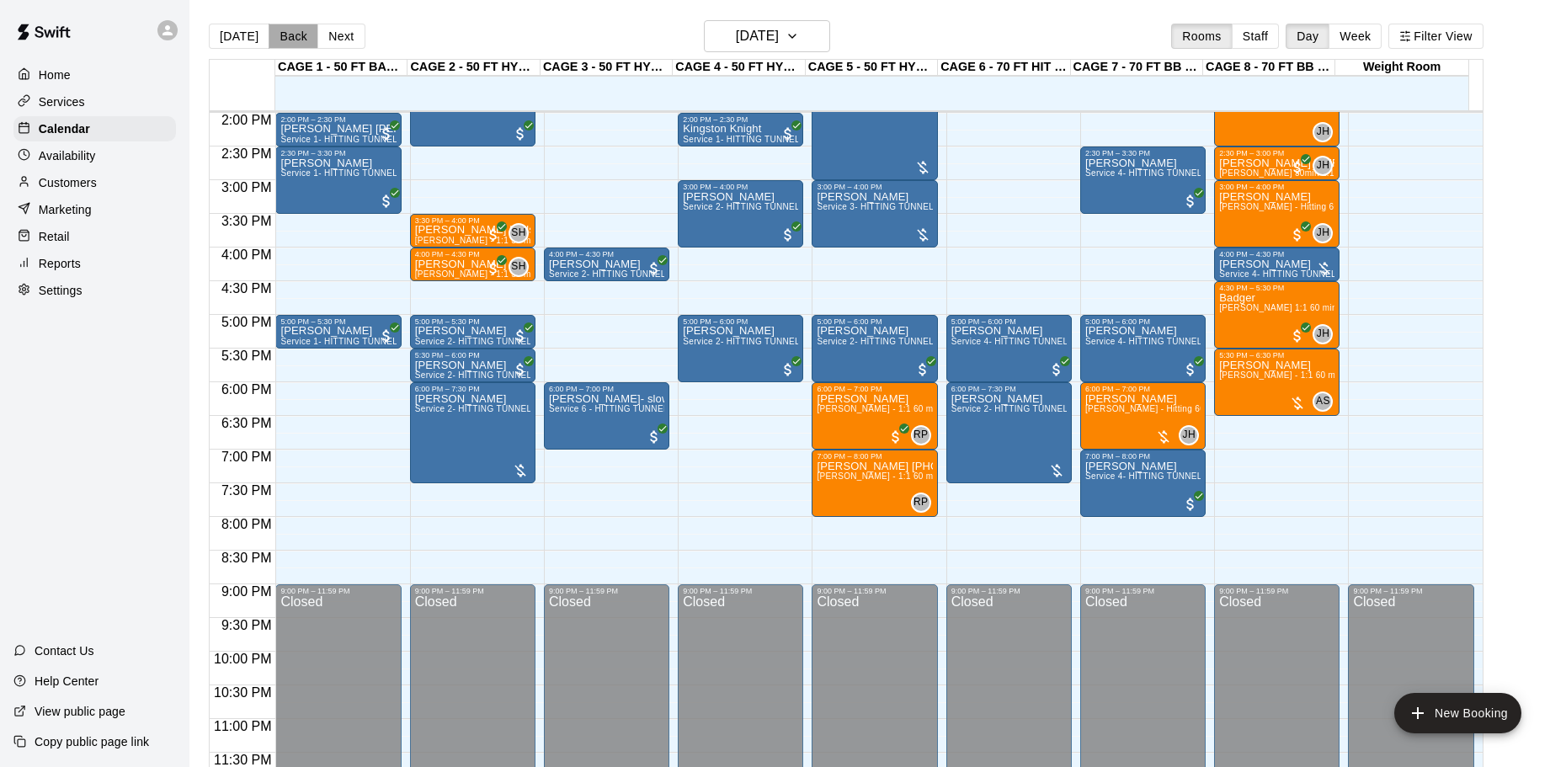
click at [278, 24] on button "Back" at bounding box center [294, 36] width 50 height 25
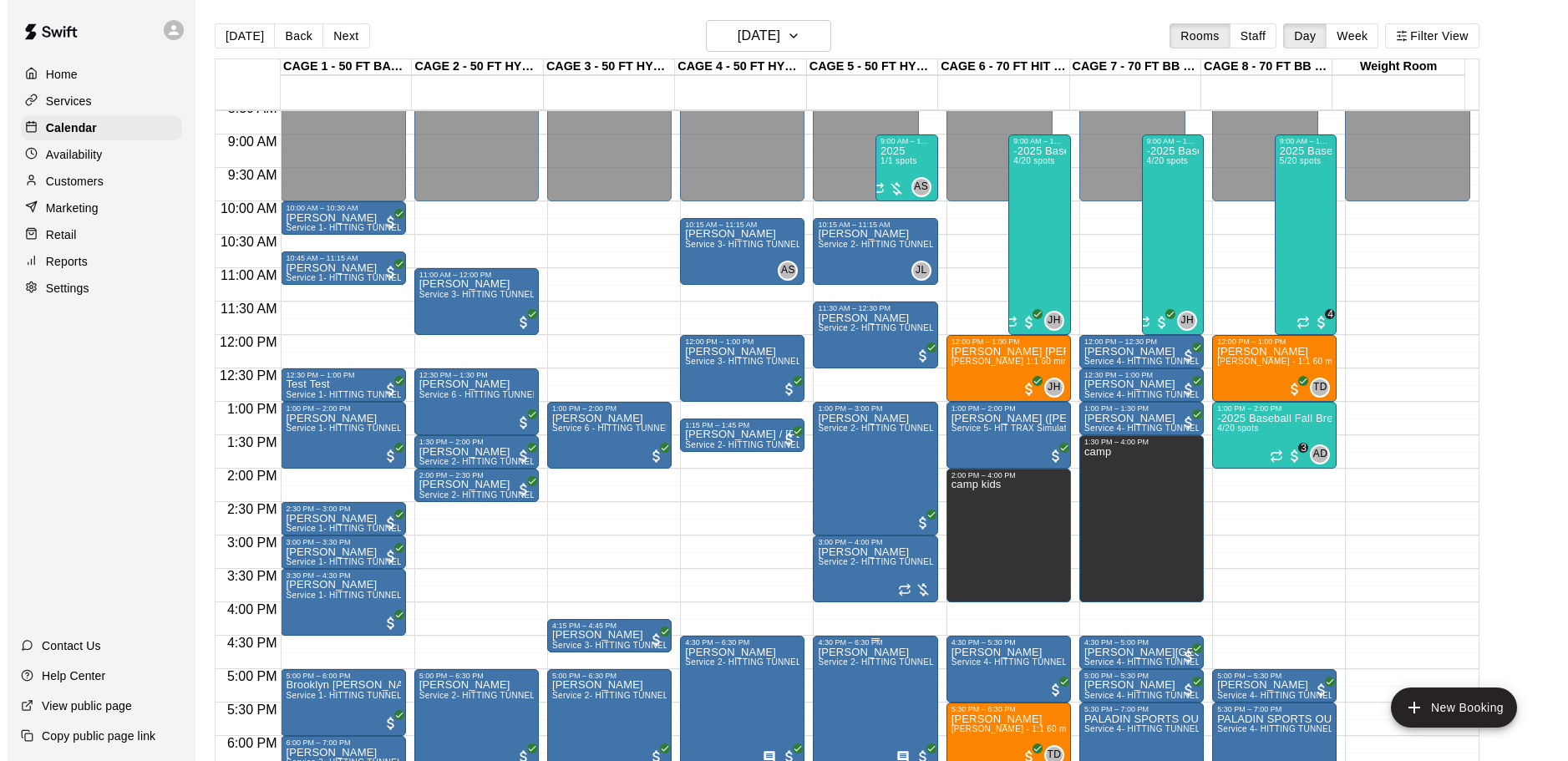
scroll to position [602, 0]
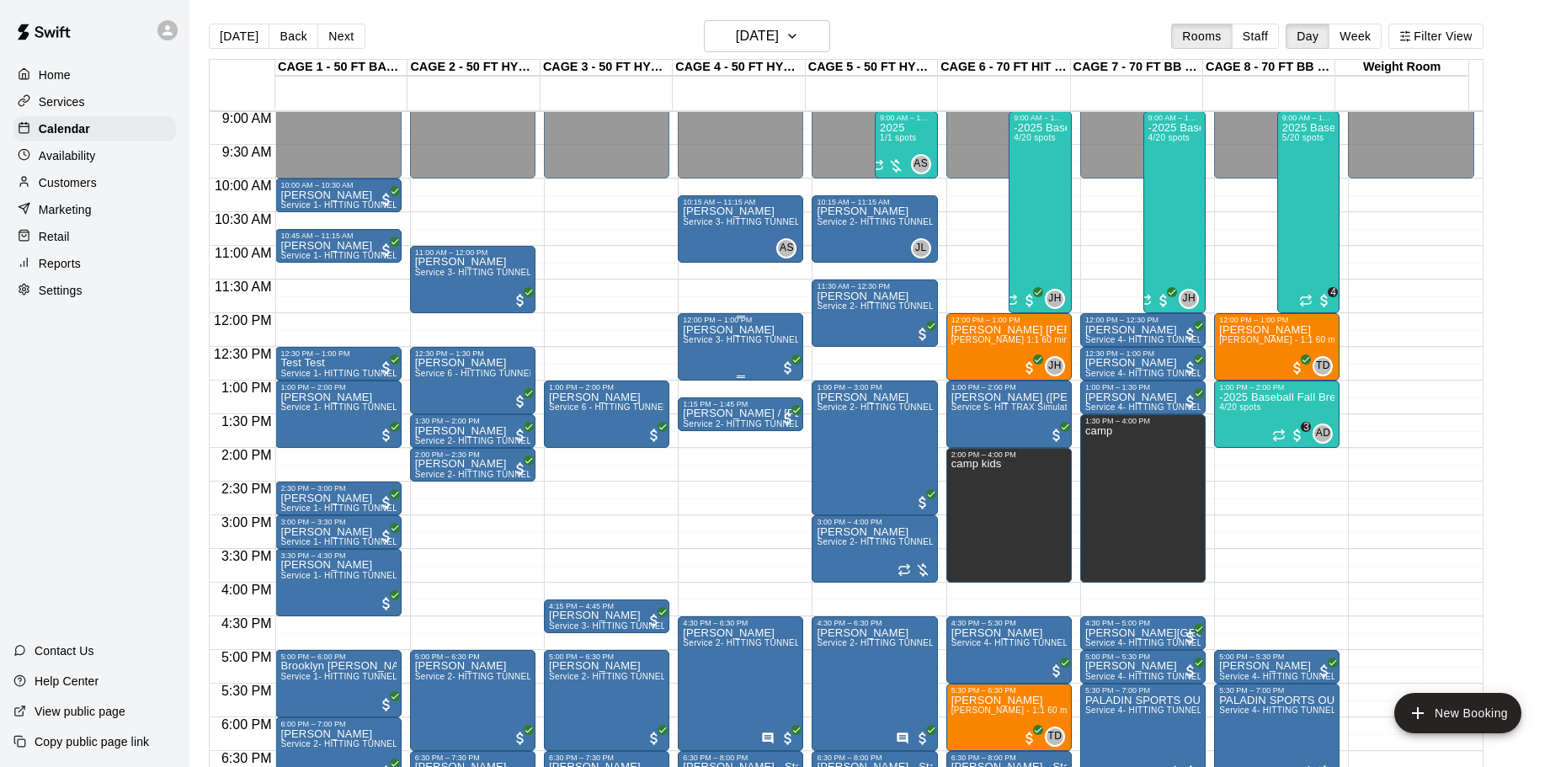
click at [732, 351] on div "Mike Acquisto Service 3- HITTING TUNNEL RENTAL - 50ft Softball" at bounding box center [740, 707] width 115 height 767
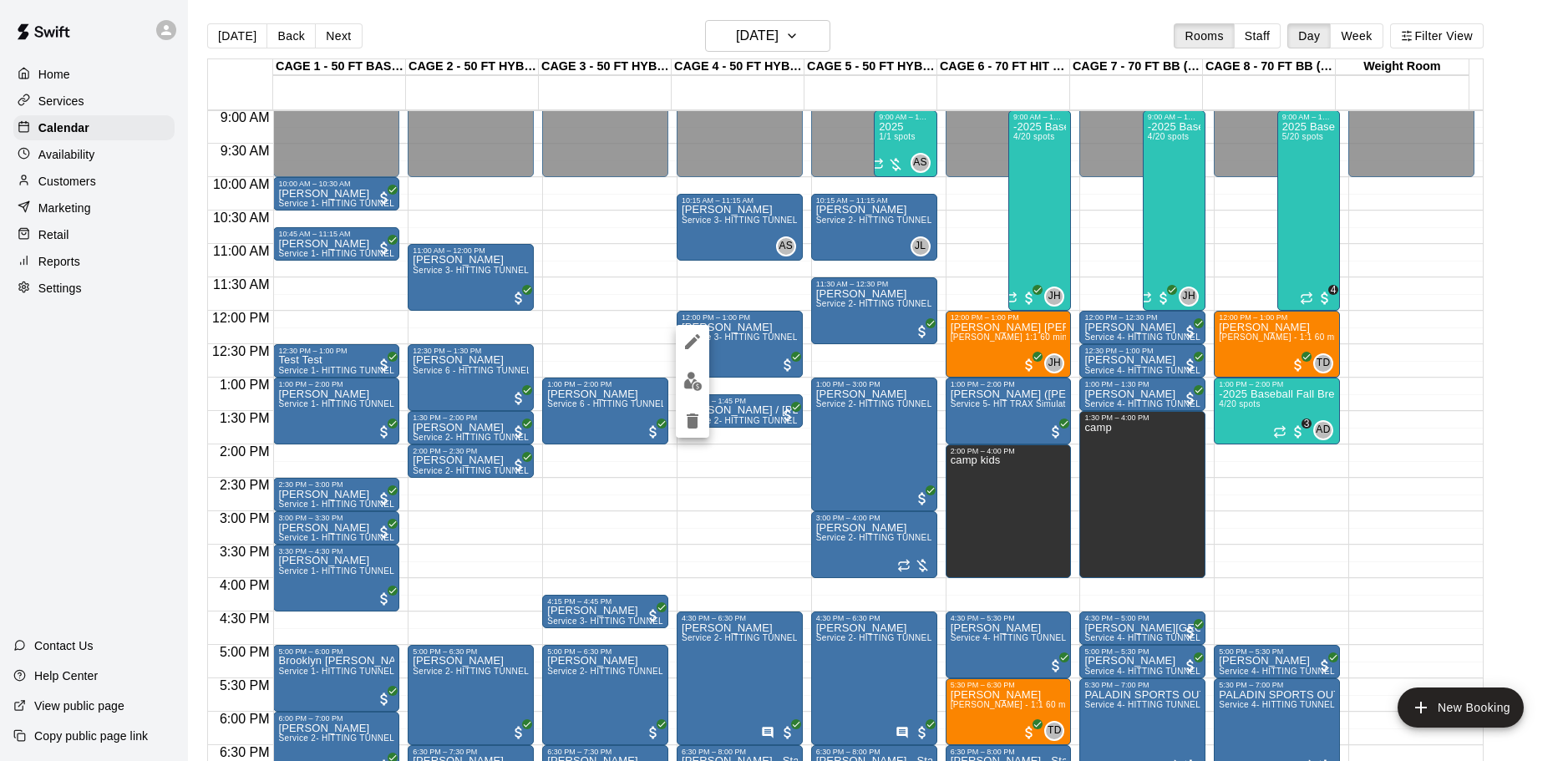
click at [696, 373] on img "edit" at bounding box center [693, 381] width 19 height 19
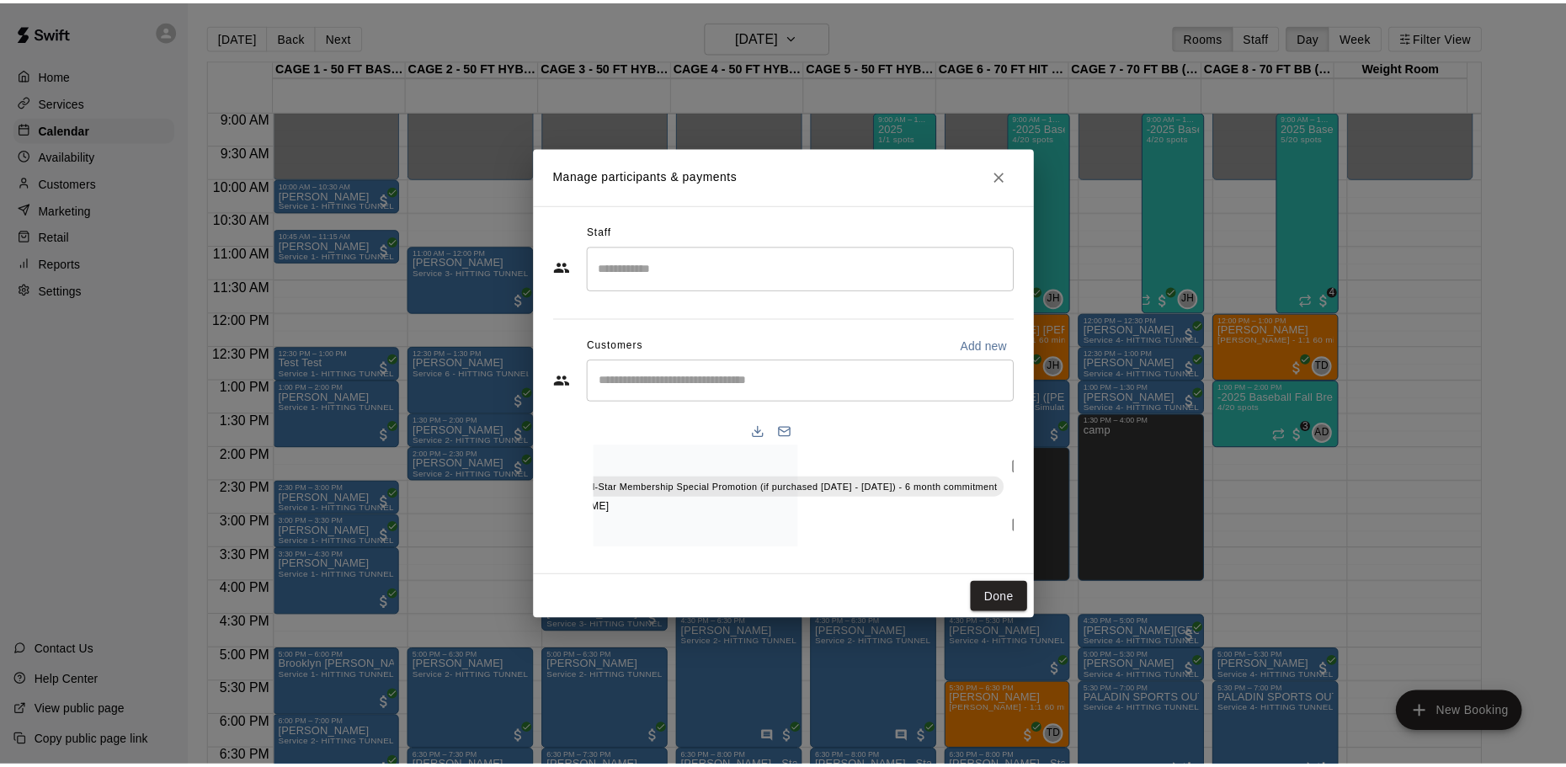
scroll to position [0, 0]
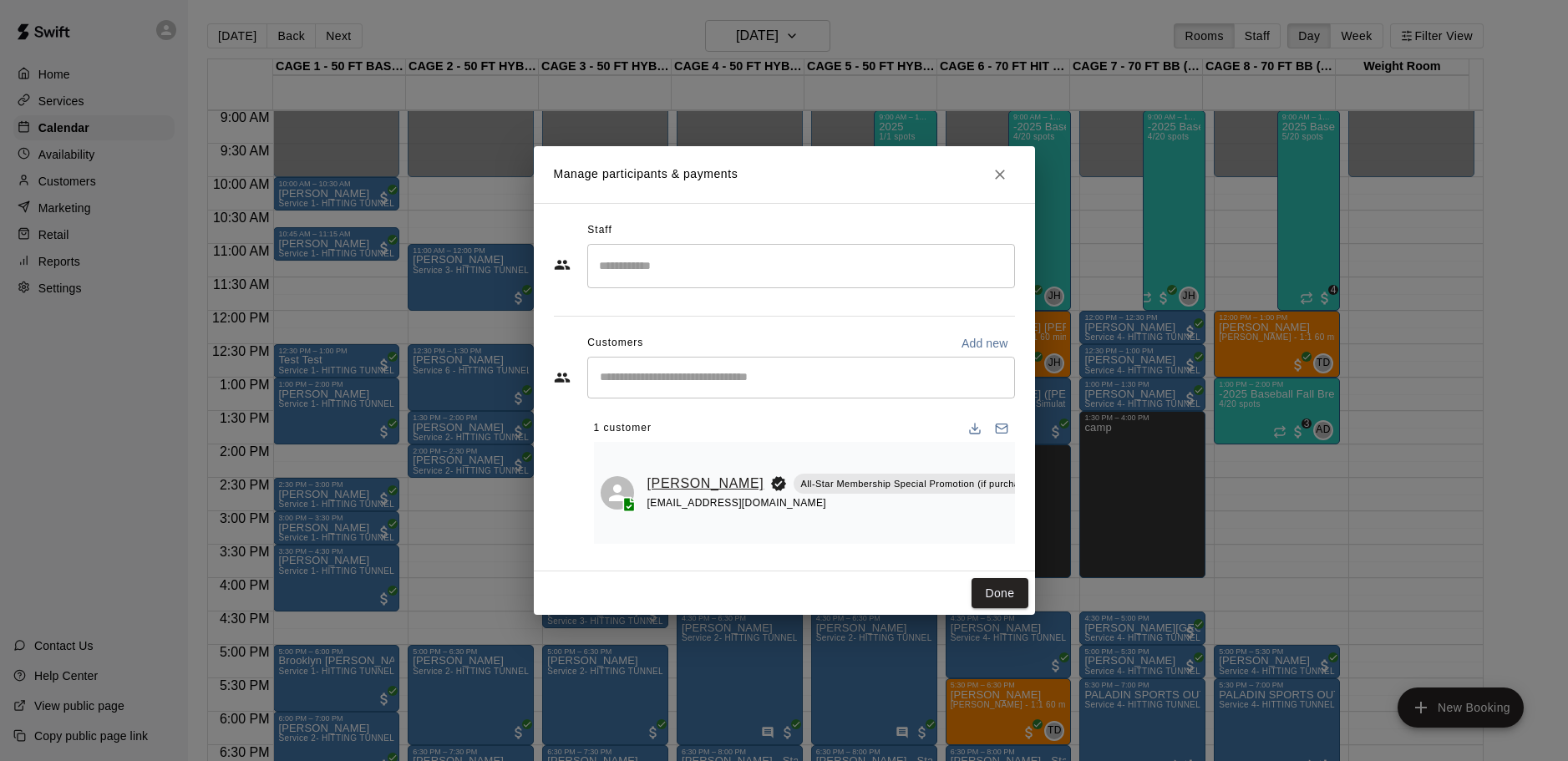
click at [671, 473] on link "[PERSON_NAME]" at bounding box center [707, 484] width 117 height 22
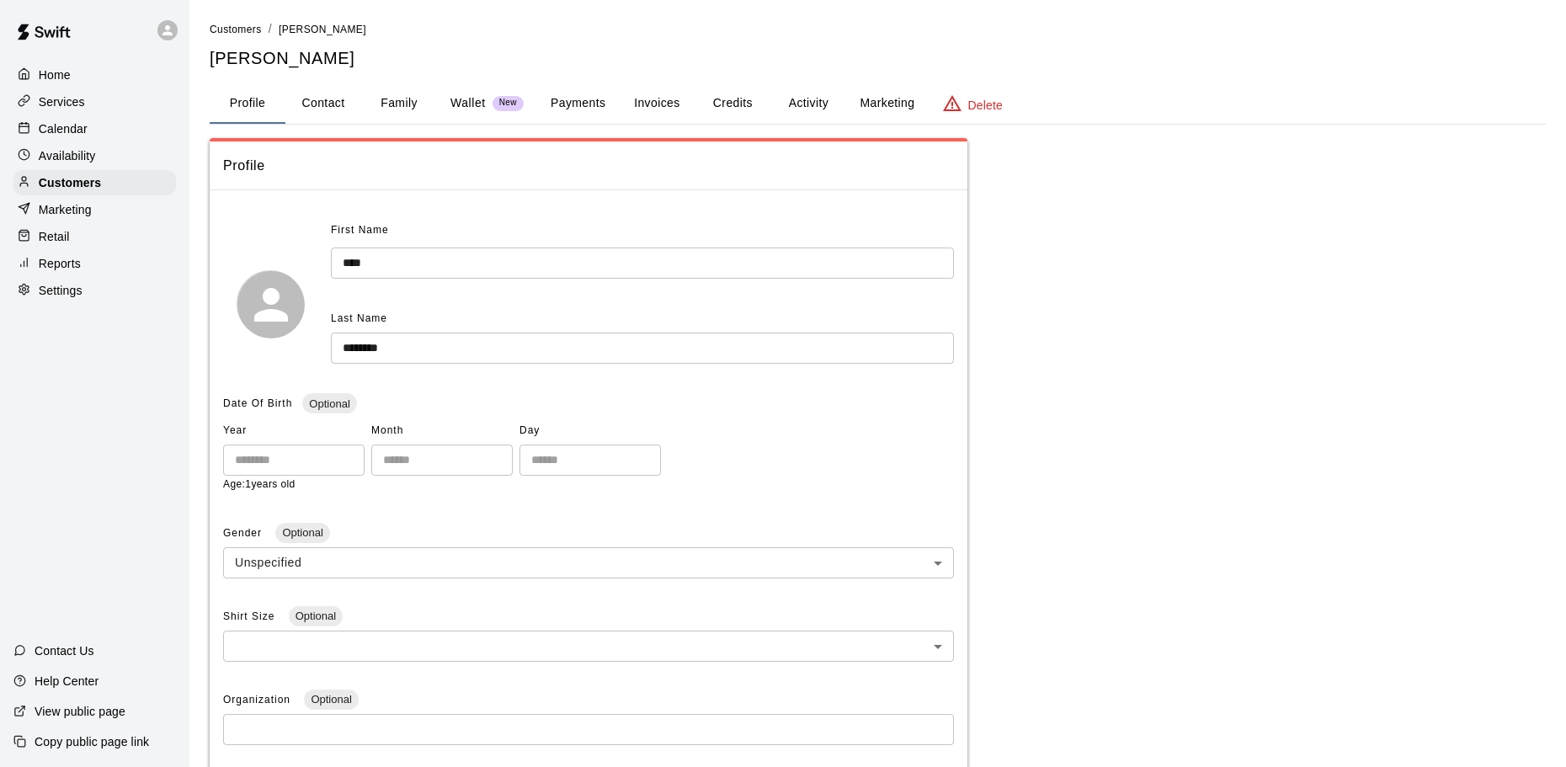
click at [796, 107] on button "Activity" at bounding box center [808, 103] width 76 height 40
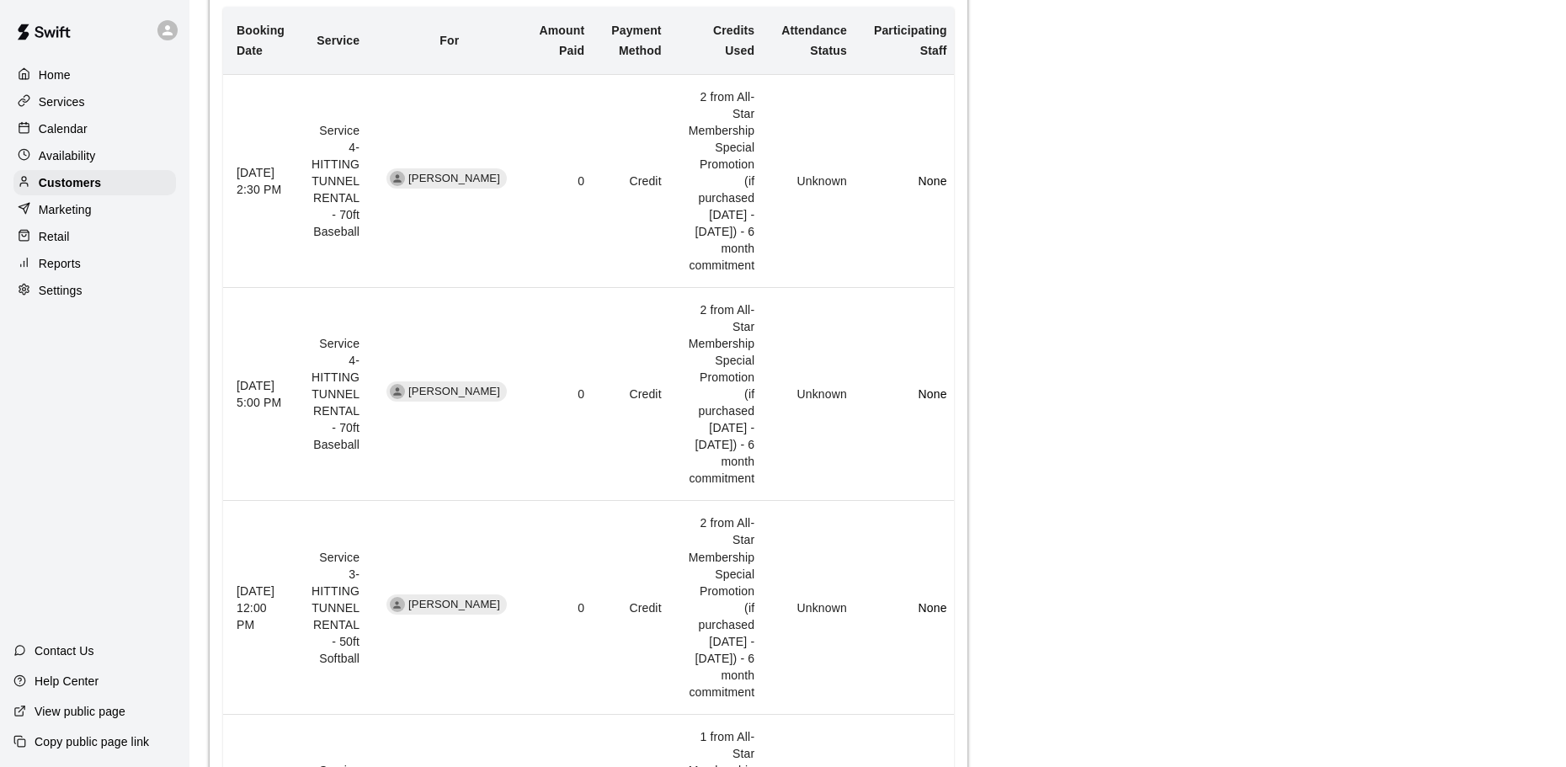
scroll to position [505, 0]
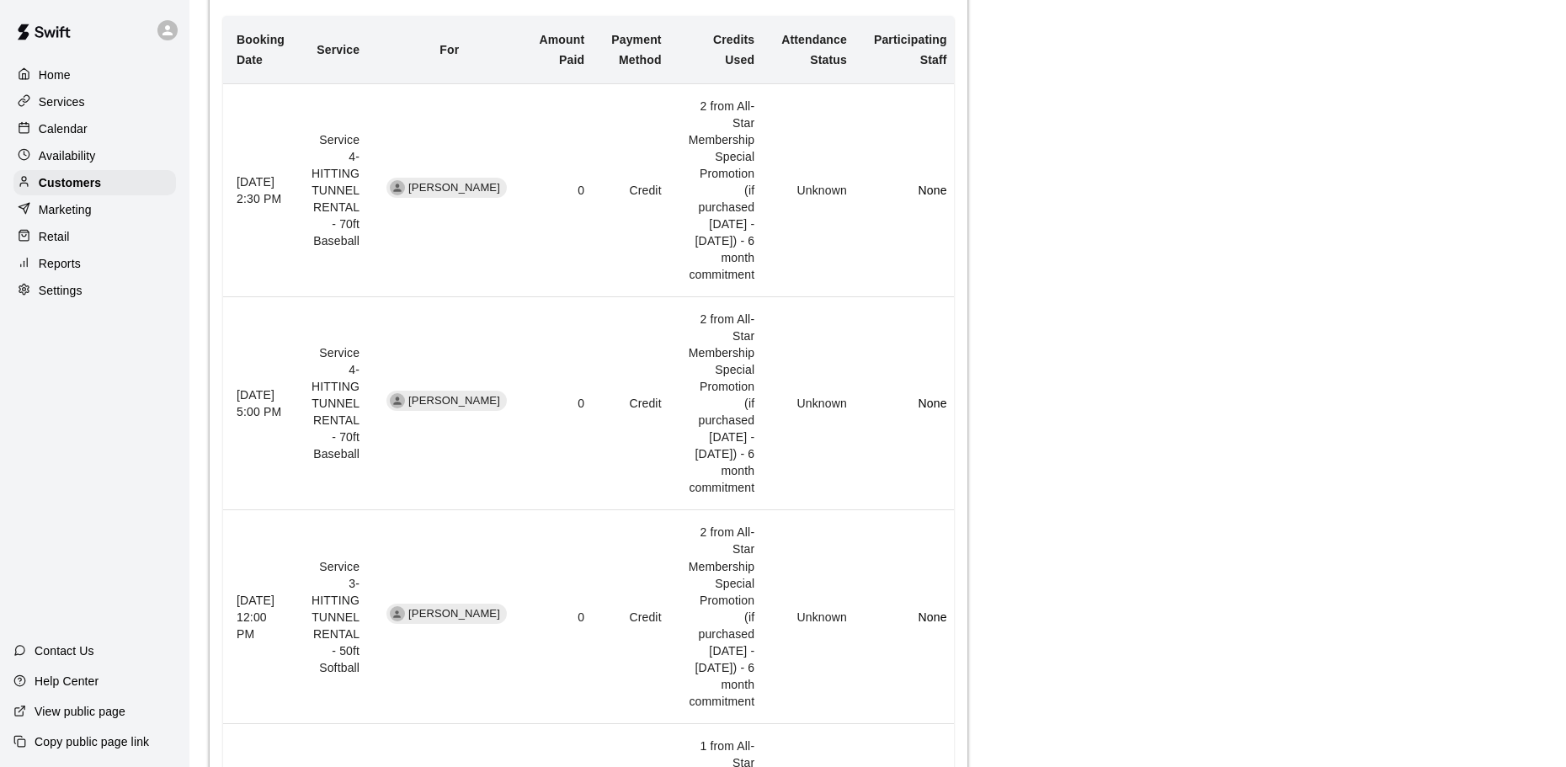
click at [77, 130] on p "Calendar" at bounding box center [63, 128] width 49 height 17
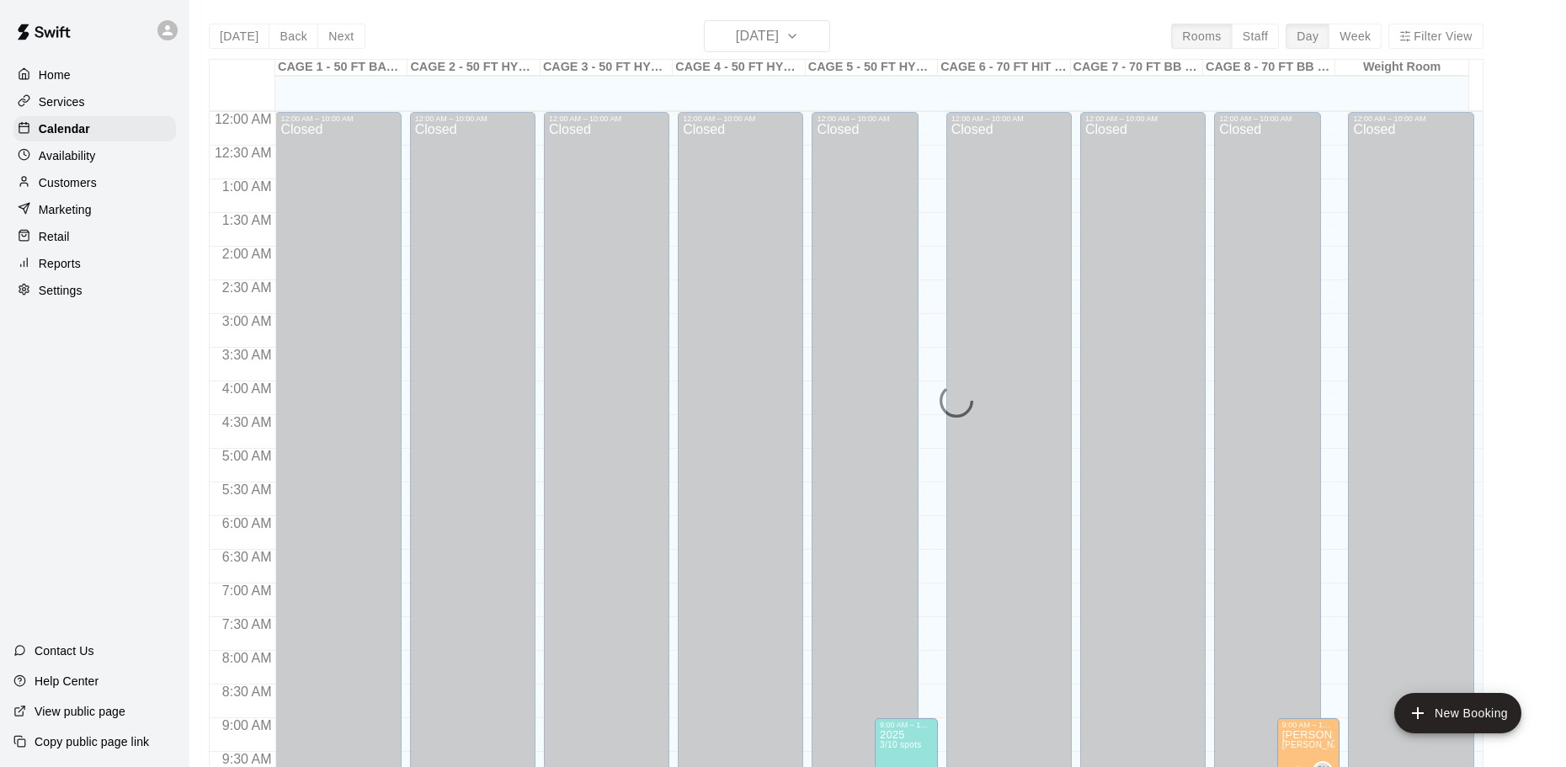
scroll to position [725, 0]
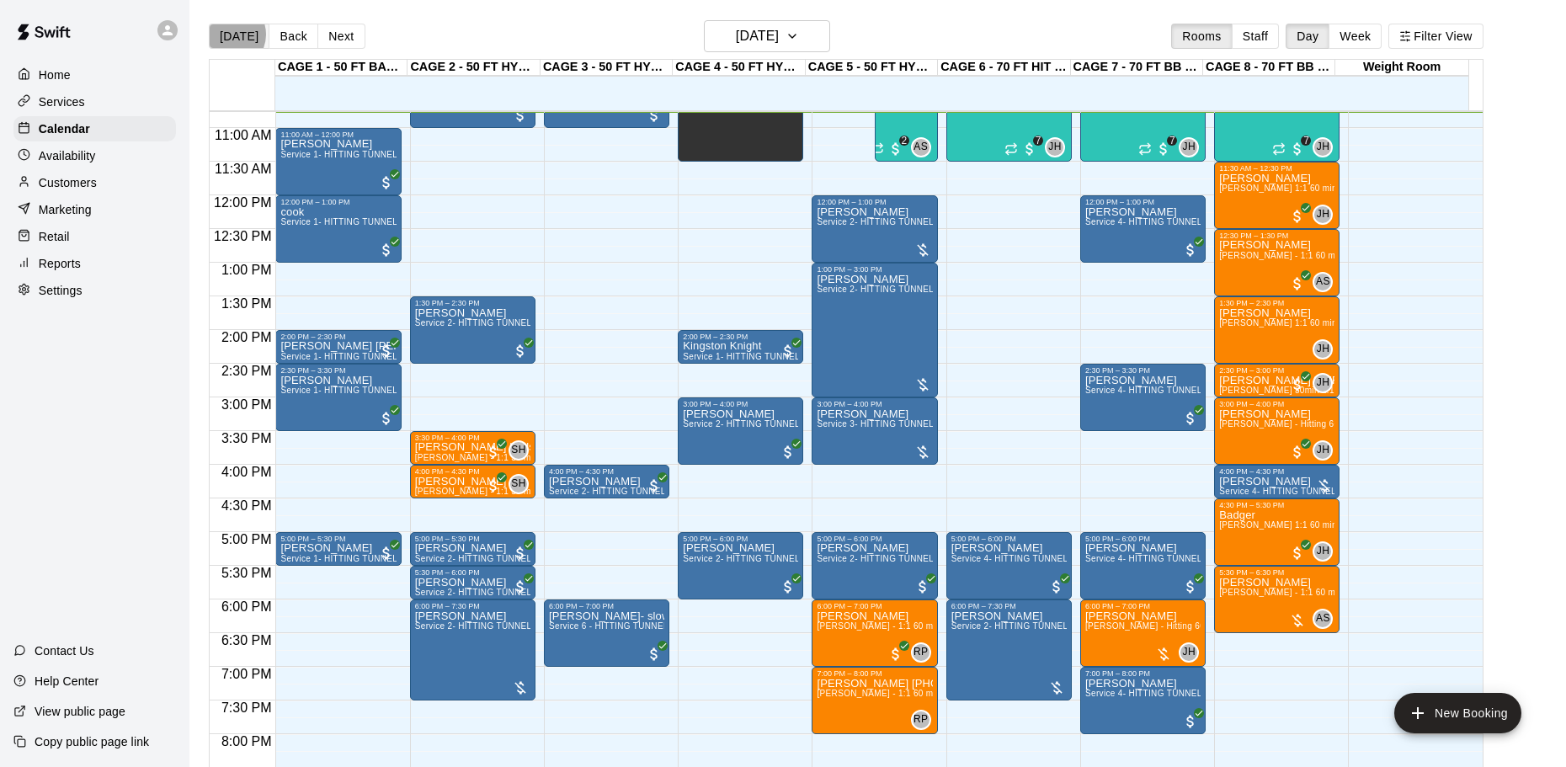
click at [228, 35] on button "[DATE]" at bounding box center [239, 36] width 61 height 25
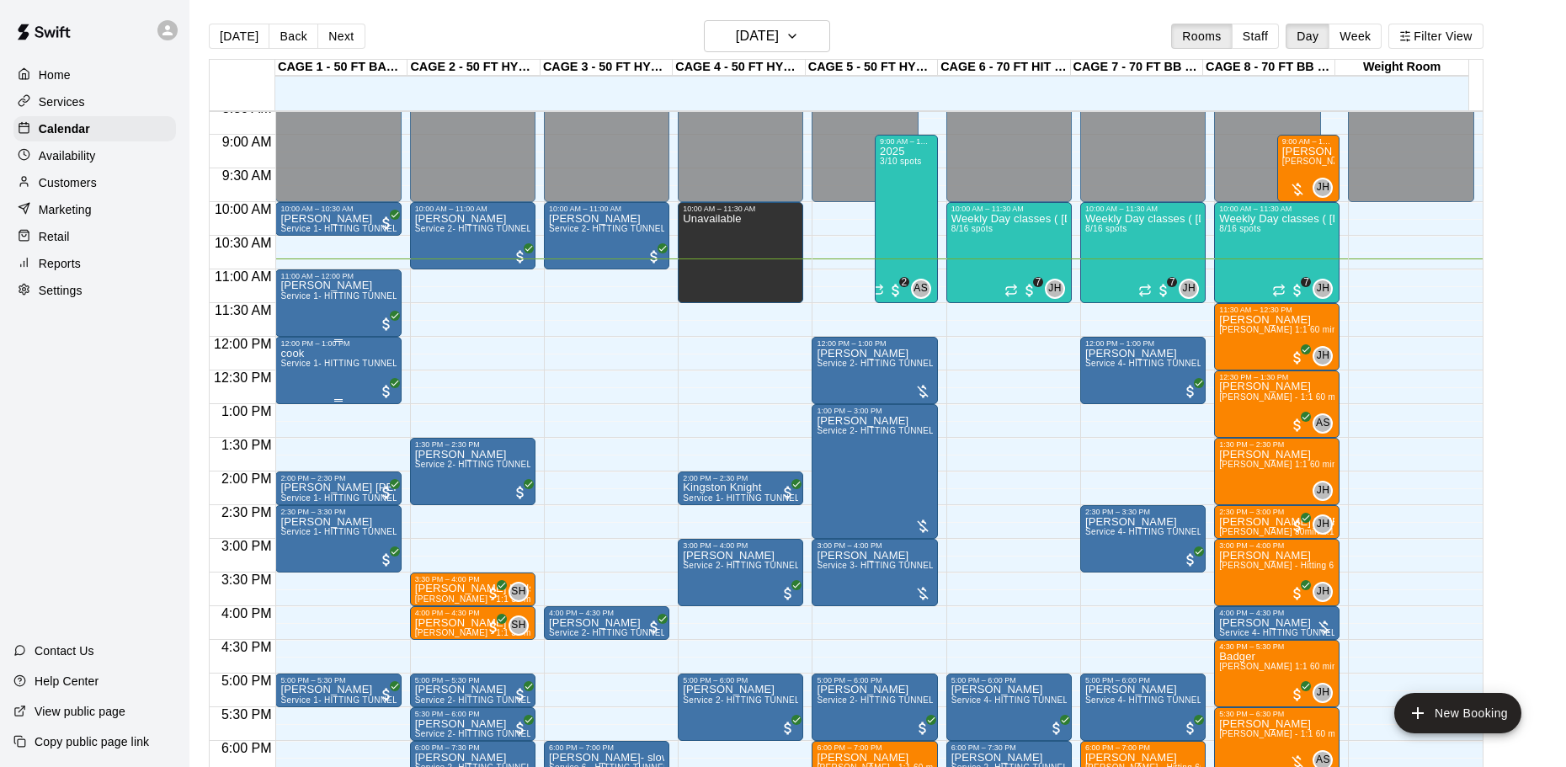
scroll to position [557, 0]
